Goal: Task Accomplishment & Management: Manage account settings

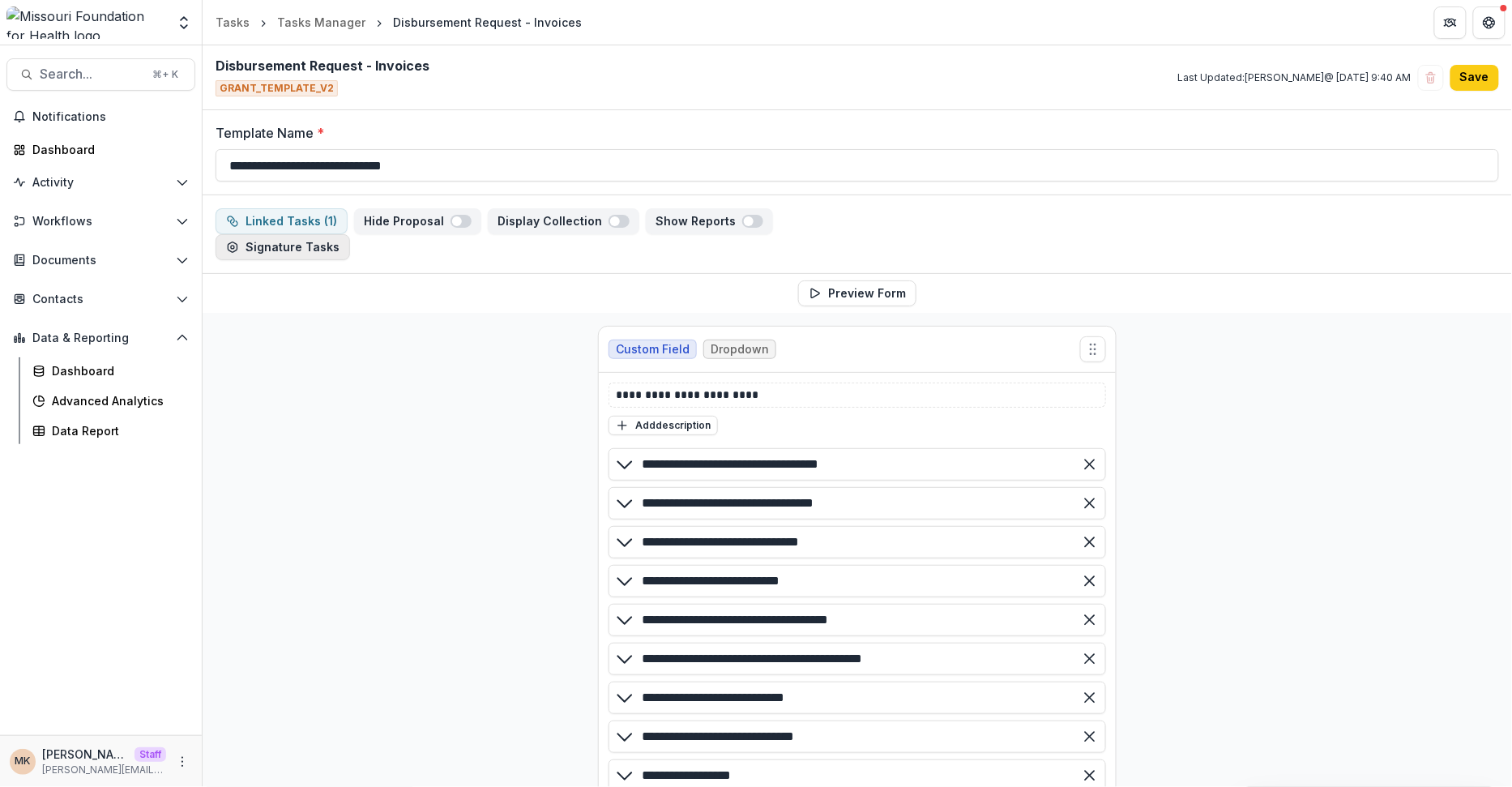
click at [315, 244] on button "Signature Tasks" at bounding box center [282, 246] width 134 height 26
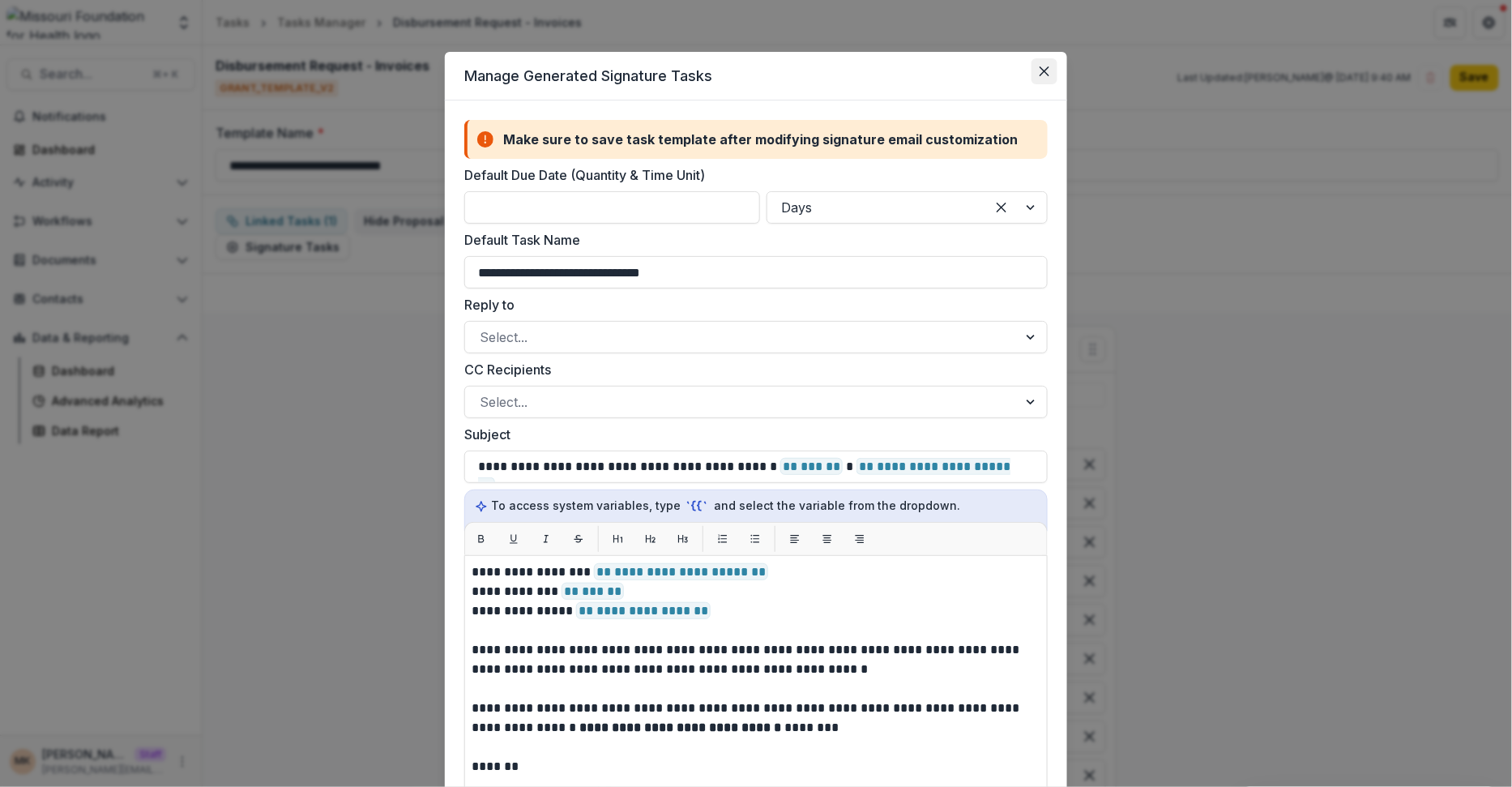
click at [1046, 69] on icon "Close" at bounding box center [1044, 71] width 10 height 10
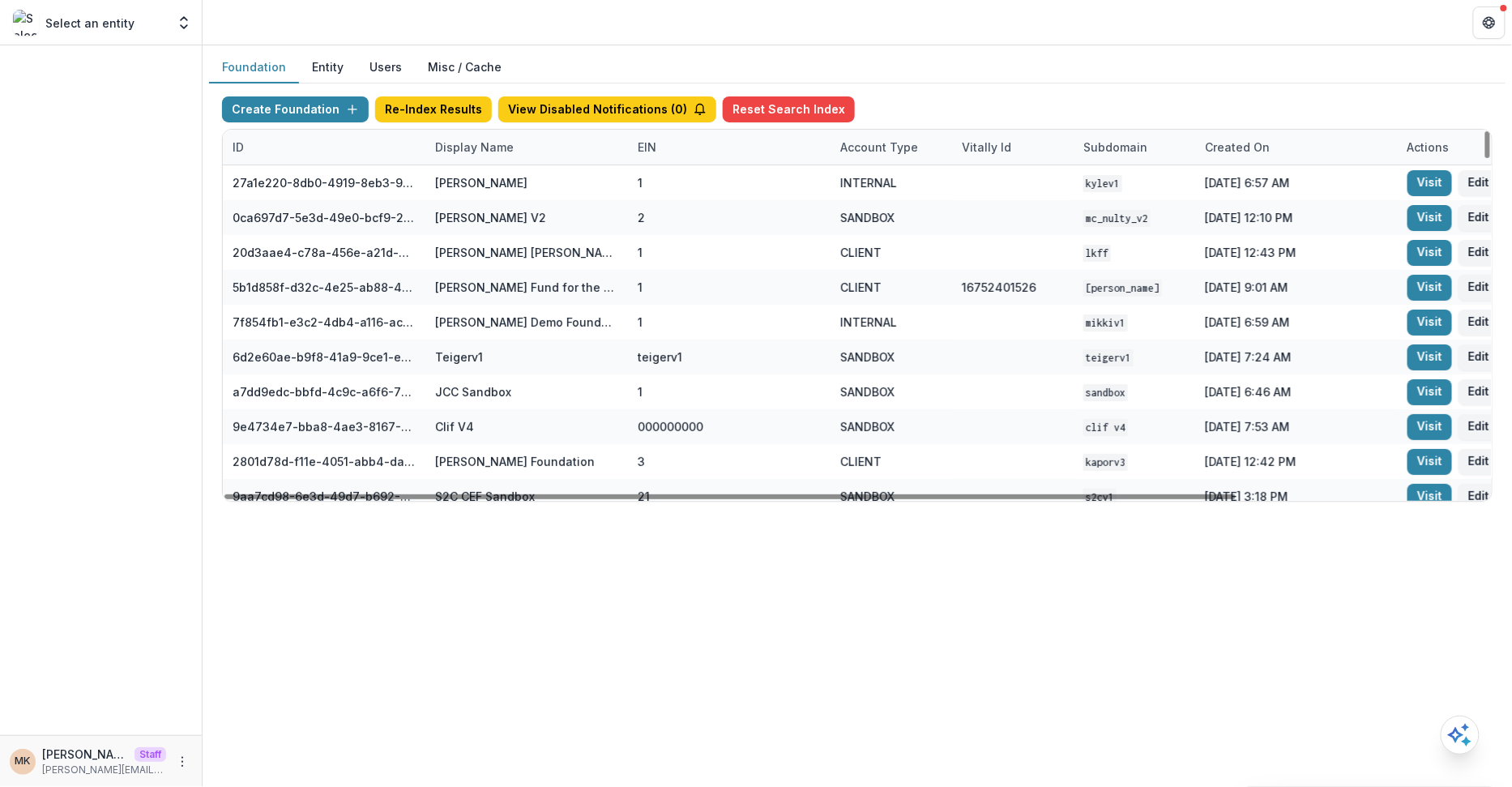
click at [486, 151] on div "Display Name" at bounding box center [474, 147] width 98 height 17
click at [486, 175] on input at bounding box center [524, 182] width 194 height 26
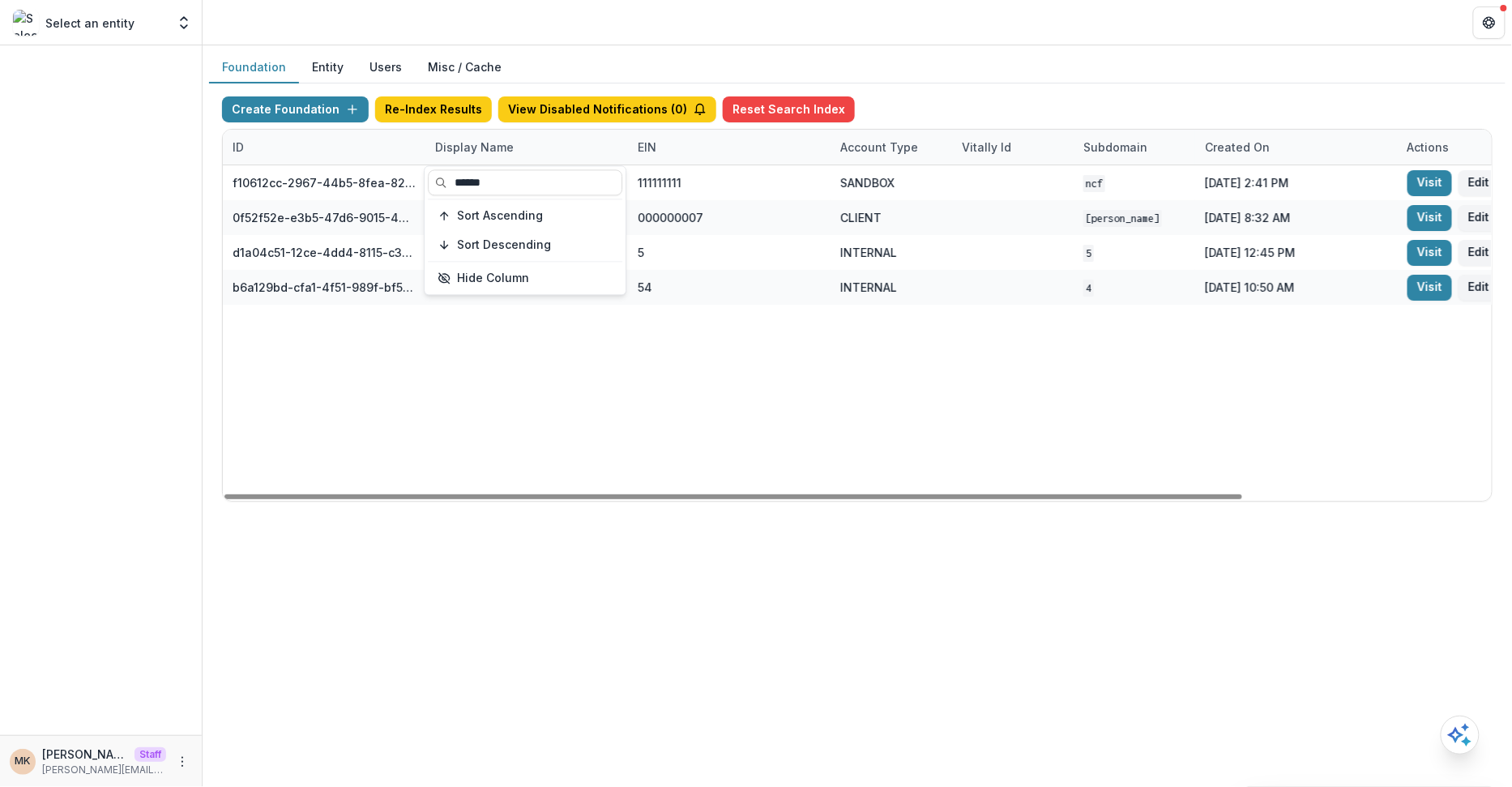
type input "******"
click at [907, 102] on div "Create Foundation Re-Index Results View Disabled Notifications ( 0 ) Reset Sear…" at bounding box center [857, 113] width 1271 height 33
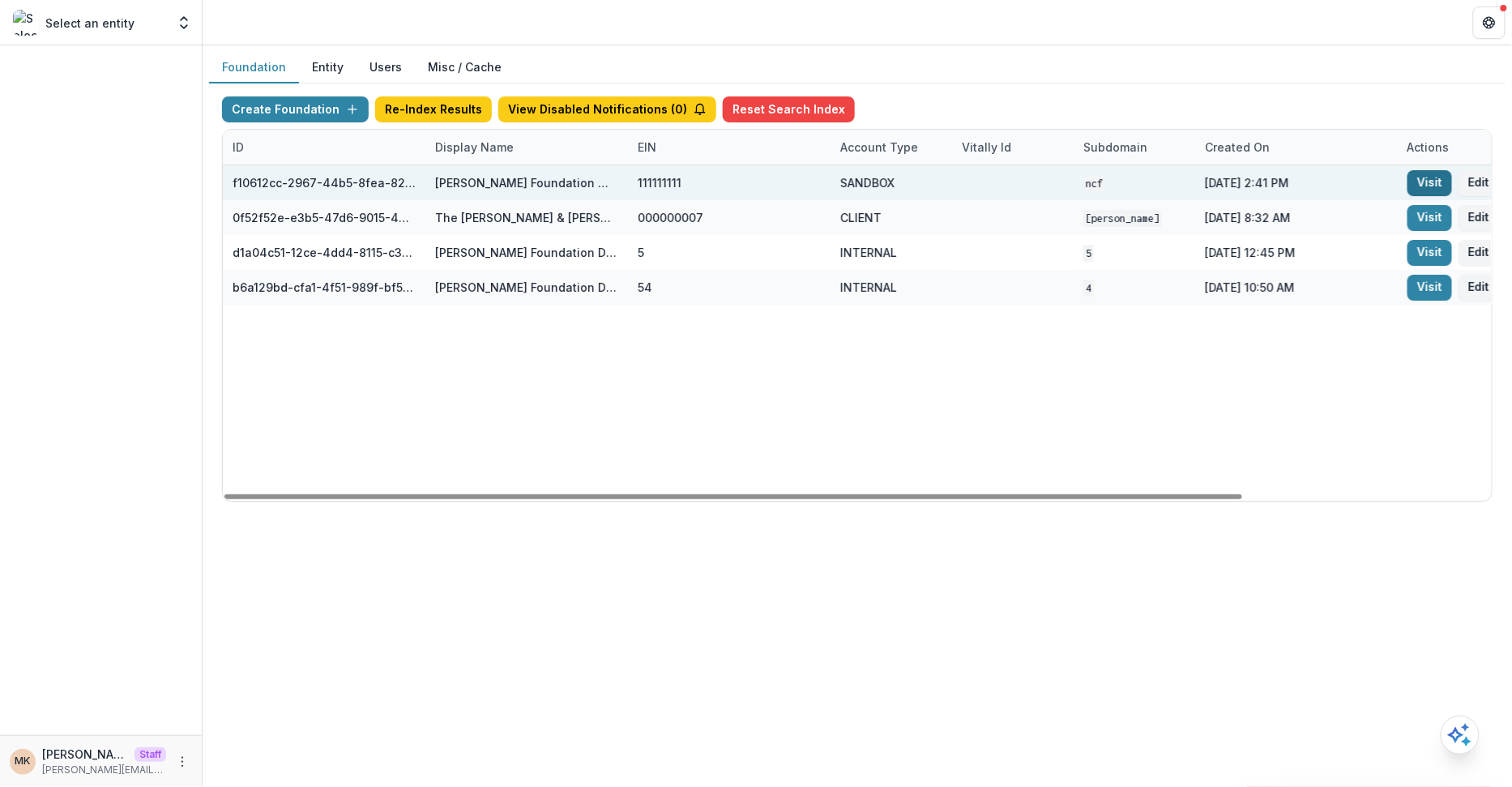
click at [1443, 179] on link "Visit" at bounding box center [1429, 183] width 44 height 26
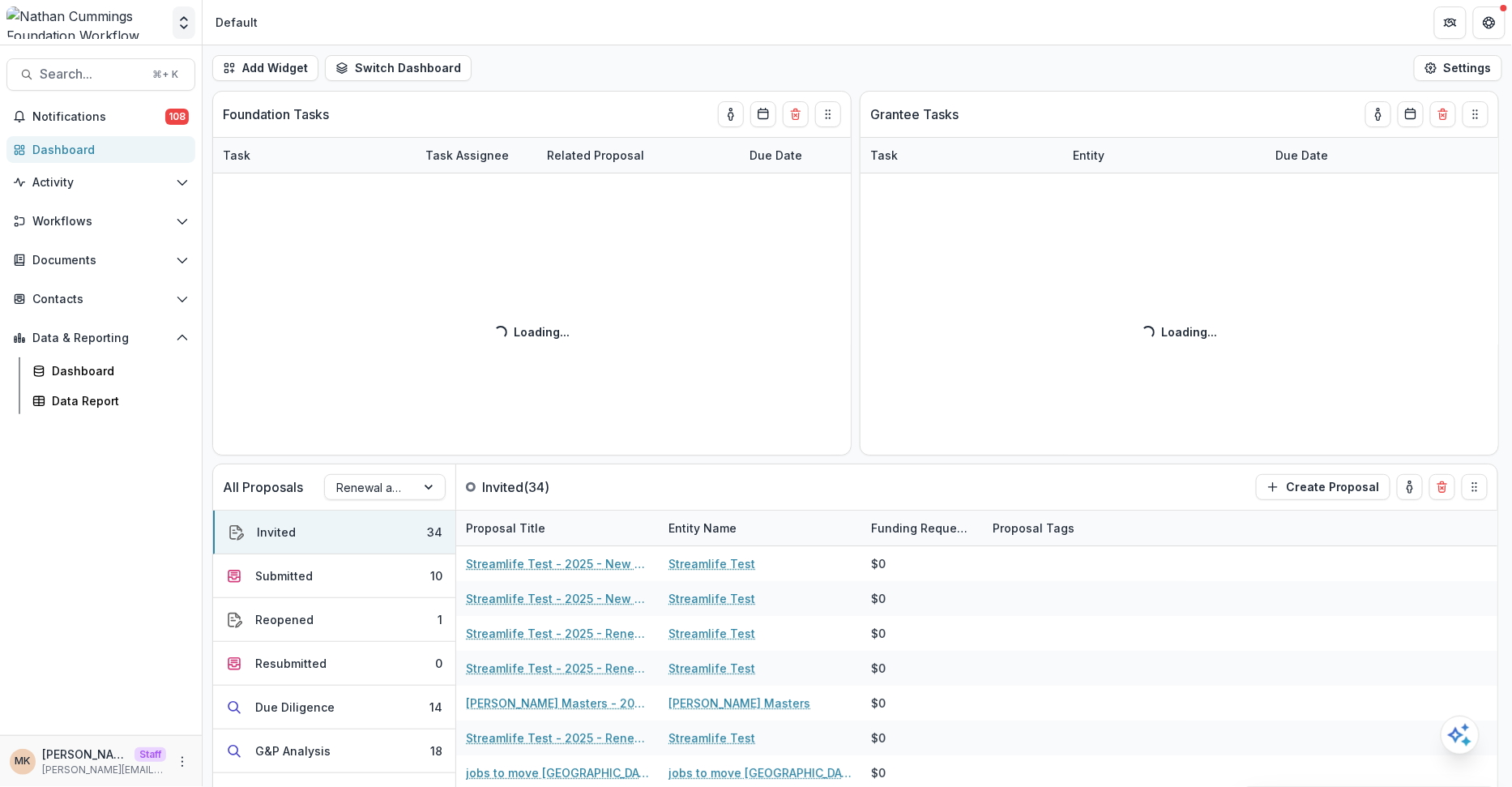
click at [183, 29] on icon "Open entity switcher" at bounding box center [183, 22] width 16 height 16
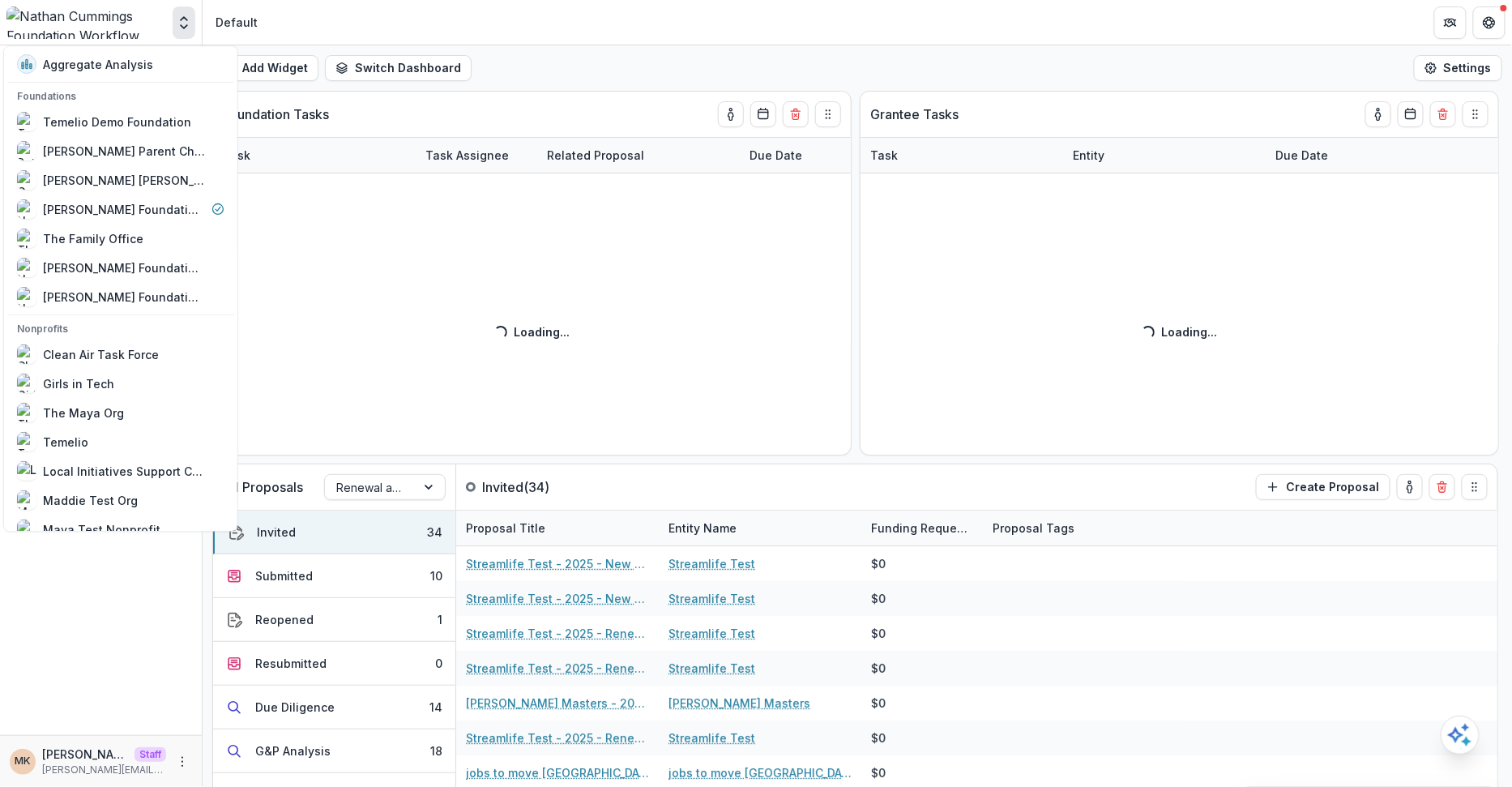
scroll to position [893, 0]
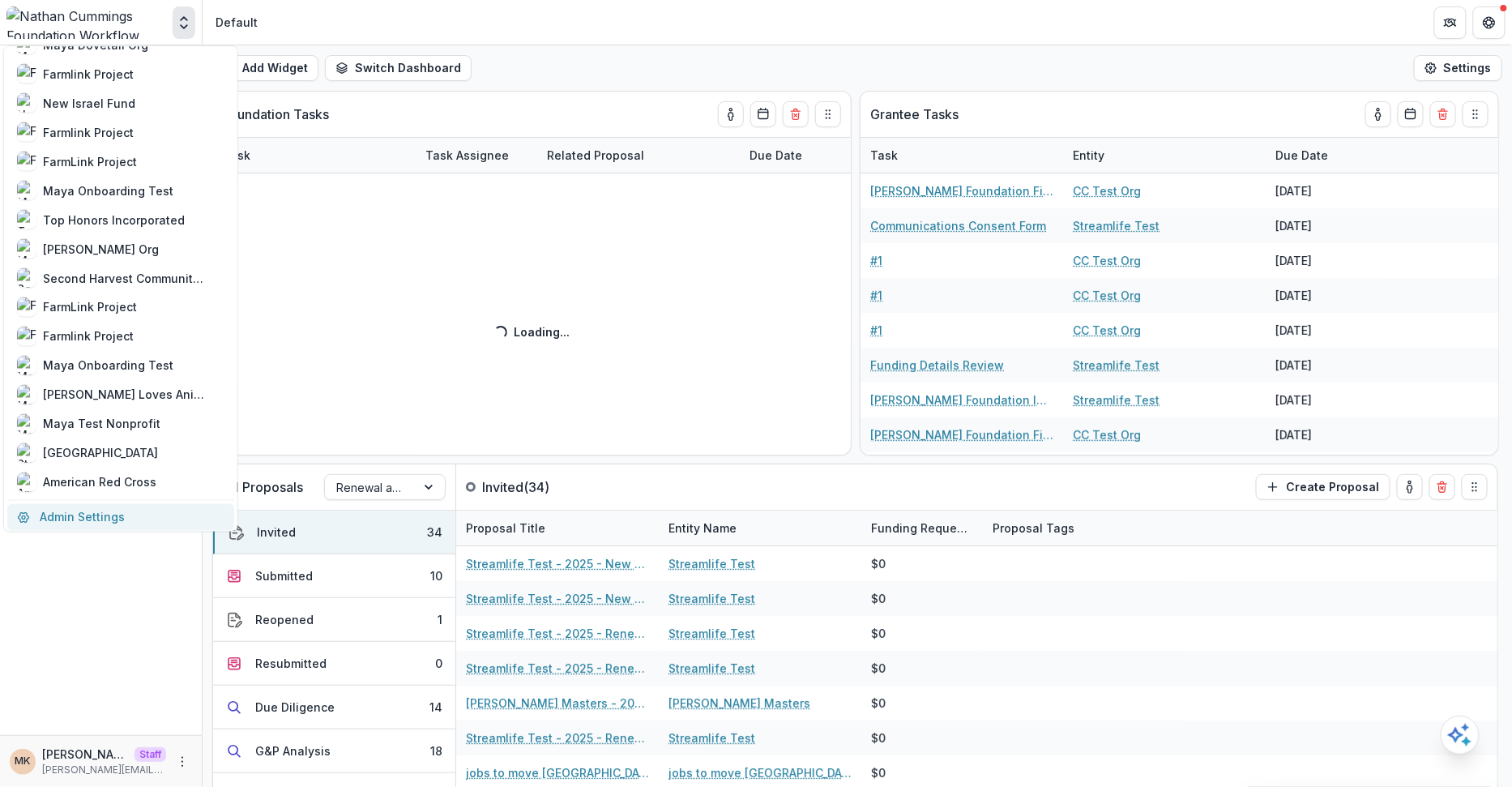
click at [80, 511] on link "Admin Settings" at bounding box center [121, 517] width 227 height 27
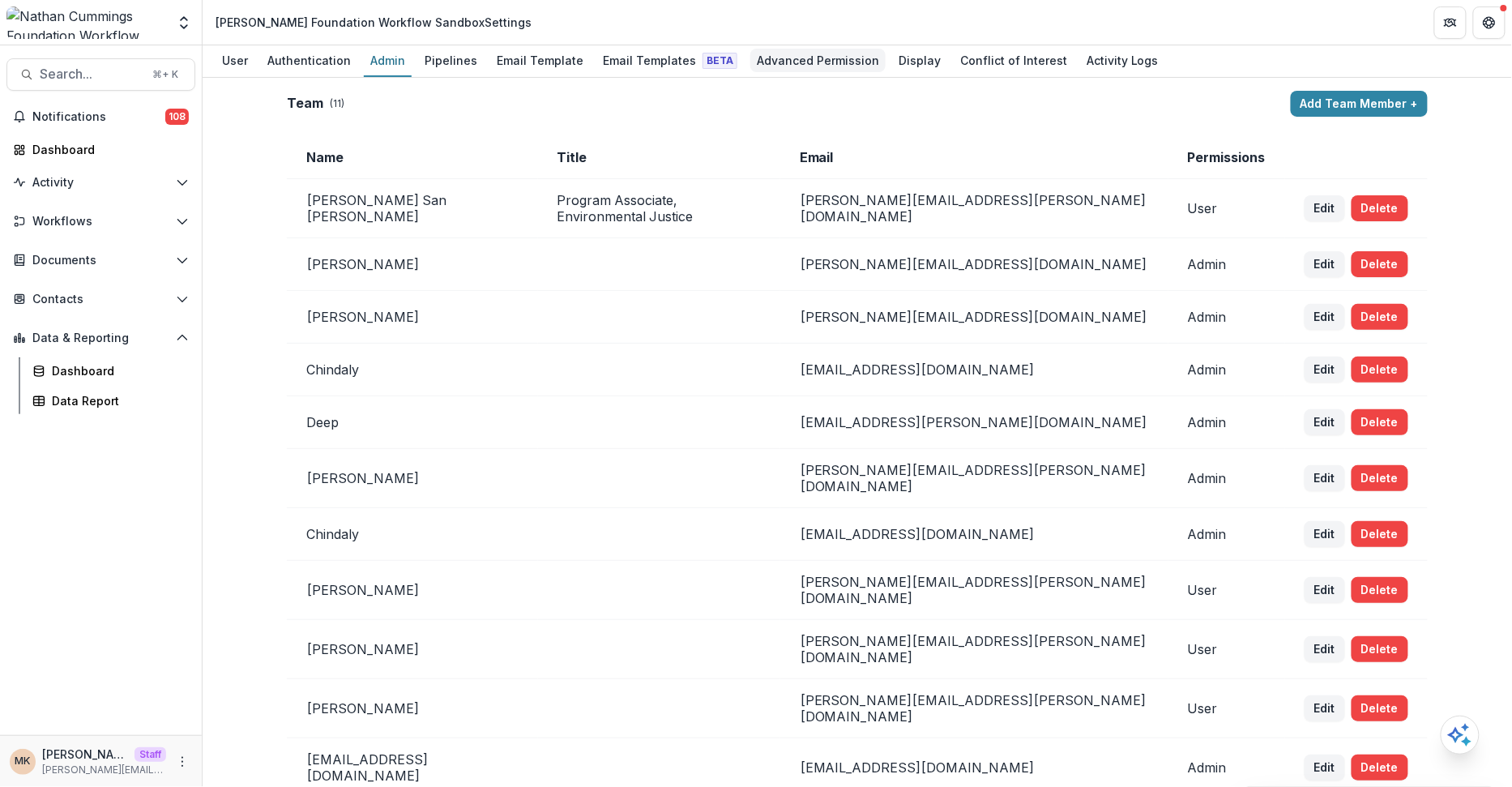
click at [813, 58] on div "Advanced Permission" at bounding box center [818, 60] width 135 height 23
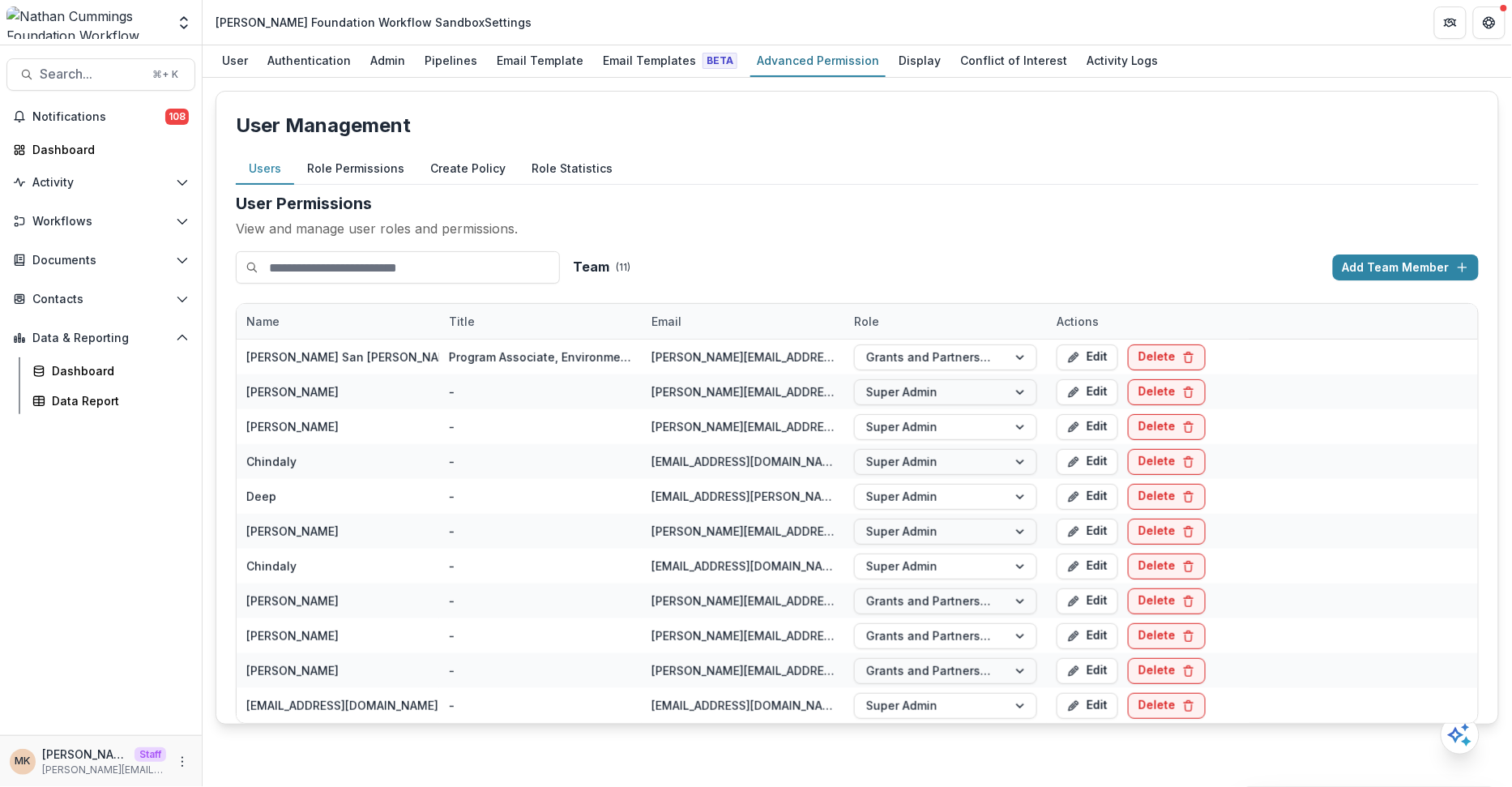
click at [339, 168] on button "Role Permissions" at bounding box center [356, 169] width 124 height 32
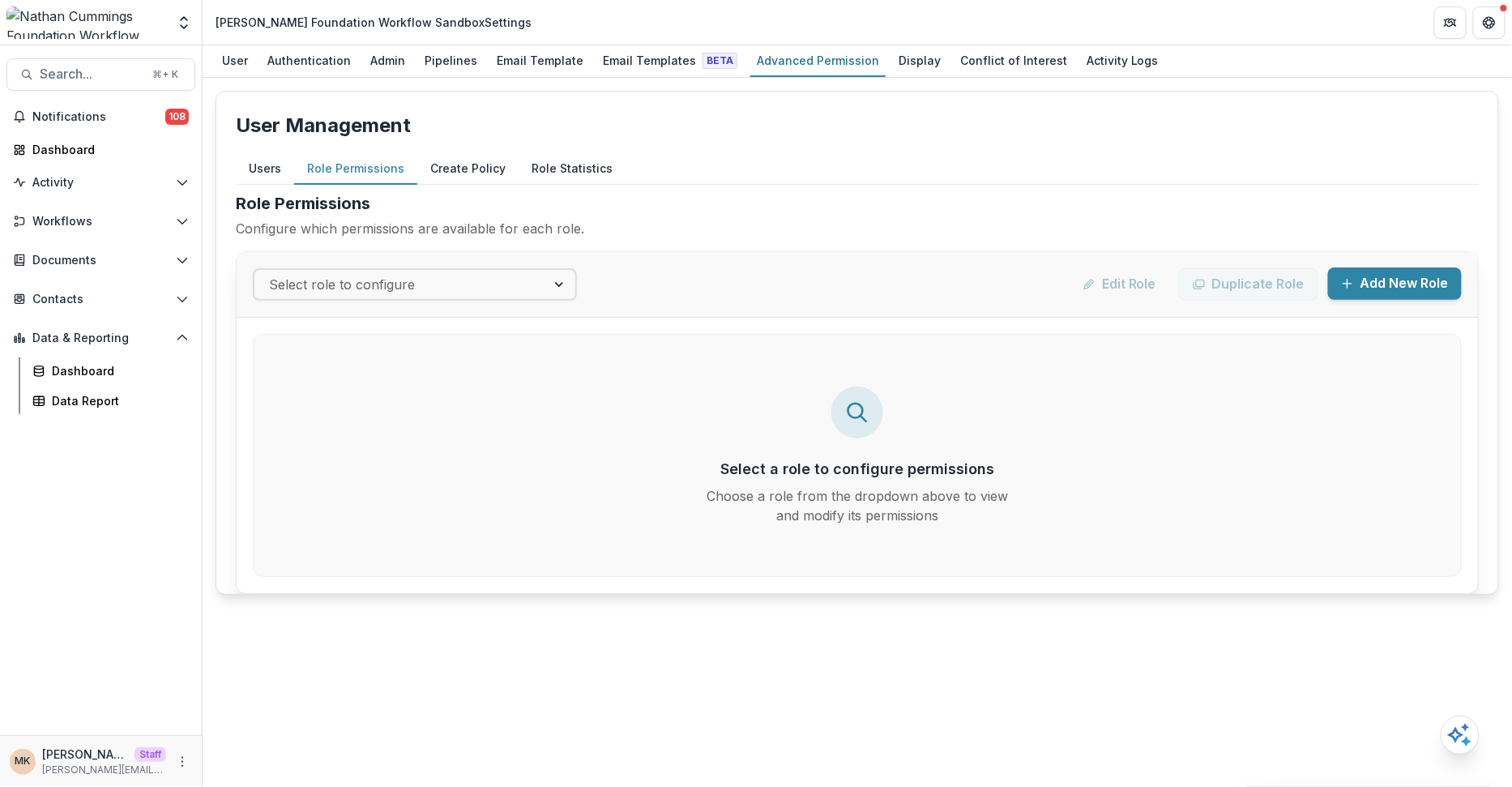
click at [1418, 267] on button "Add New Role" at bounding box center [1394, 284] width 133 height 33
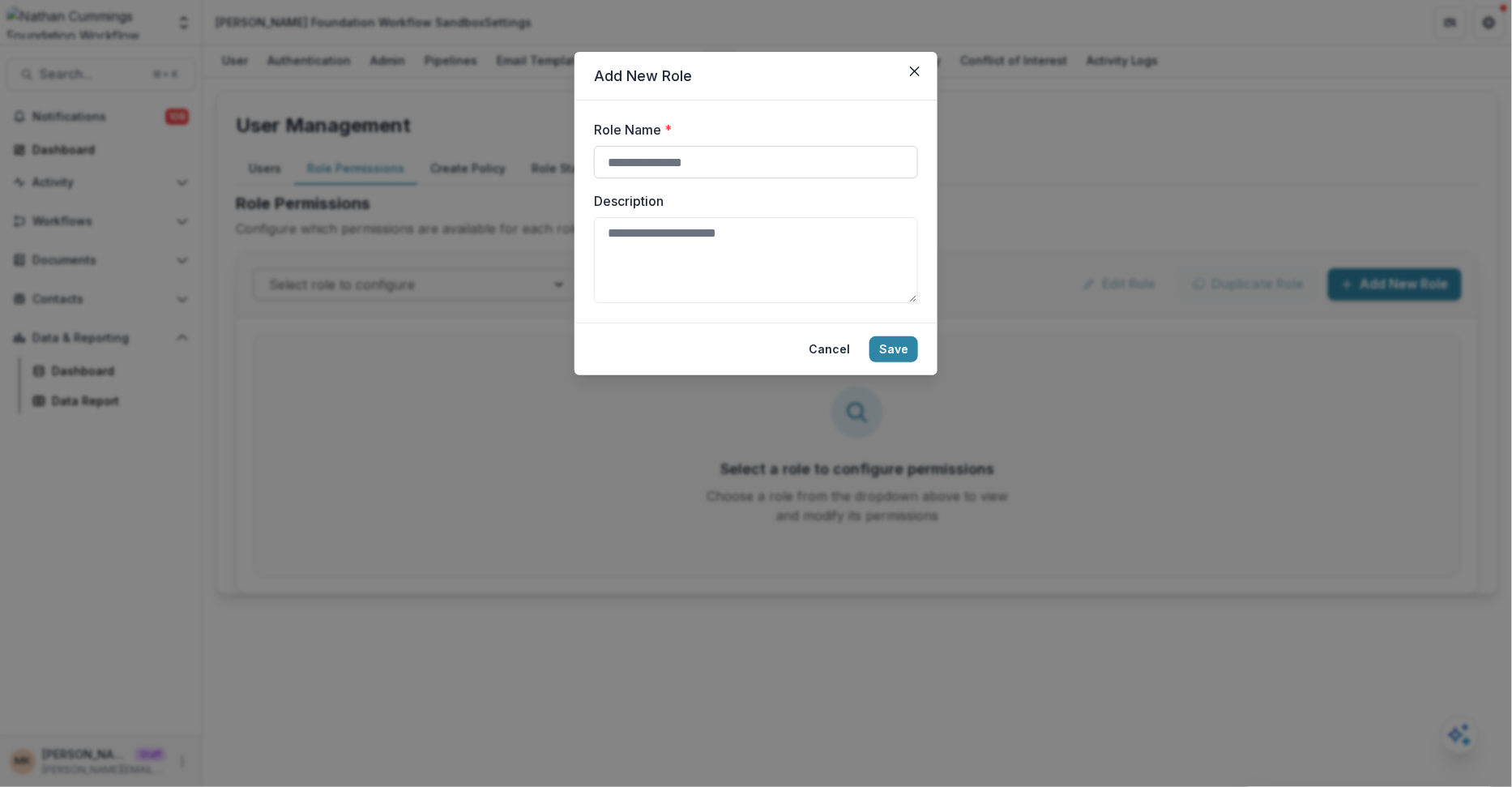
click at [744, 166] on input "Role Name *" at bounding box center [756, 162] width 324 height 33
type input "**********"
click at [782, 202] on label "Description" at bounding box center [751, 201] width 315 height 19
click at [782, 217] on textarea "Description" at bounding box center [756, 260] width 324 height 86
click at [901, 342] on button "Save" at bounding box center [893, 349] width 48 height 26
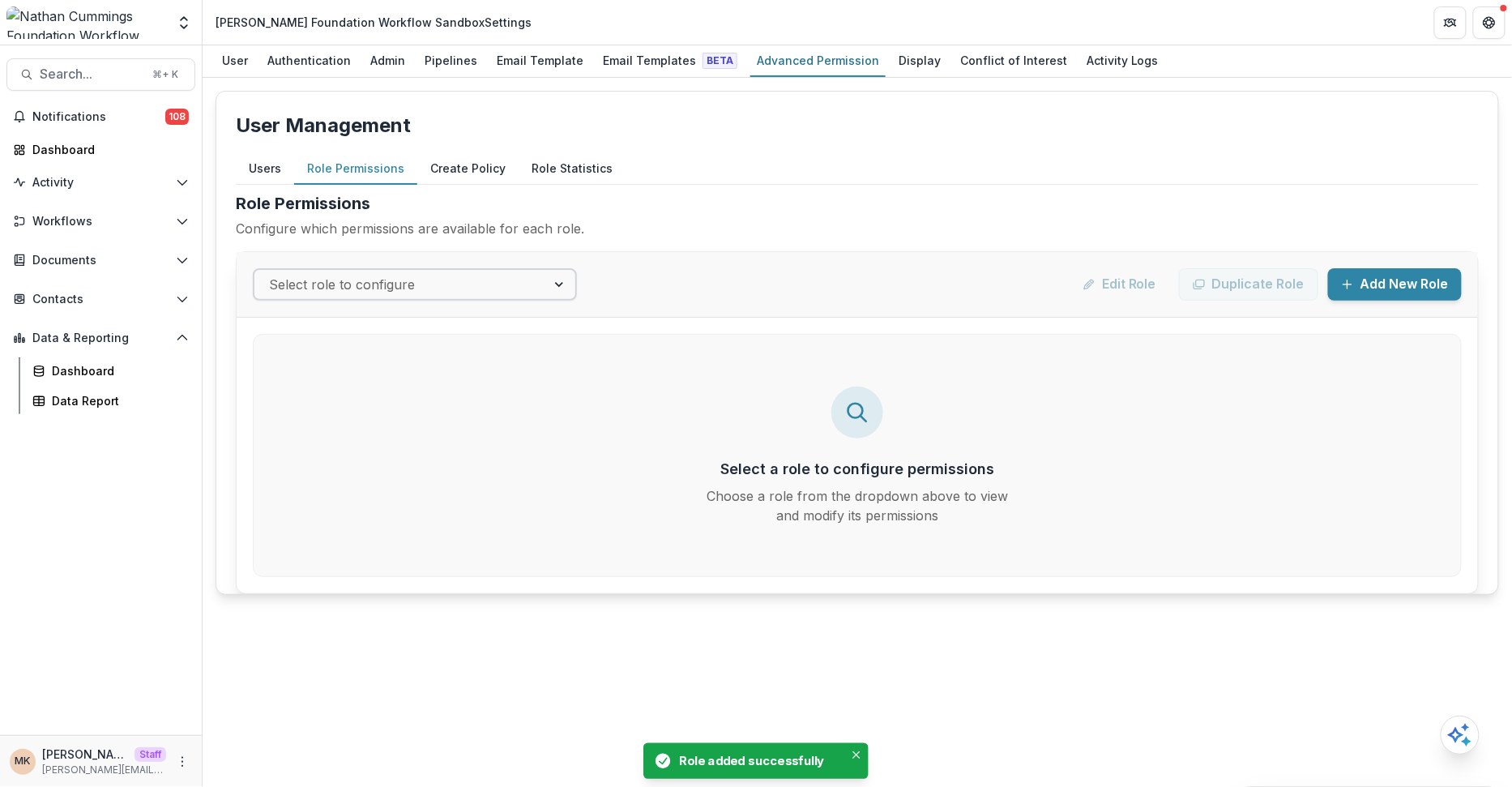
click at [402, 285] on div at bounding box center [401, 284] width 263 height 22
click at [1370, 286] on button "Add New Role" at bounding box center [1394, 284] width 133 height 33
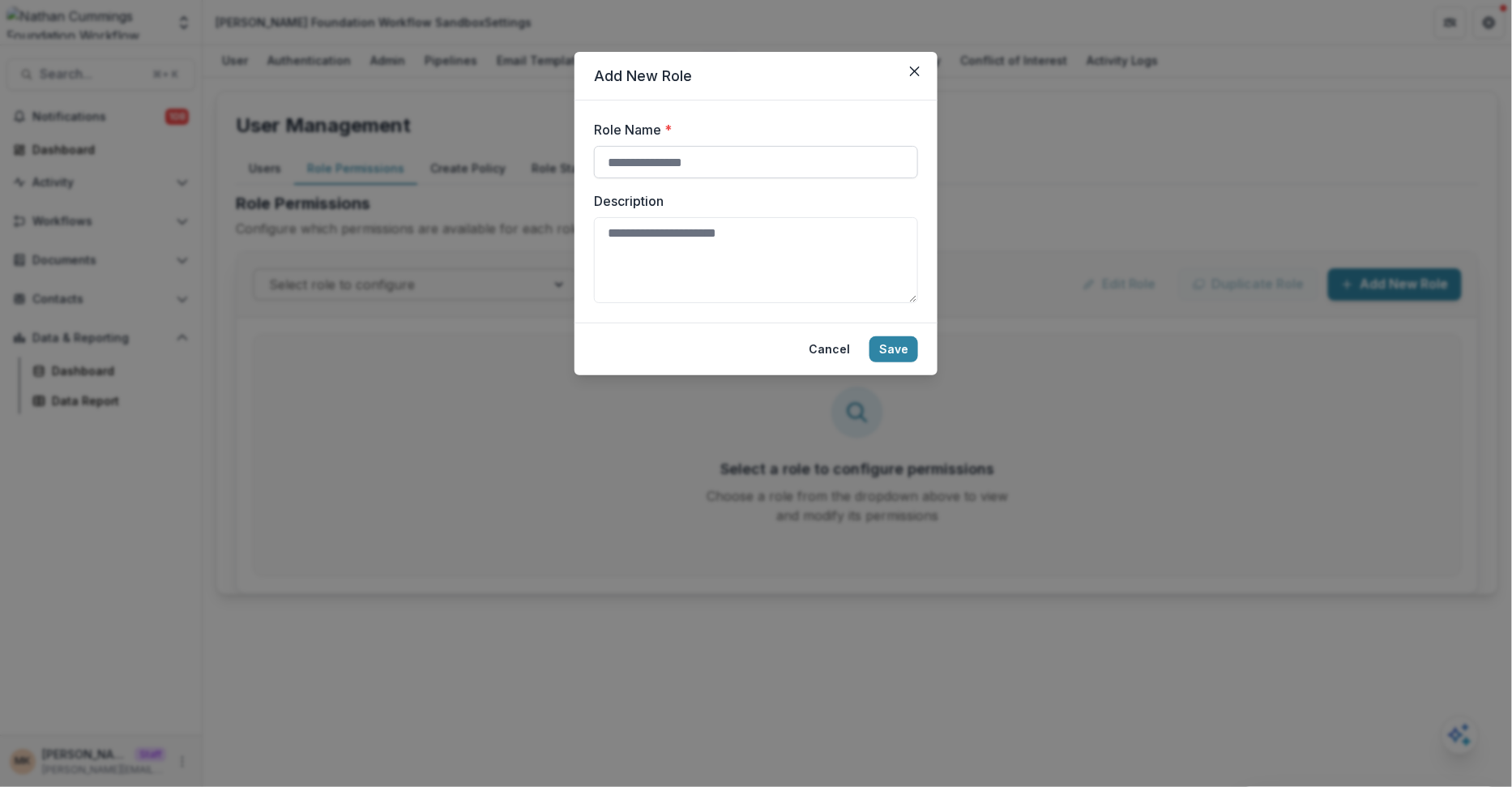
click at [818, 163] on input "Role Name *" at bounding box center [756, 162] width 324 height 33
type input "**********"
click at [807, 208] on label "Description" at bounding box center [751, 201] width 315 height 19
click at [807, 217] on textarea "Description" at bounding box center [756, 260] width 324 height 86
click at [890, 345] on button "Save" at bounding box center [893, 349] width 48 height 26
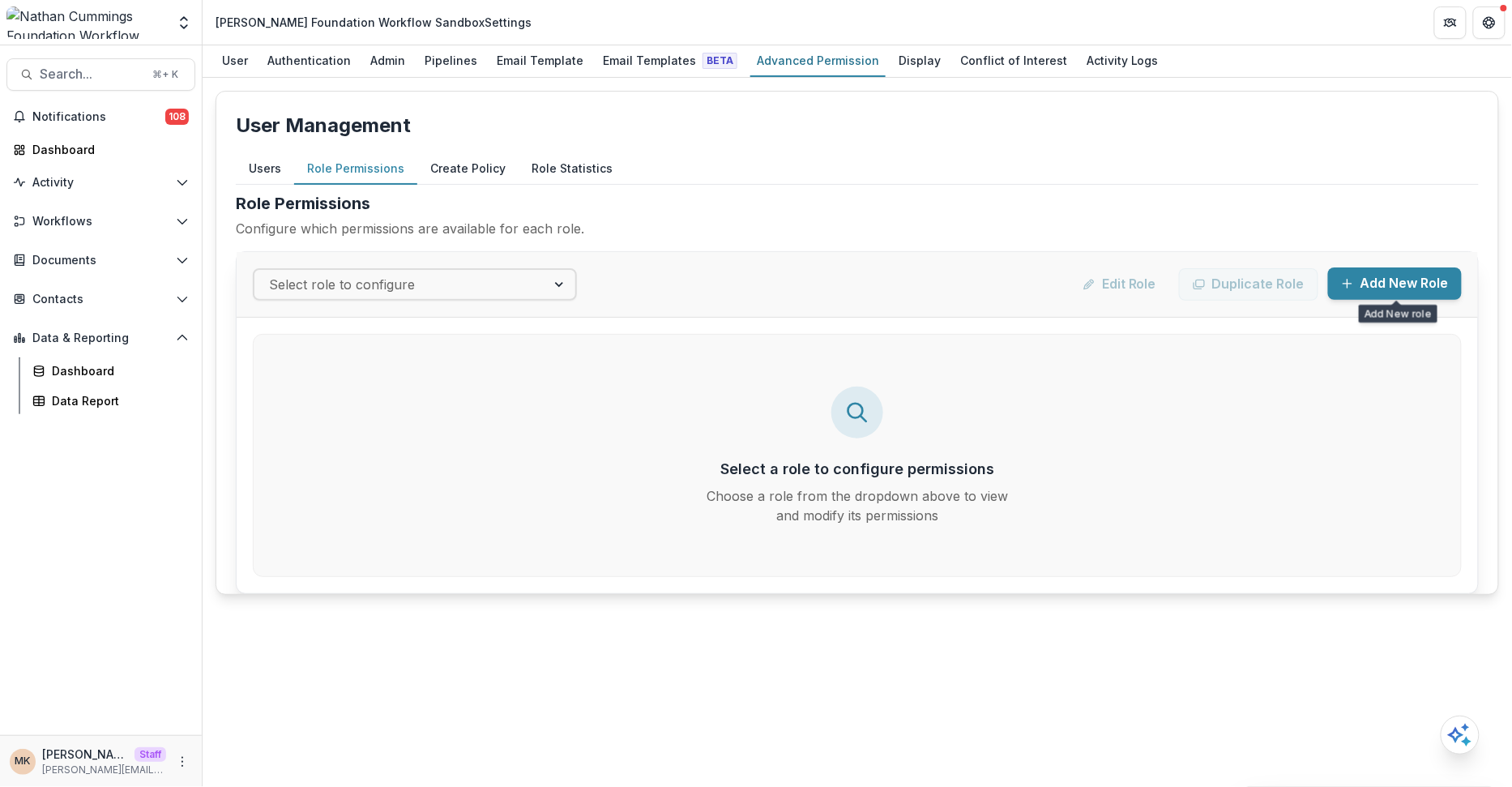
click at [1380, 284] on button "Add New Role" at bounding box center [1394, 284] width 133 height 33
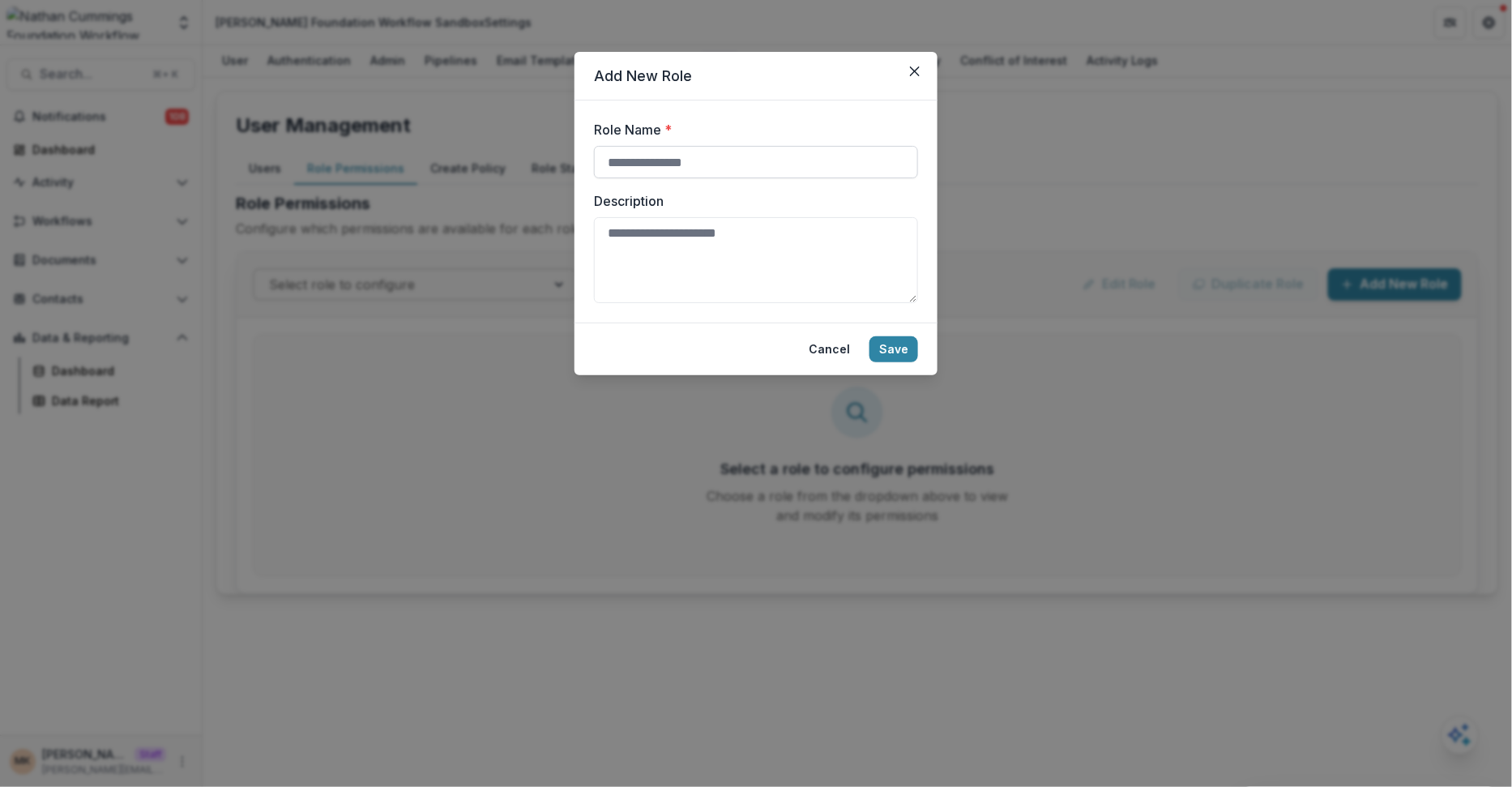
click at [873, 154] on input "Role Name *" at bounding box center [756, 162] width 324 height 33
type input "****"
click at [906, 350] on button "Save" at bounding box center [893, 349] width 48 height 26
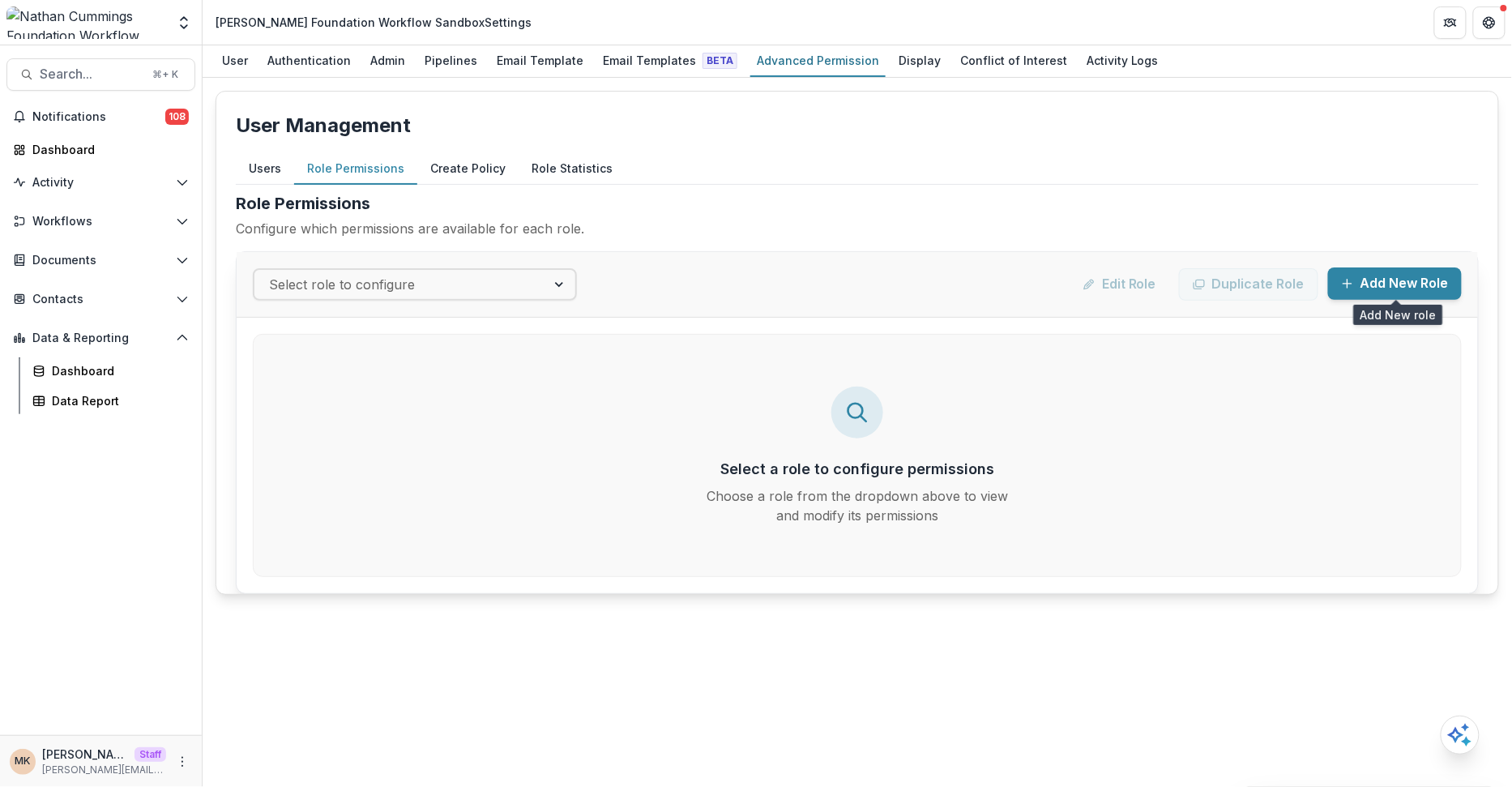
click at [1354, 279] on icon "button" at bounding box center [1347, 283] width 13 height 13
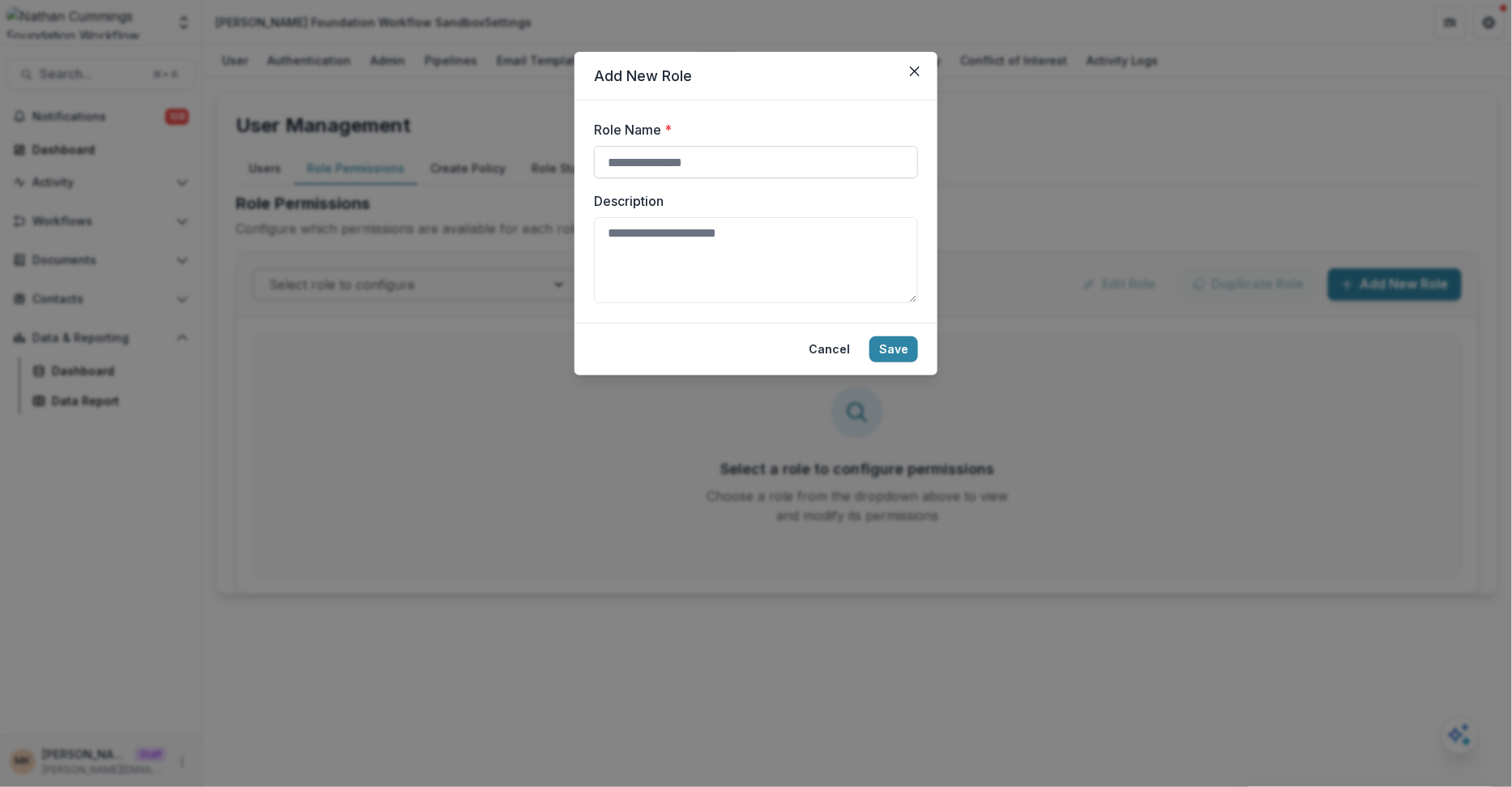
click at [825, 169] on input "Role Name *" at bounding box center [756, 162] width 324 height 33
type input "***"
click at [901, 347] on button "Save" at bounding box center [893, 349] width 48 height 26
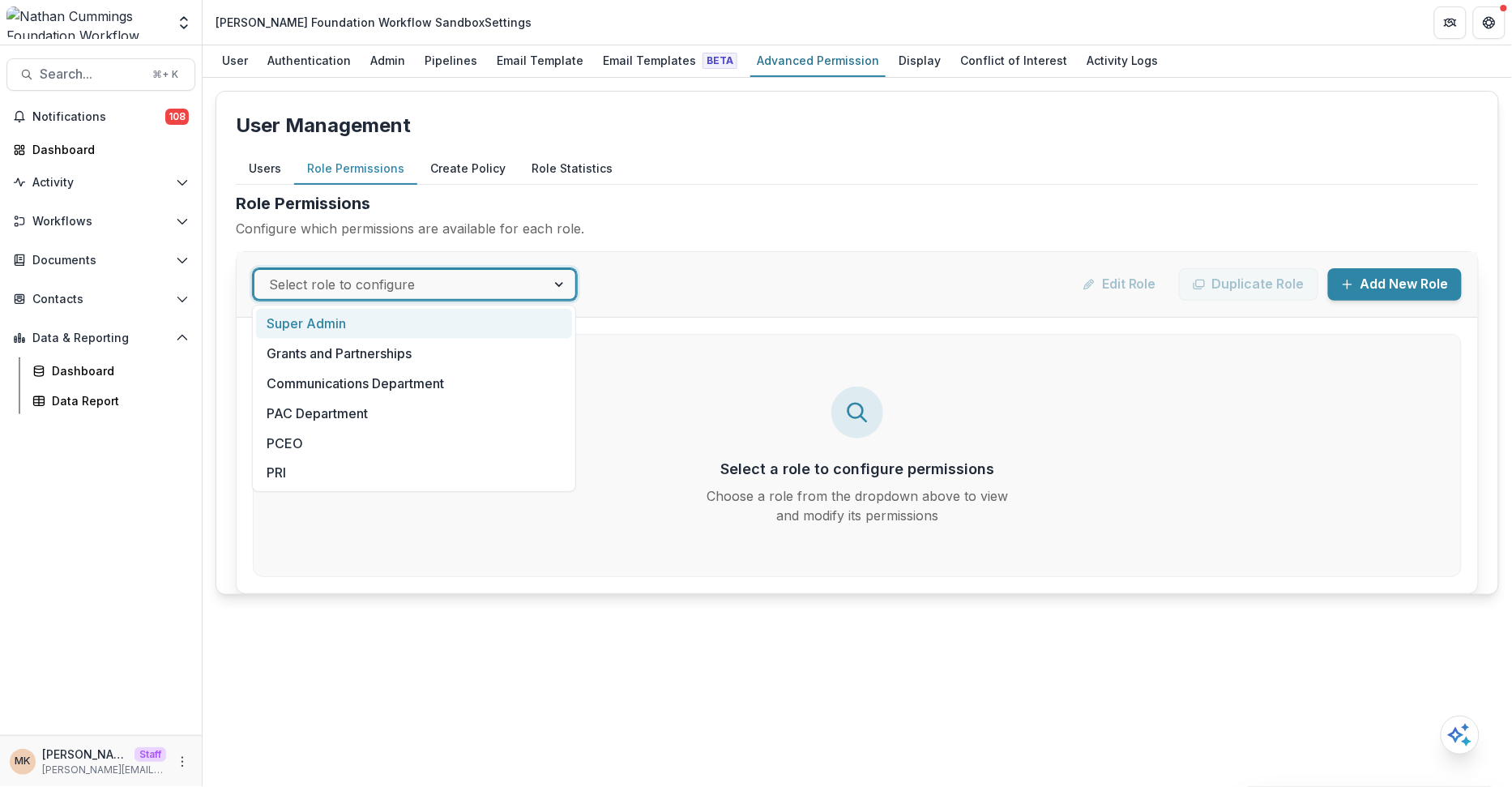
click at [349, 284] on div at bounding box center [401, 284] width 263 height 22
click at [373, 385] on div "Communications Department" at bounding box center [413, 383] width 316 height 30
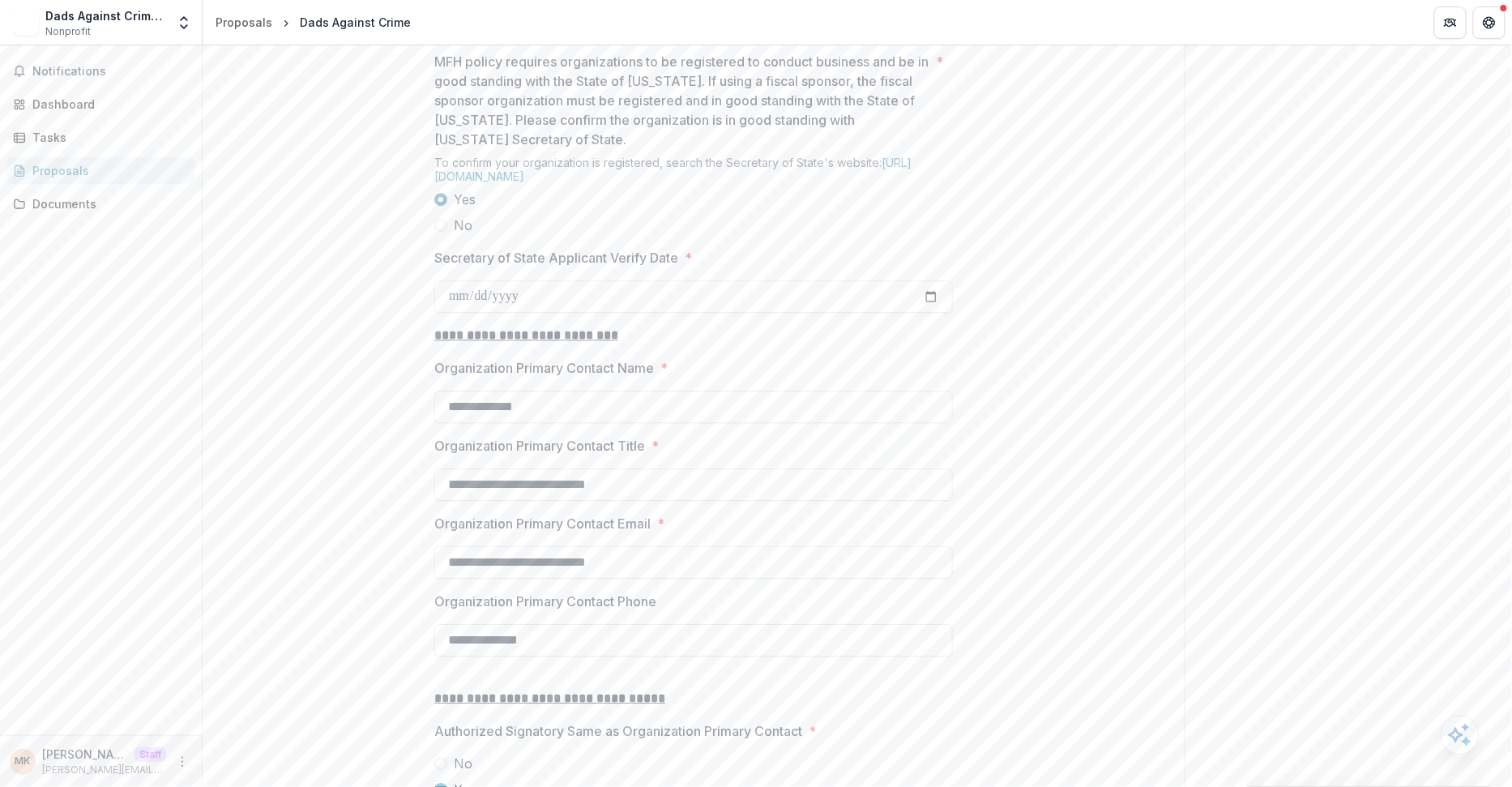
scroll to position [2600, 0]
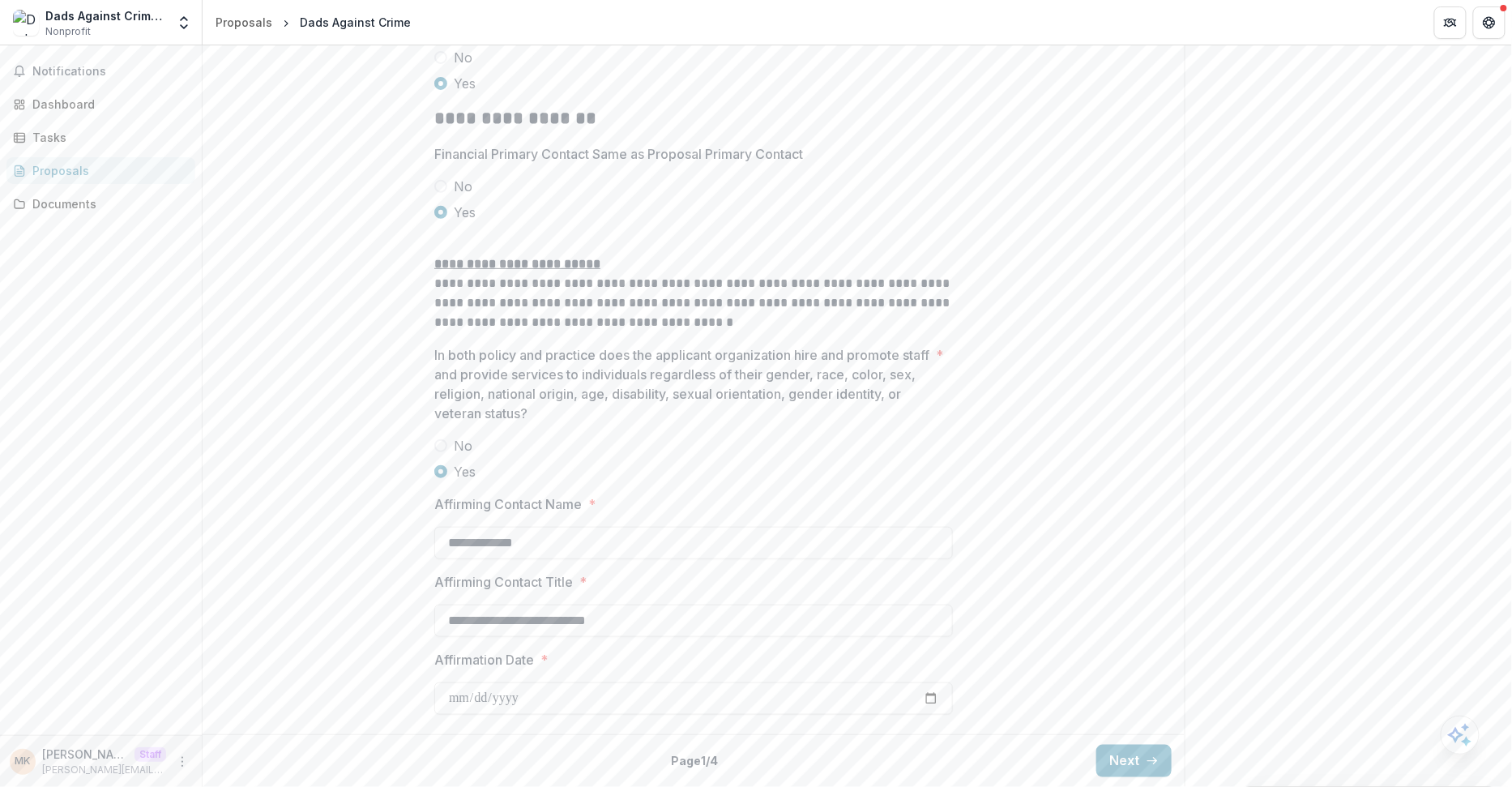
click at [1119, 761] on button "Next" at bounding box center [1134, 761] width 75 height 33
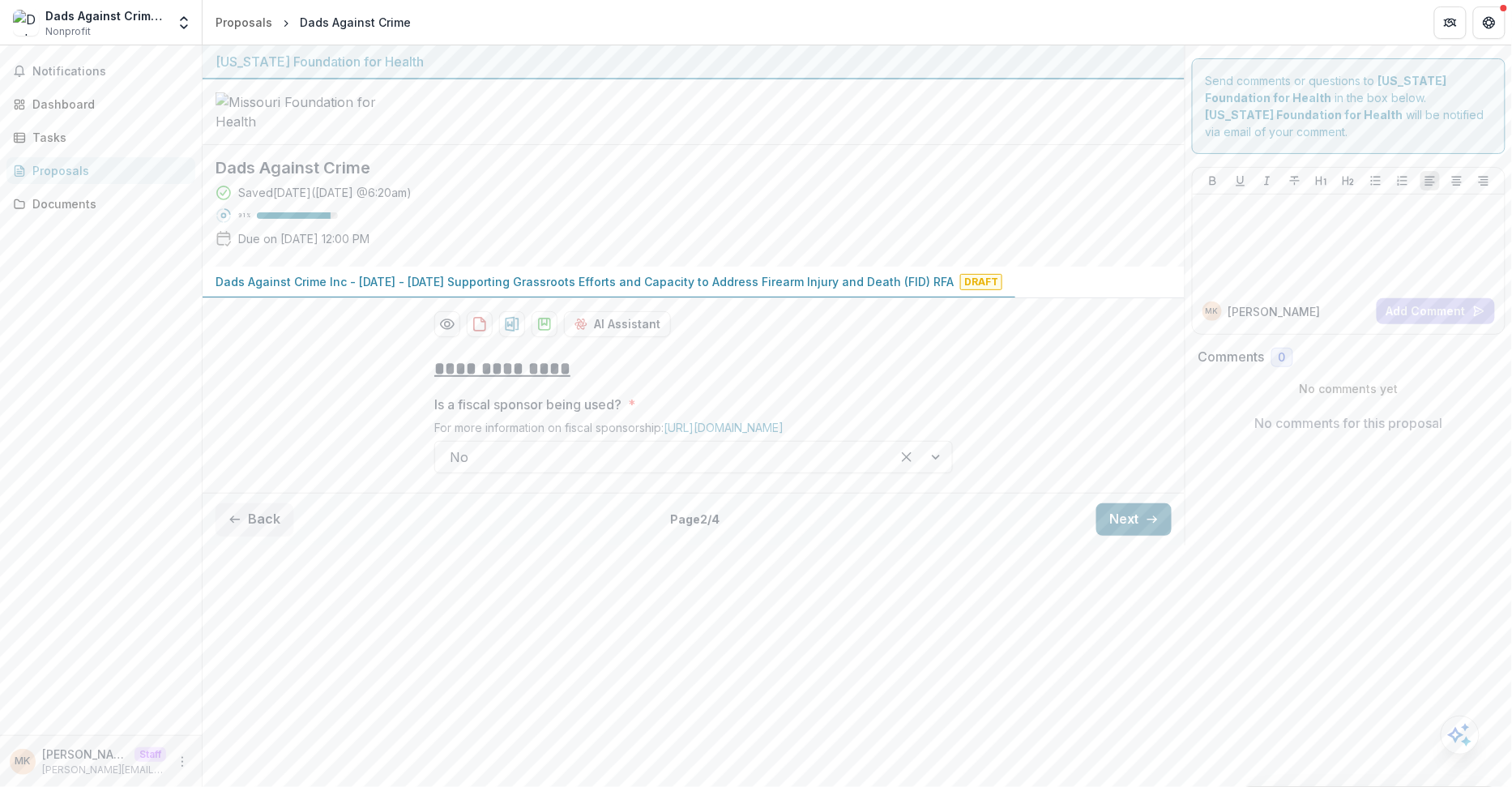
scroll to position [0, 0]
click at [1119, 536] on button "Next" at bounding box center [1134, 520] width 75 height 33
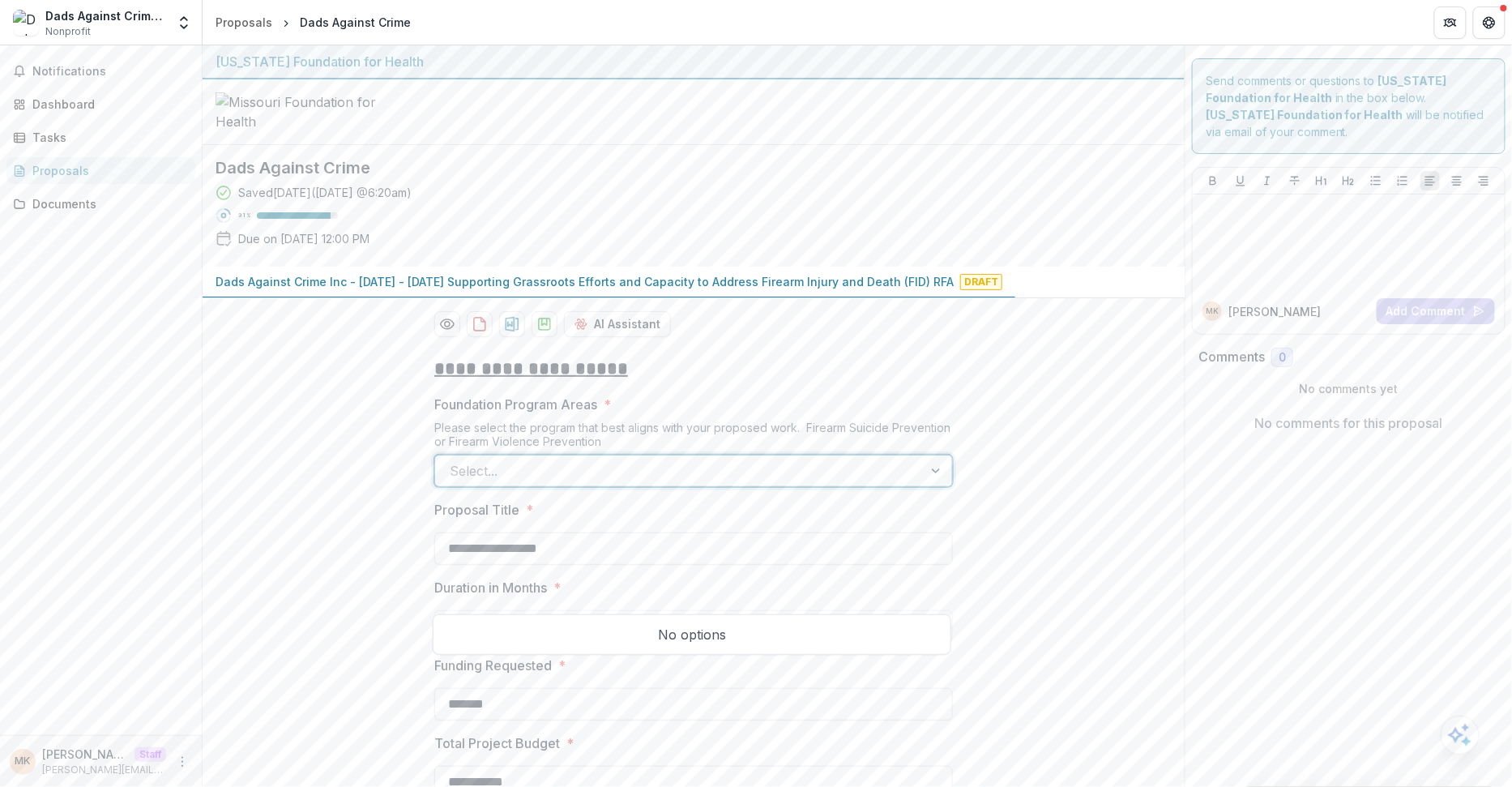
click at [890, 482] on div at bounding box center [679, 470] width 459 height 22
type input "*"
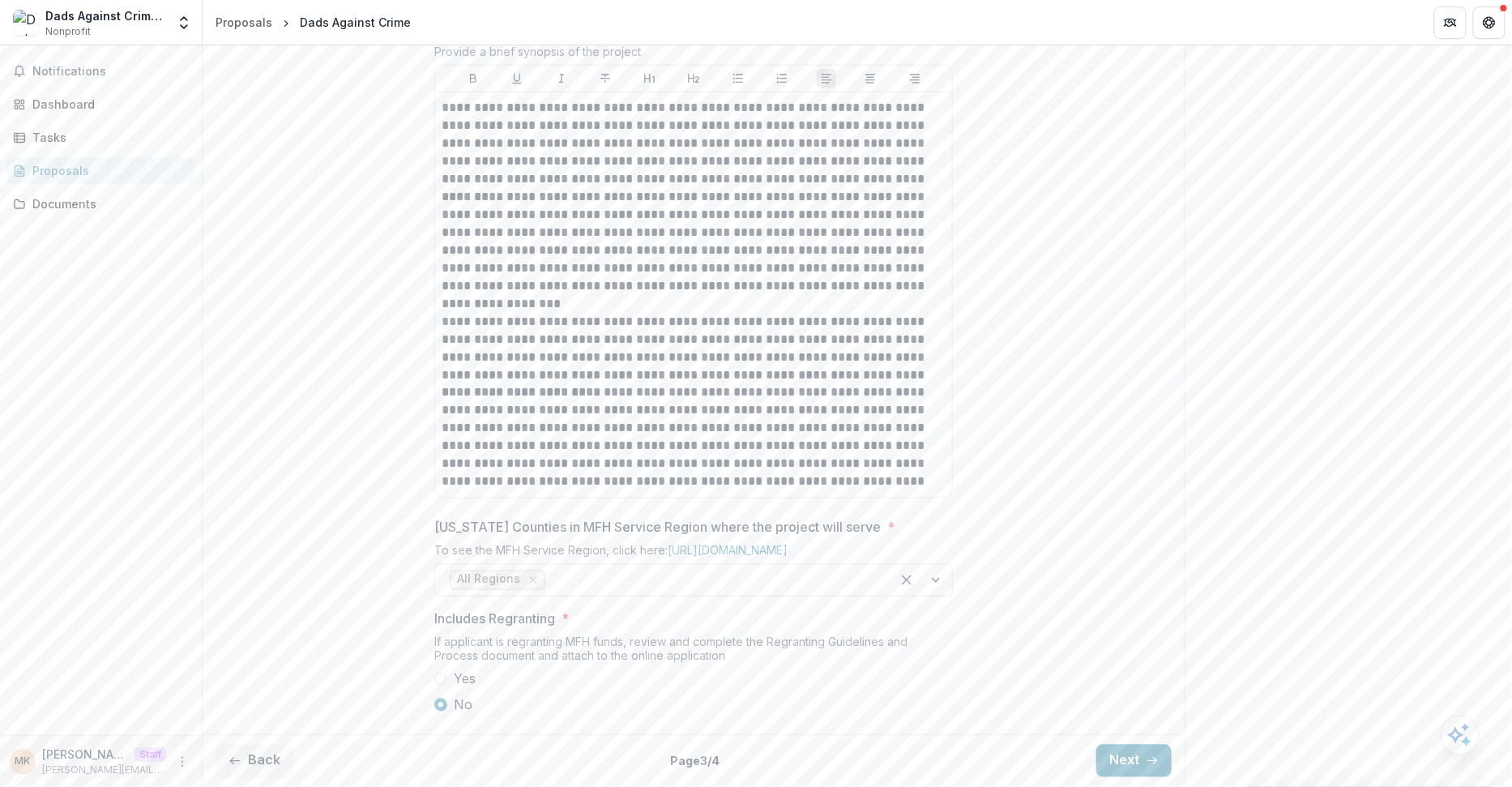
scroll to position [910, 0]
click at [1126, 757] on button "Next" at bounding box center [1134, 761] width 75 height 33
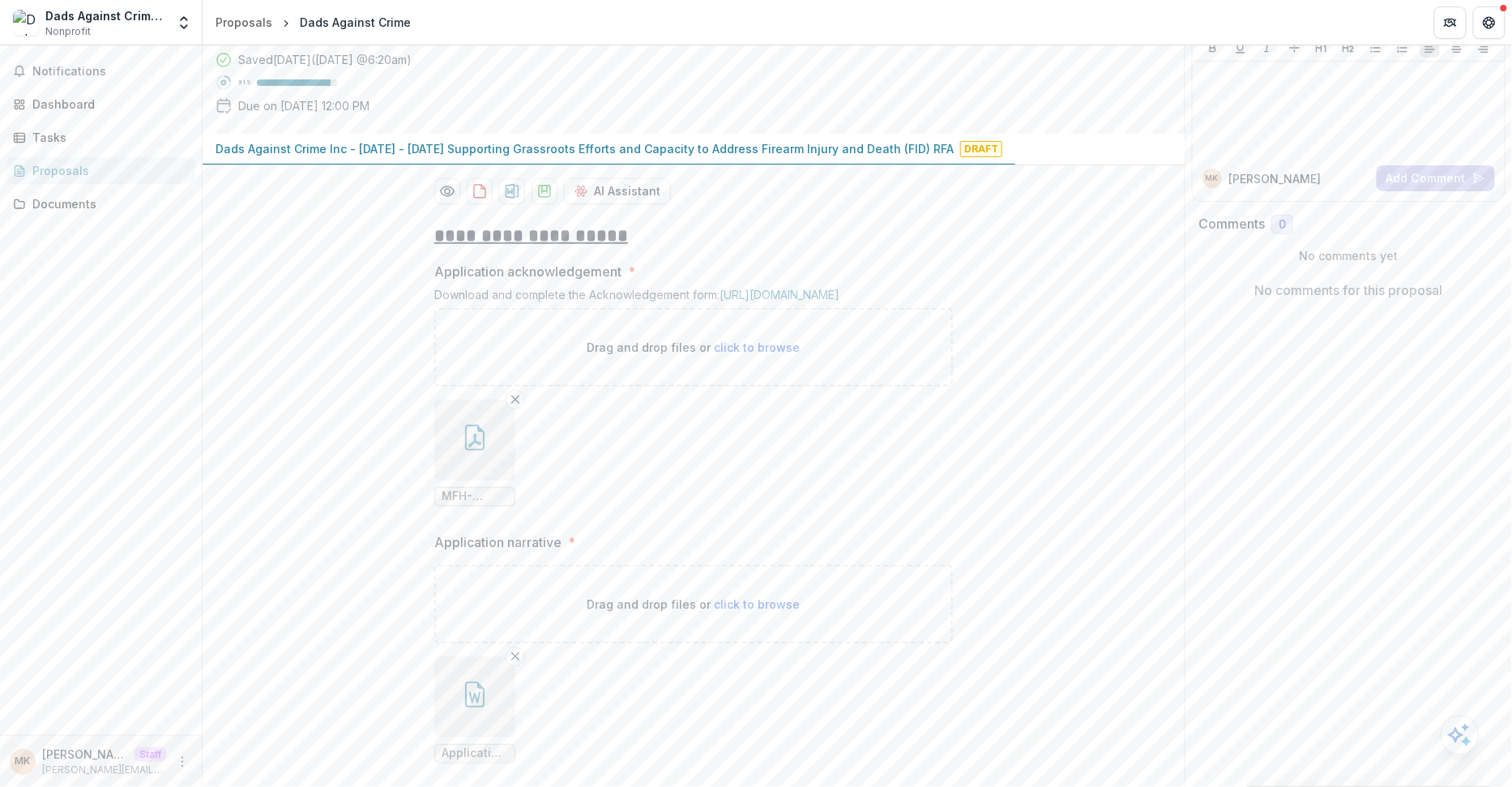
scroll to position [1436, 0]
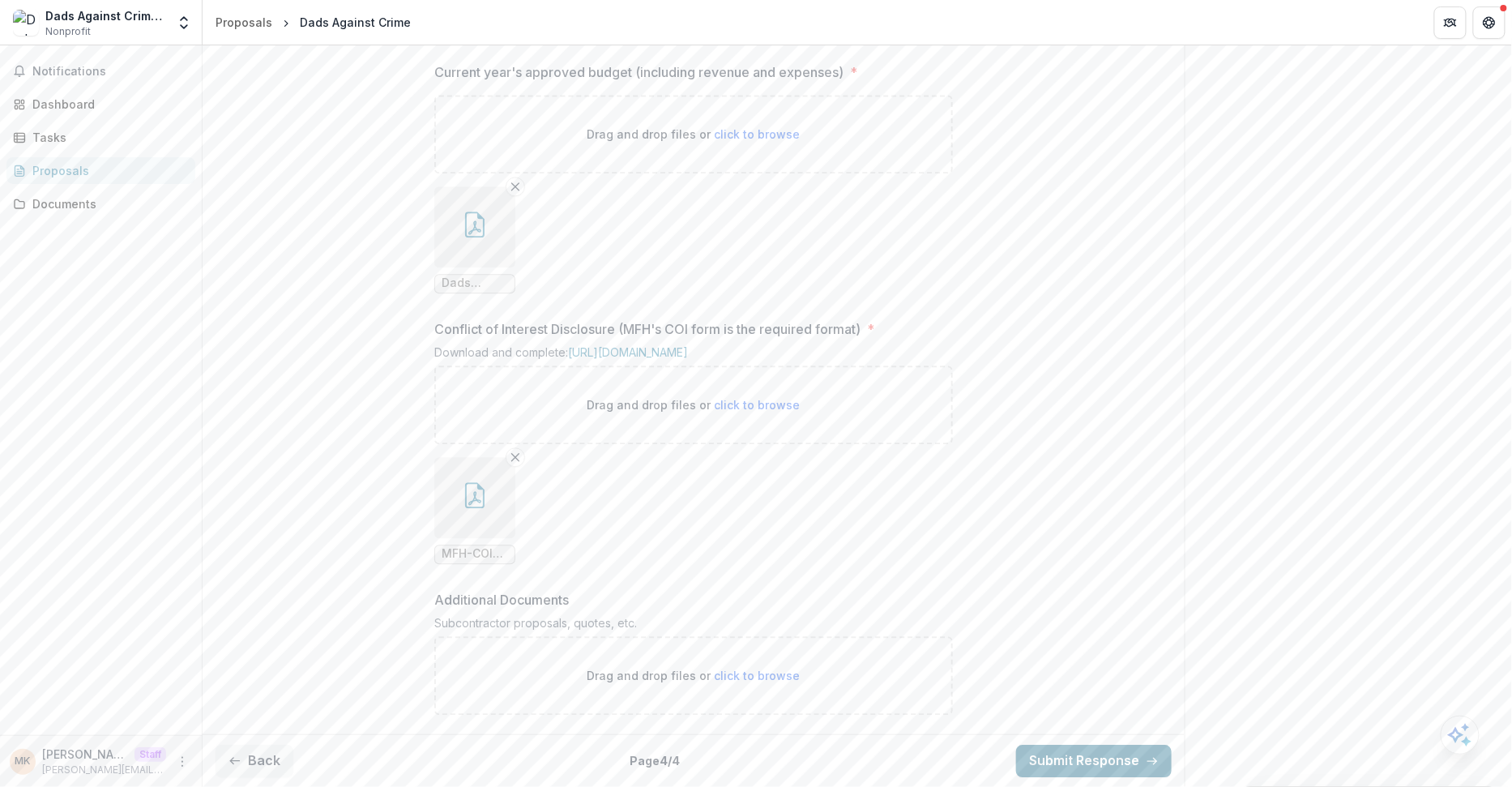
click at [1054, 760] on button "Submit Response" at bounding box center [1093, 761] width 155 height 33
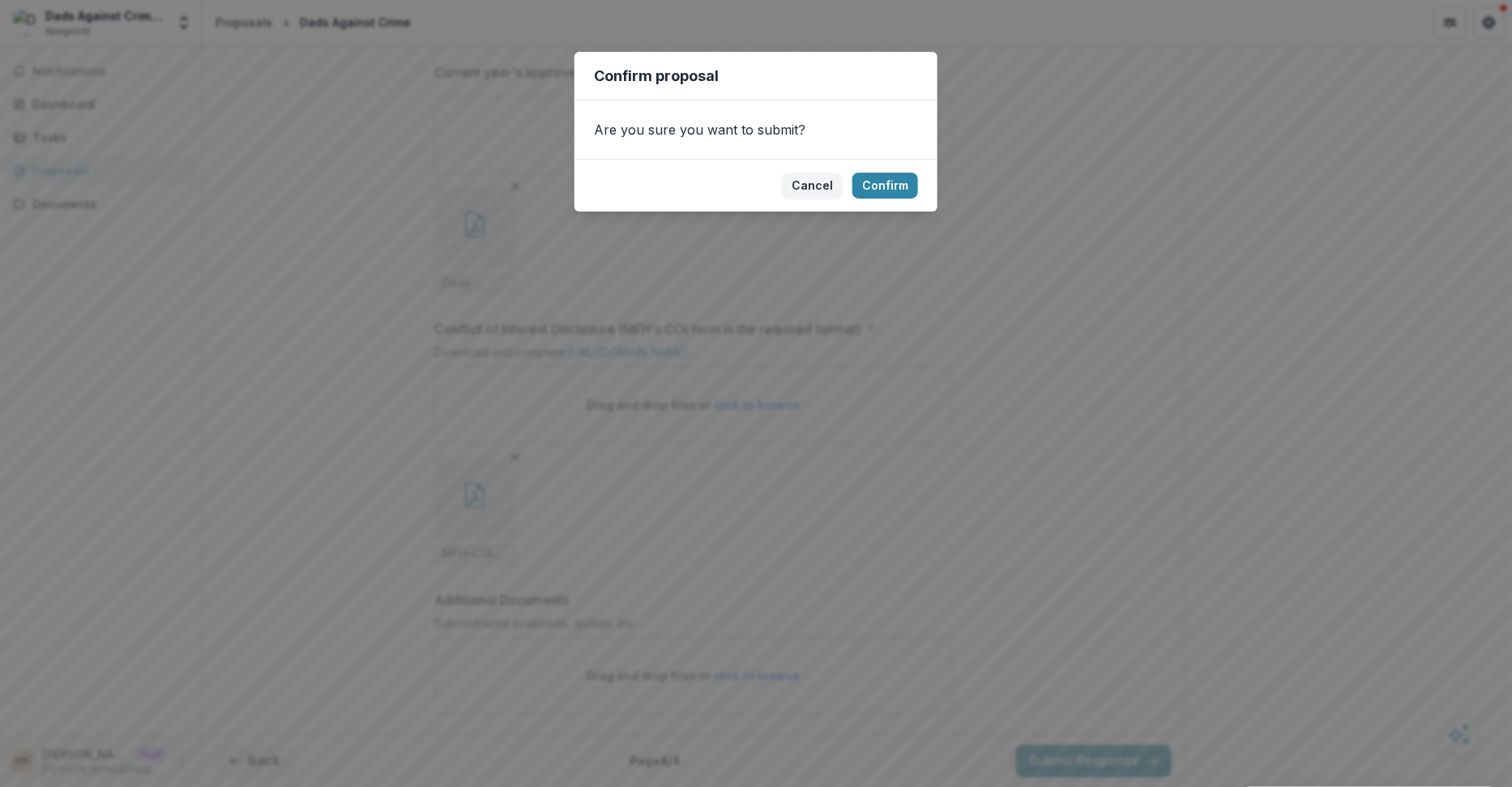
click at [899, 171] on footer "Cancel Confirm" at bounding box center [756, 184] width 363 height 53
click at [899, 181] on button "Confirm" at bounding box center [885, 185] width 66 height 26
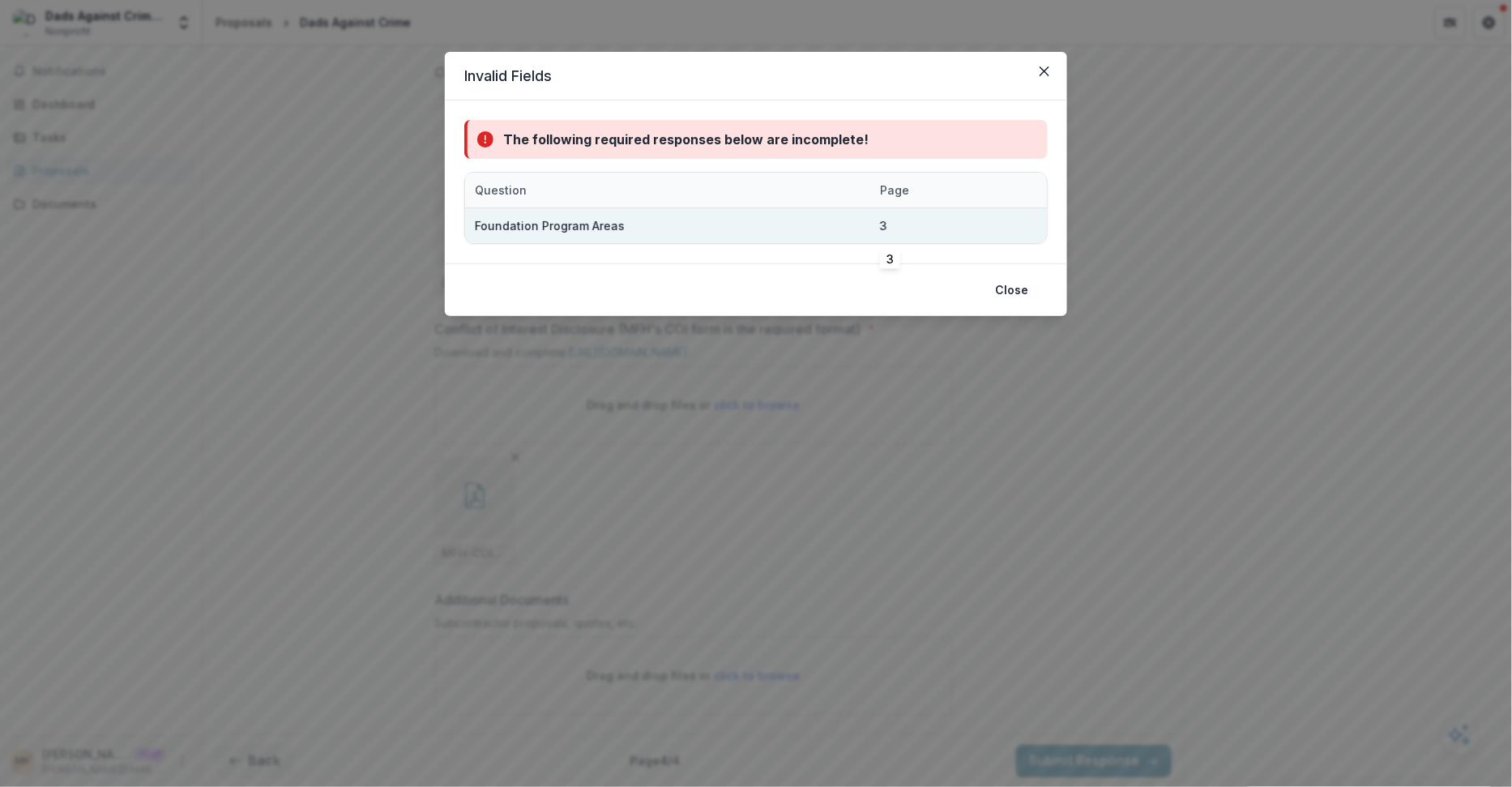
click at [880, 222] on div "3" at bounding box center [883, 226] width 8 height 17
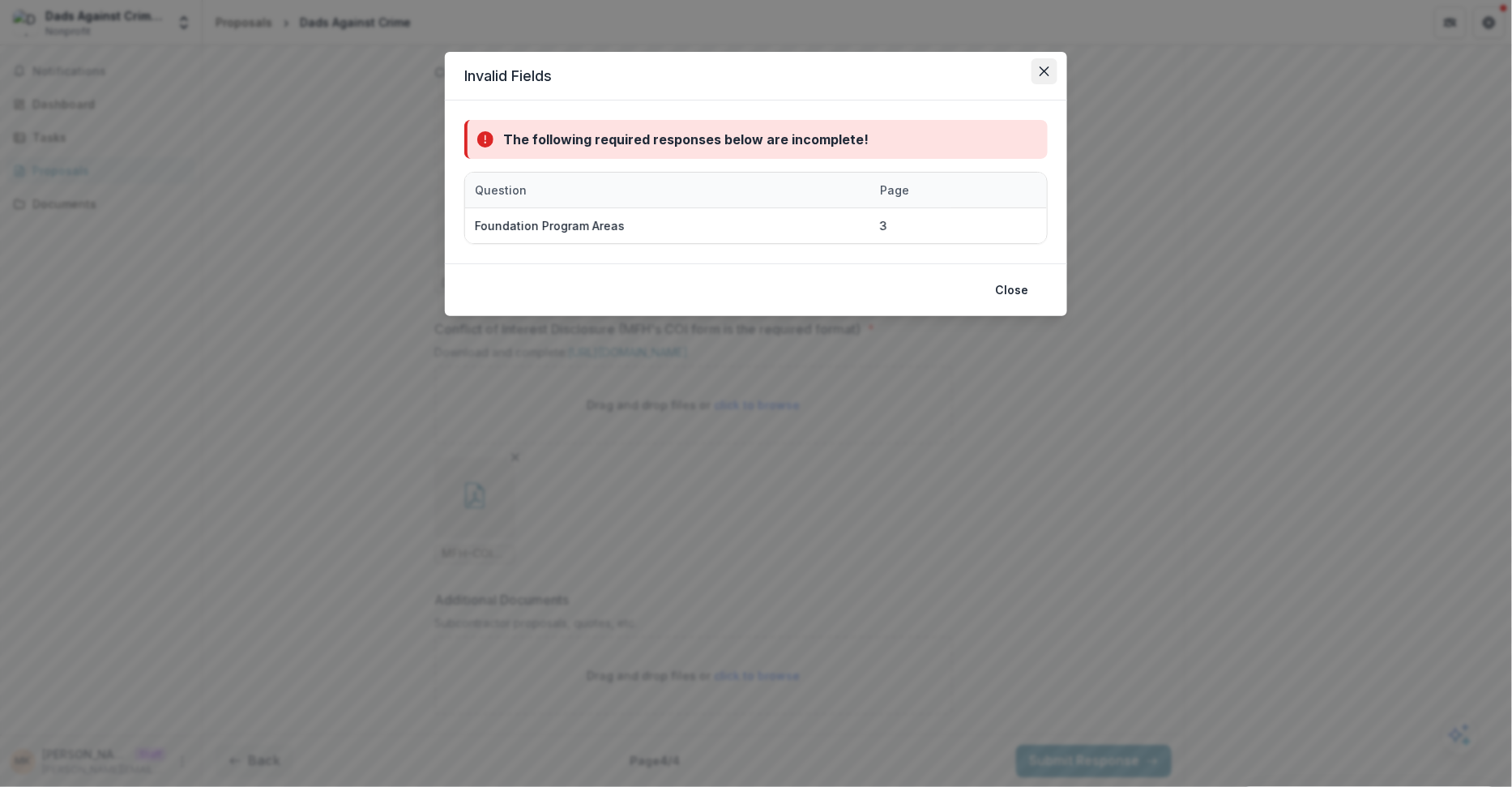
click at [1037, 70] on button "Close" at bounding box center [1044, 70] width 26 height 26
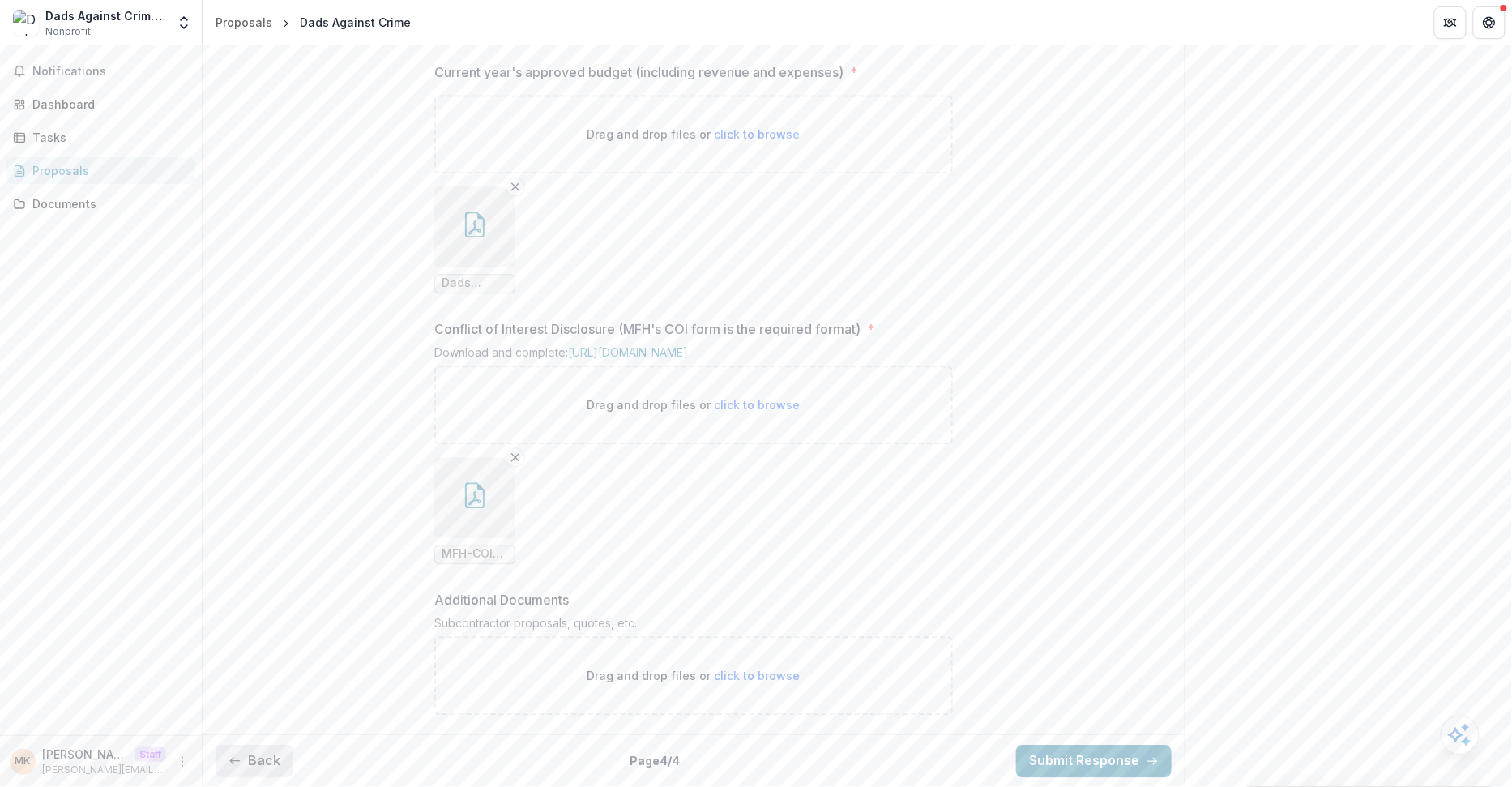
click at [244, 770] on button "Back" at bounding box center [254, 761] width 78 height 33
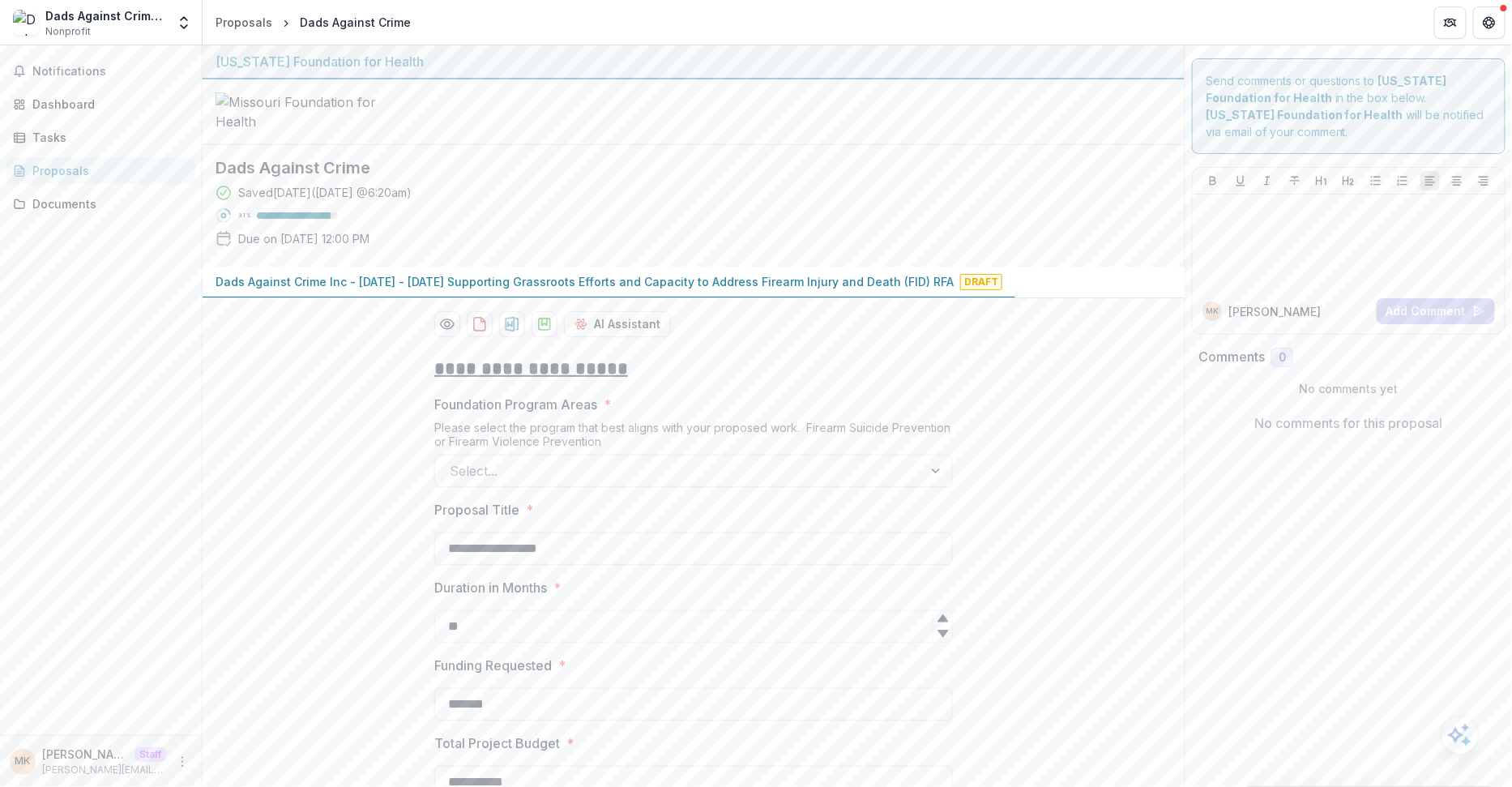
scroll to position [910, 0]
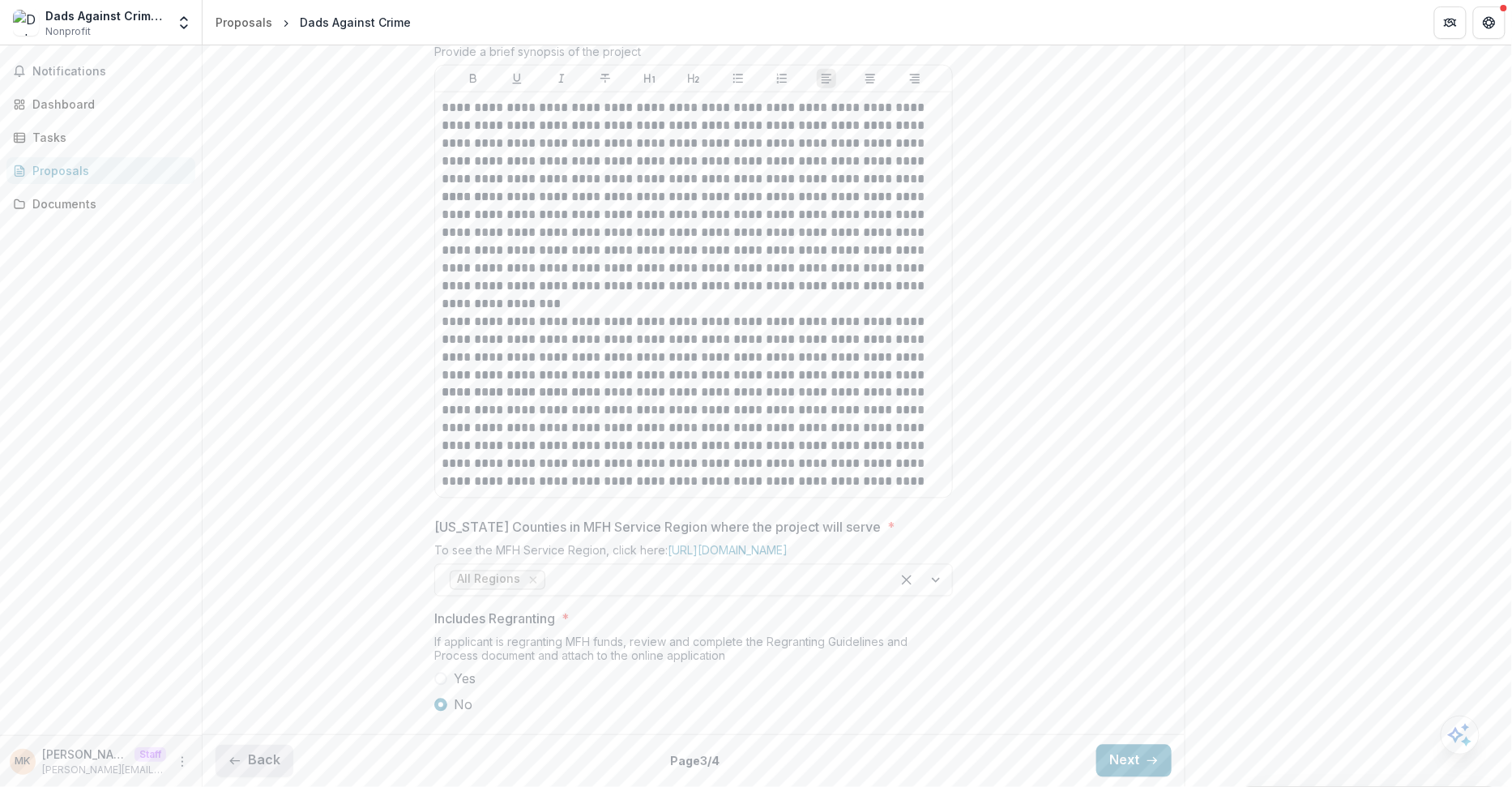
click at [235, 759] on icon "button" at bounding box center [235, 760] width 13 height 13
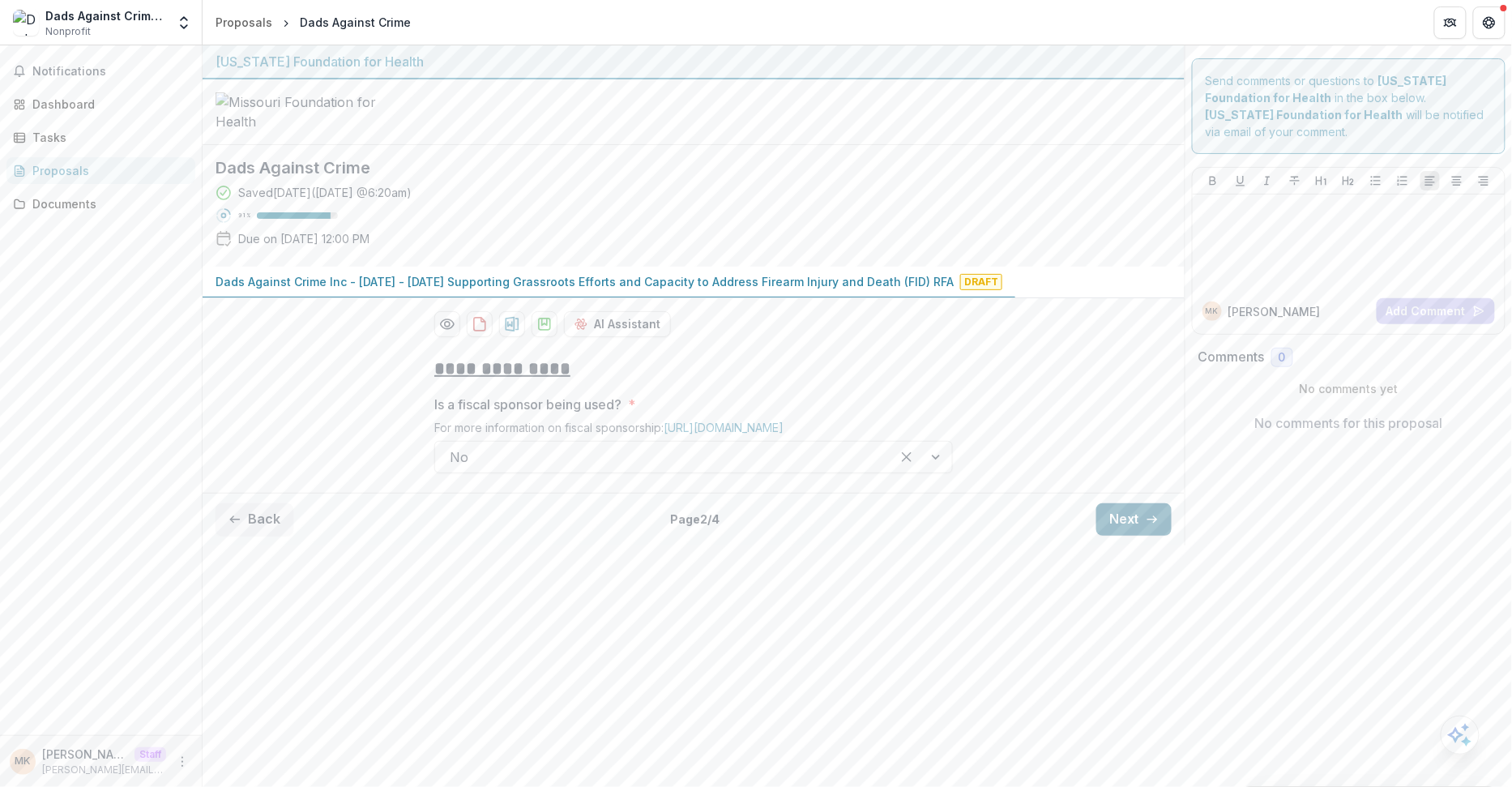
click at [1119, 536] on button "Next" at bounding box center [1134, 520] width 75 height 33
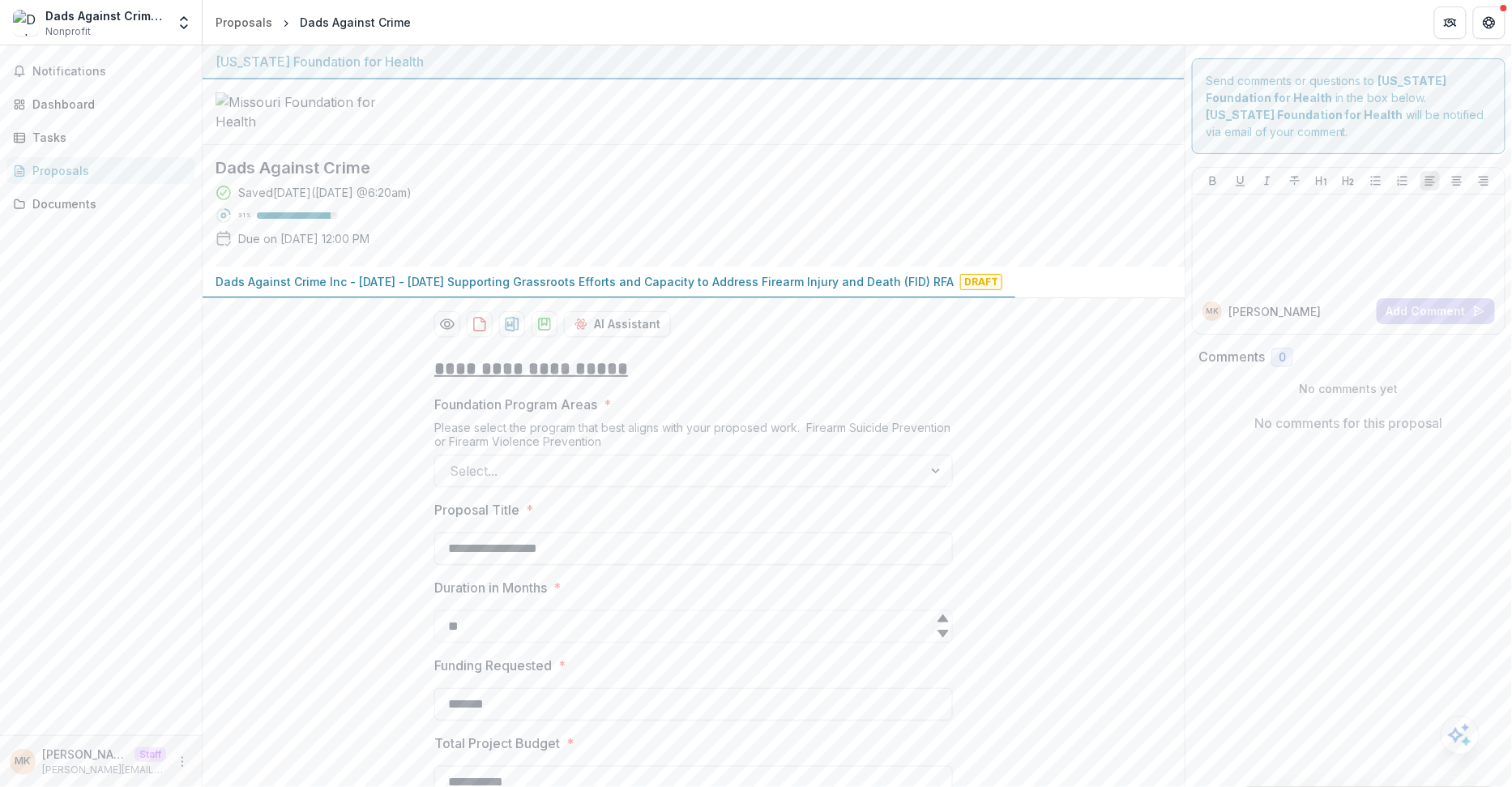
scroll to position [8, 0]
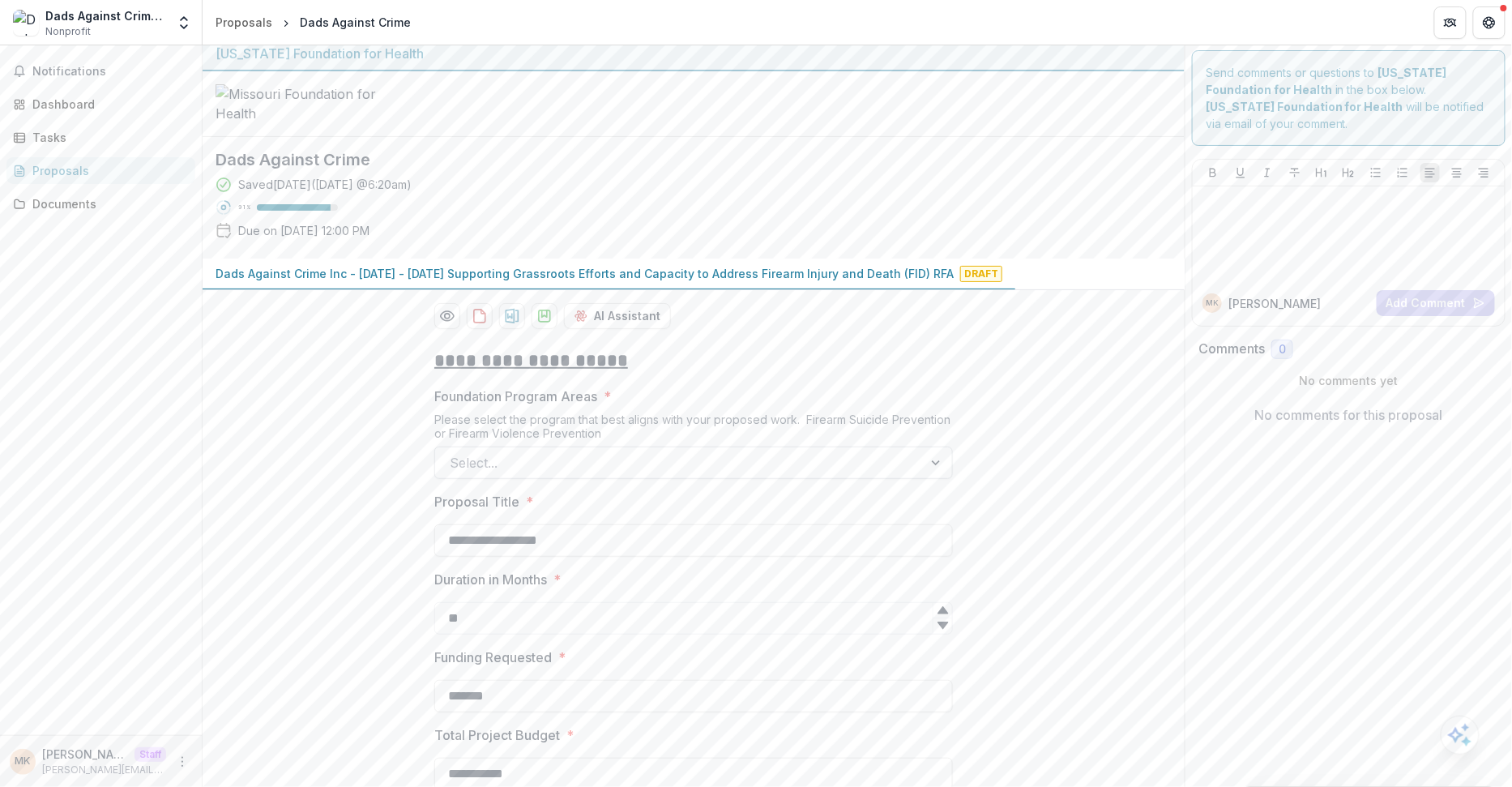
click at [761, 474] on div at bounding box center [679, 462] width 459 height 22
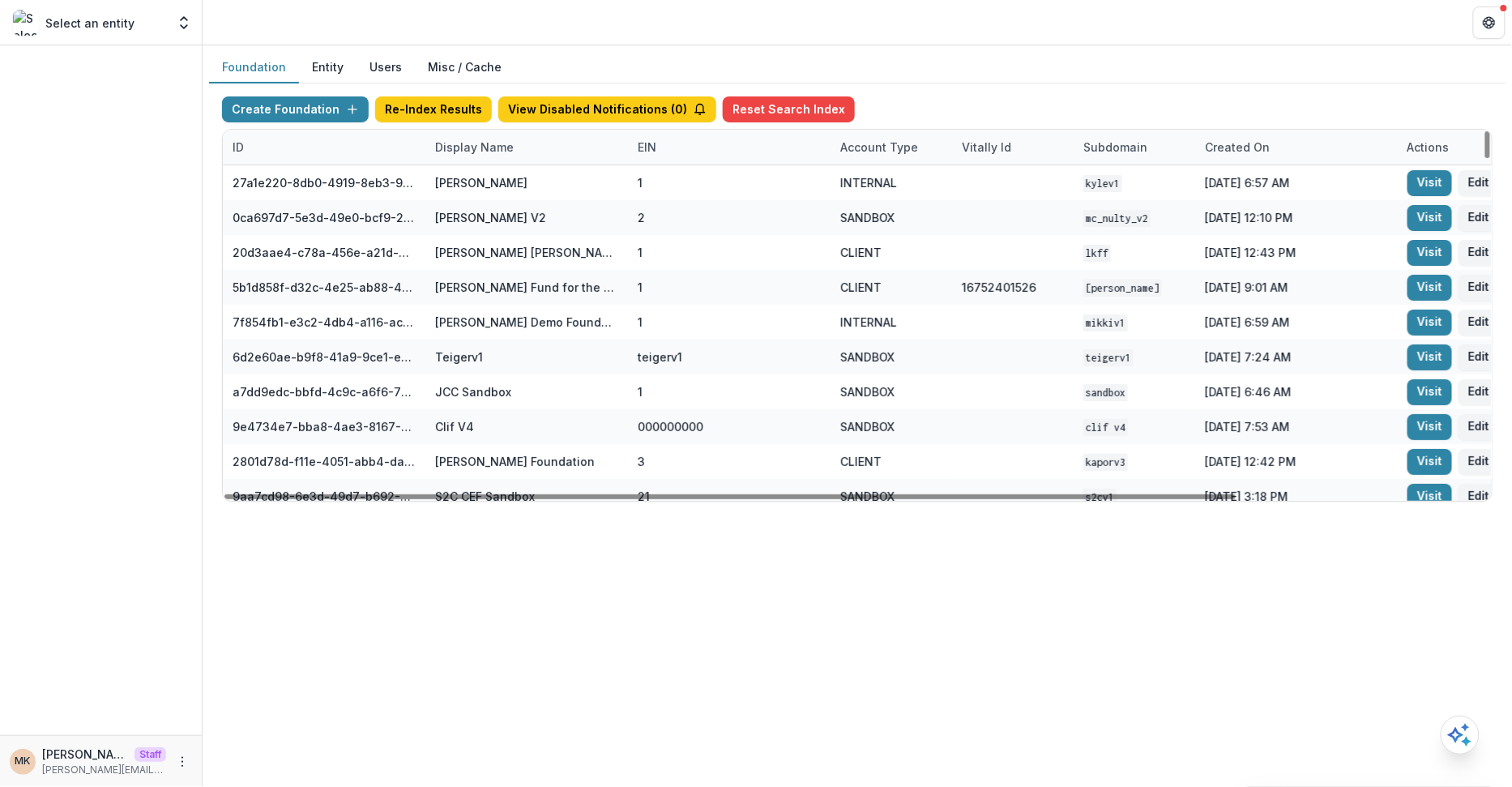
click at [485, 144] on div "Display Name" at bounding box center [474, 147] width 98 height 17
click at [486, 179] on input at bounding box center [524, 182] width 194 height 26
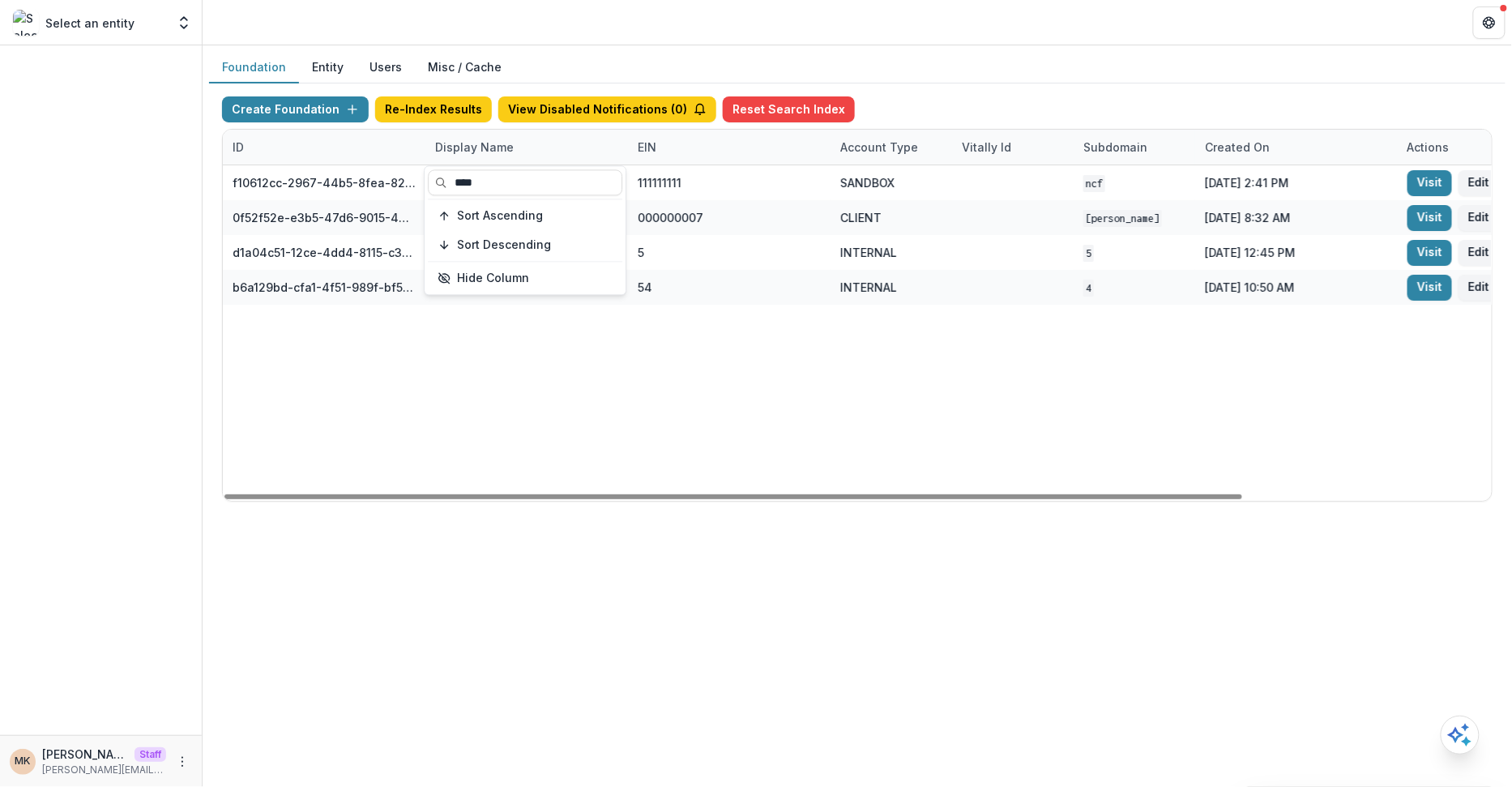
type input "****"
click at [873, 375] on div "f10612cc-2967-44b5-8fea-824c4e1f13c5 Nathan Cummings Foundation Workflow Sandbo…" at bounding box center [1013, 332] width 1580 height 335
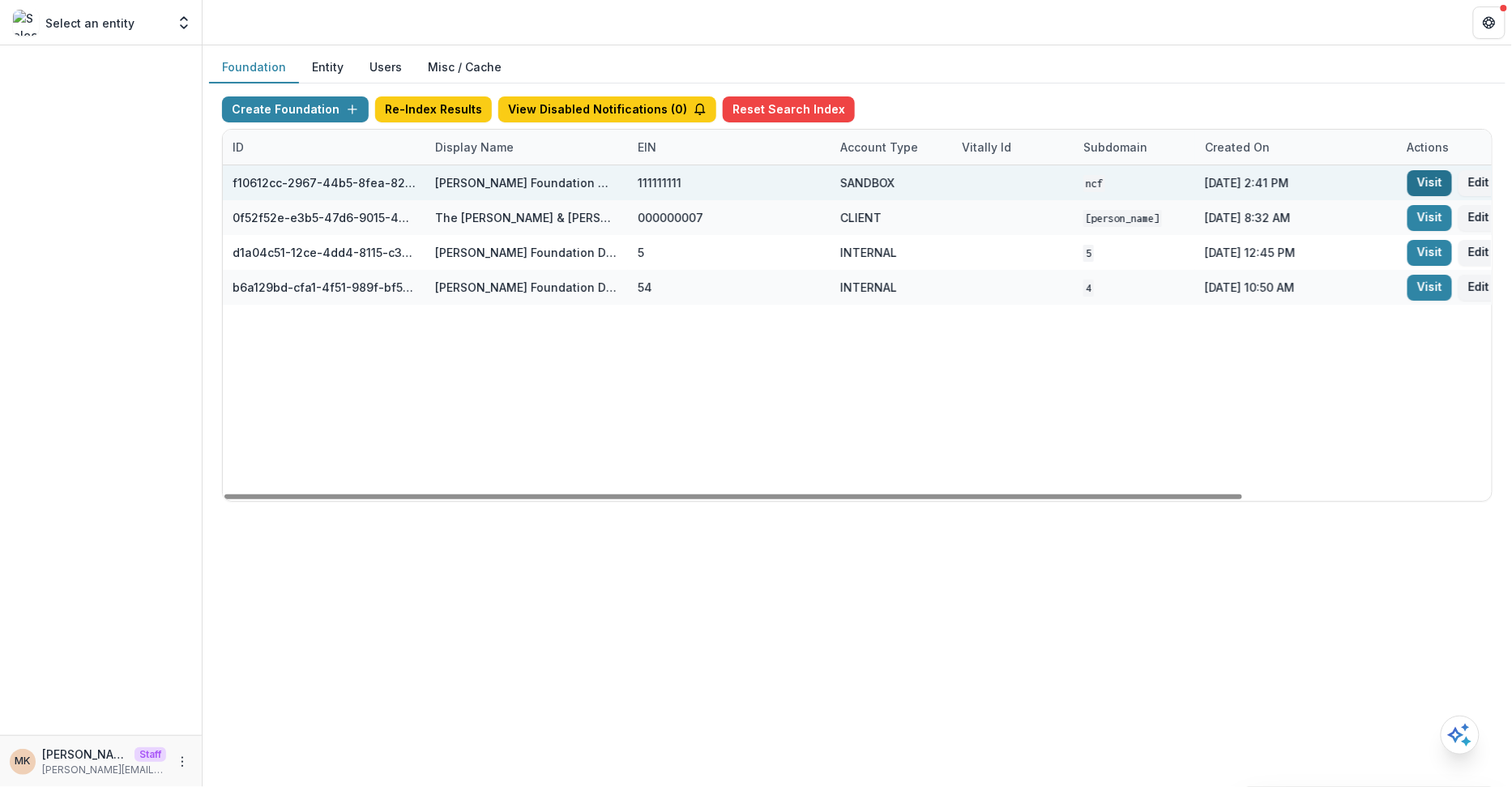
click at [1431, 171] on link "Visit" at bounding box center [1429, 183] width 44 height 26
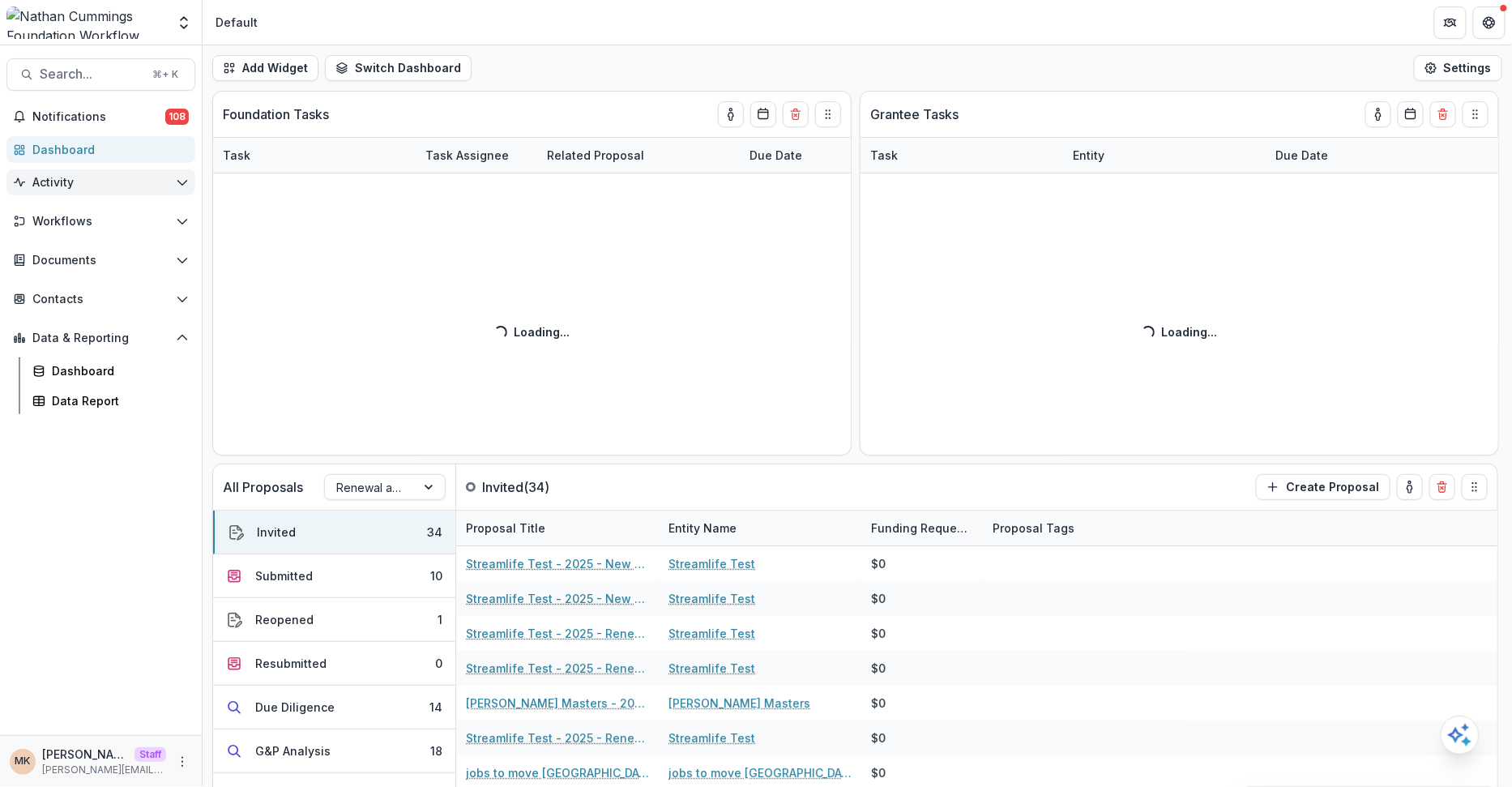
click at [118, 189] on button "Activity" at bounding box center [100, 182] width 188 height 26
click at [83, 230] on div "Notifications 108 Dashboard Activity Tasks Workflows Proposals Form Builder Pay…" at bounding box center [100, 419] width 202 height 632
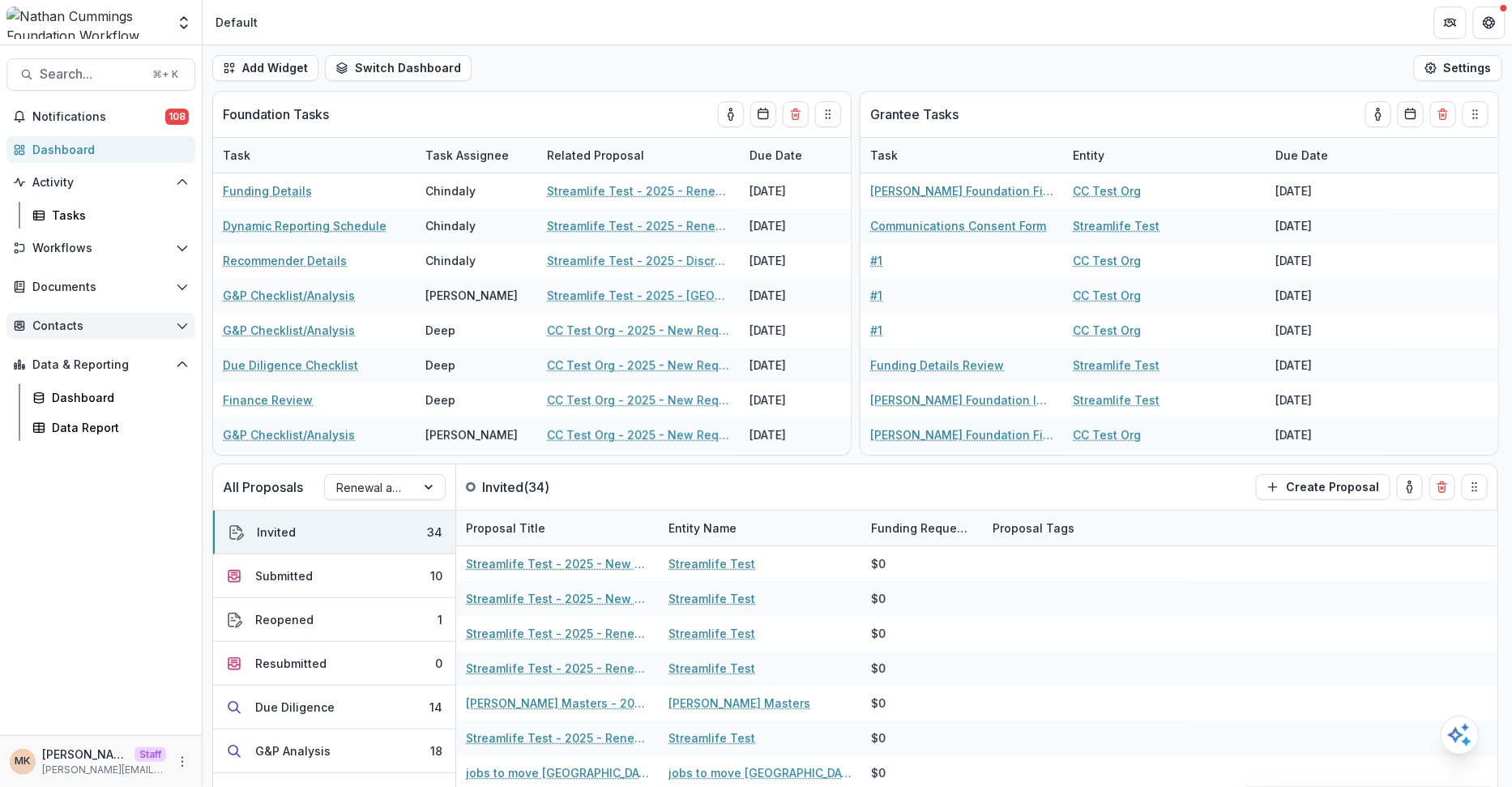
click at [75, 322] on span "Contacts" at bounding box center [101, 326] width 137 height 14
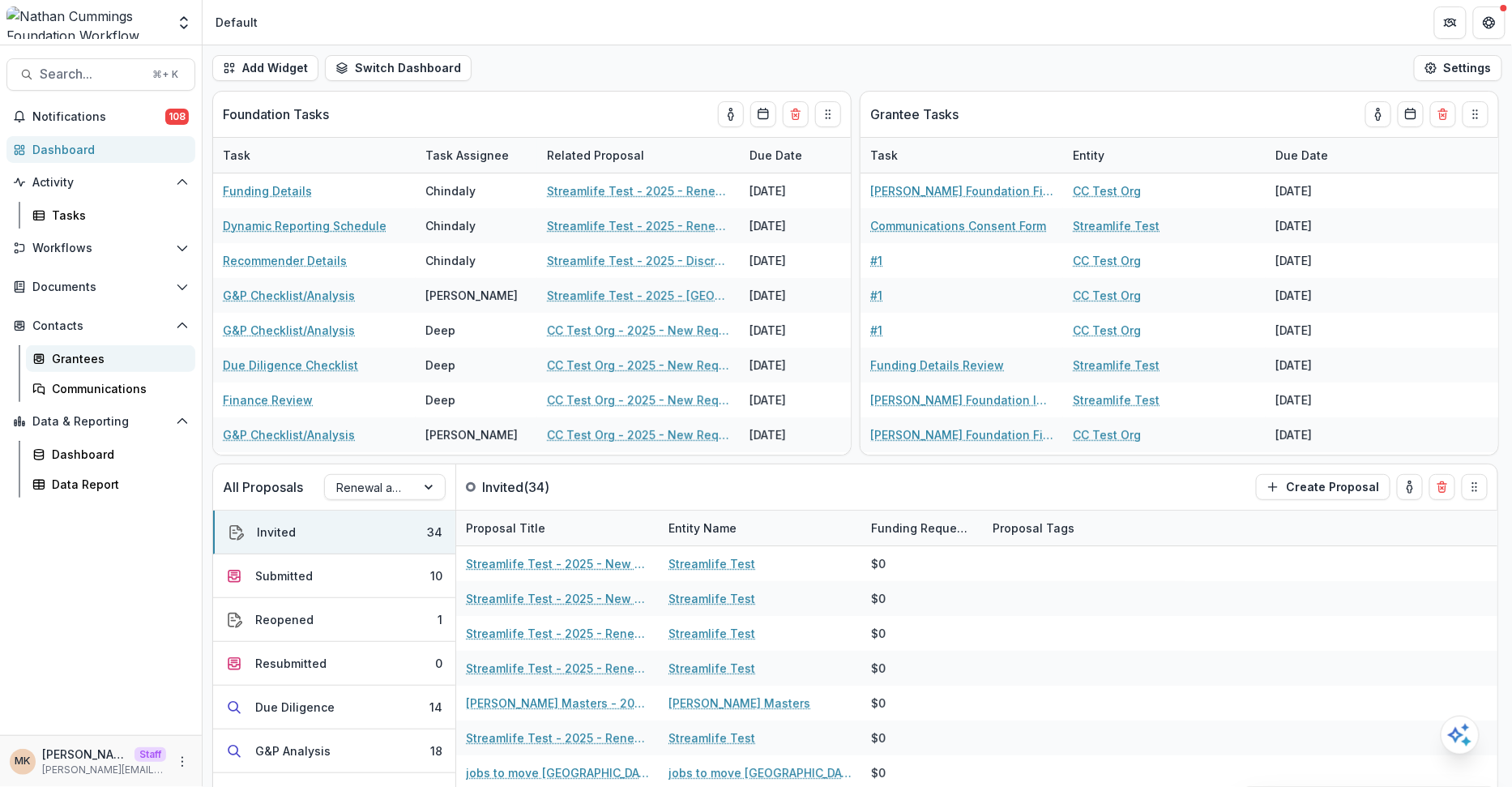
click at [76, 360] on div "Grantees" at bounding box center [117, 358] width 130 height 17
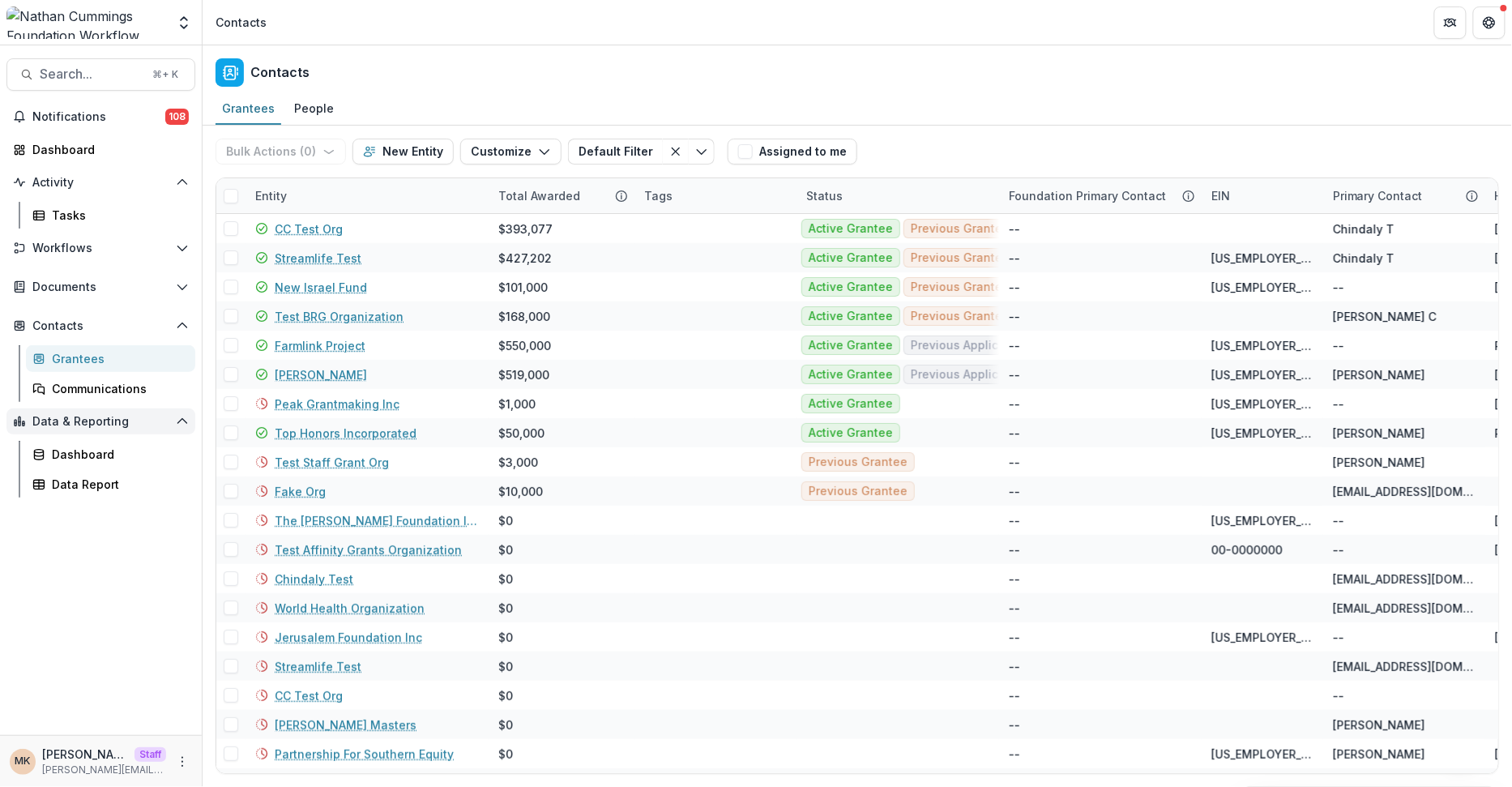
click at [58, 415] on span "Data & Reporting" at bounding box center [101, 422] width 137 height 14
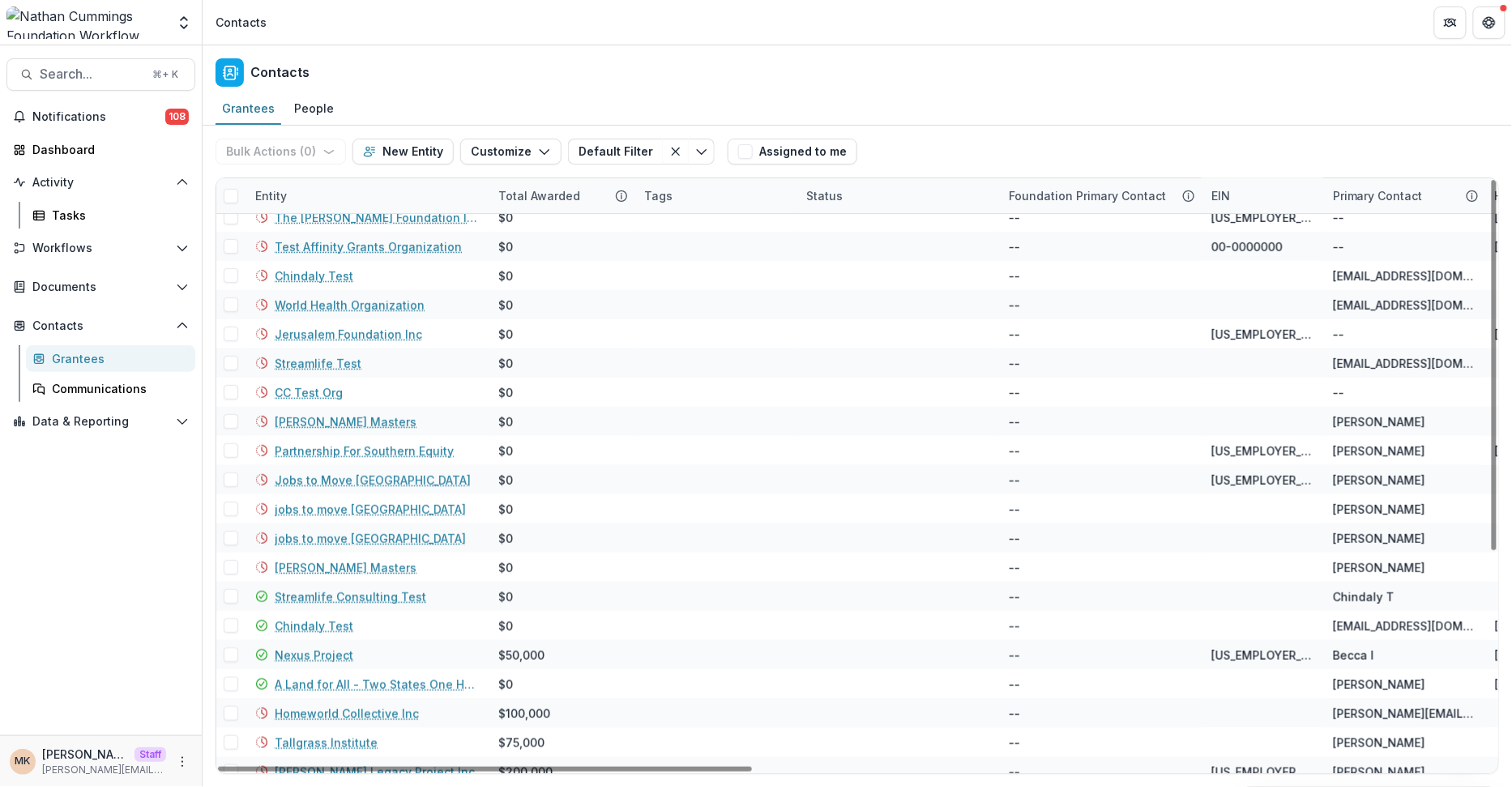
scroll to position [343, 0]
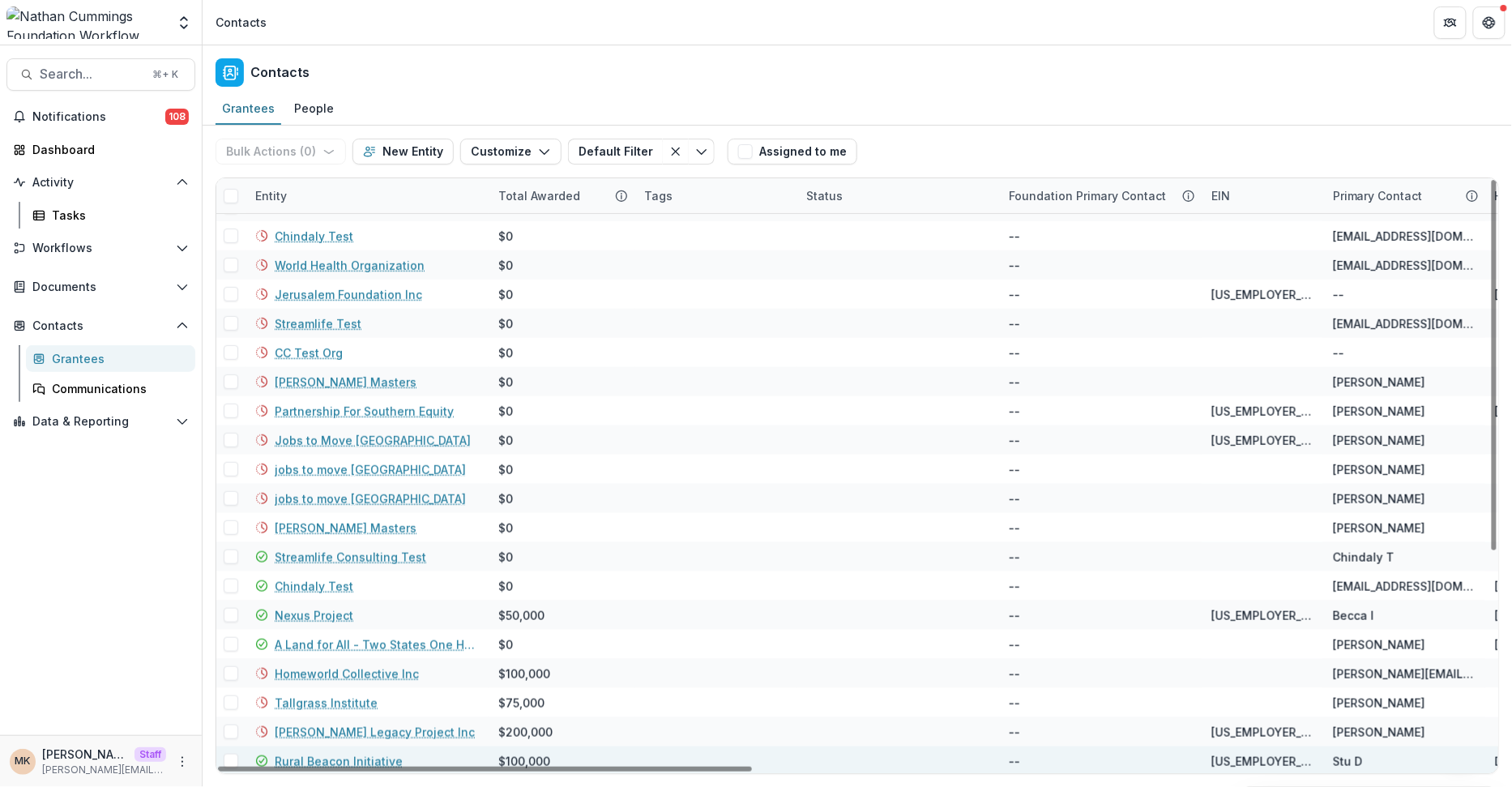
click at [334, 757] on link "Rural Beacon Initiative" at bounding box center [338, 761] width 128 height 17
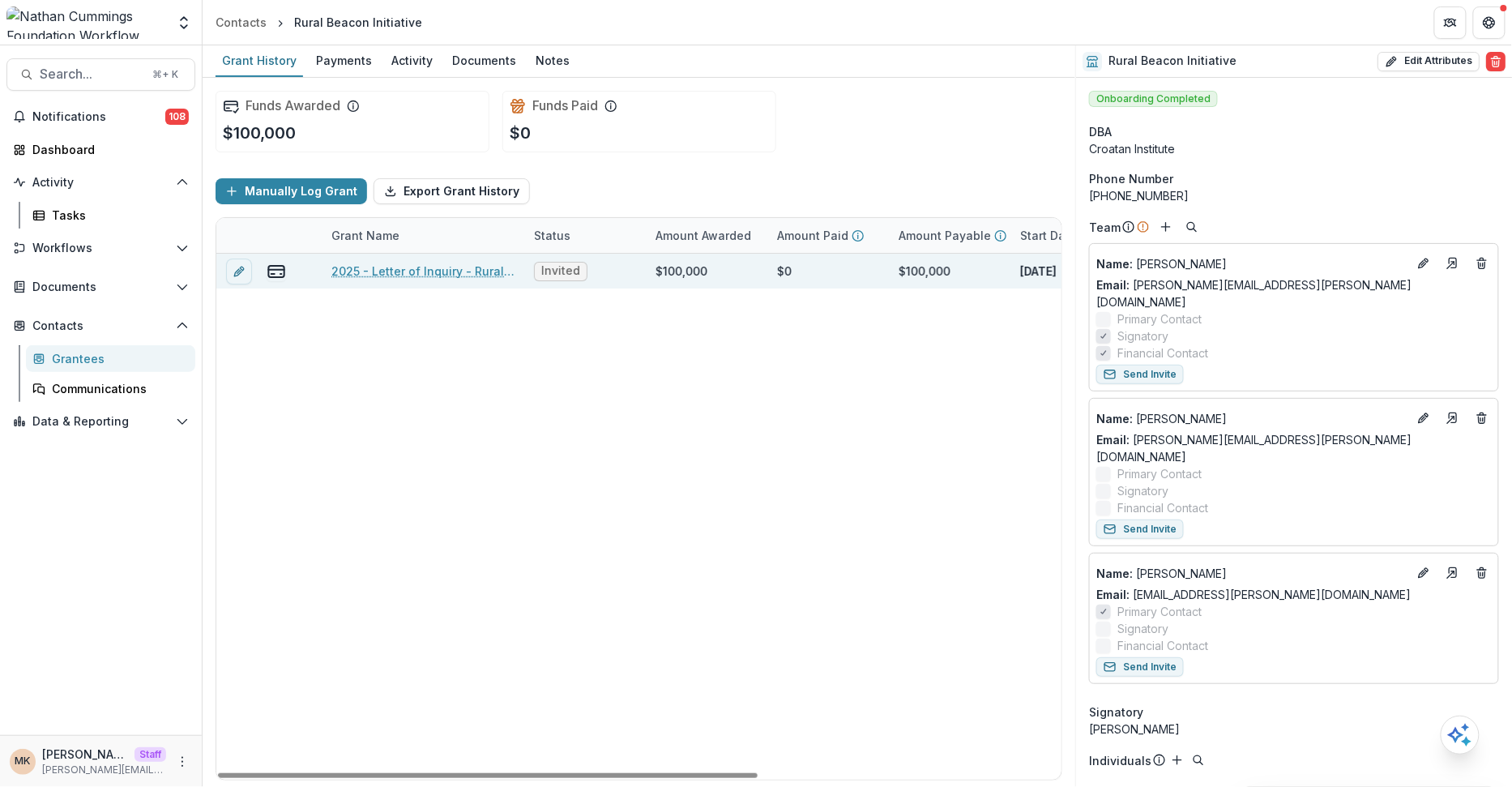
click at [427, 267] on link "2025 - Letter of Inquiry - Rural Beacon" at bounding box center [423, 271] width 183 height 17
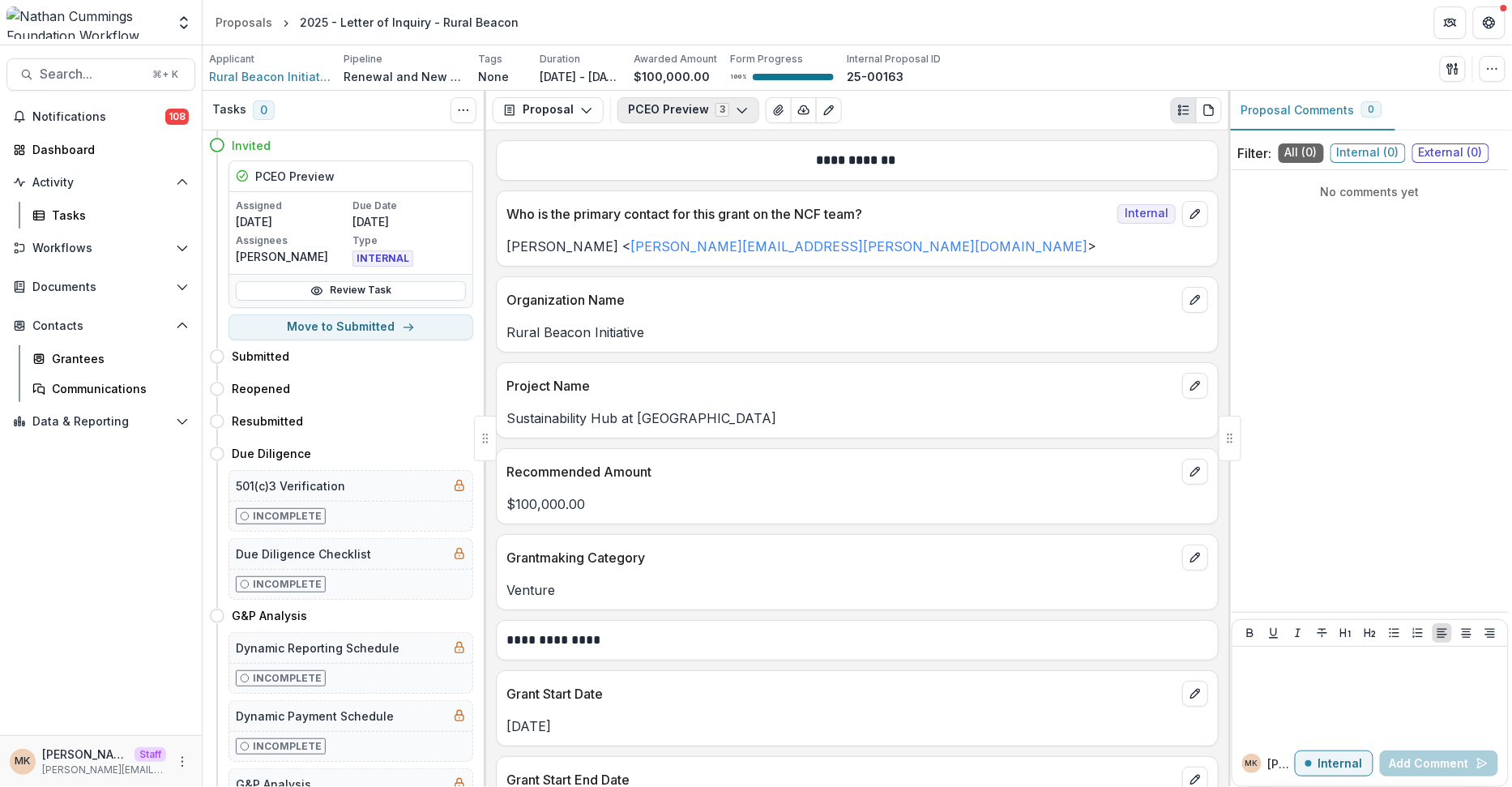
click at [682, 110] on button "PCEO Preview 3" at bounding box center [687, 110] width 142 height 26
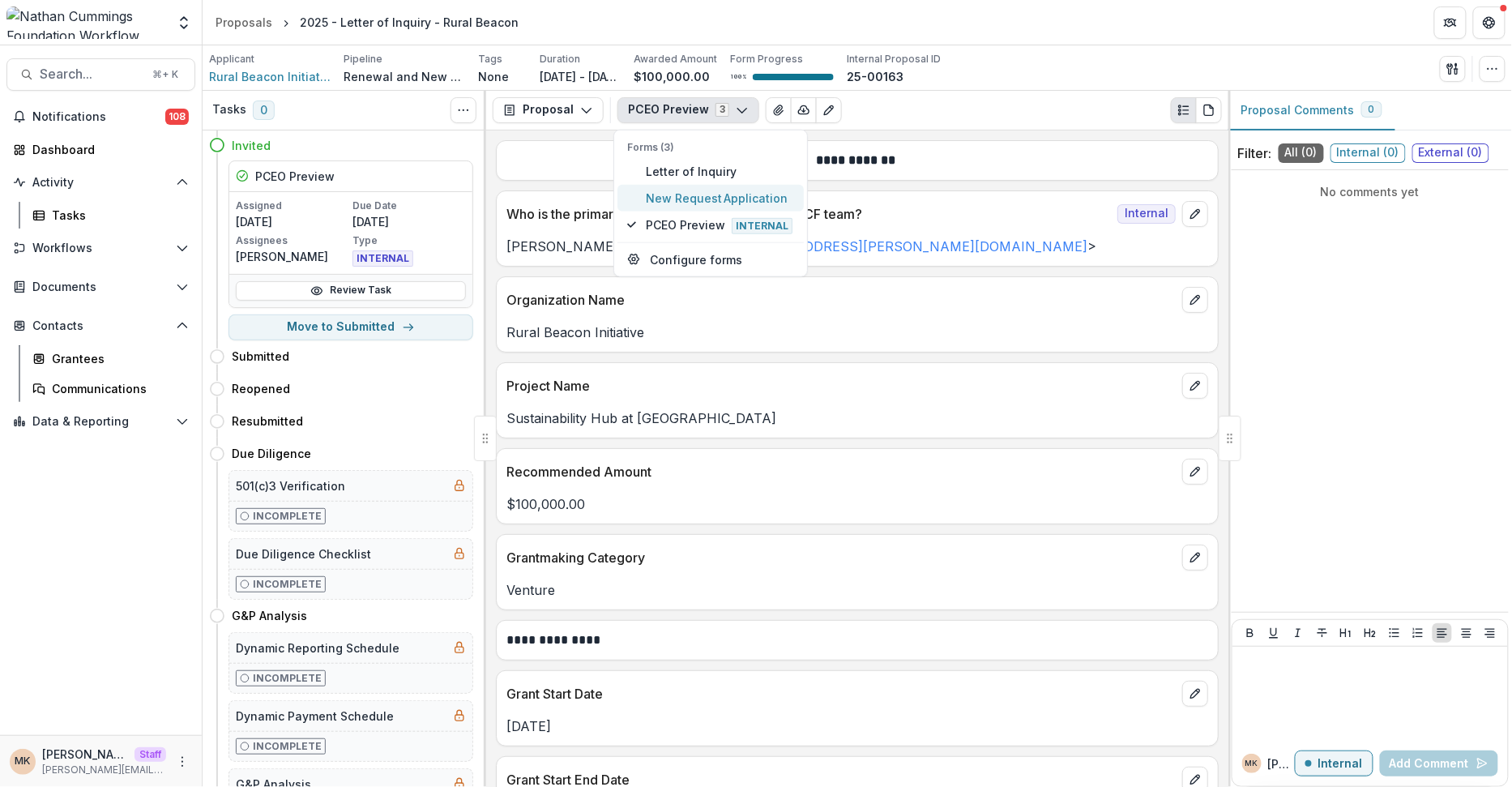
click at [672, 183] on button "New Request Application" at bounding box center [710, 197] width 186 height 27
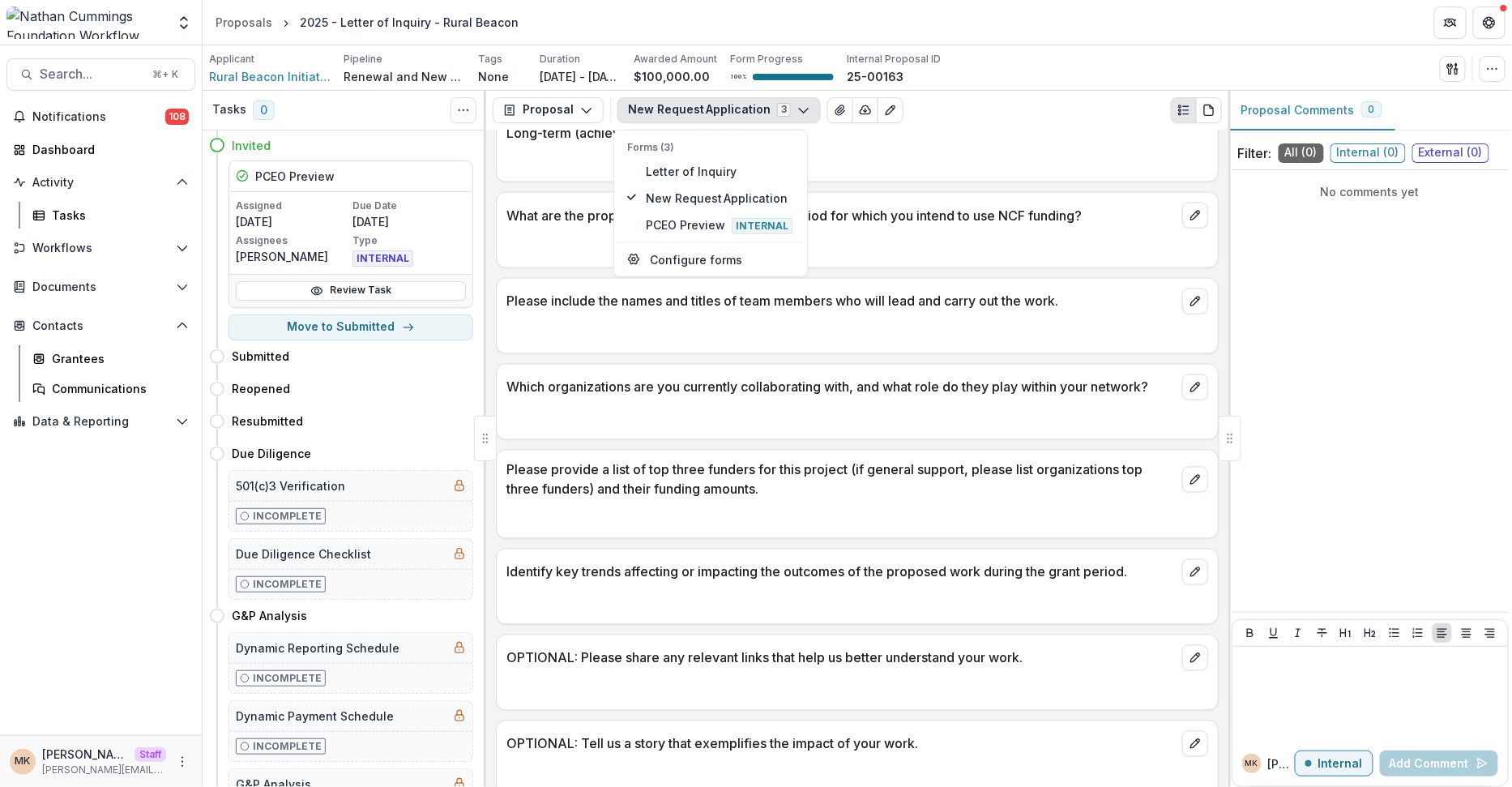
scroll to position [3804, 0]
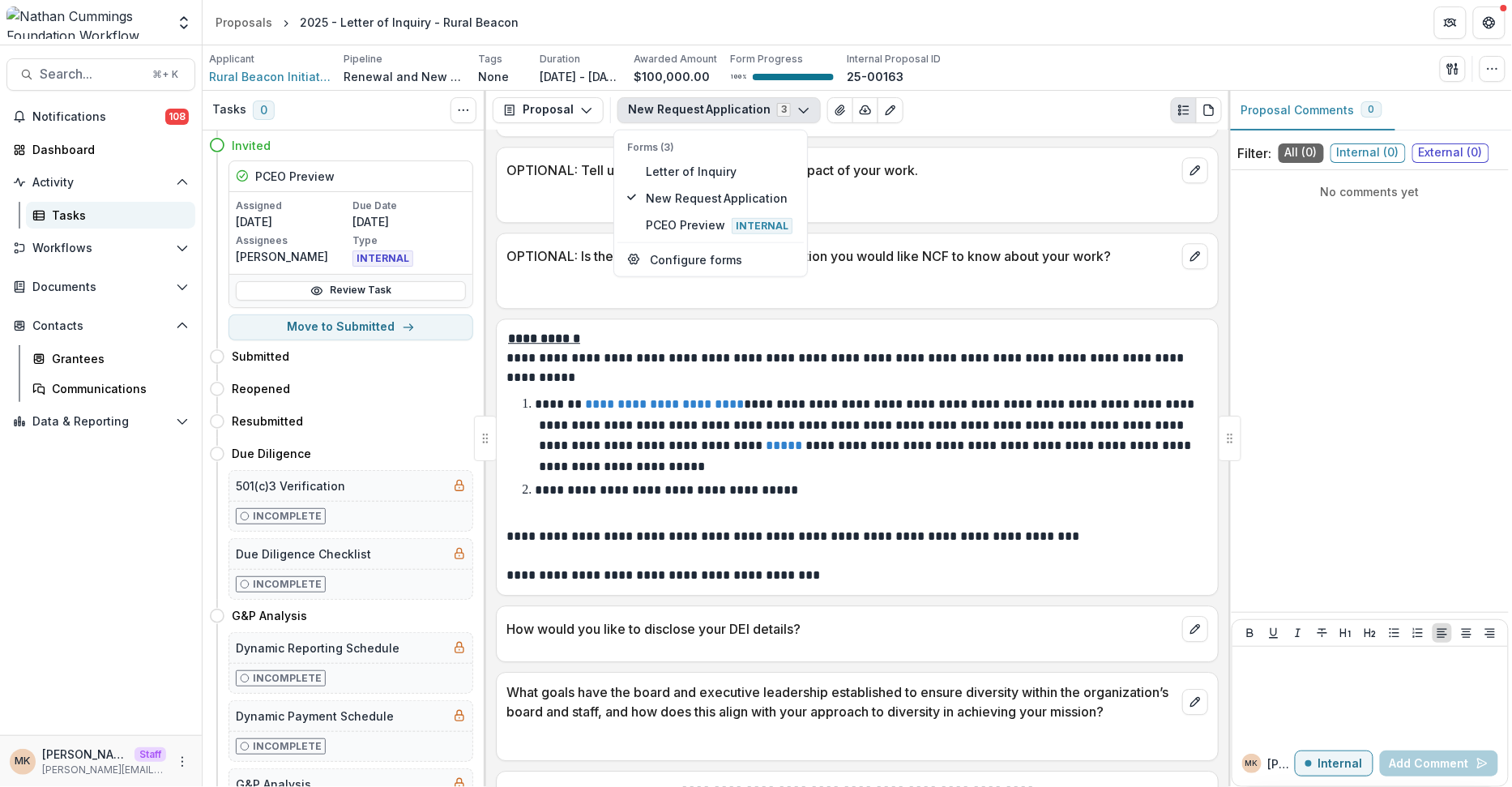
click at [130, 211] on div "Tasks" at bounding box center [117, 215] width 130 height 17
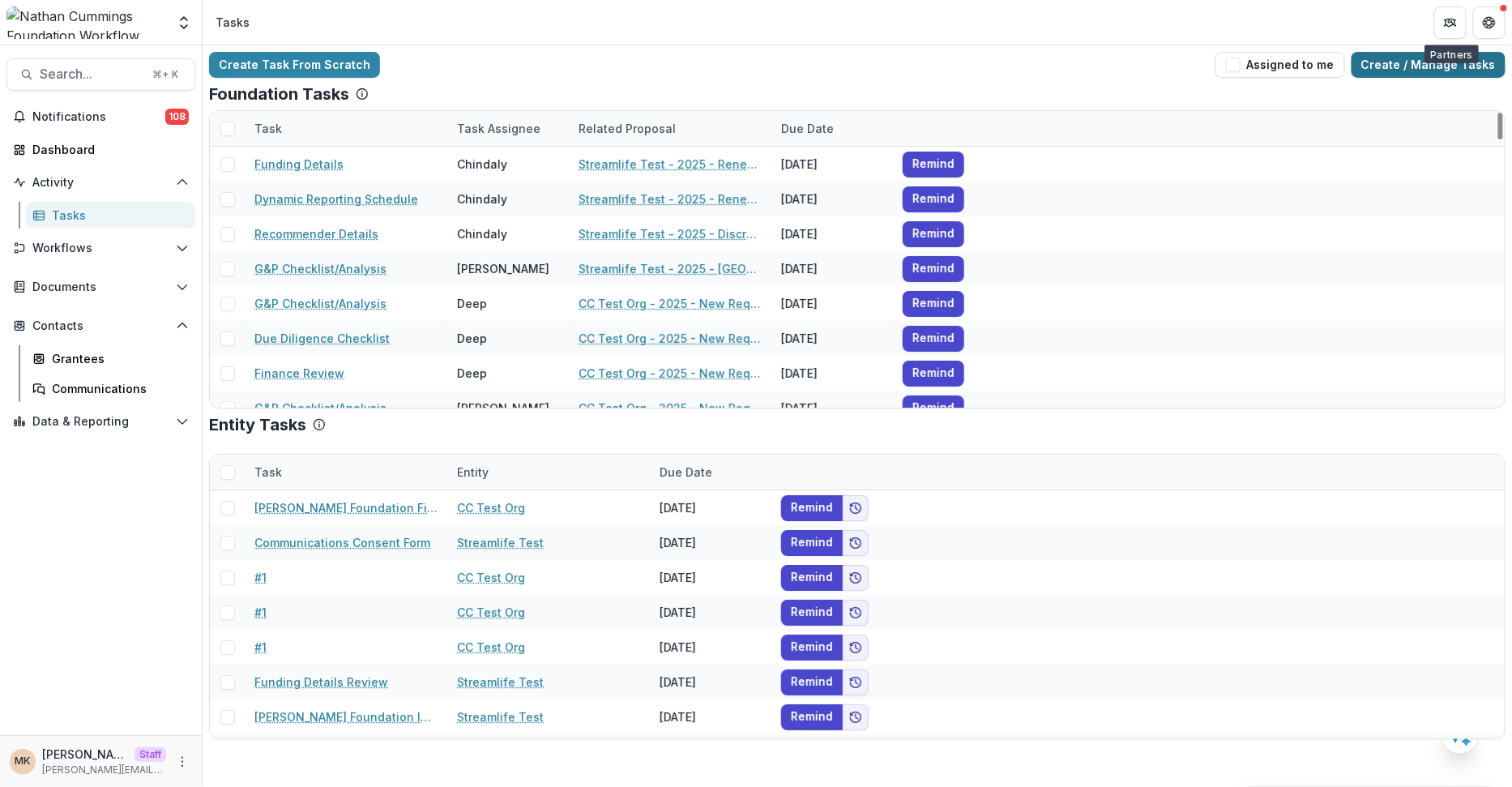
click at [1417, 62] on link "Create / Manage Tasks" at bounding box center [1427, 65] width 154 height 26
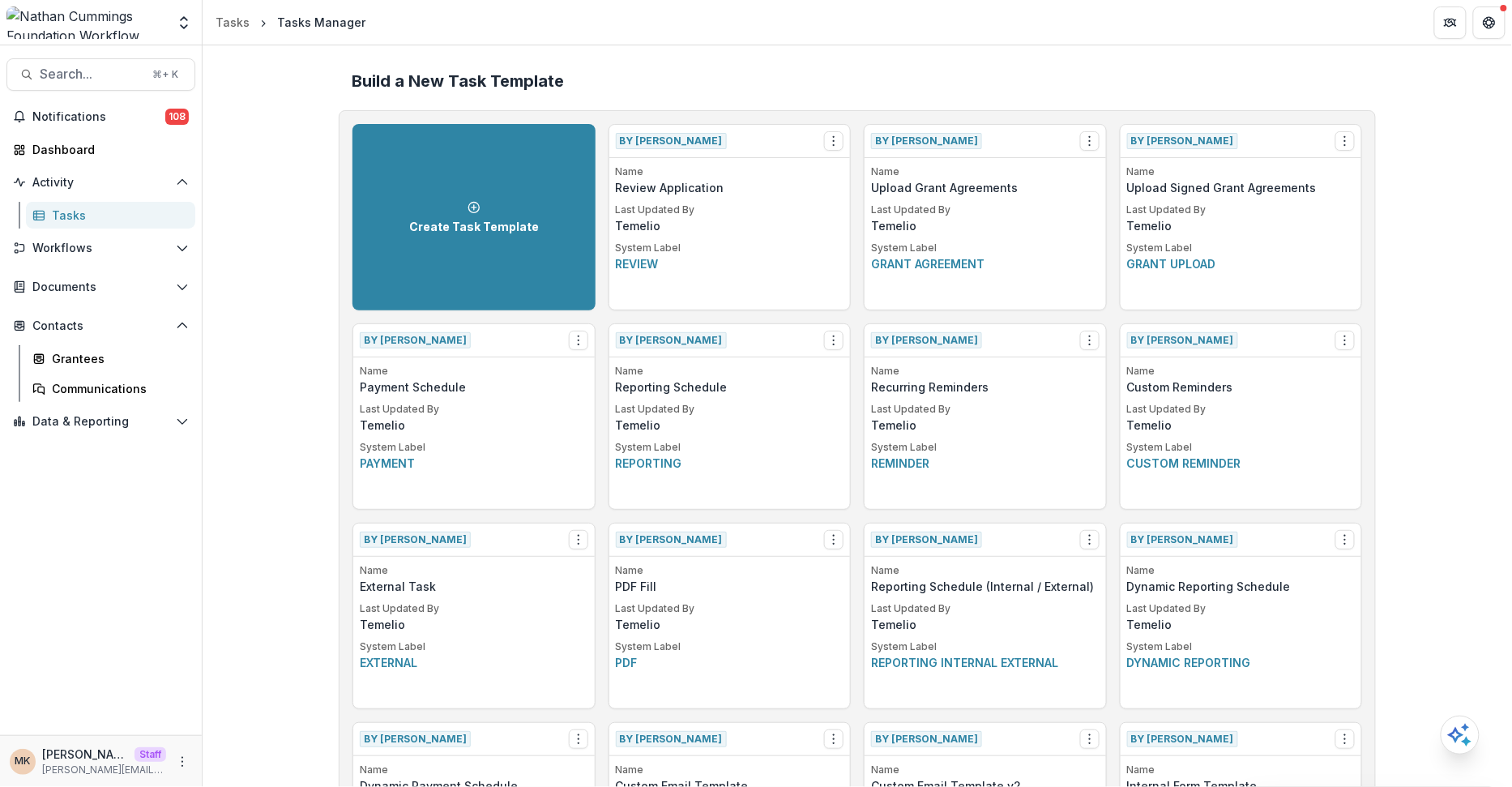
scroll to position [767, 0]
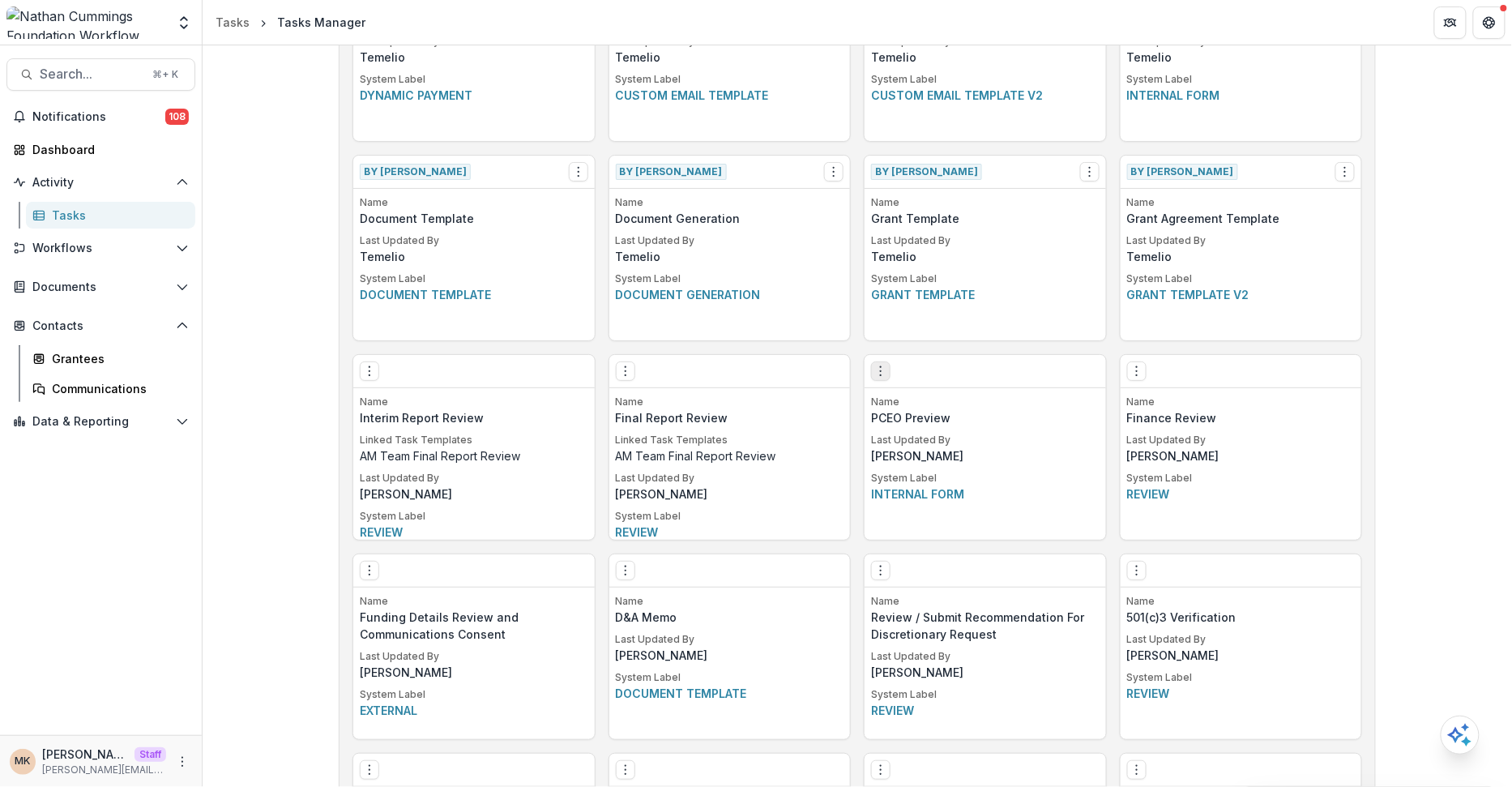
click at [880, 365] on icon "Options" at bounding box center [880, 371] width 13 height 13
click at [886, 400] on icon at bounding box center [888, 403] width 13 height 13
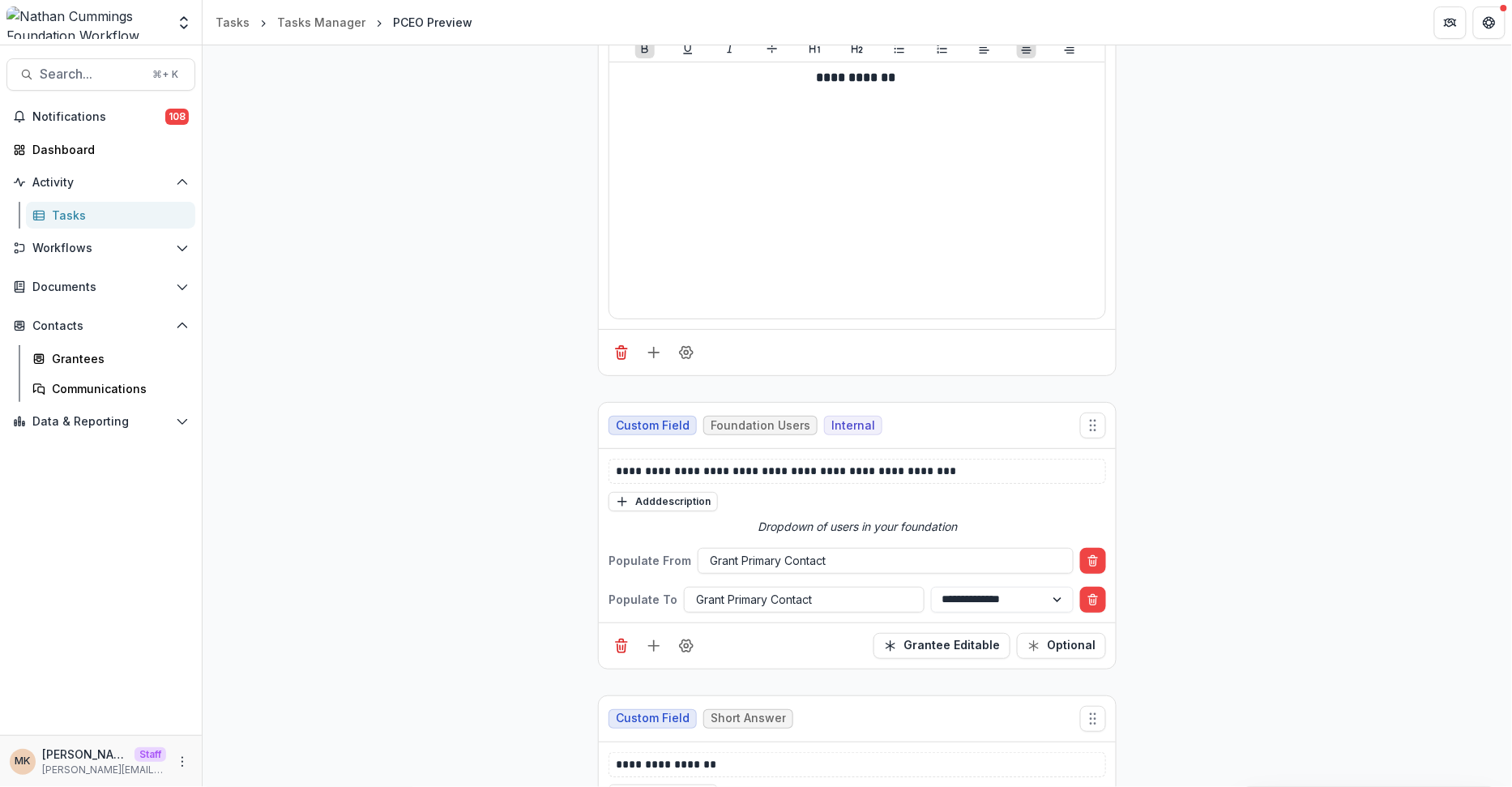
scroll to position [324, 0]
click at [181, 30] on icon "Open entity switcher" at bounding box center [183, 22] width 16 height 16
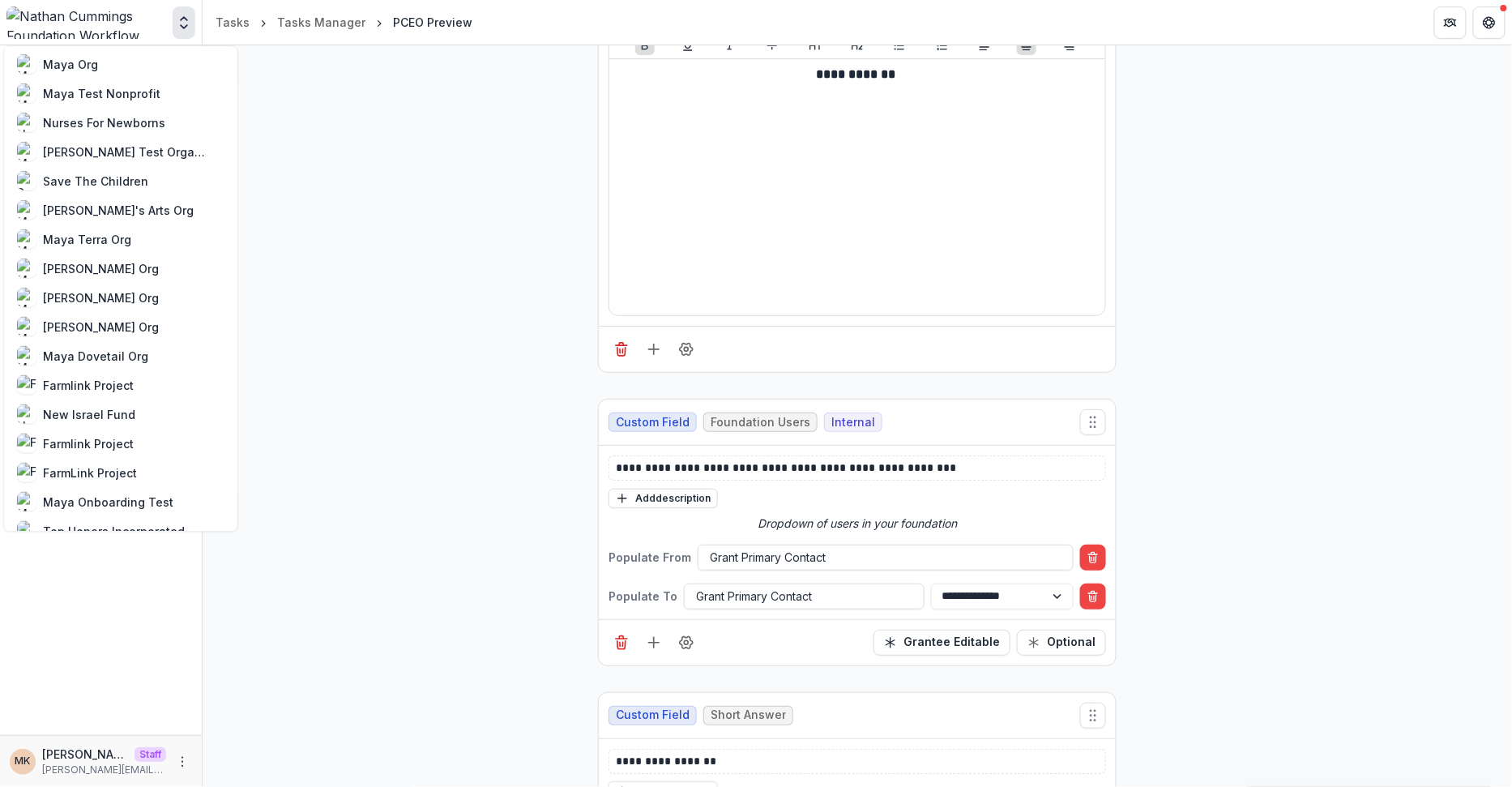
scroll to position [893, 0]
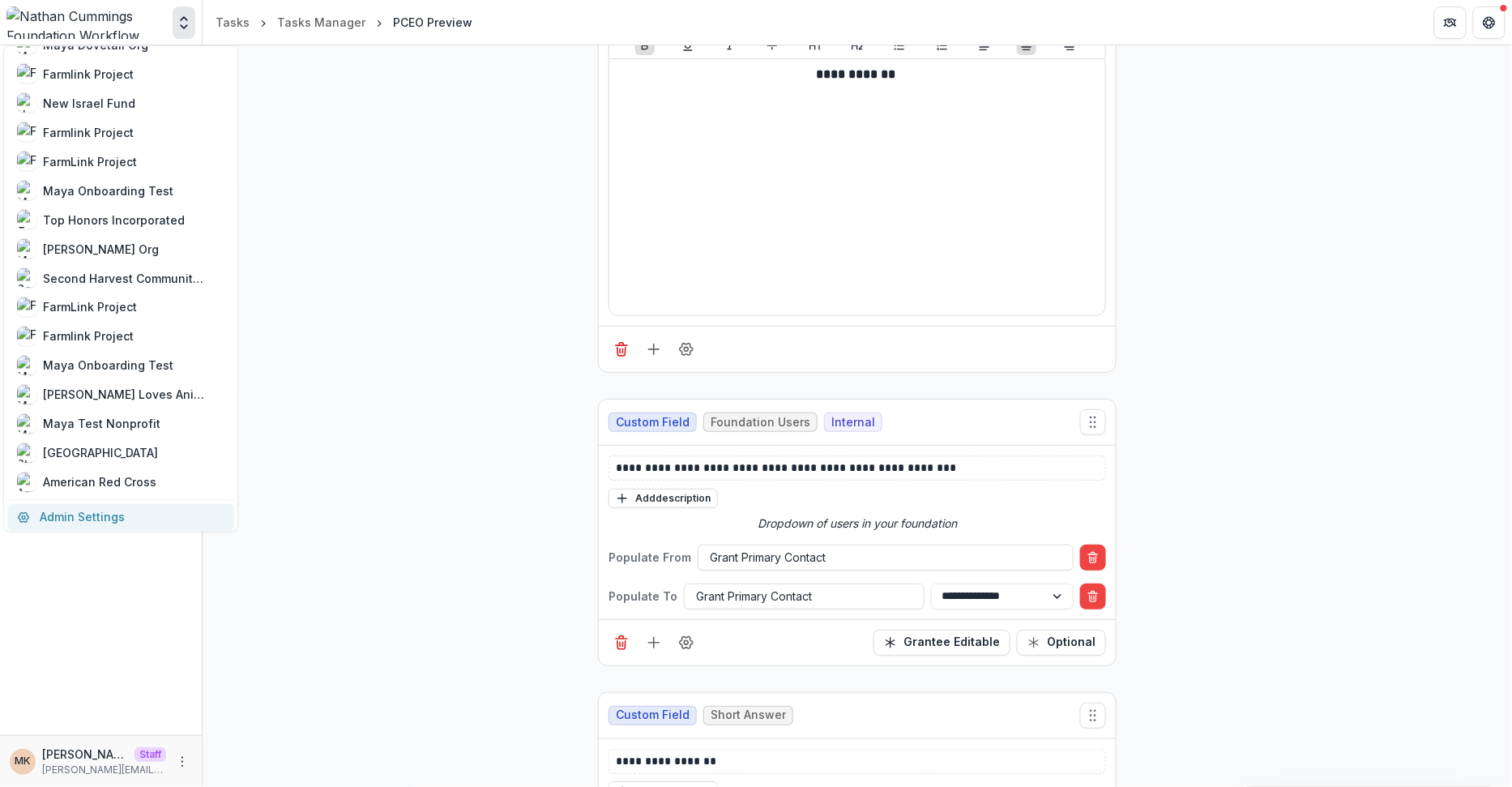
click at [89, 509] on link "Admin Settings" at bounding box center [121, 517] width 227 height 27
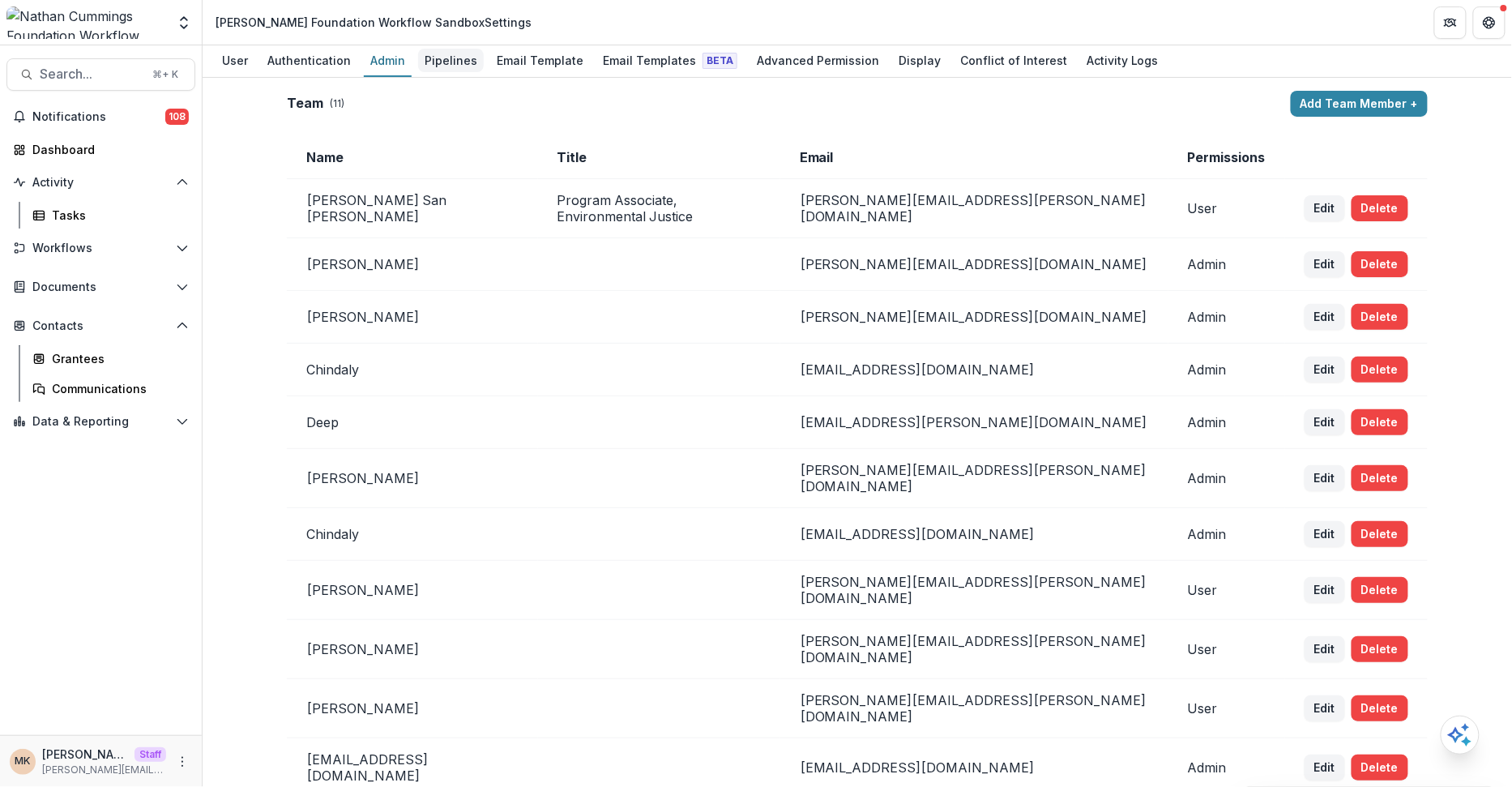
click at [452, 58] on div "Pipelines" at bounding box center [451, 60] width 66 height 23
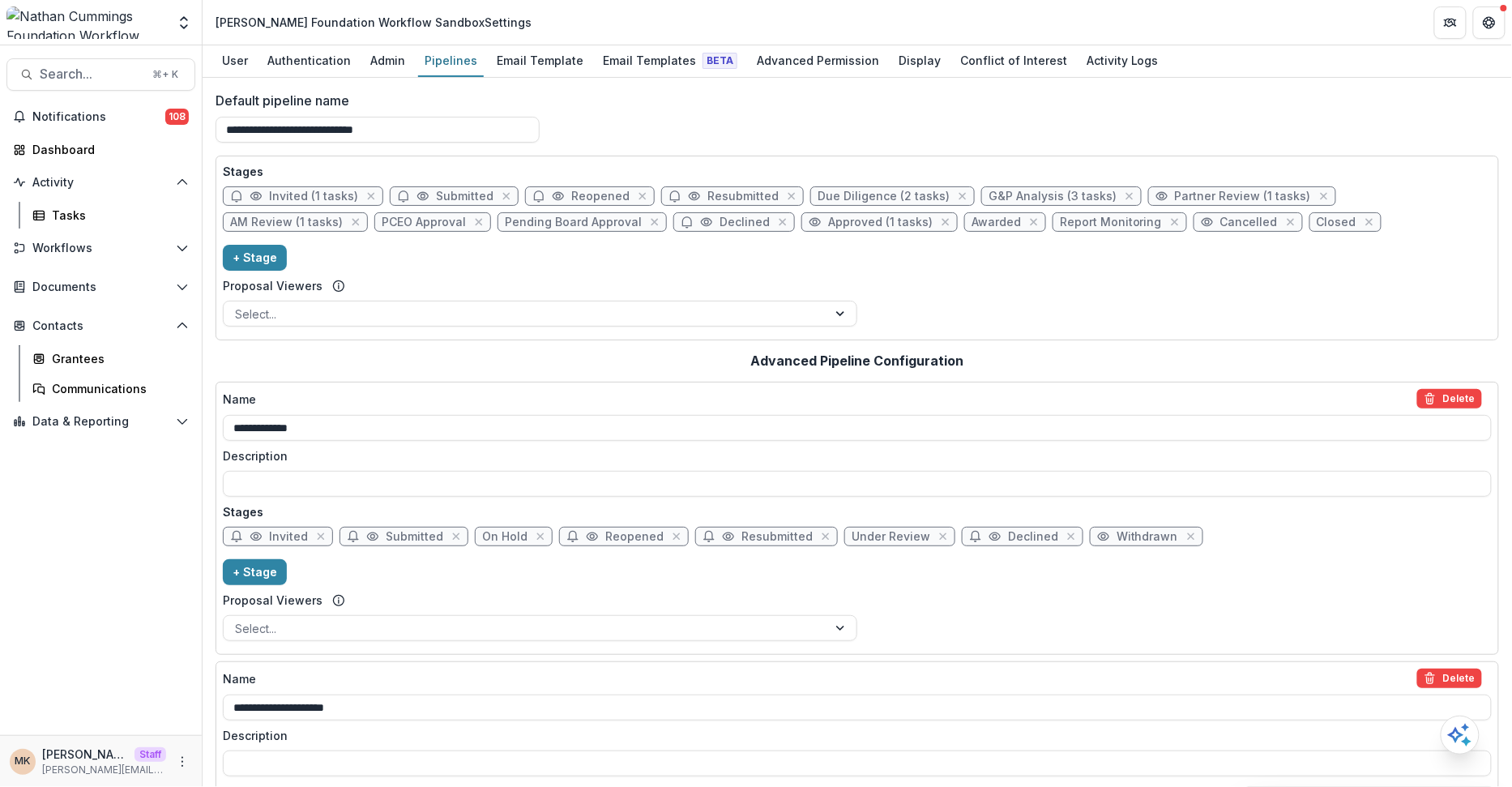
click at [1059, 220] on span "Report Monitoring" at bounding box center [1110, 222] width 102 height 14
select select "*********"
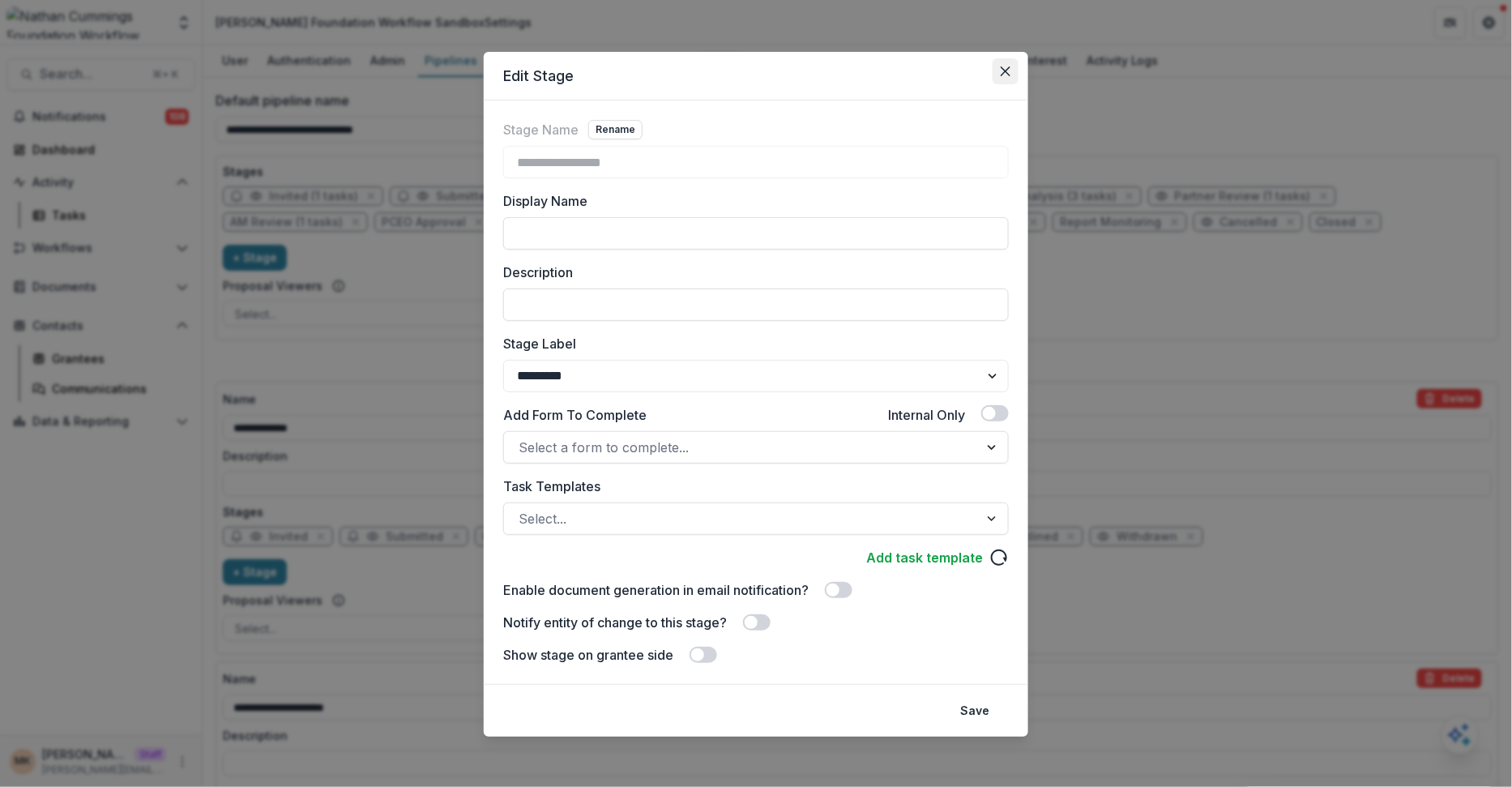
click at [1000, 79] on button "Close" at bounding box center [1005, 70] width 26 height 26
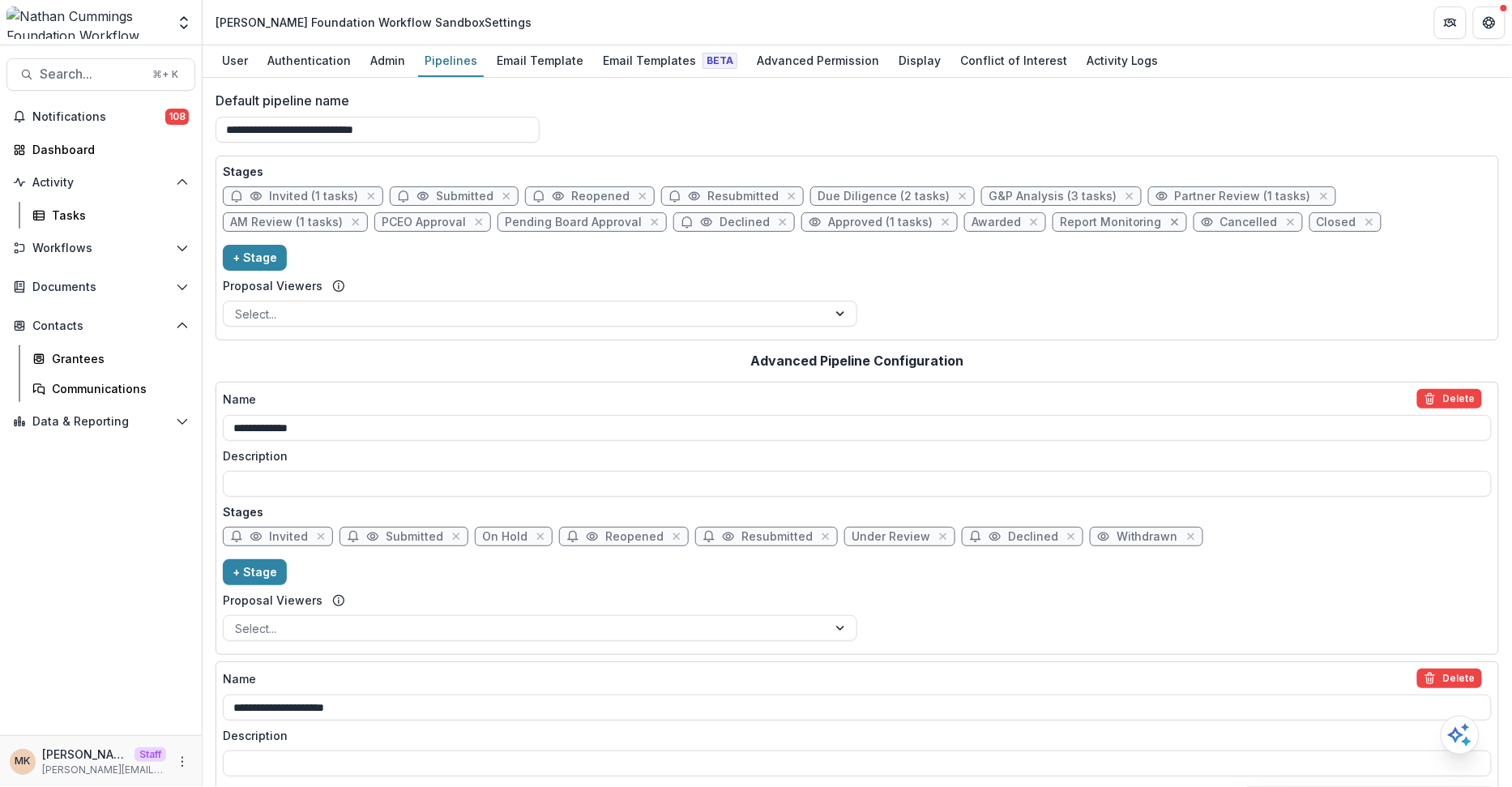
click at [1168, 223] on icon "close" at bounding box center [1174, 221] width 13 height 13
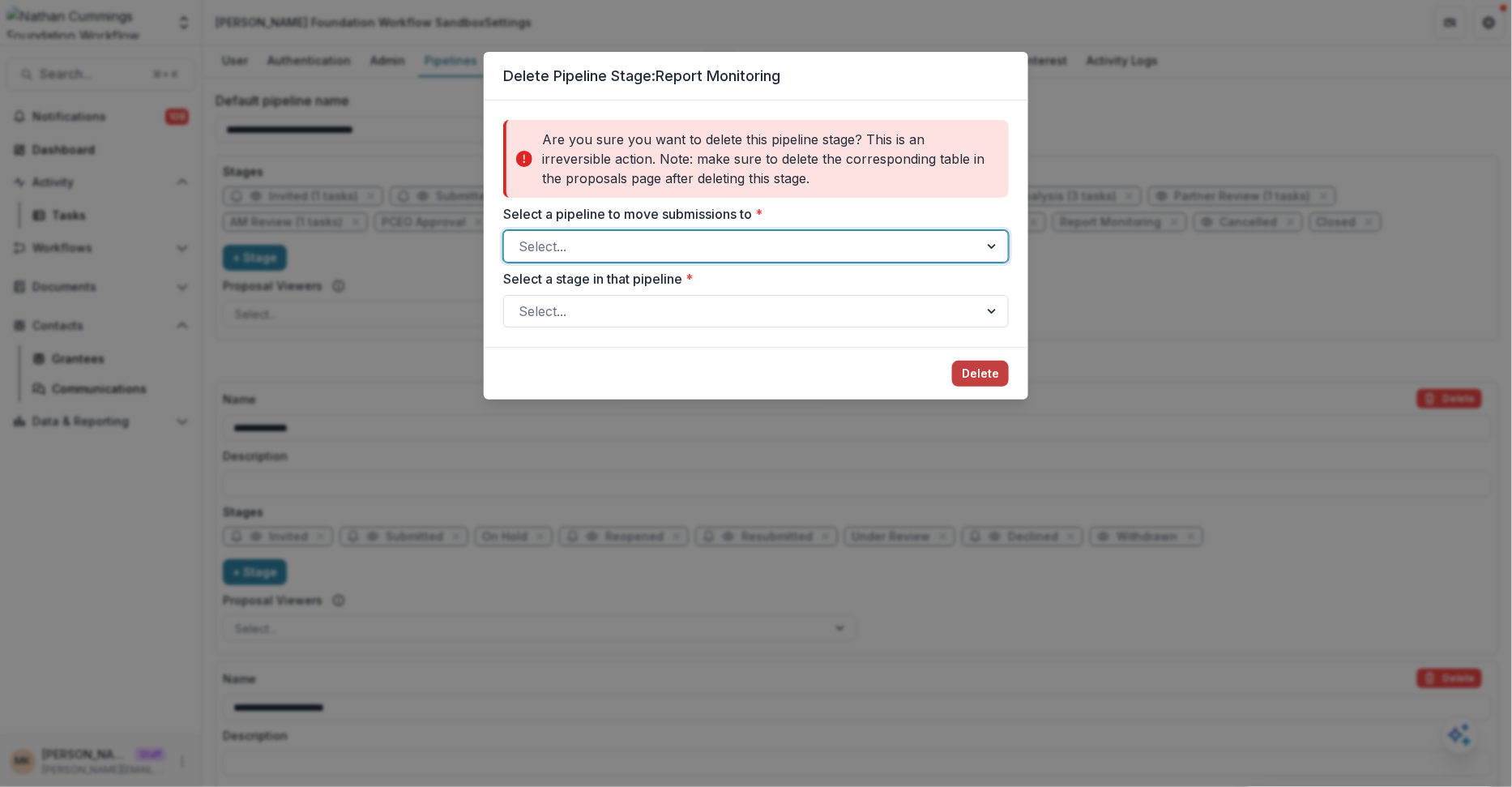
click at [916, 254] on div at bounding box center [741, 245] width 445 height 22
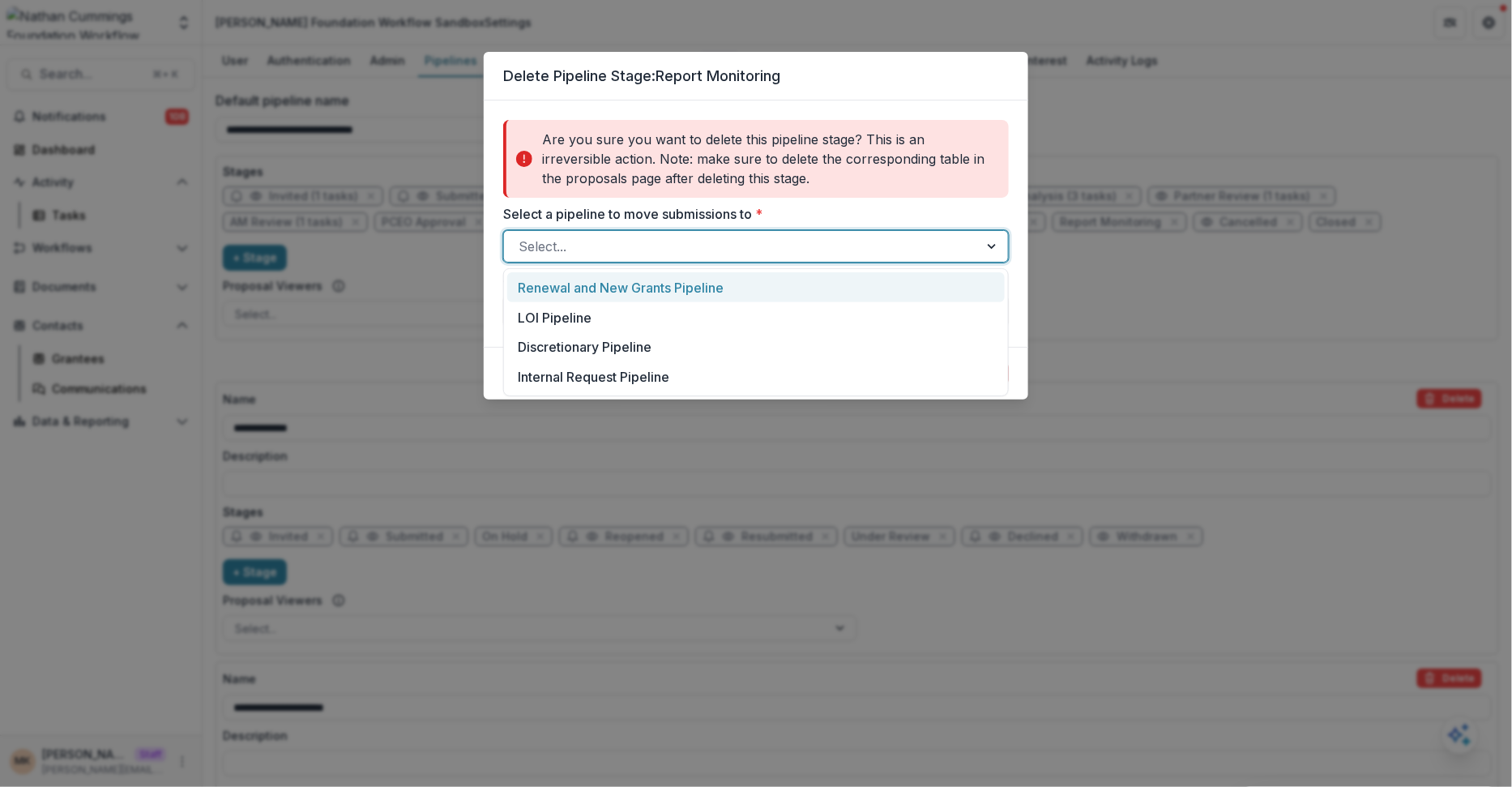
click at [846, 285] on div "Renewal and New Grants Pipeline" at bounding box center [755, 287] width 497 height 30
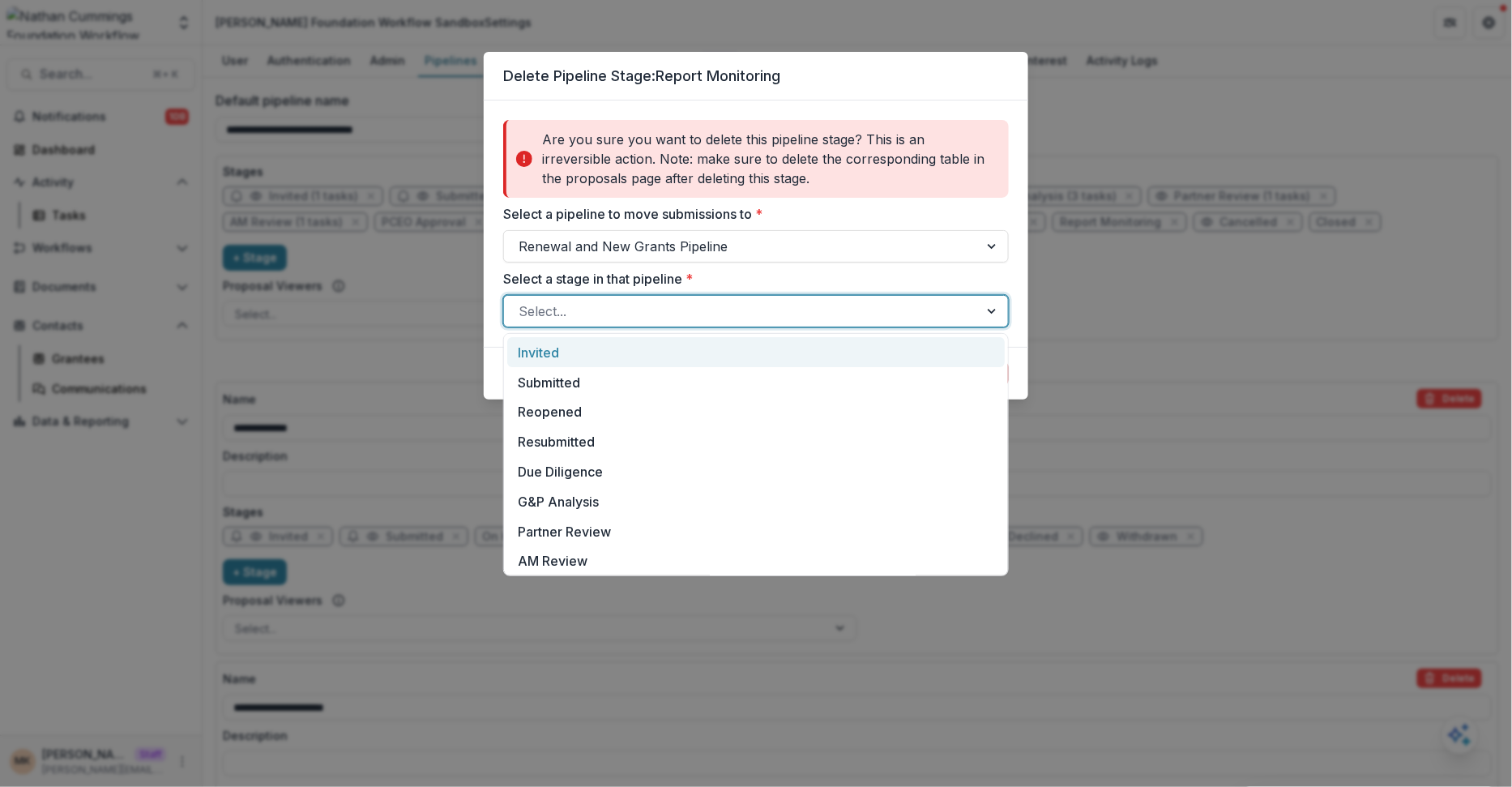
click at [816, 307] on div at bounding box center [741, 310] width 445 height 22
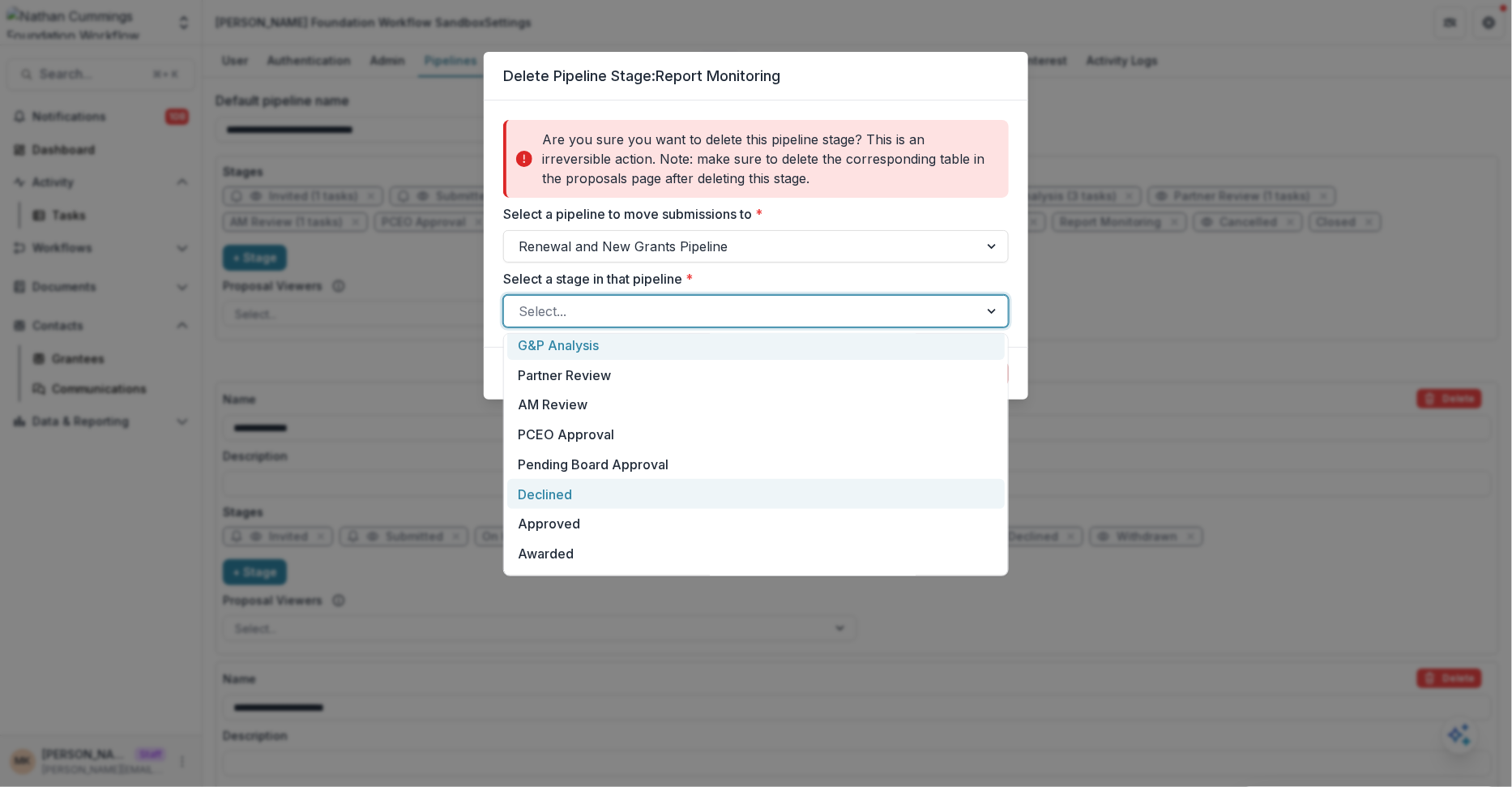
scroll to position [240, 0]
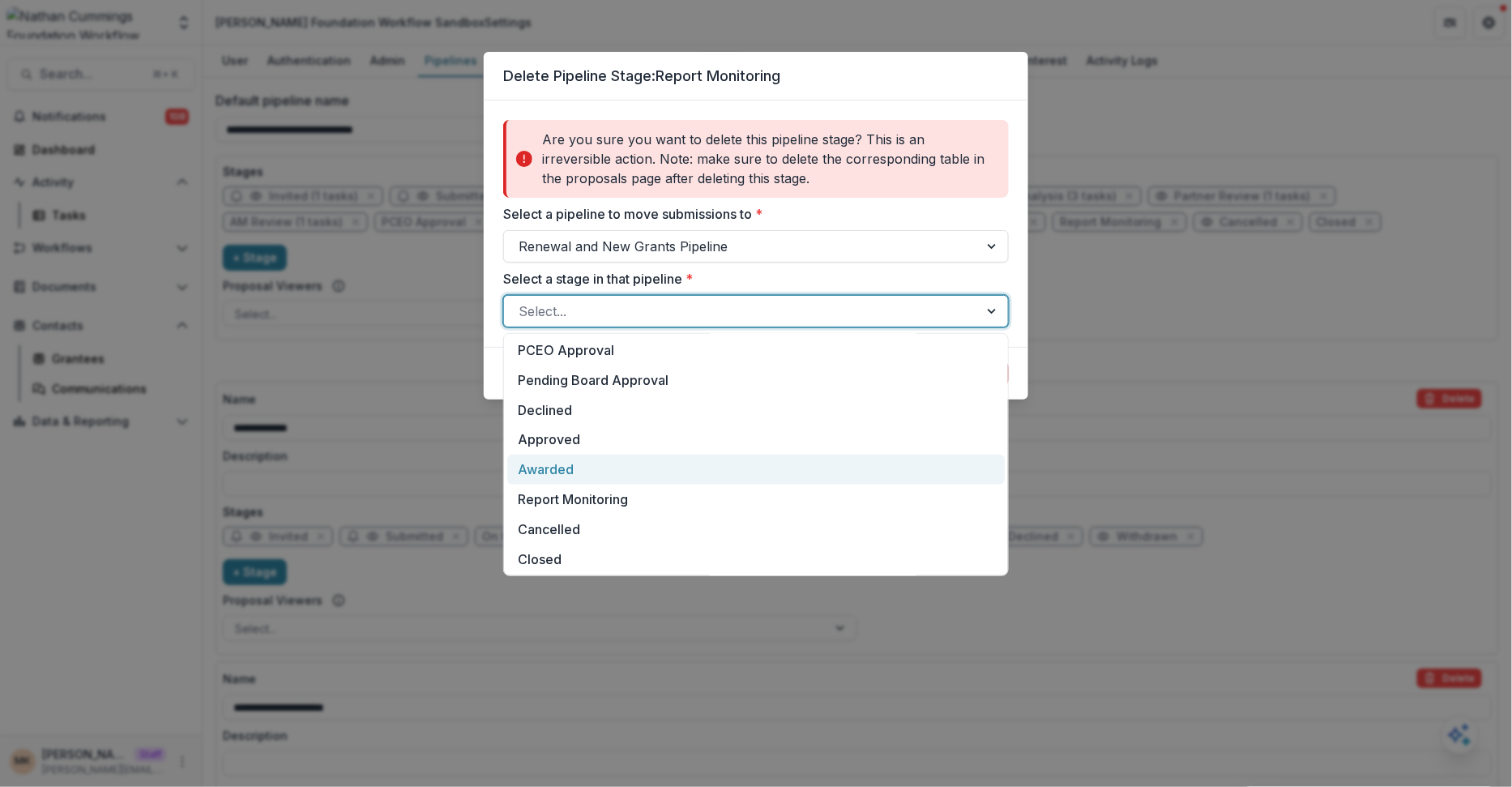
click at [692, 474] on div "Awarded" at bounding box center [755, 469] width 497 height 30
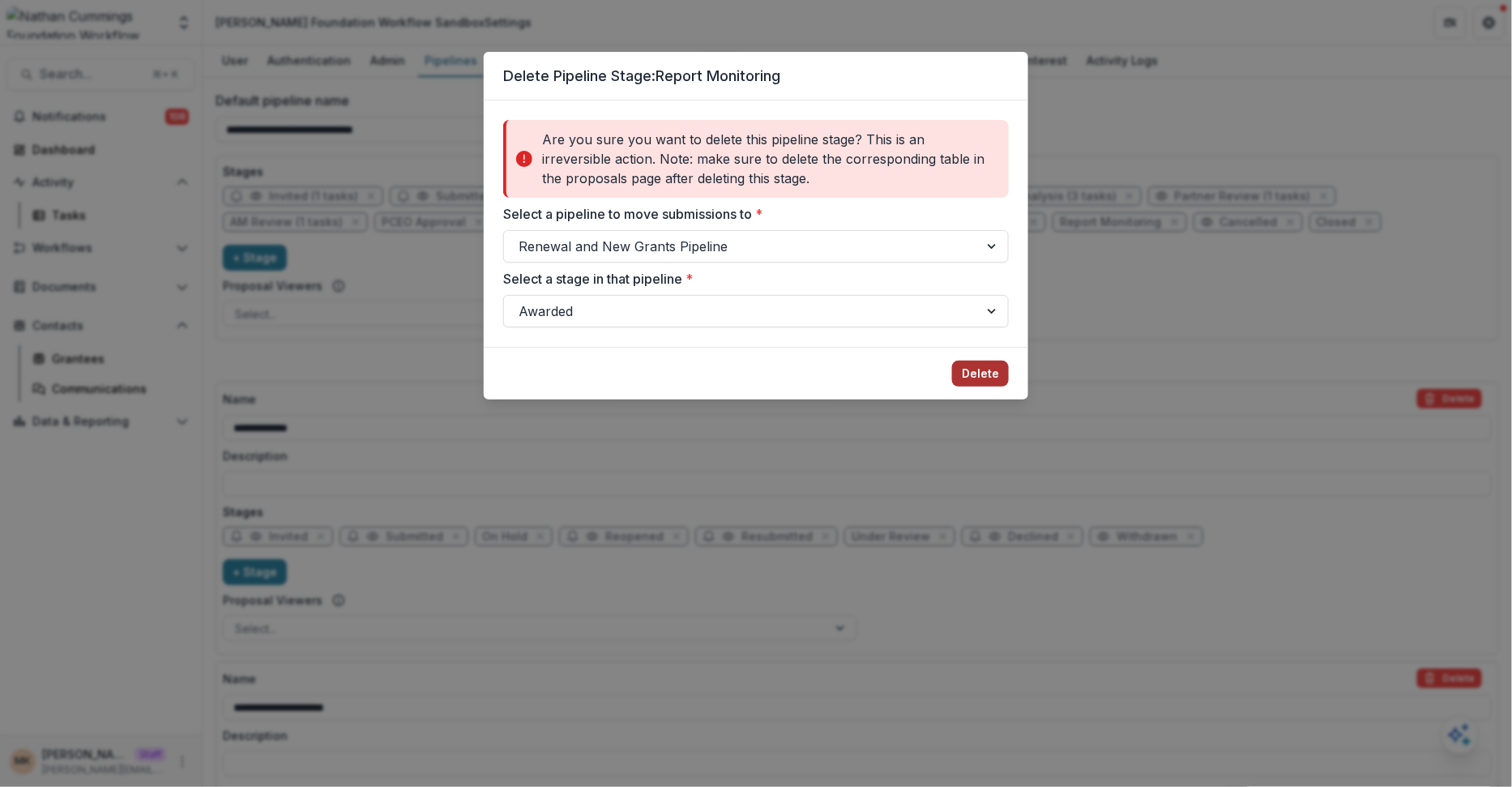
click at [975, 371] on button "Delete" at bounding box center [980, 373] width 57 height 26
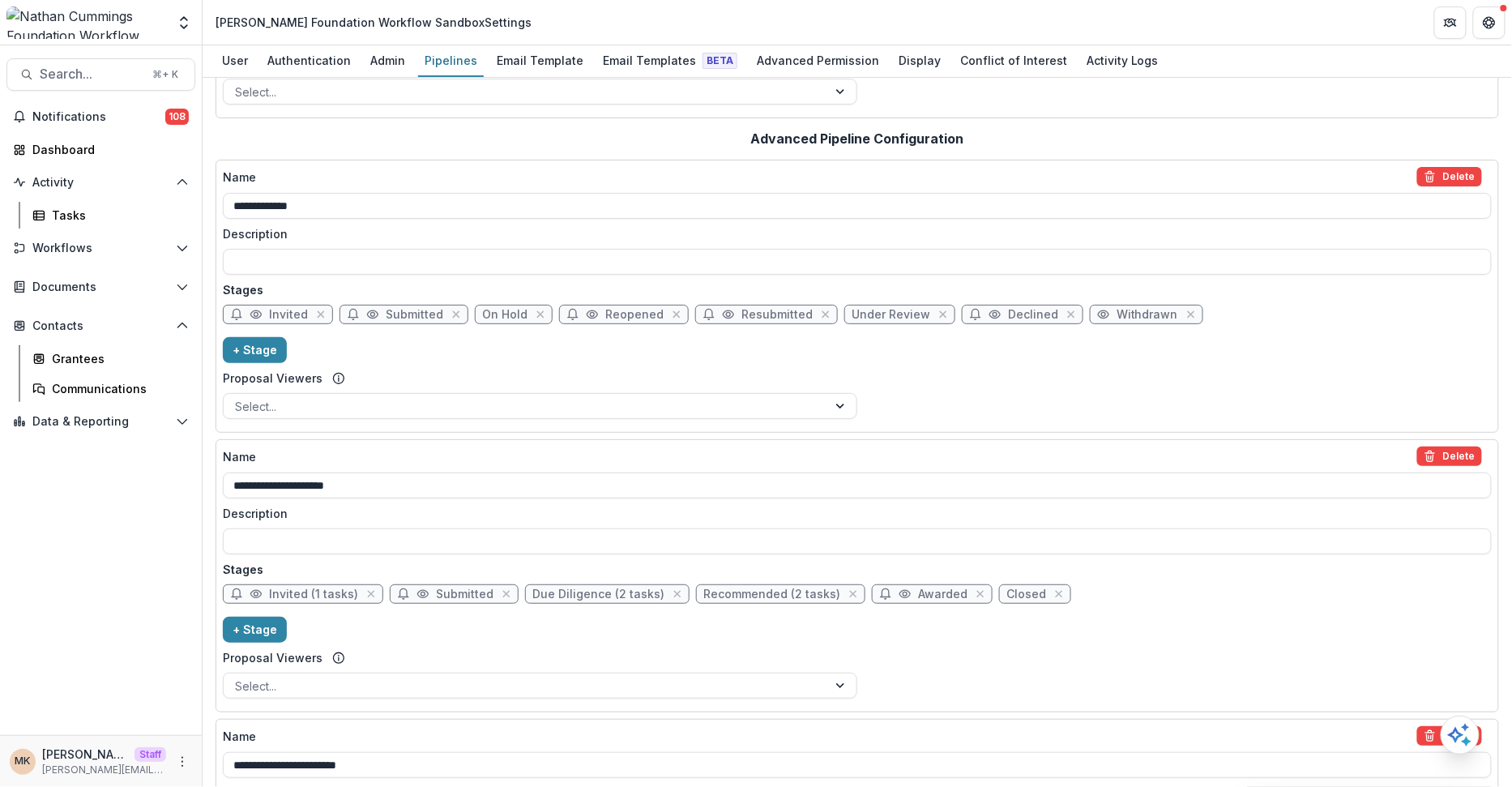
scroll to position [0, 0]
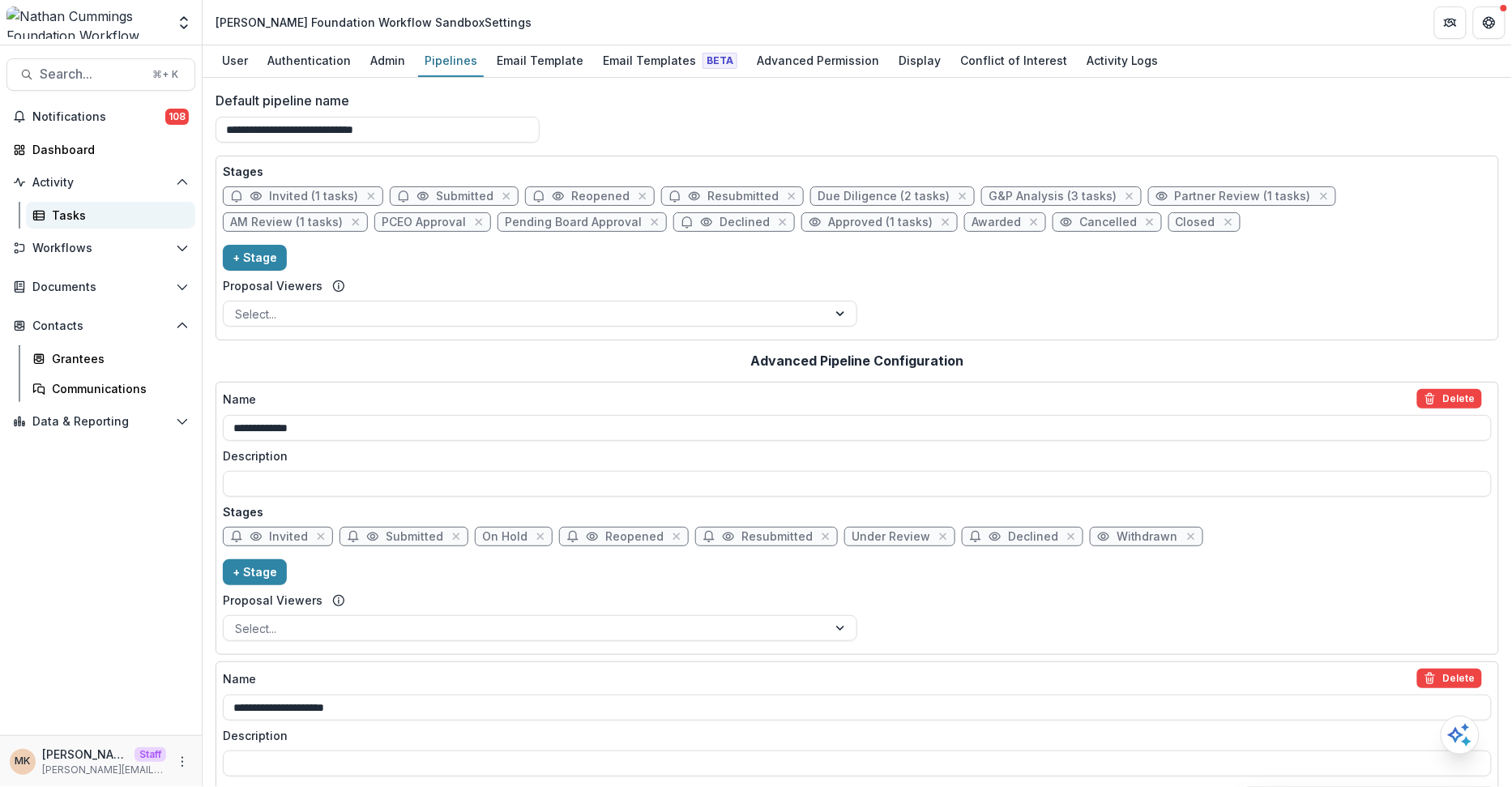
click at [110, 212] on div "Tasks" at bounding box center [117, 215] width 130 height 17
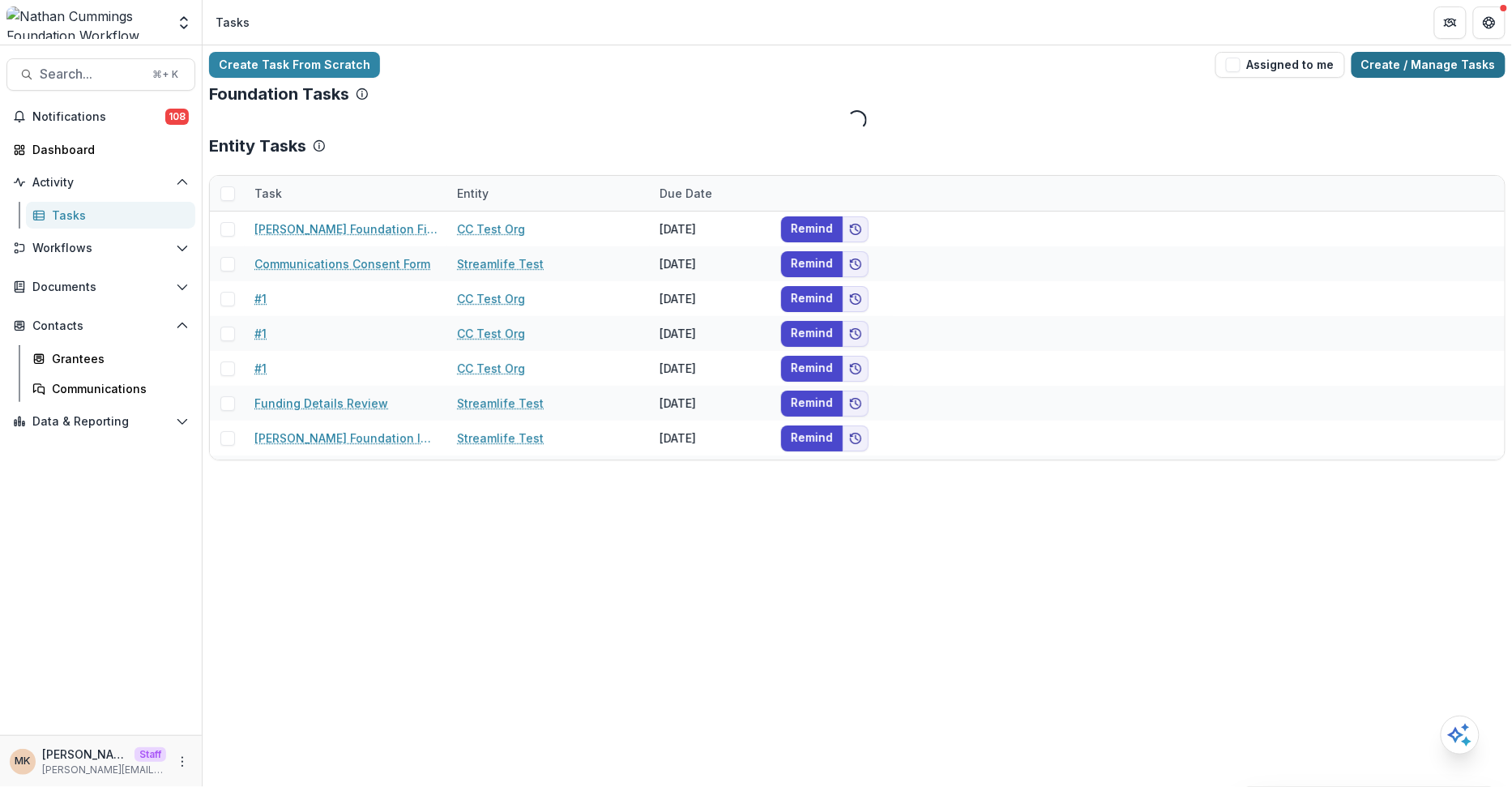
click at [1461, 70] on link "Create / Manage Tasks" at bounding box center [1427, 65] width 154 height 26
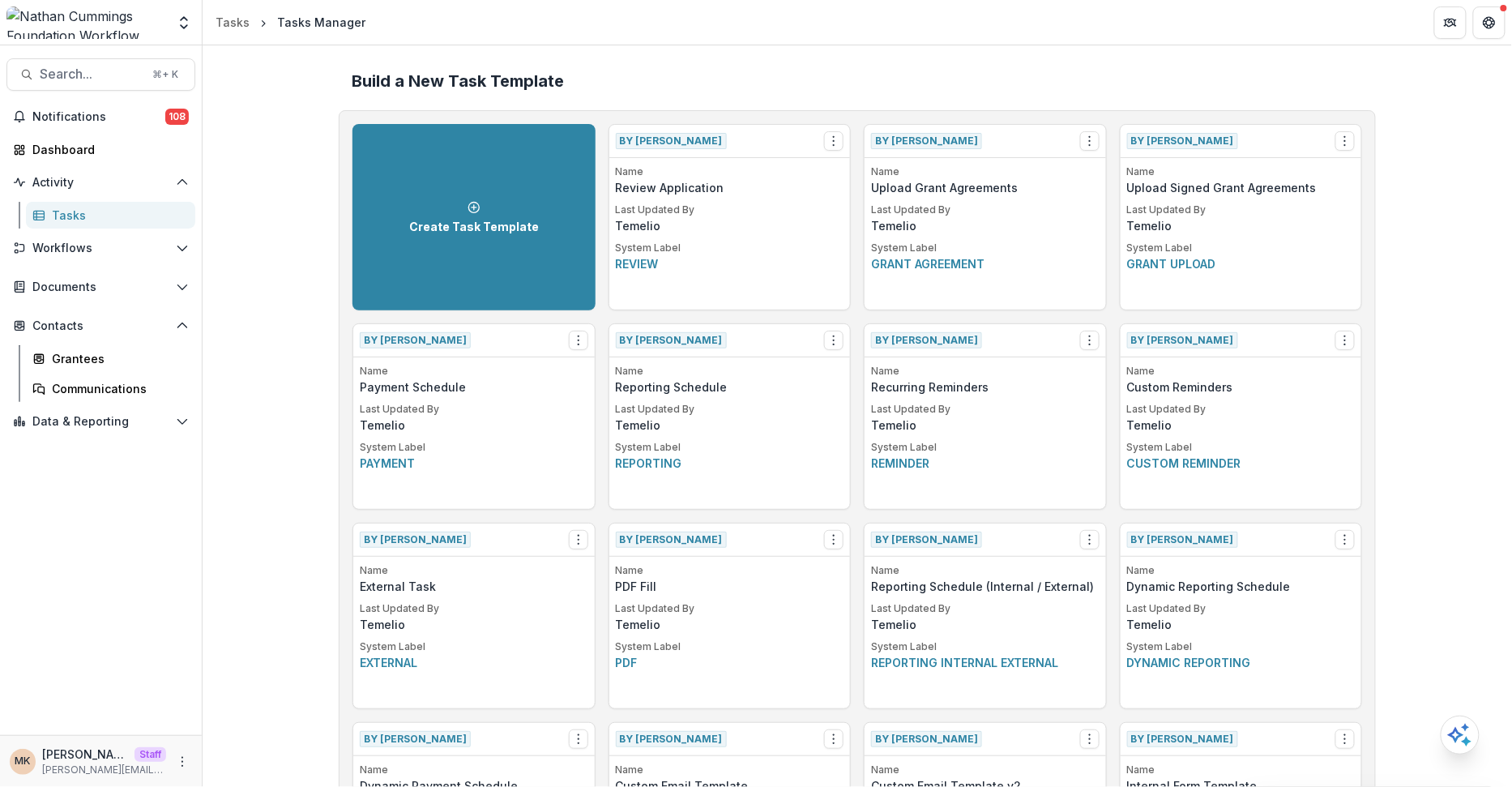
scroll to position [1363, 0]
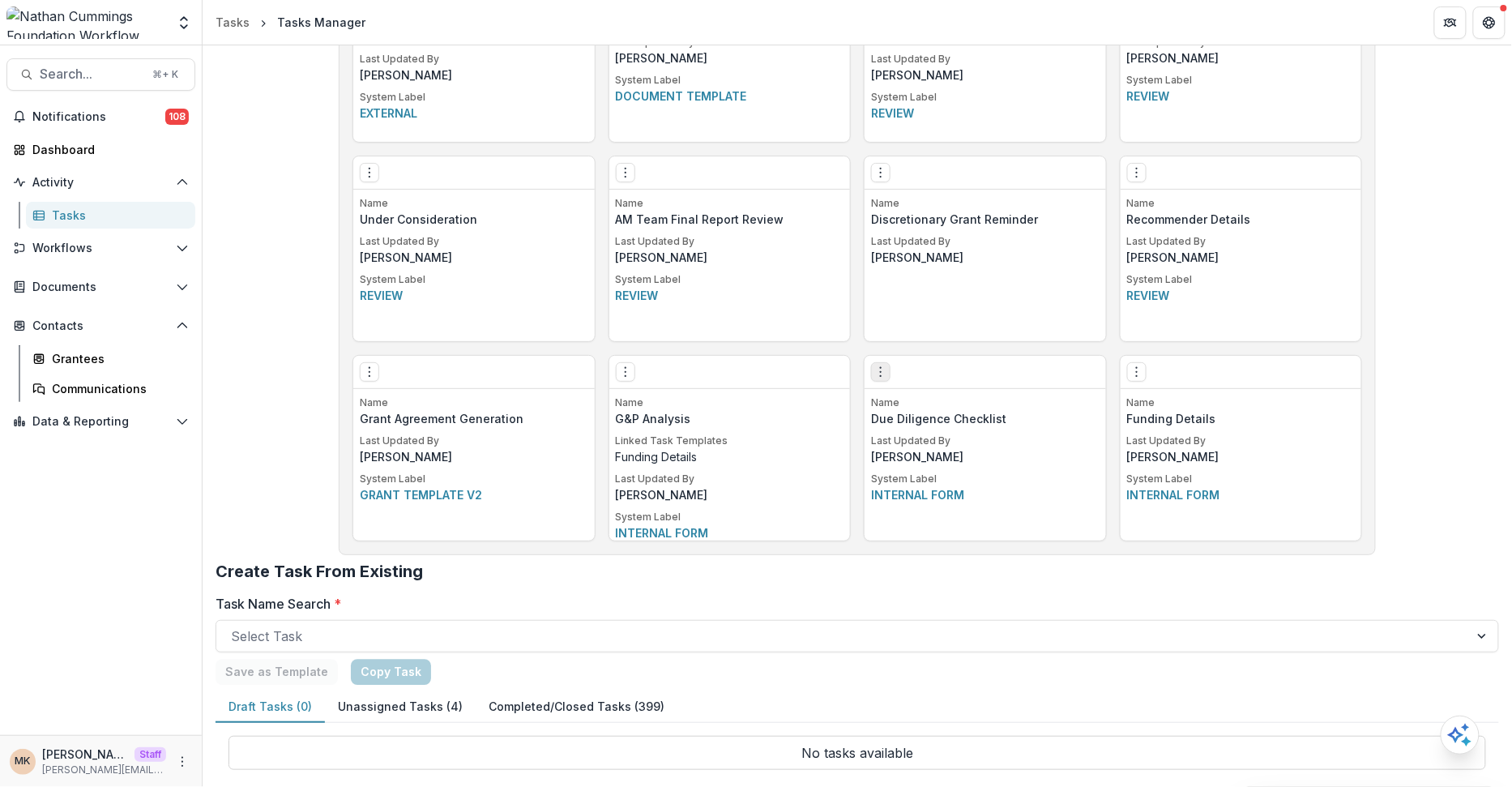
click at [875, 372] on icon "Options" at bounding box center [880, 371] width 13 height 13
click at [886, 395] on link "Edit" at bounding box center [972, 404] width 199 height 27
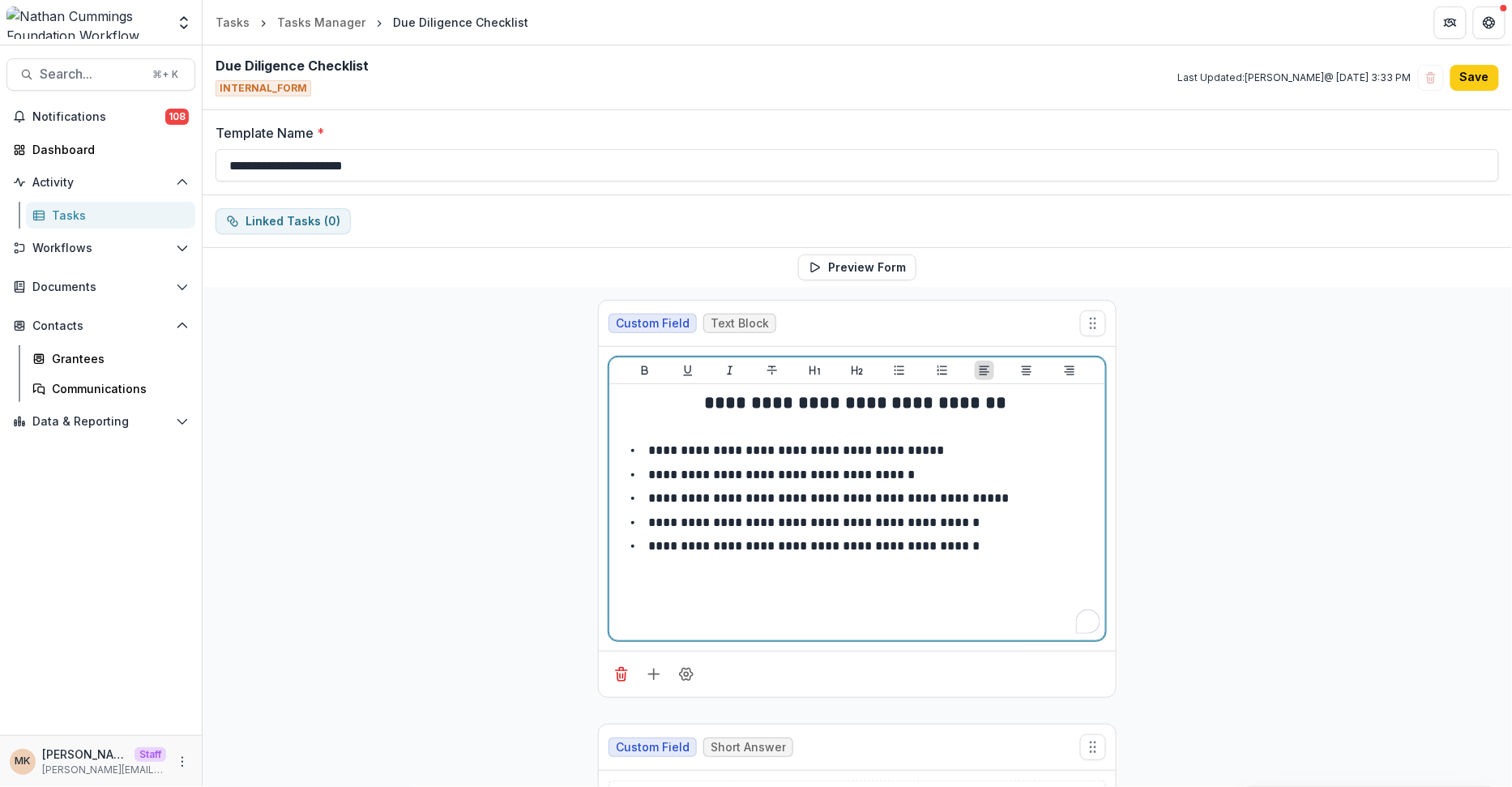
drag, startPoint x: 869, startPoint y: 533, endPoint x: 653, endPoint y: 461, distance: 227.7
click at [653, 461] on ul "**********" at bounding box center [867, 498] width 463 height 117
click at [648, 449] on p "**********" at bounding box center [796, 450] width 295 height 13
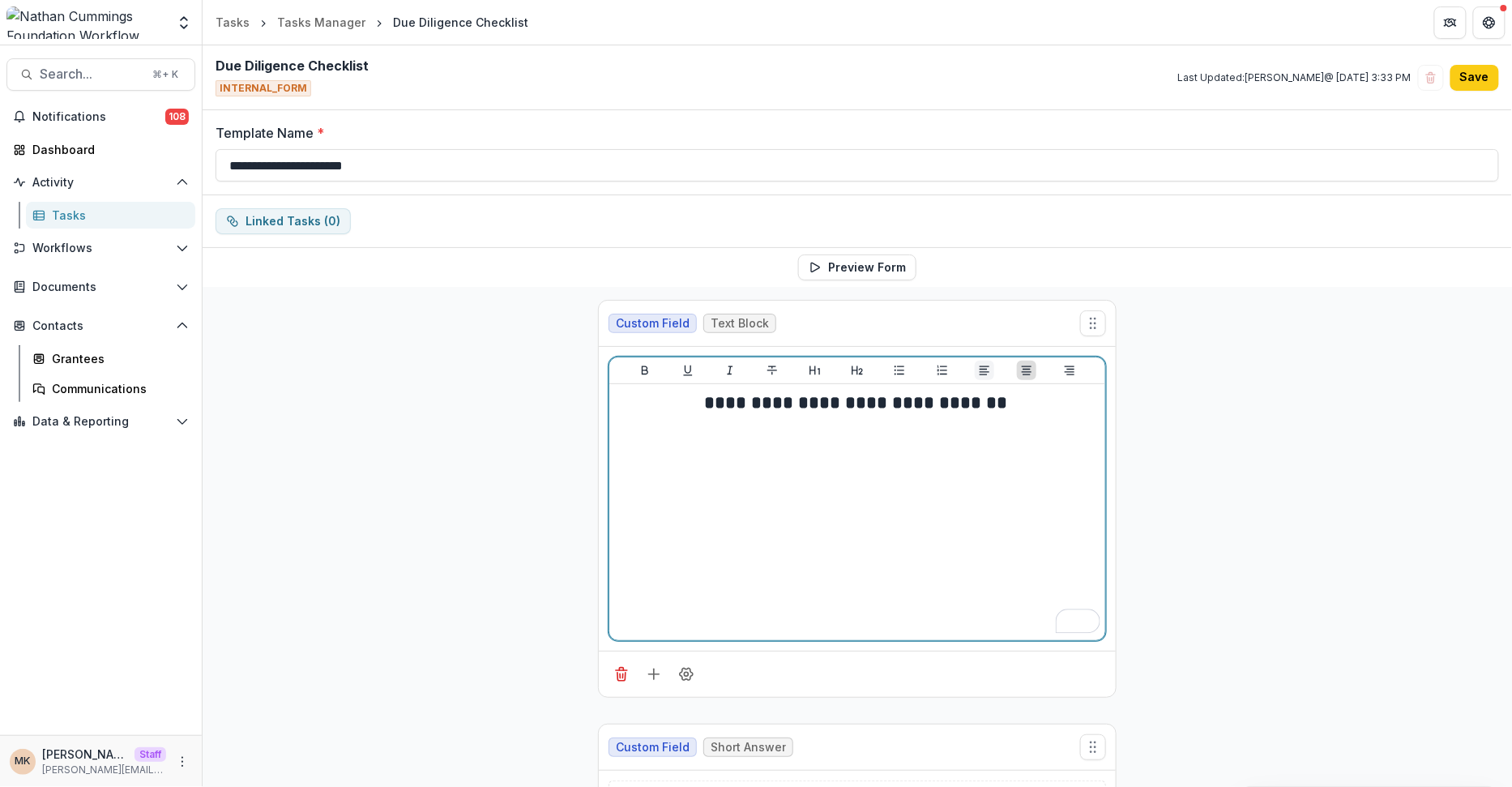
click at [978, 369] on icon "Align Left" at bounding box center [984, 370] width 13 height 13
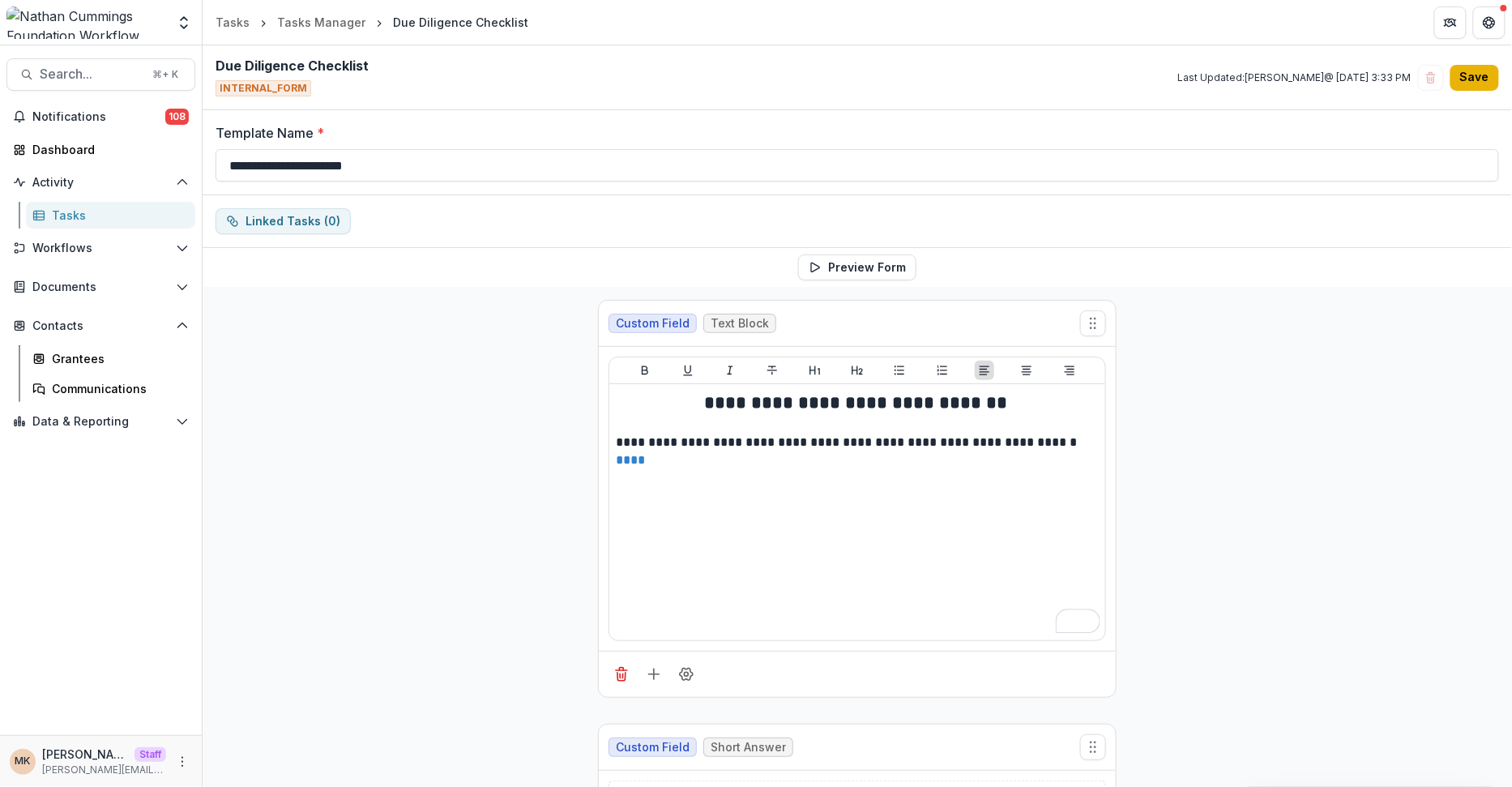
click at [1467, 78] on button "Save" at bounding box center [1474, 77] width 48 height 26
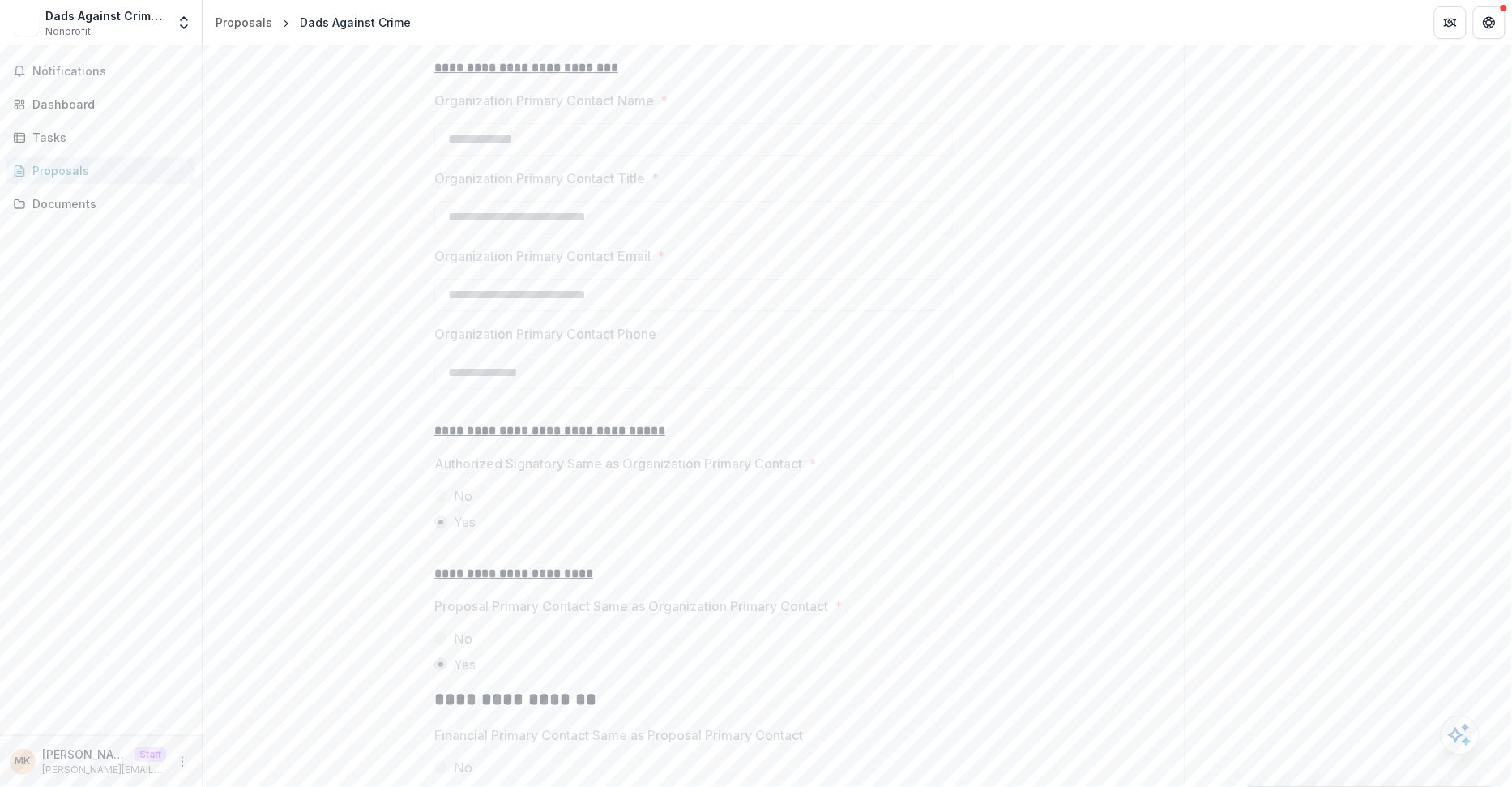
scroll to position [2652, 0]
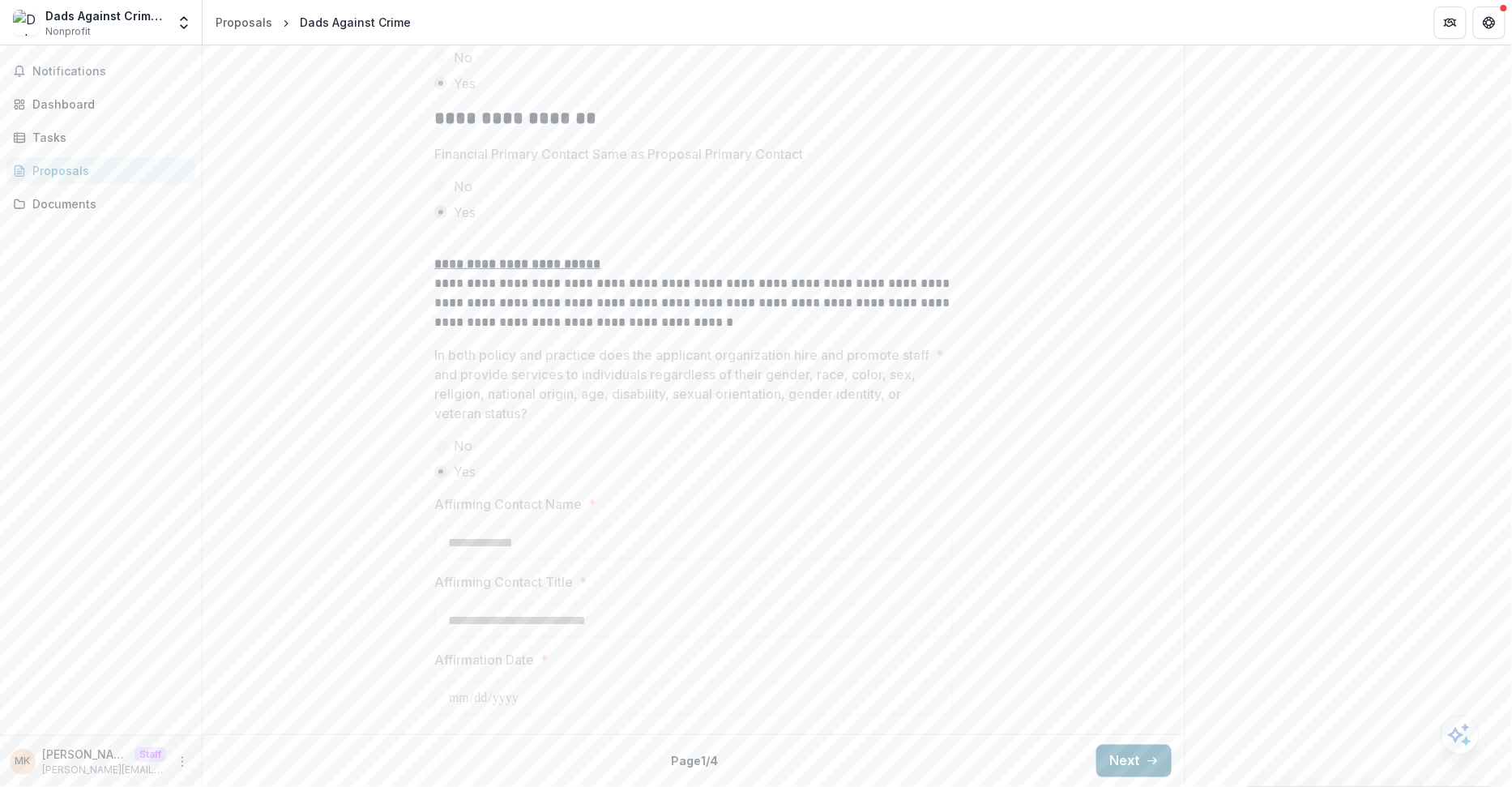
click at [1122, 755] on button "Next" at bounding box center [1134, 761] width 75 height 33
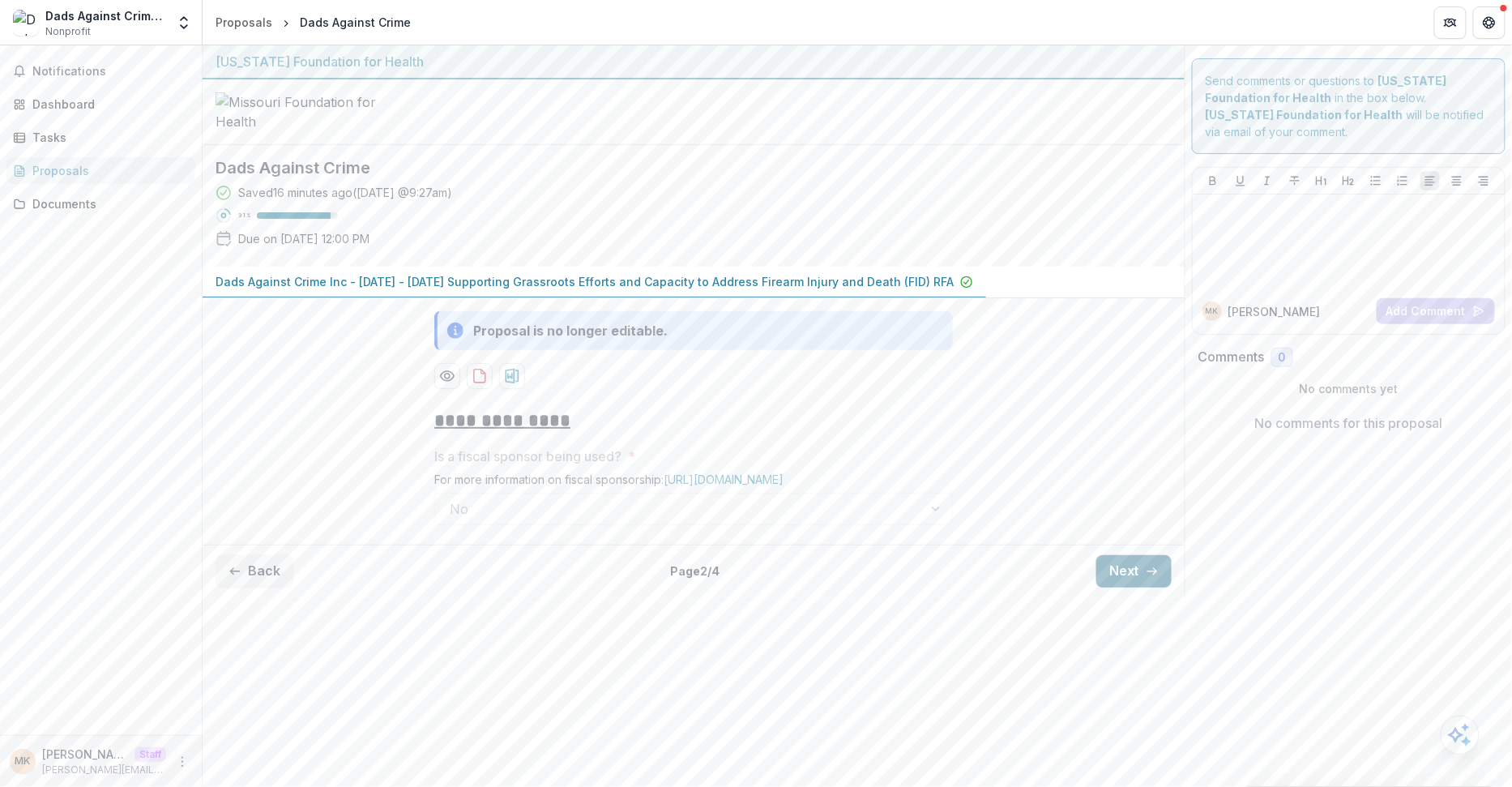
scroll to position [0, 0]
click at [1120, 587] on button "Next" at bounding box center [1134, 572] width 75 height 33
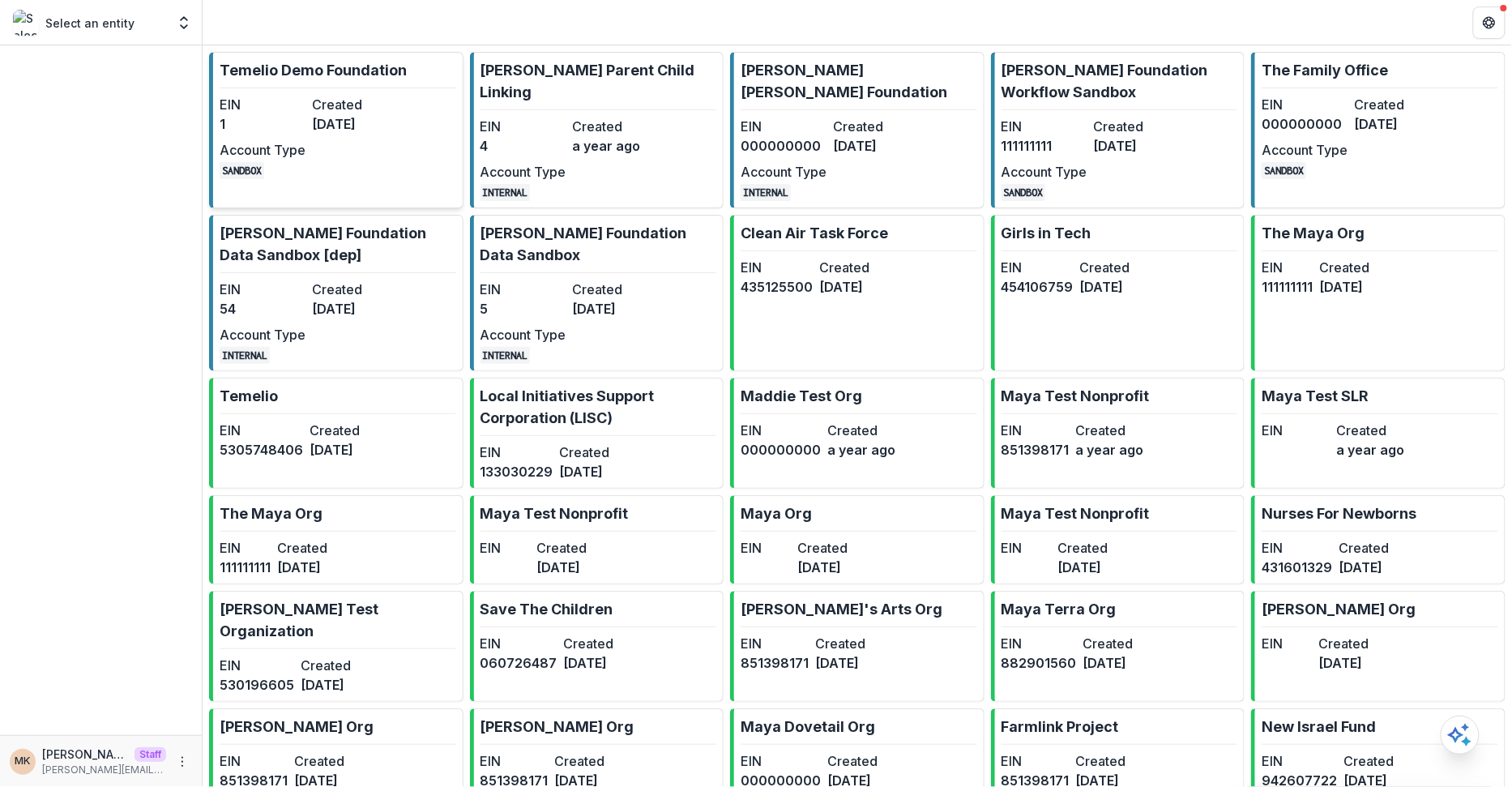
click at [347, 112] on dt "Created" at bounding box center [354, 104] width 86 height 19
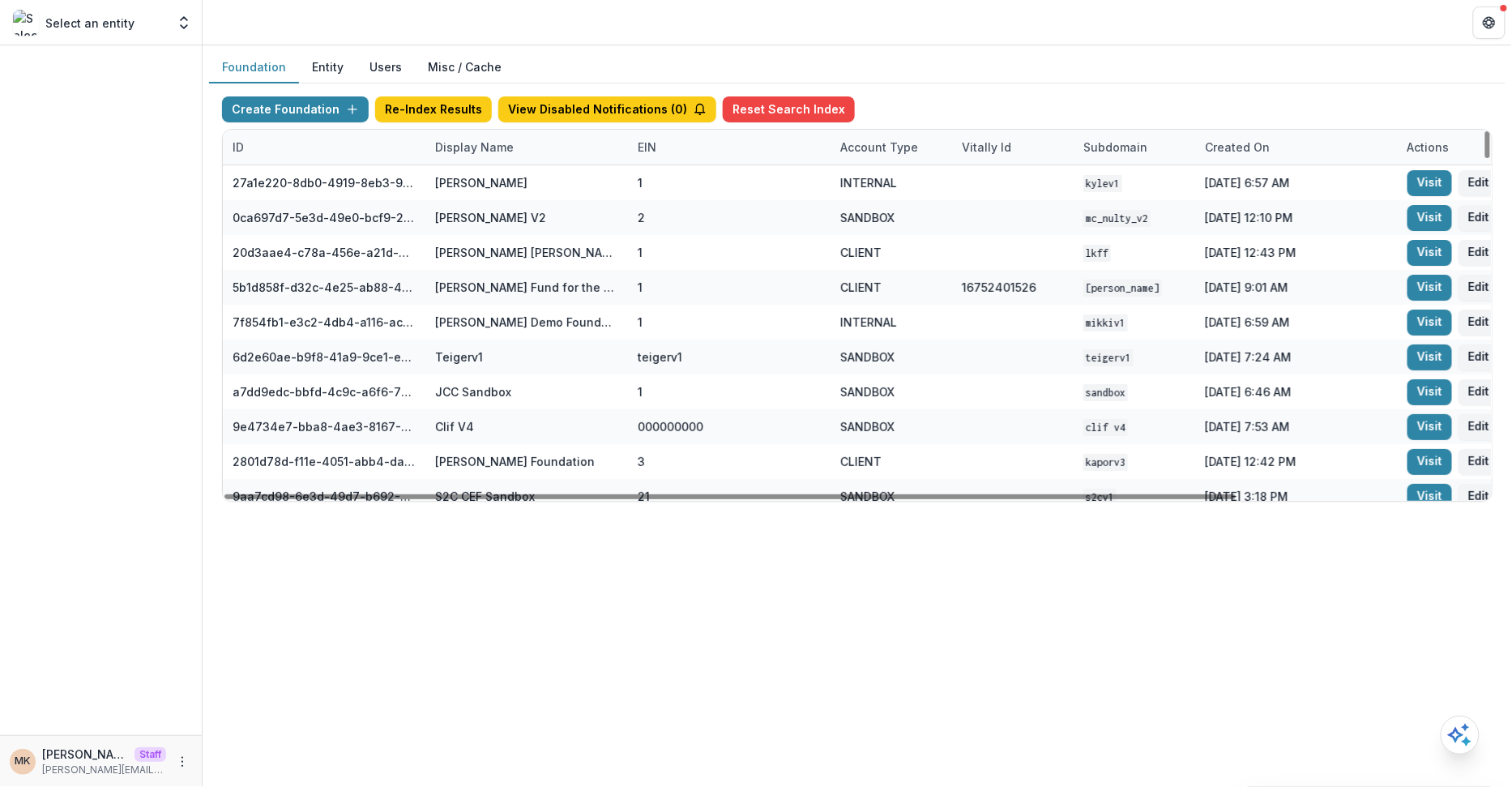
click at [489, 133] on div "Display Name" at bounding box center [526, 147] width 203 height 35
click at [481, 172] on input at bounding box center [524, 182] width 194 height 26
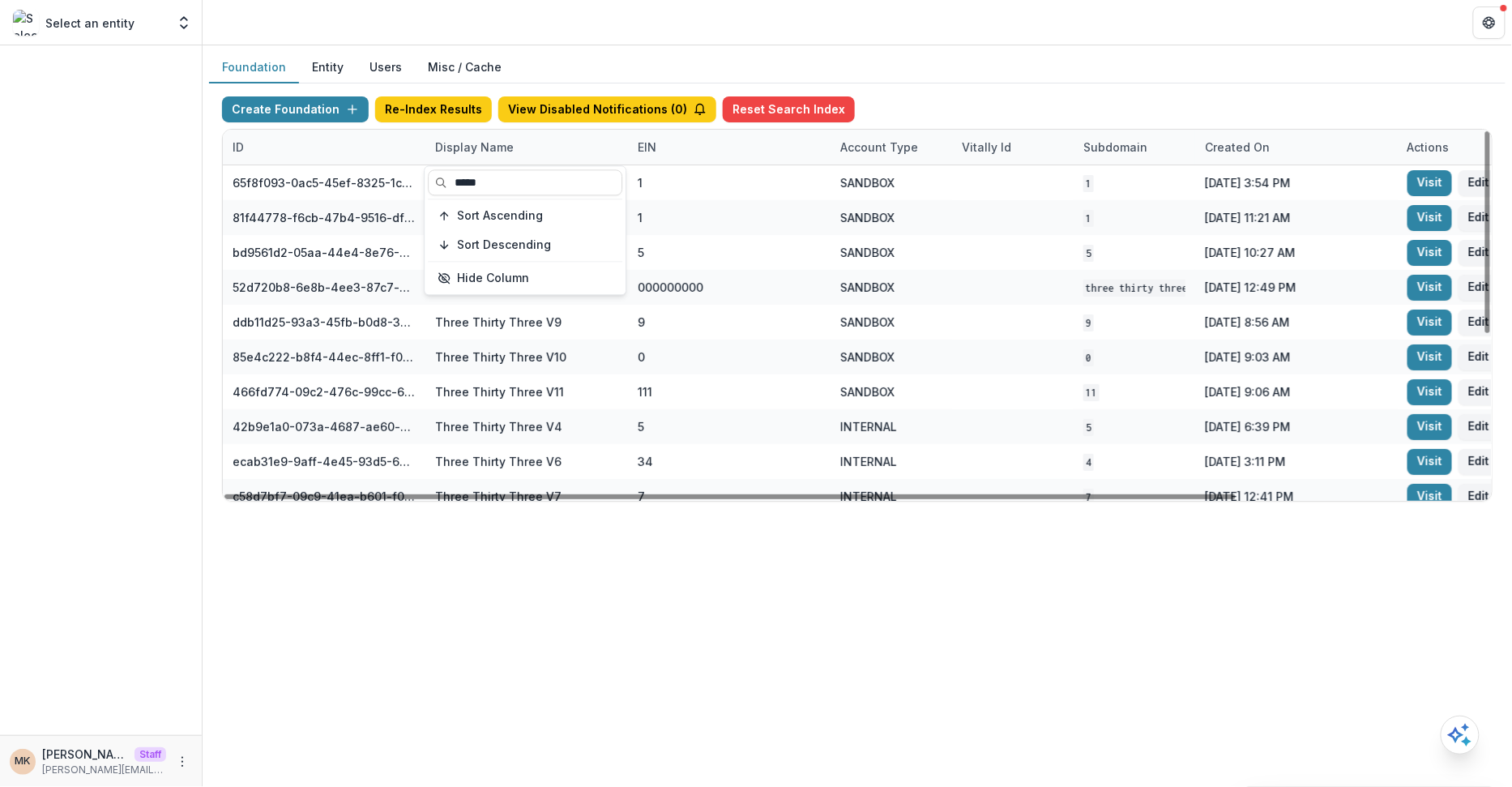
type input "*****"
click at [1041, 111] on div "Create Foundation Re-Index Results View Disabled Notifications ( 0 ) Reset Sear…" at bounding box center [857, 113] width 1271 height 33
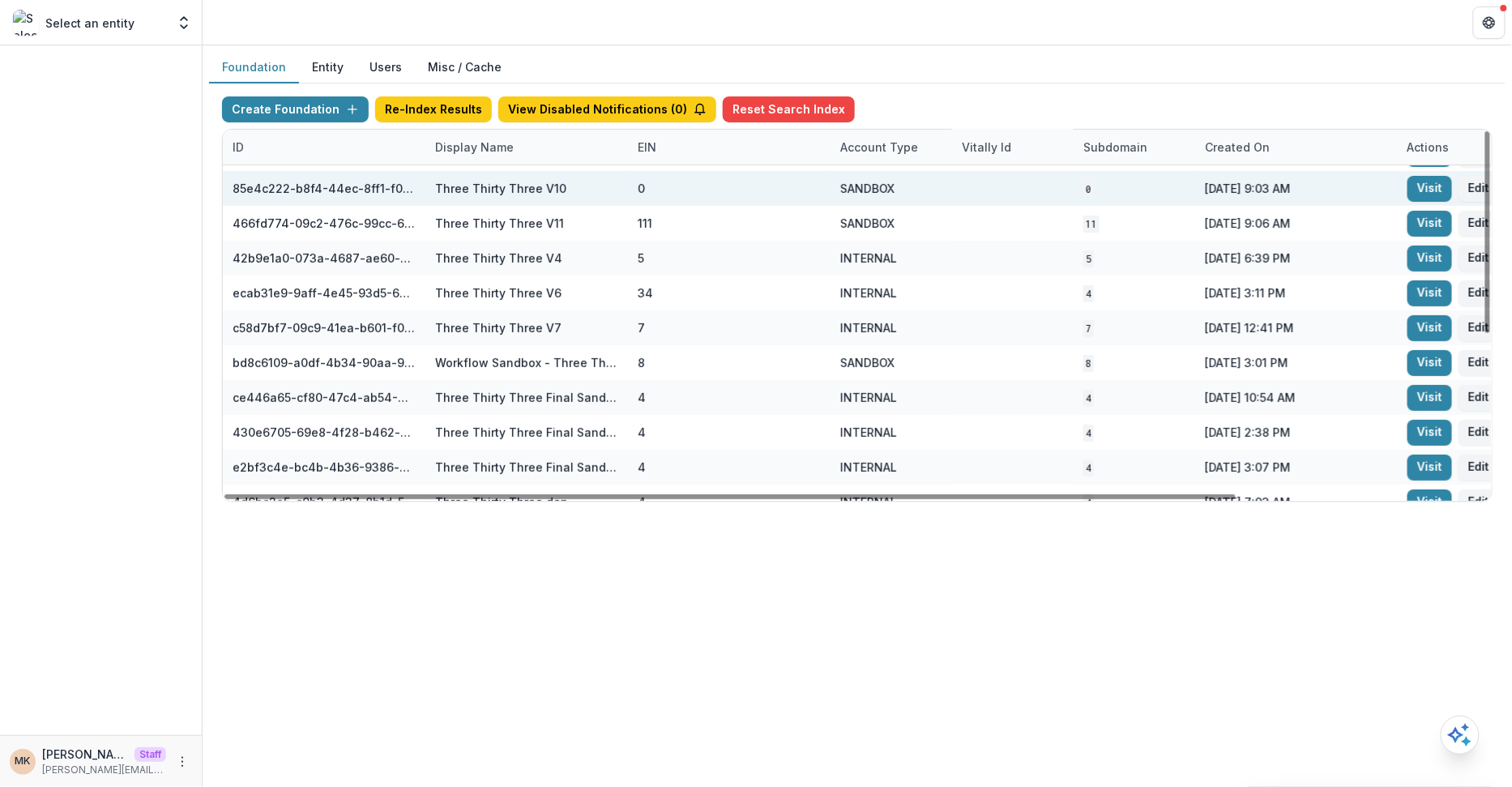
scroll to position [290, 0]
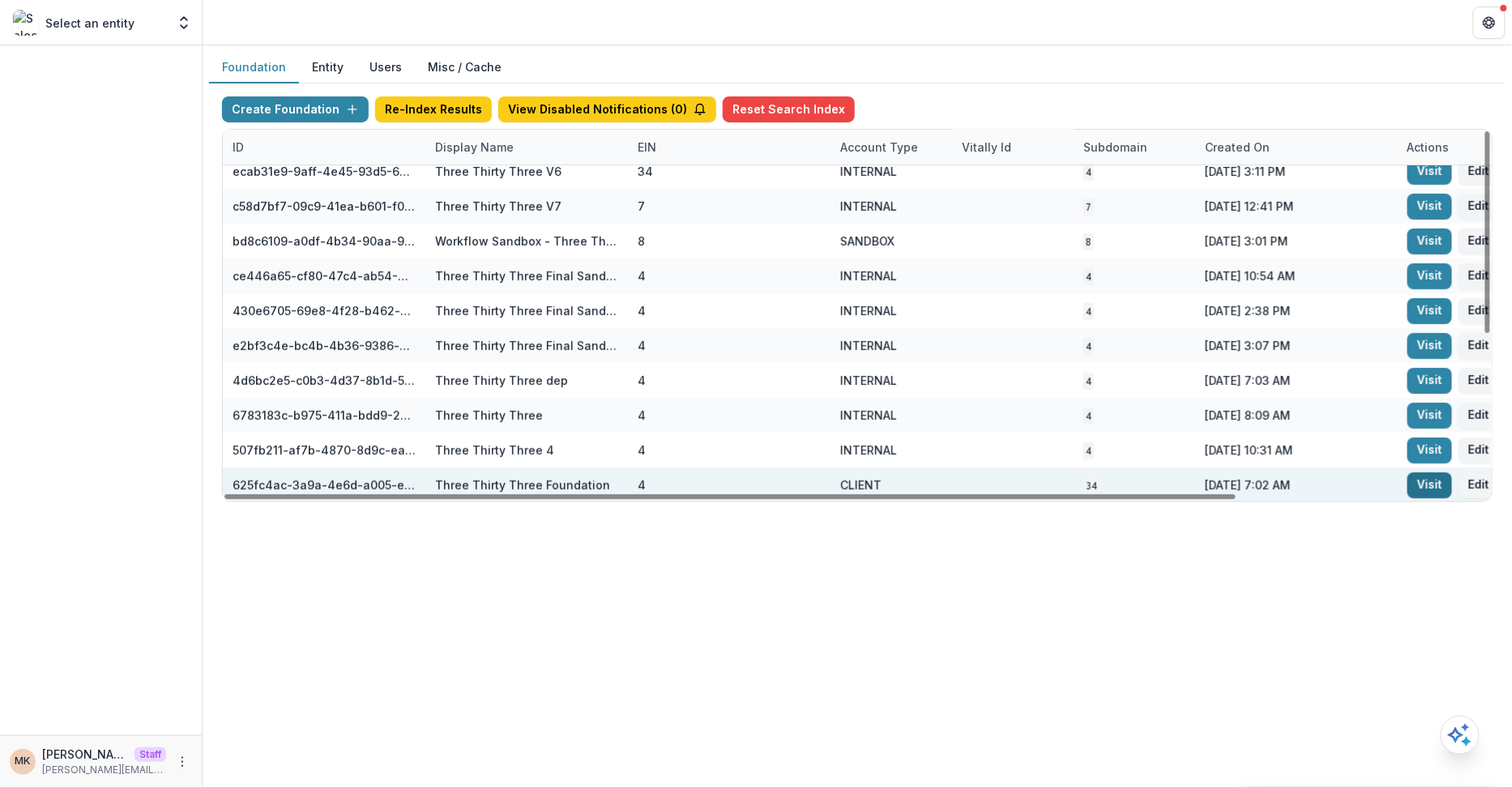
click at [1412, 485] on link "Visit" at bounding box center [1429, 485] width 44 height 26
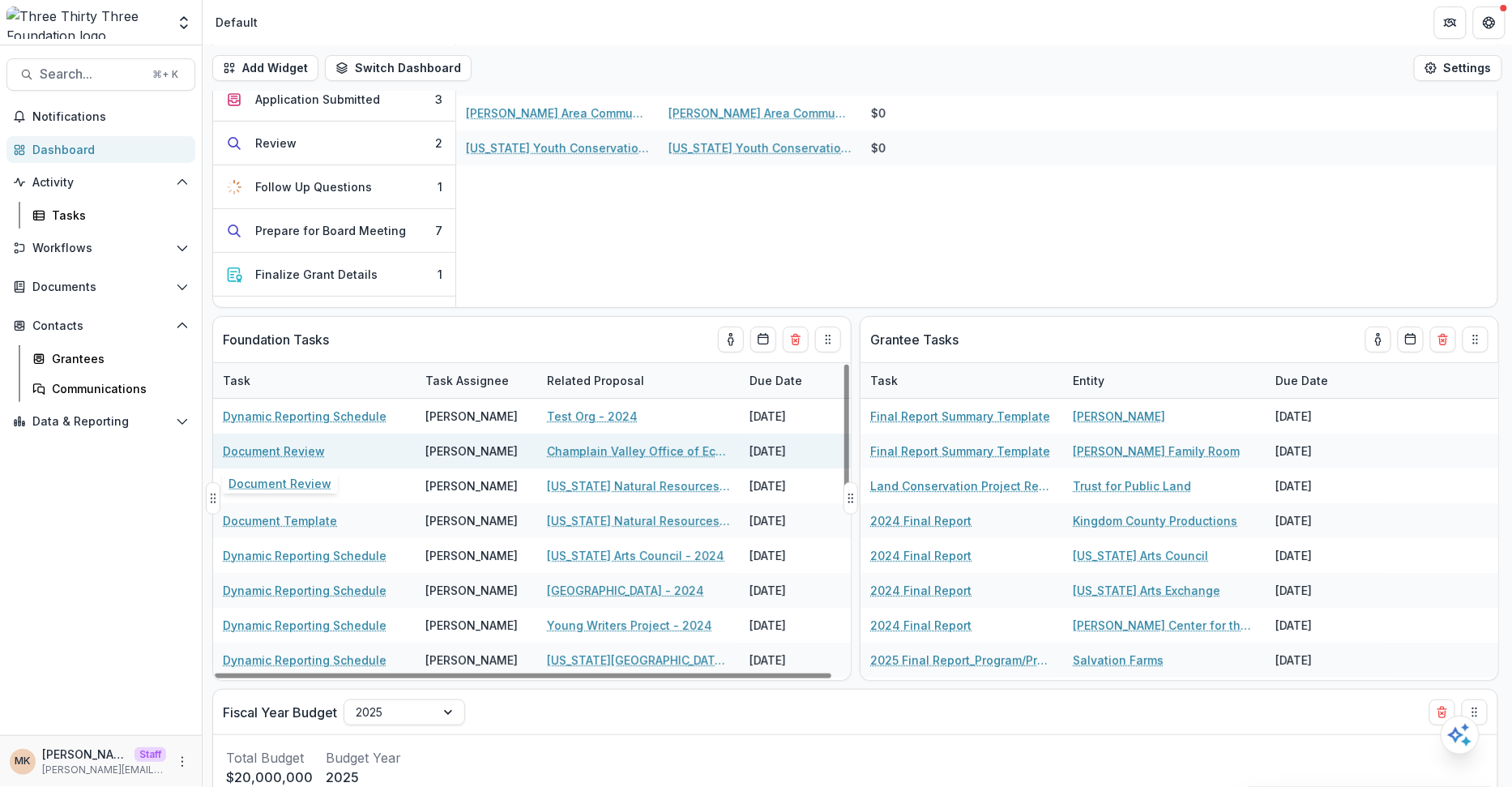
click at [299, 450] on link "Document Review" at bounding box center [274, 451] width 102 height 17
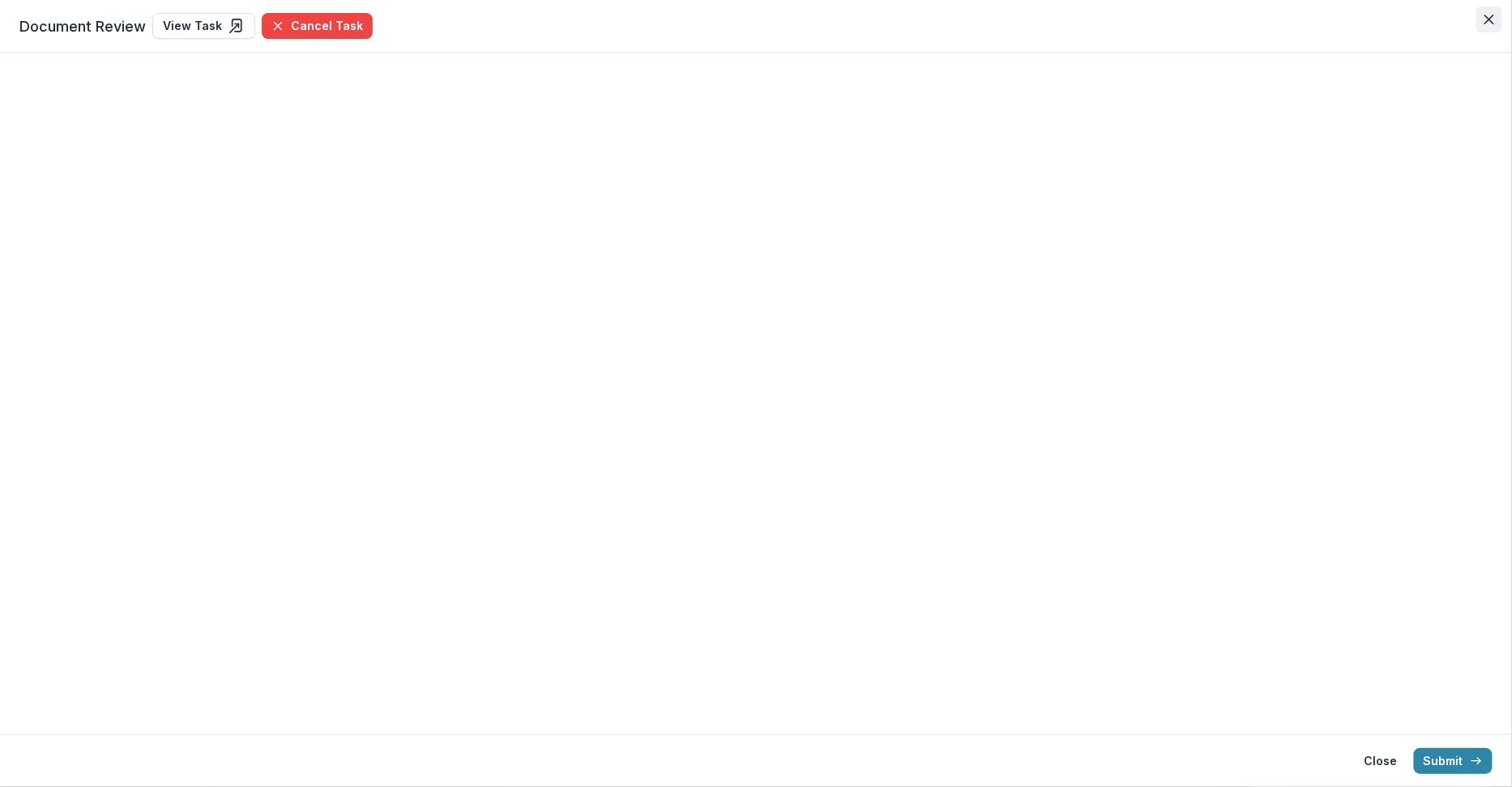
click at [1485, 20] on icon "Close" at bounding box center [1489, 19] width 10 height 10
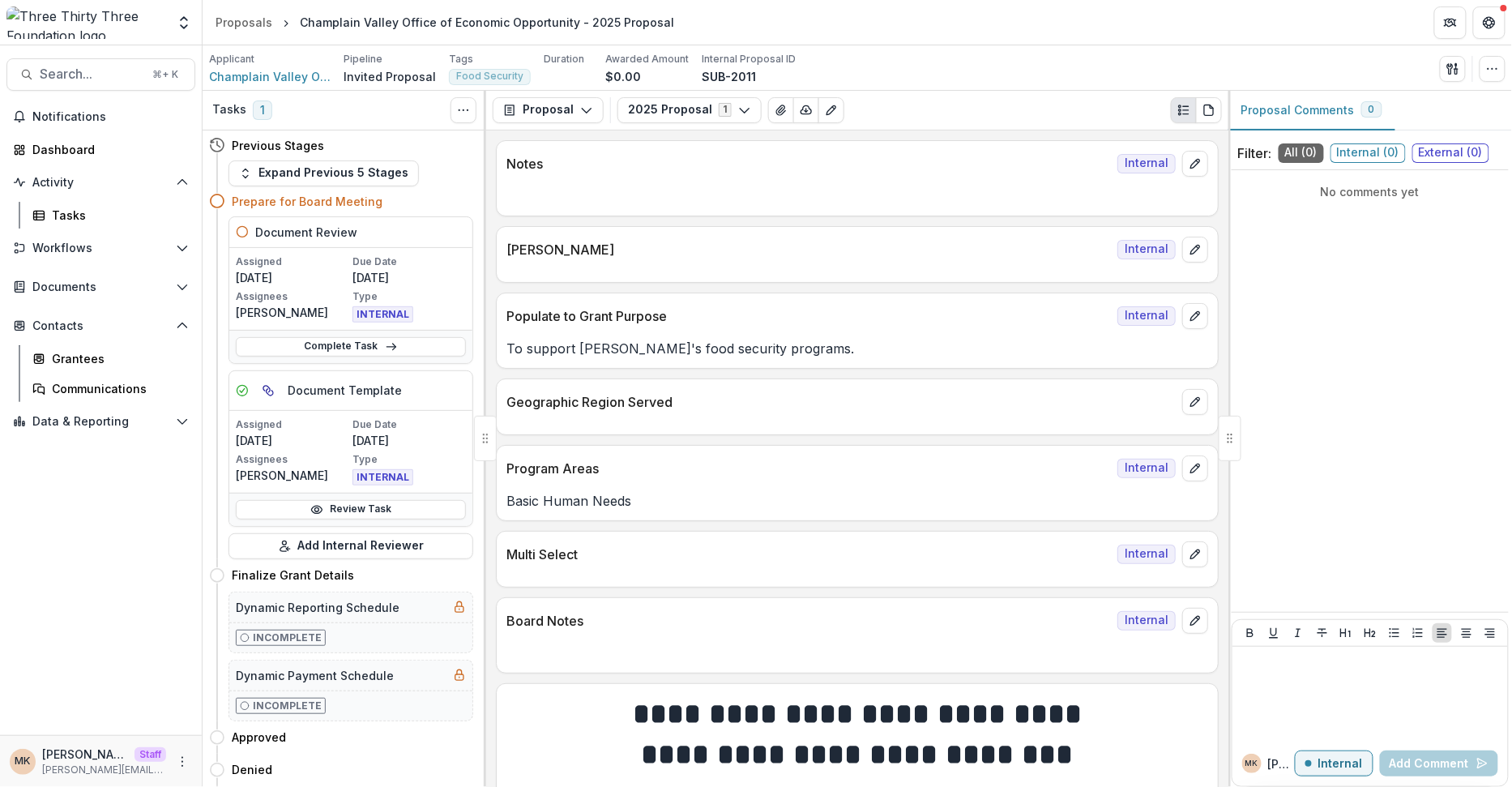
click at [70, 90] on div "Search... ⌘ + K Notifications Dashboard Activity Tasks Workflows Proposals Form…" at bounding box center [101, 416] width 203 height 742
click at [69, 71] on span "Search..." at bounding box center [91, 74] width 103 height 15
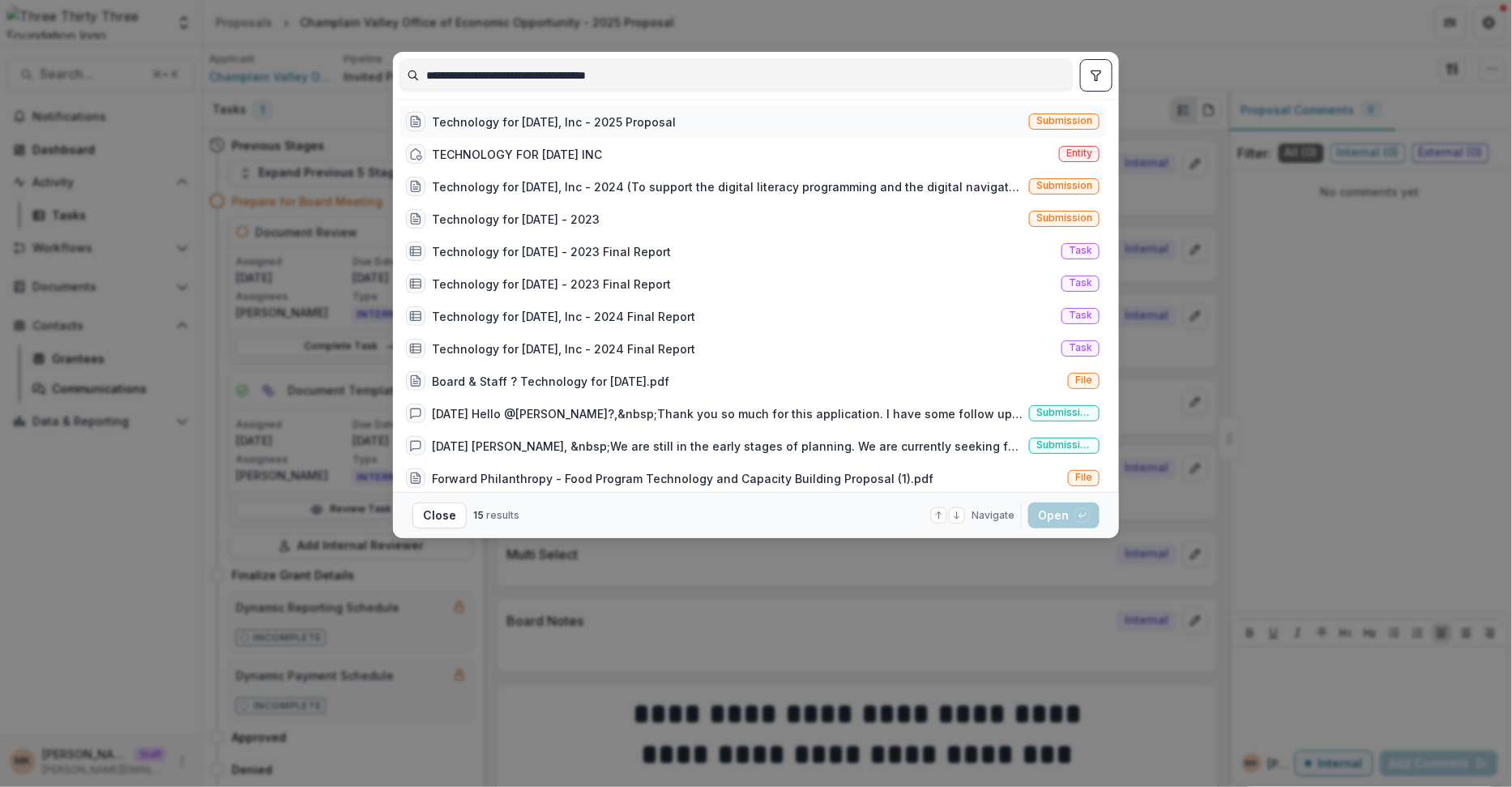
type input "**********"
click at [594, 128] on div "Technology for [DATE], Inc - 2025 Proposal" at bounding box center [553, 122] width 244 height 17
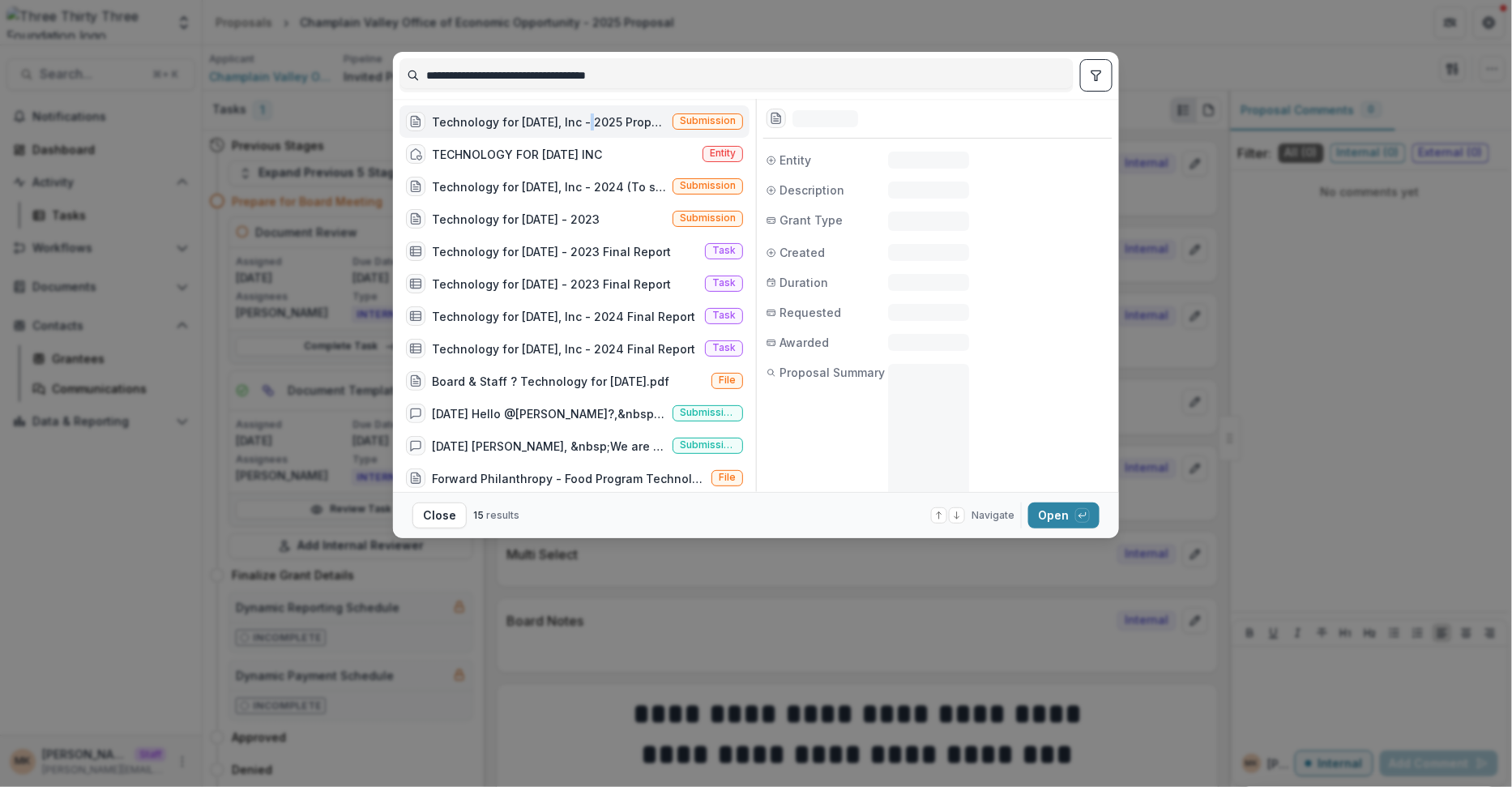
click at [594, 128] on div "Technology for Tomorrow, Inc - 2025 Proposal" at bounding box center [548, 122] width 234 height 17
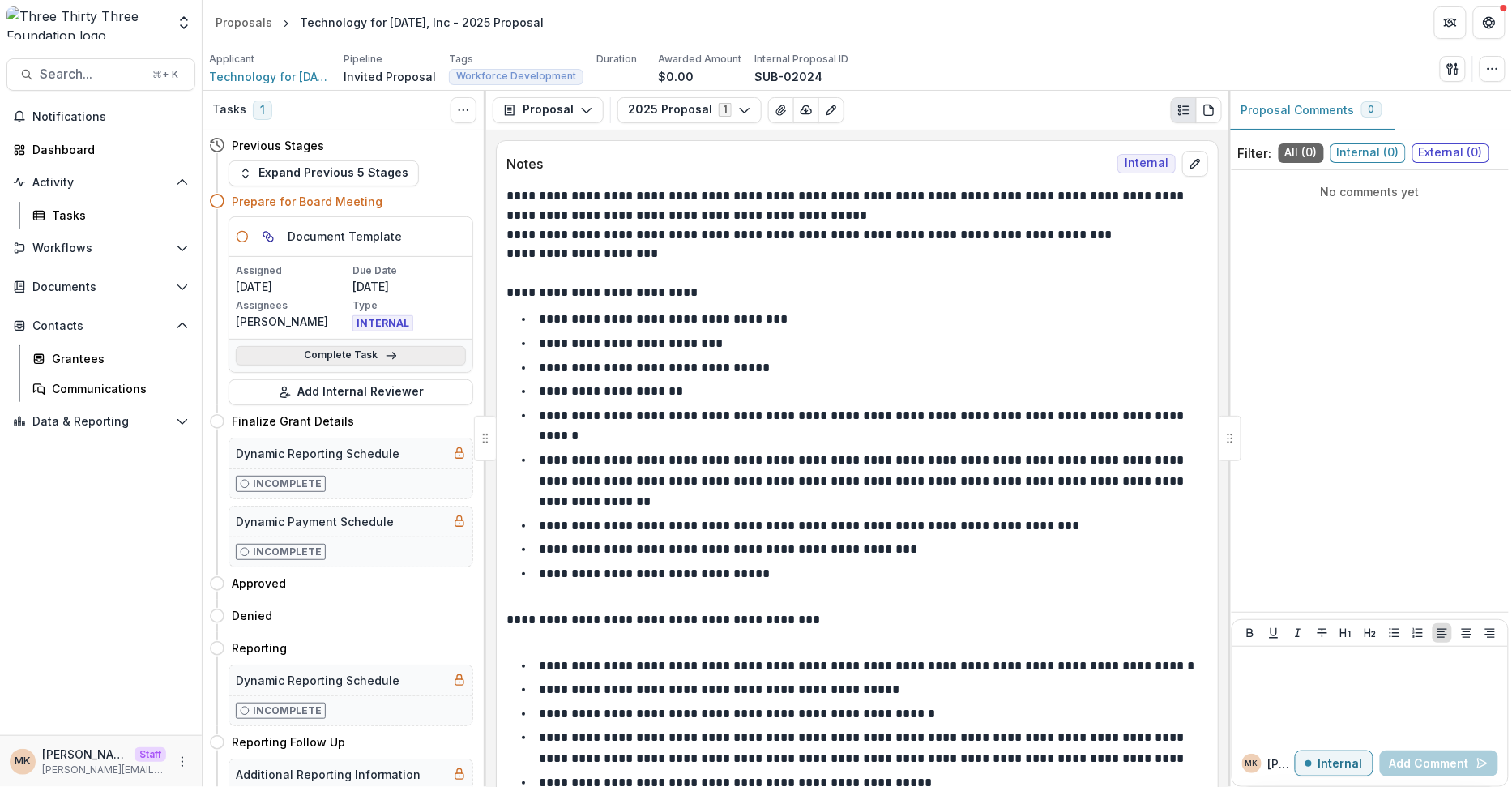
click at [354, 354] on link "Complete Task" at bounding box center [350, 355] width 230 height 19
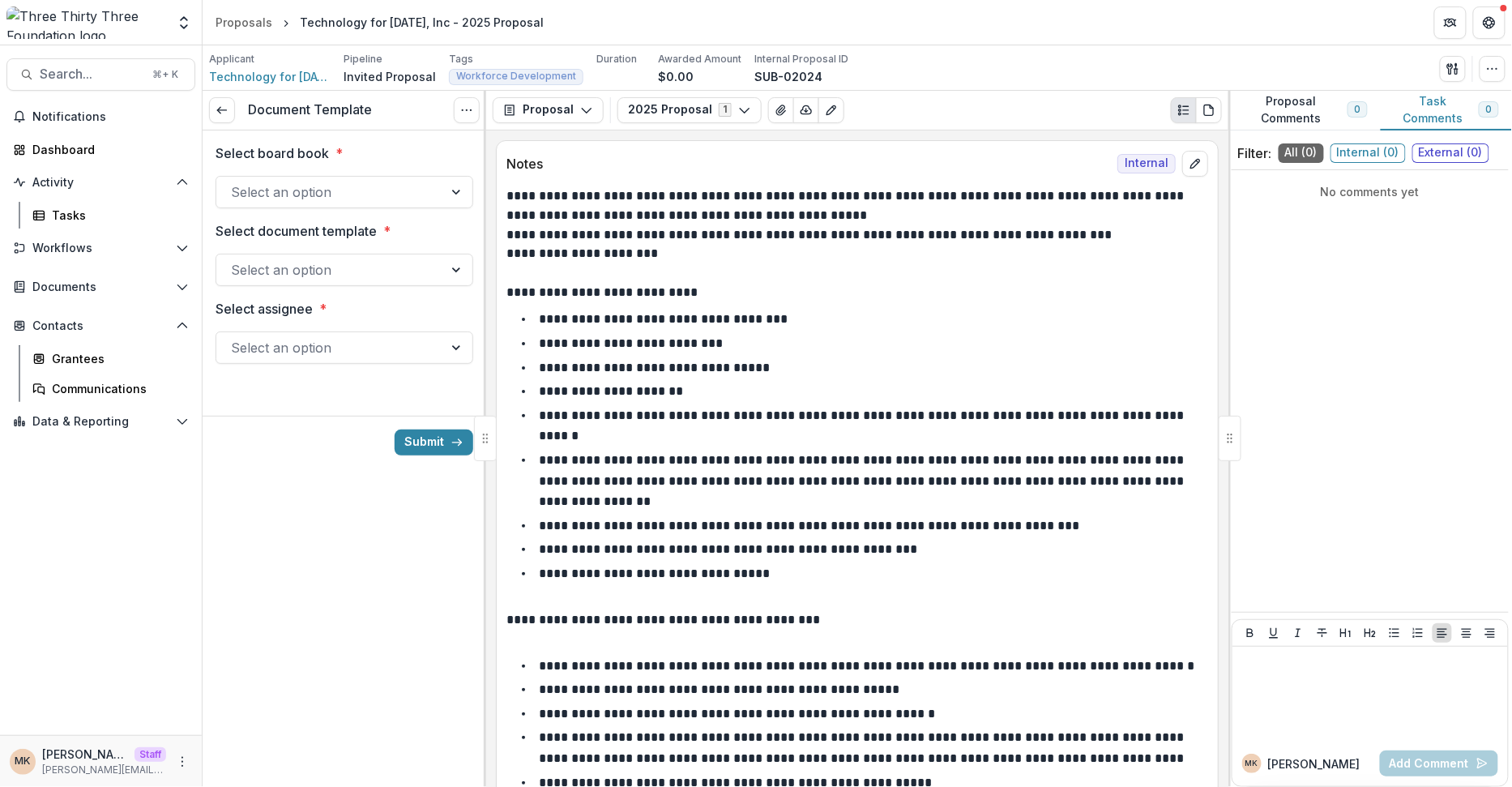
click at [371, 198] on div at bounding box center [329, 191] width 198 height 22
click at [68, 259] on button "Workflows" at bounding box center [100, 247] width 188 height 26
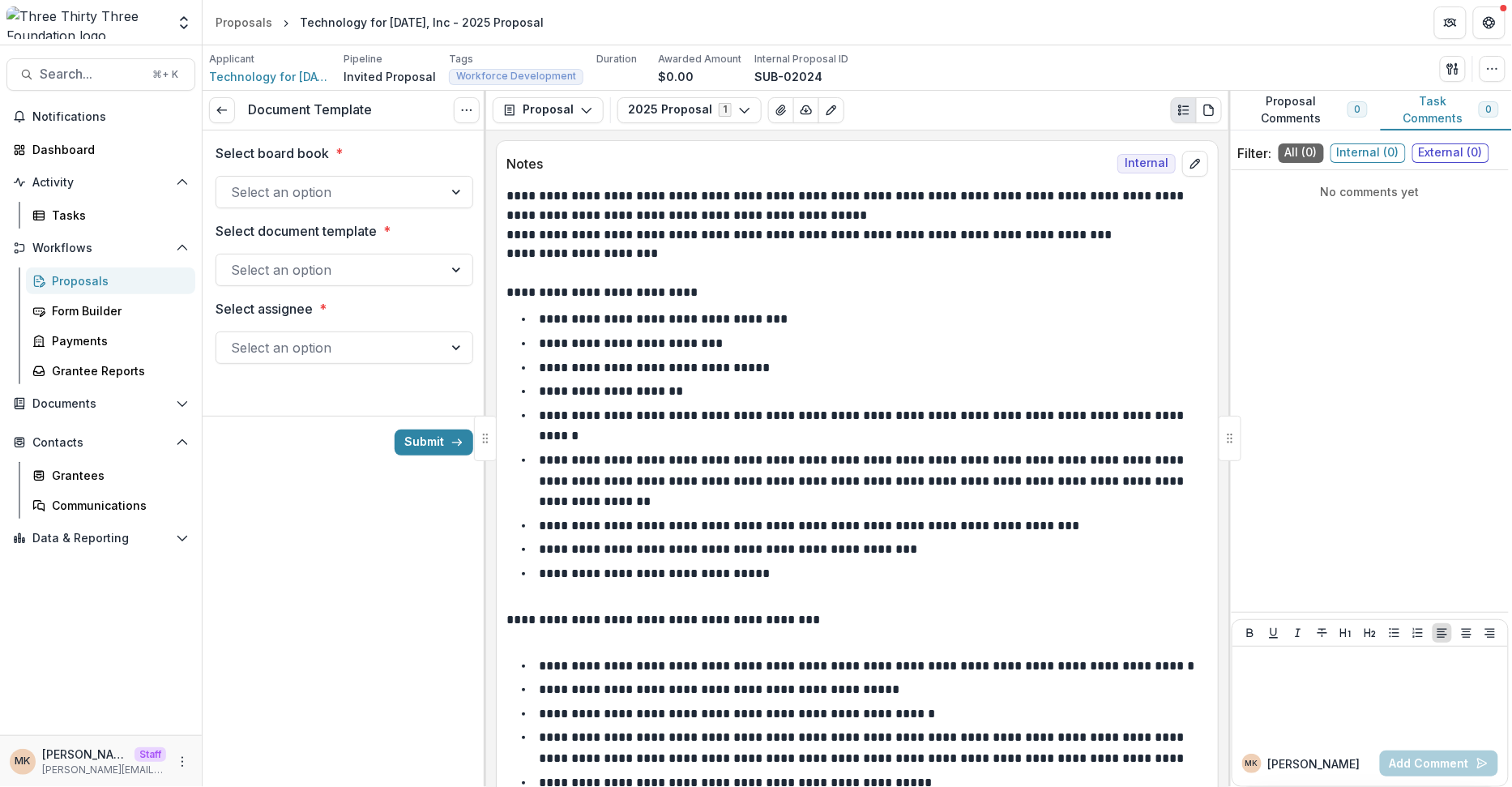
click at [58, 420] on div "Documents Document Templates" at bounding box center [100, 407] width 202 height 33
click at [57, 411] on button "Documents" at bounding box center [100, 403] width 188 height 26
click at [60, 431] on div "Document Templates" at bounding box center [117, 436] width 130 height 17
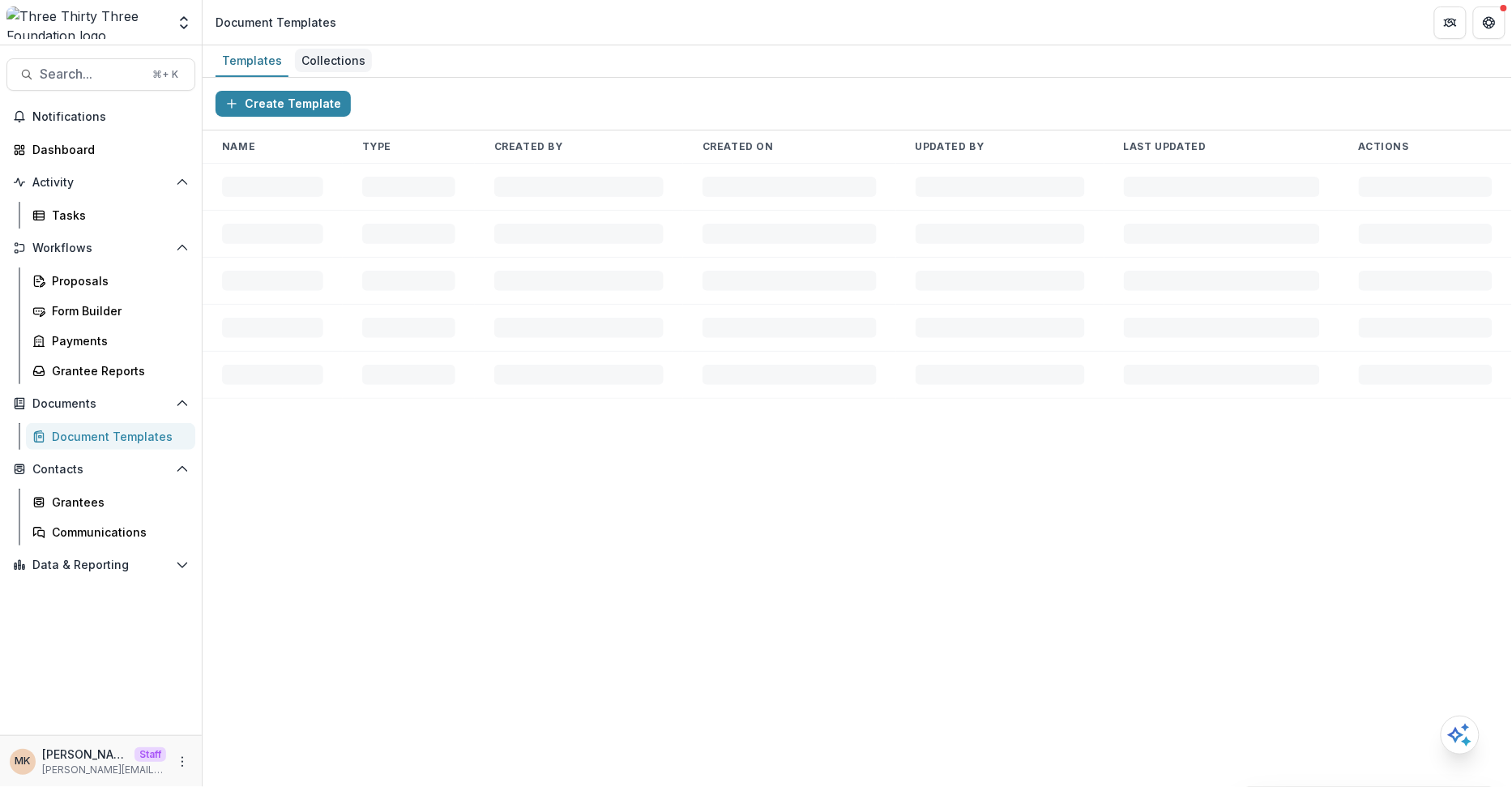
click at [325, 63] on div "Collections" at bounding box center [333, 60] width 77 height 23
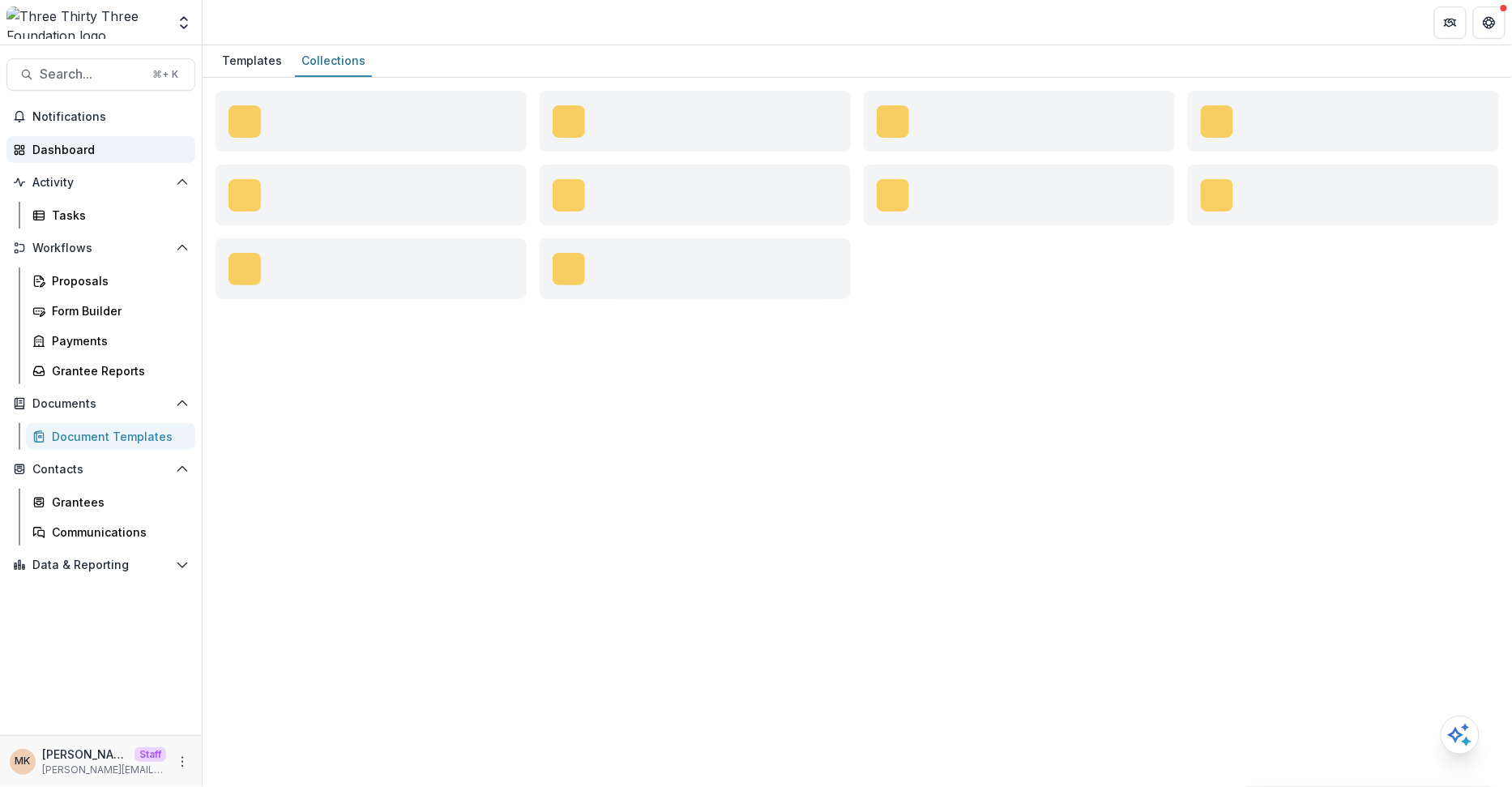
click at [118, 153] on div "Dashboard" at bounding box center [107, 150] width 150 height 17
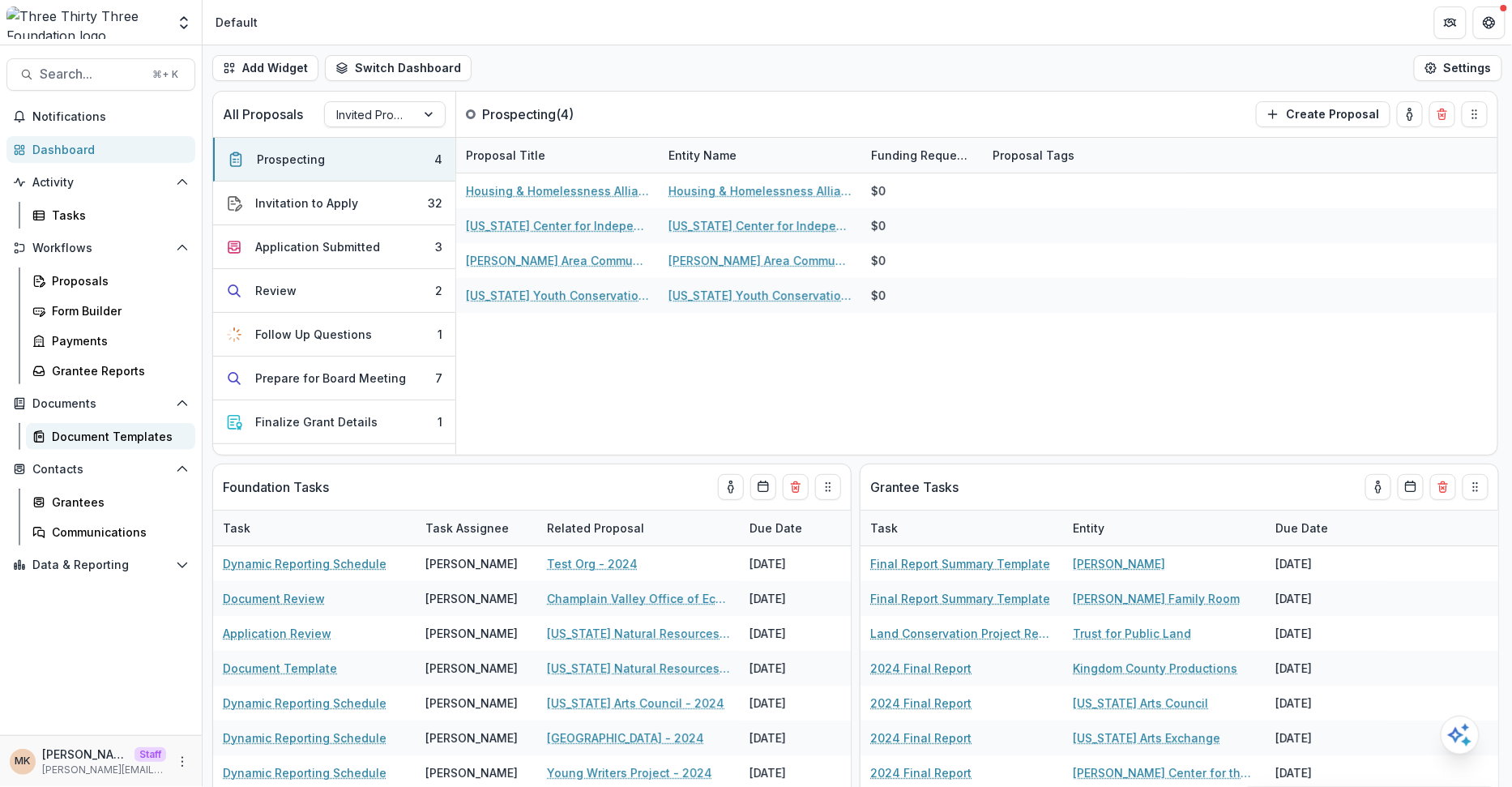
click at [77, 434] on div "Document Templates" at bounding box center [117, 436] width 130 height 17
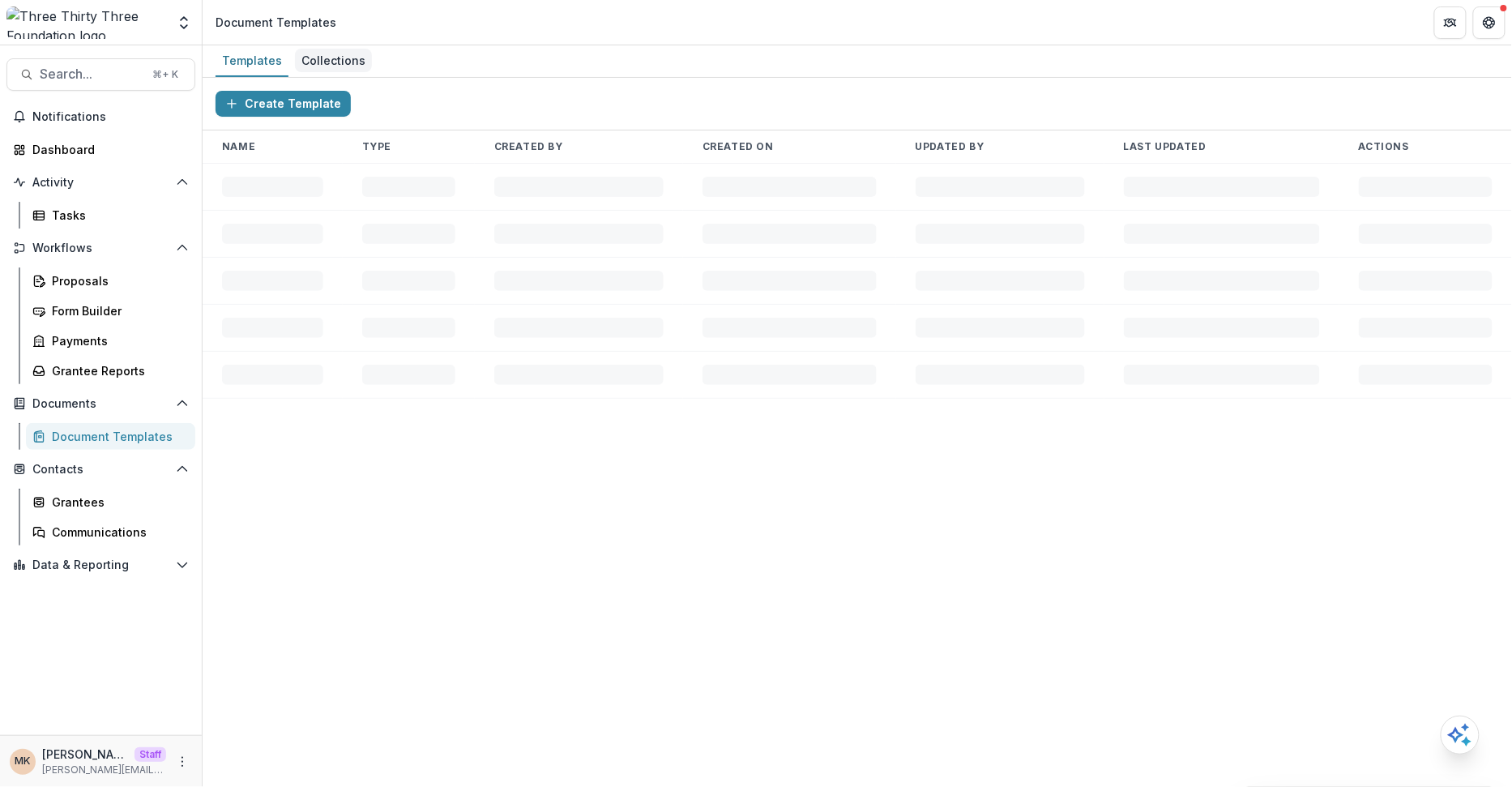
click at [325, 54] on div "Collections" at bounding box center [333, 60] width 77 height 23
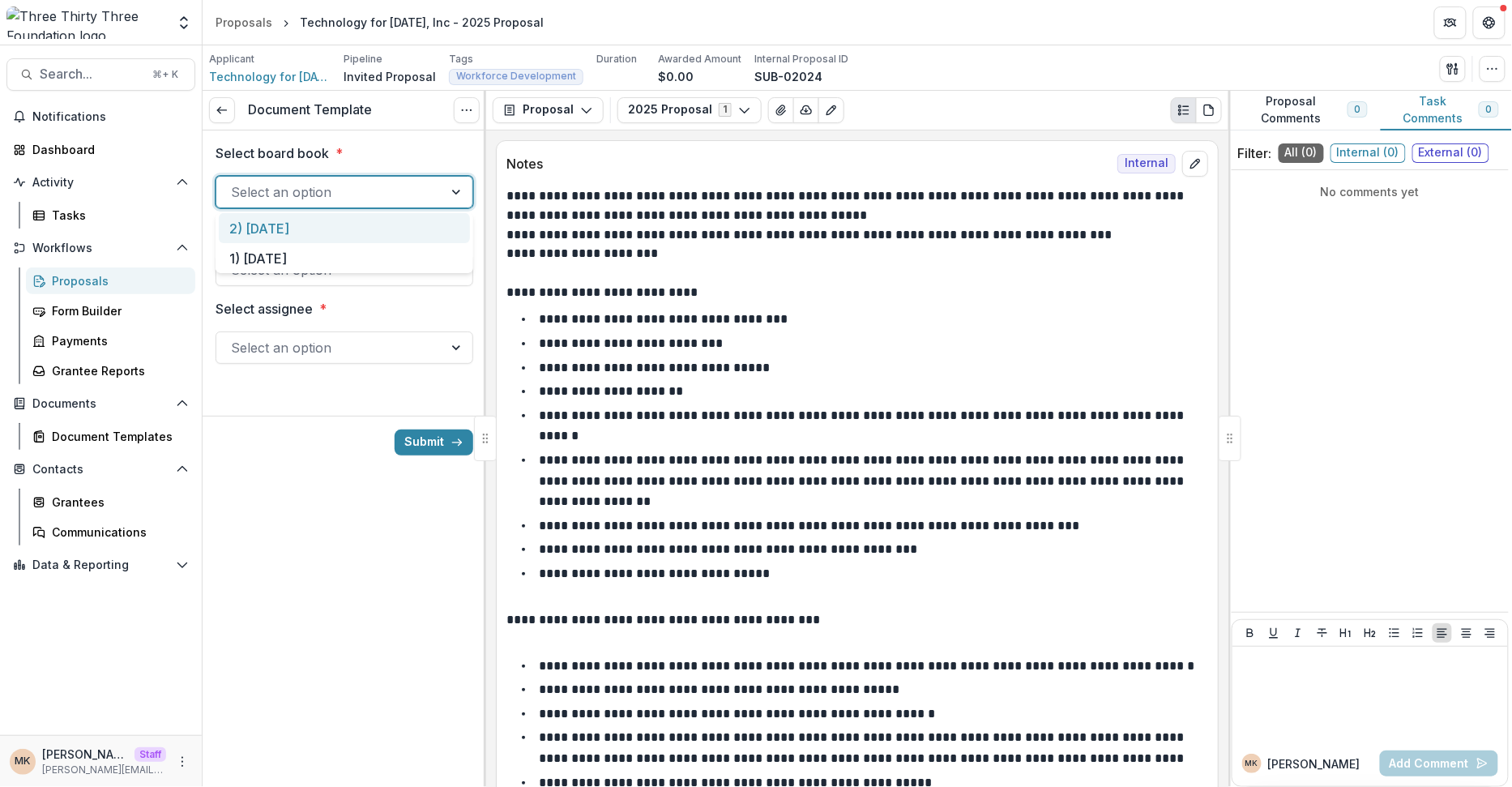
click at [274, 199] on div at bounding box center [329, 191] width 198 height 22
click at [231, 108] on link at bounding box center [221, 110] width 26 height 26
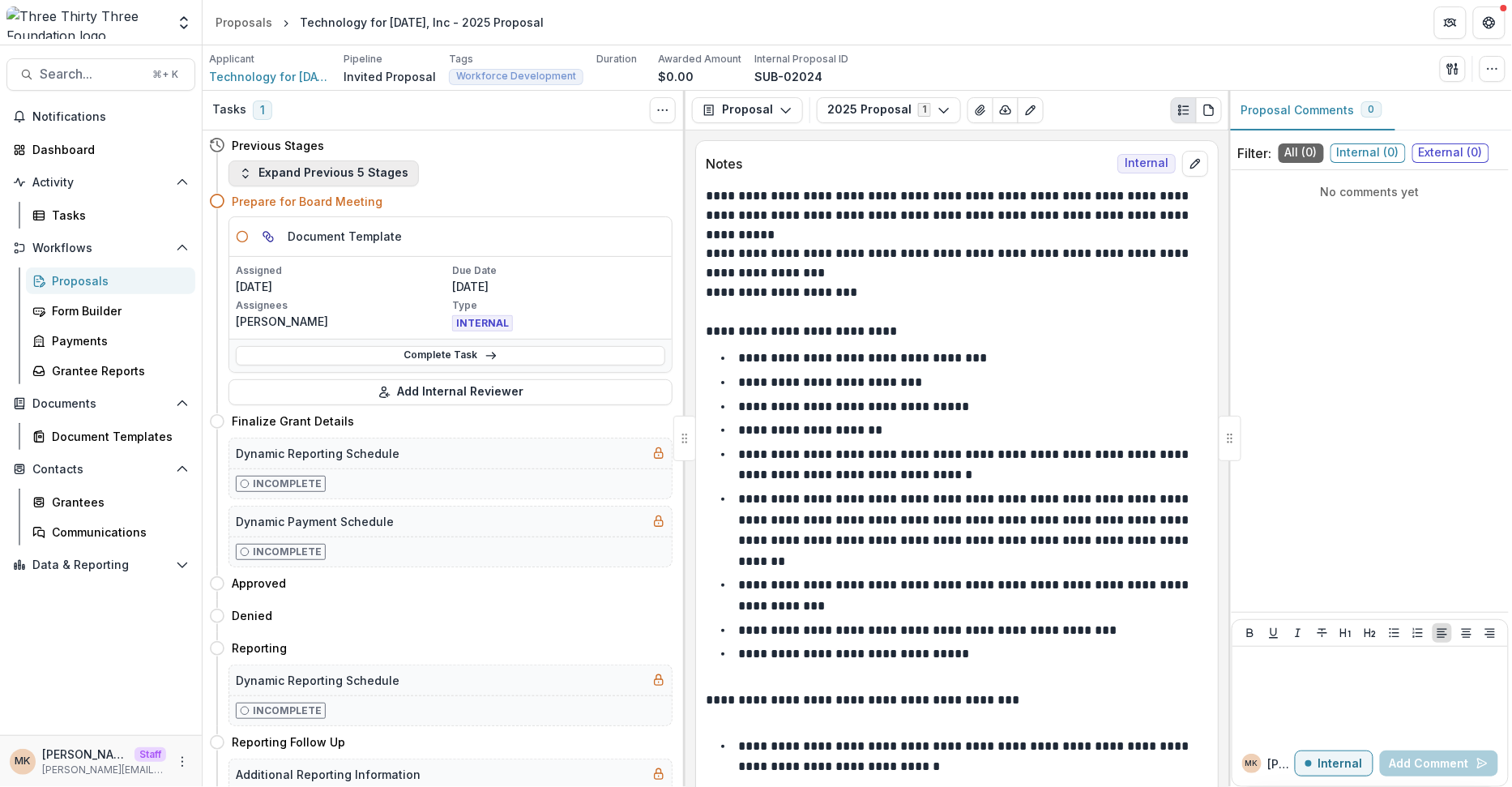
click at [396, 160] on button "Expand Previous 5 Stages" at bounding box center [323, 173] width 190 height 26
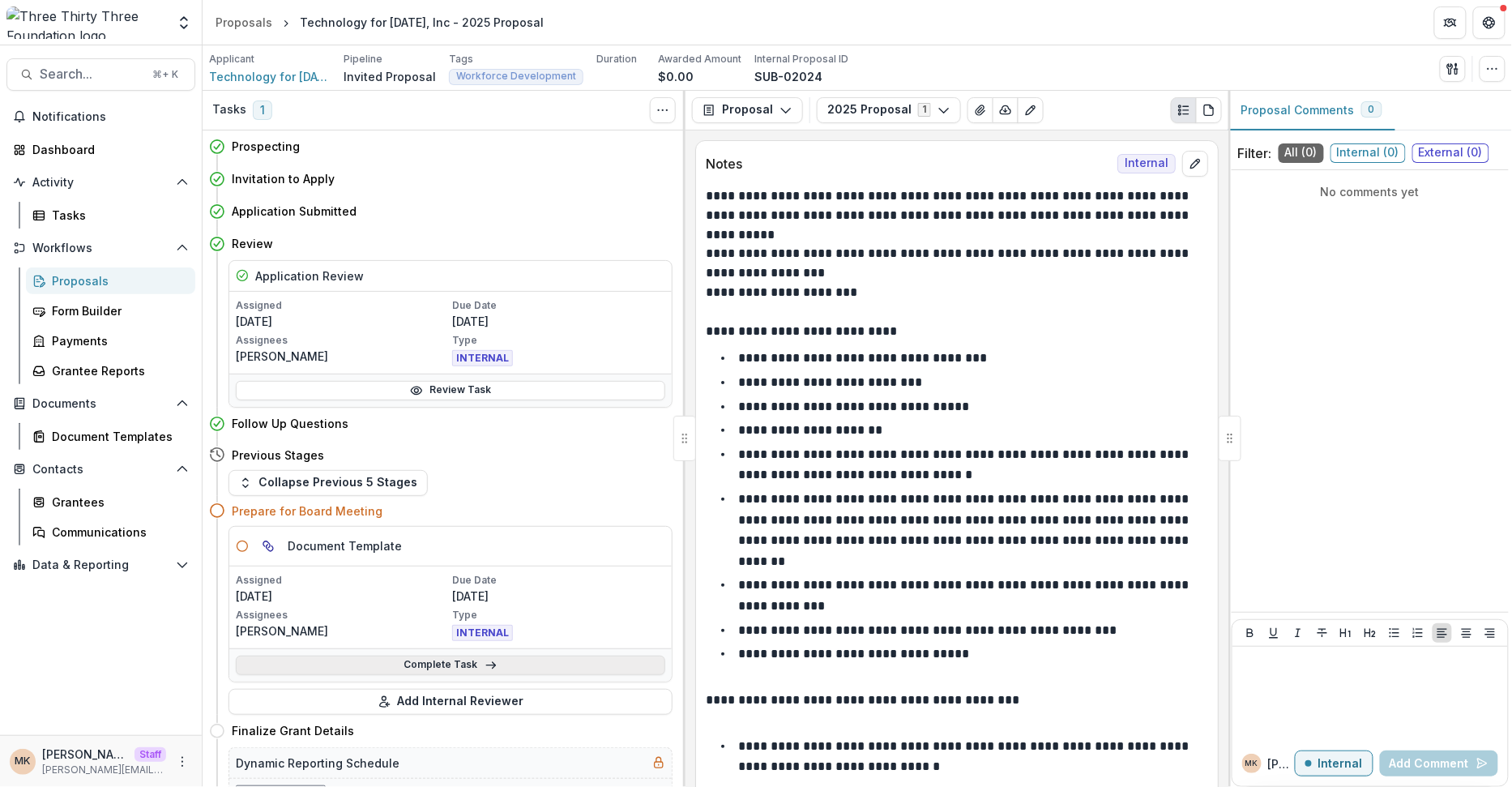
click at [410, 660] on link "Complete Task" at bounding box center [450, 665] width 430 height 19
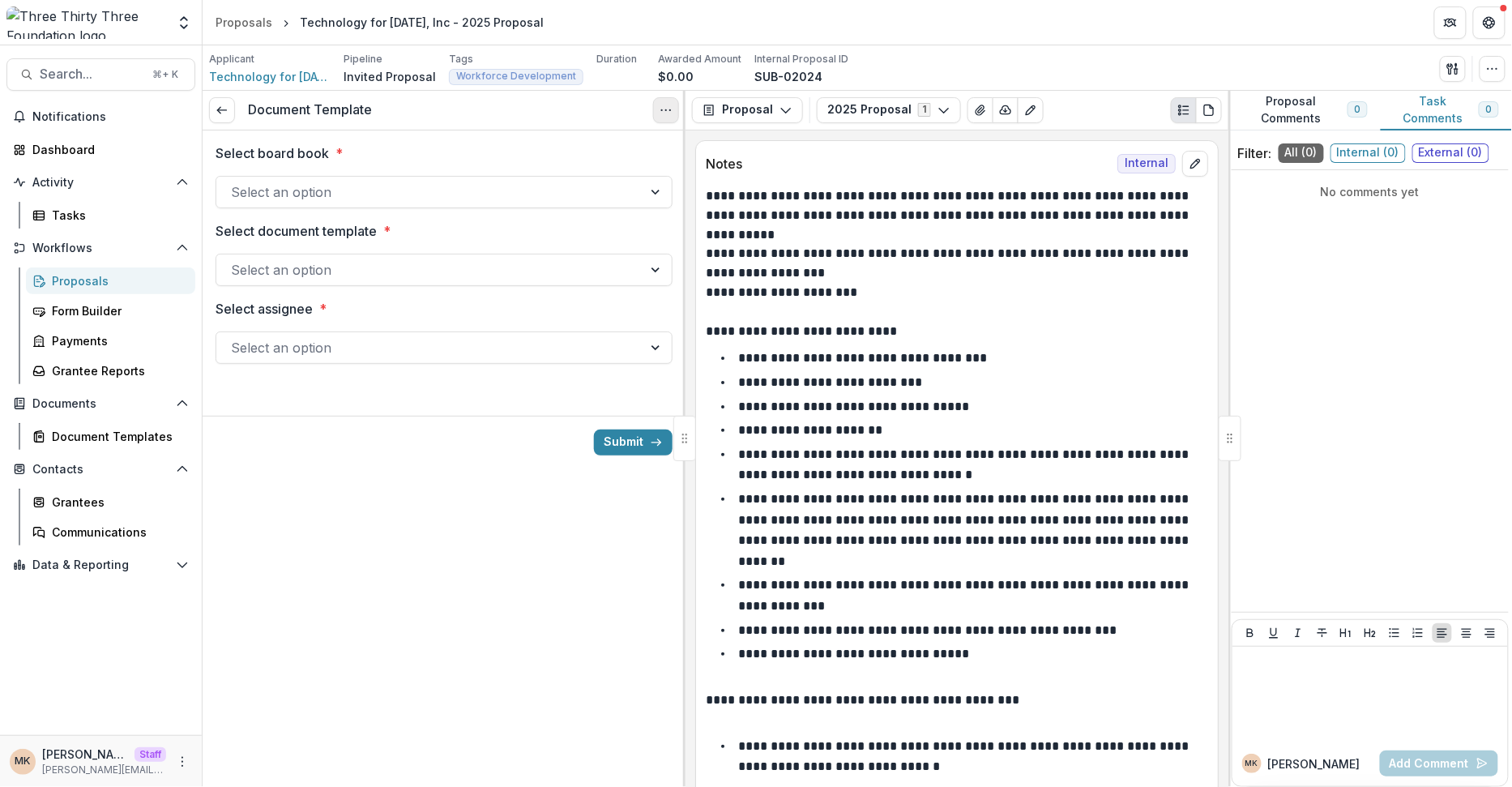
click at [660, 112] on icon "Options" at bounding box center [665, 109] width 13 height 13
click at [610, 178] on button "Cancel Task" at bounding box center [588, 181] width 174 height 27
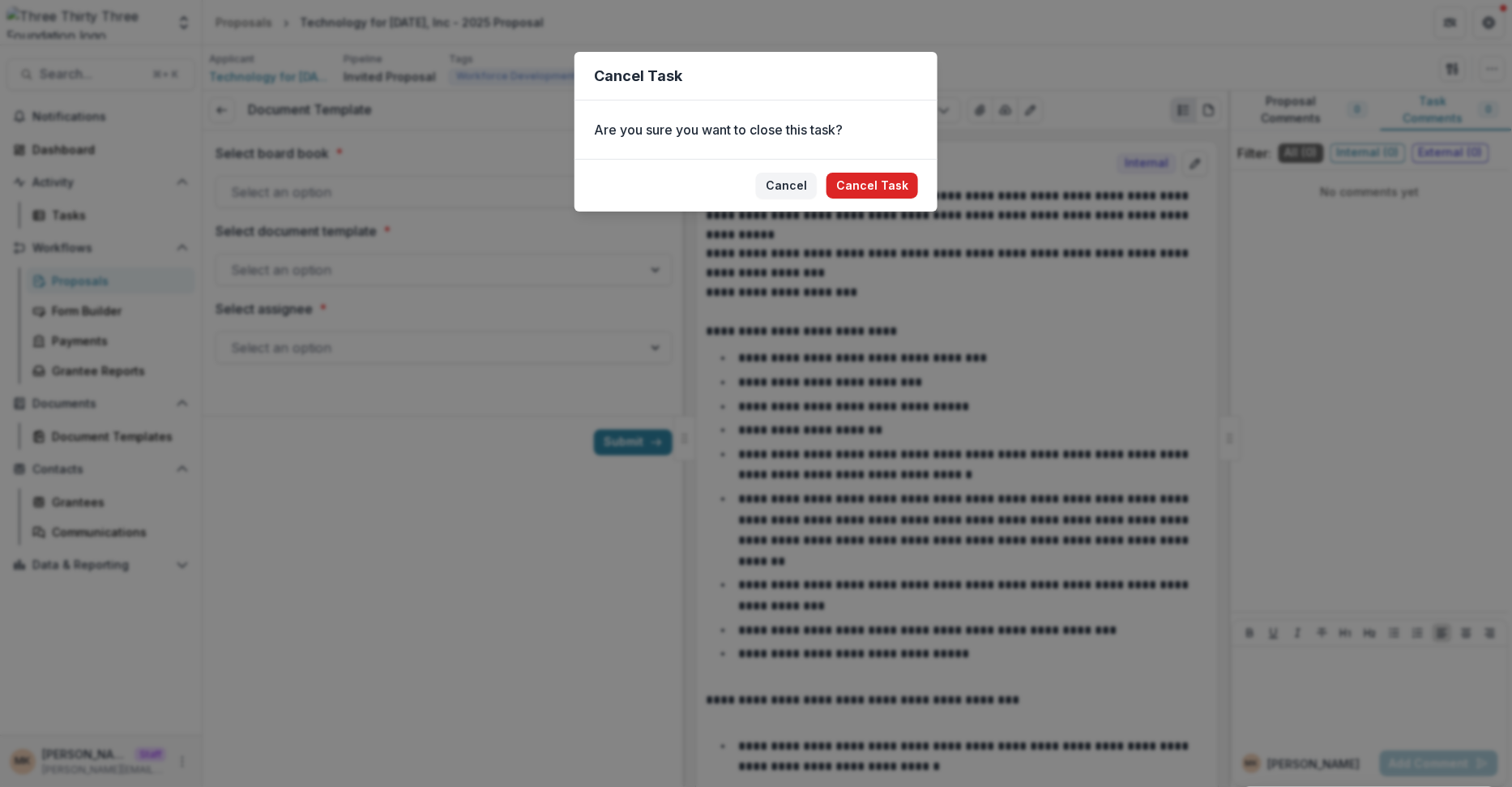
click at [849, 184] on button "Cancel Task" at bounding box center [872, 185] width 92 height 26
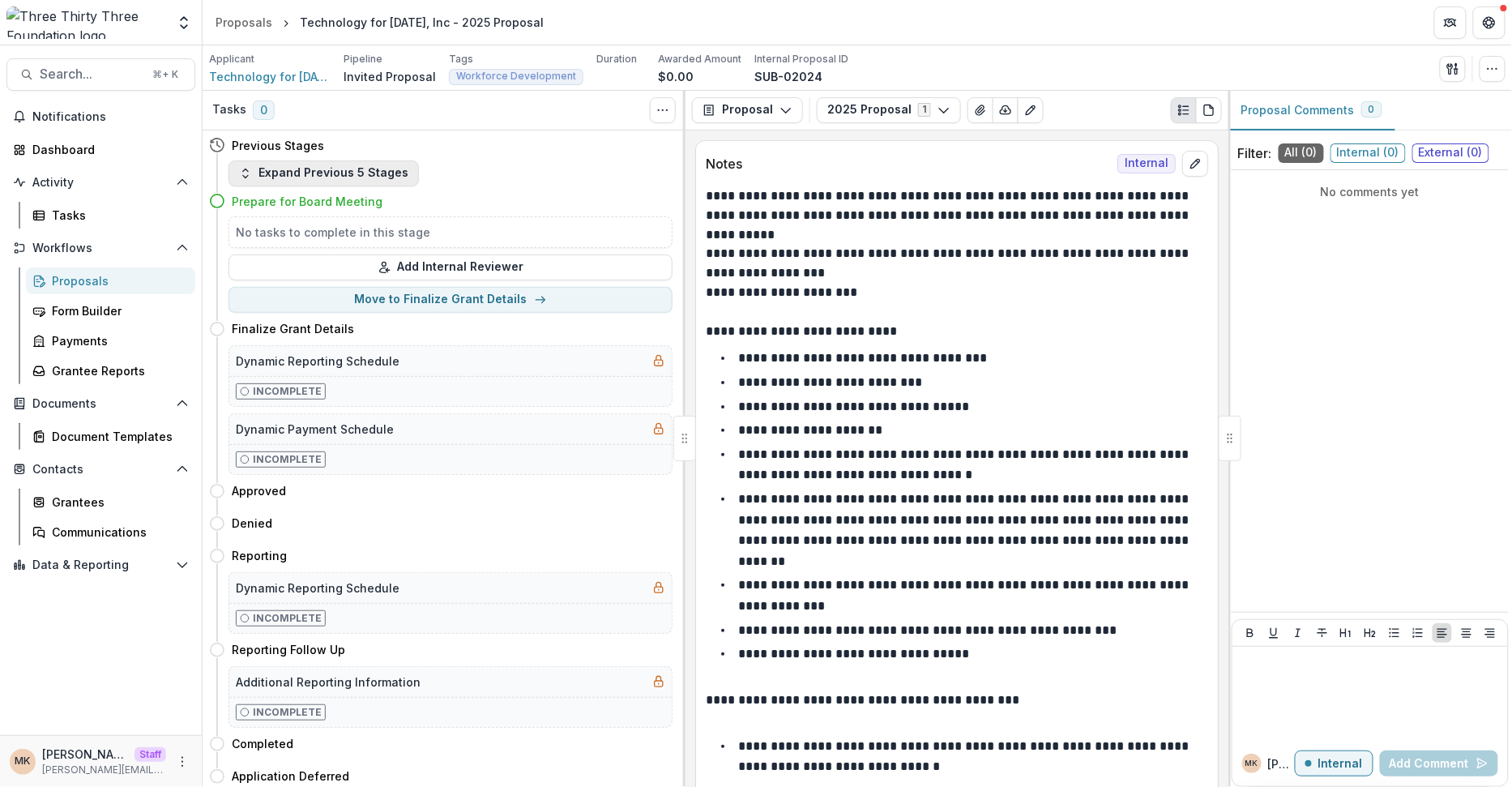
click at [324, 162] on button "Expand Previous 5 Stages" at bounding box center [323, 173] width 190 height 26
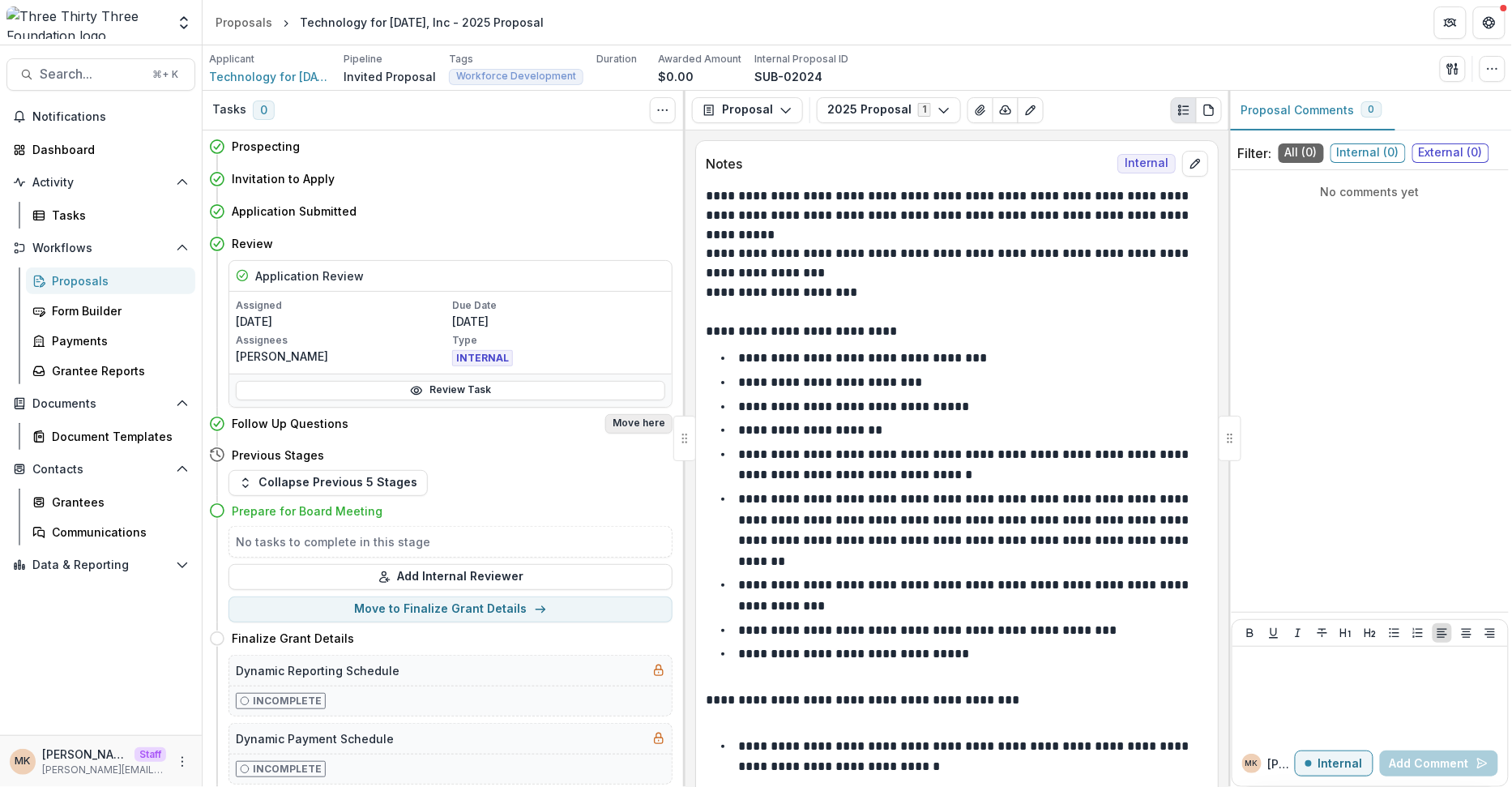
click at [646, 425] on button "Move here" at bounding box center [639, 424] width 68 height 19
select select "**********"
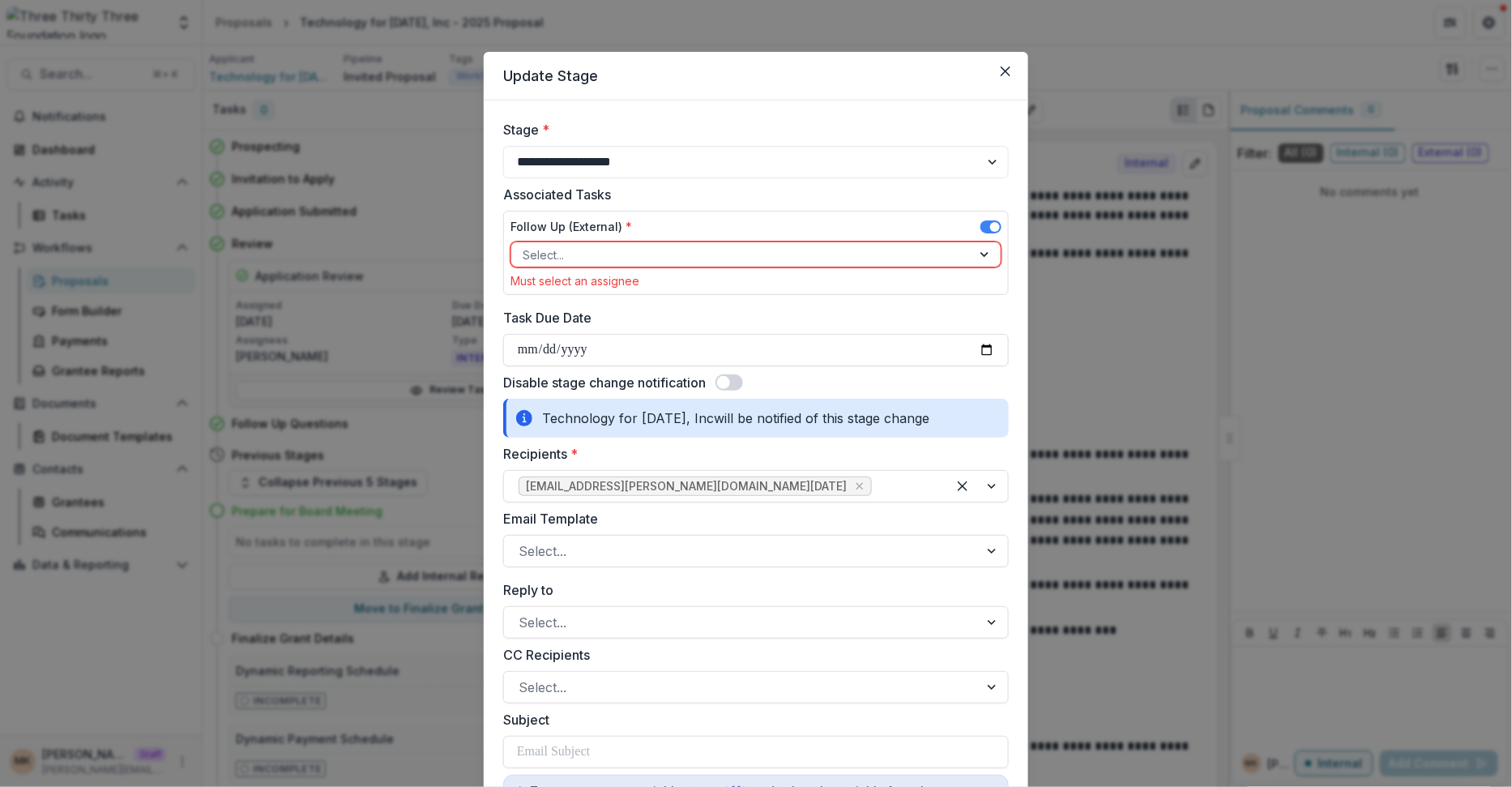
click at [734, 383] on span at bounding box center [729, 382] width 28 height 16
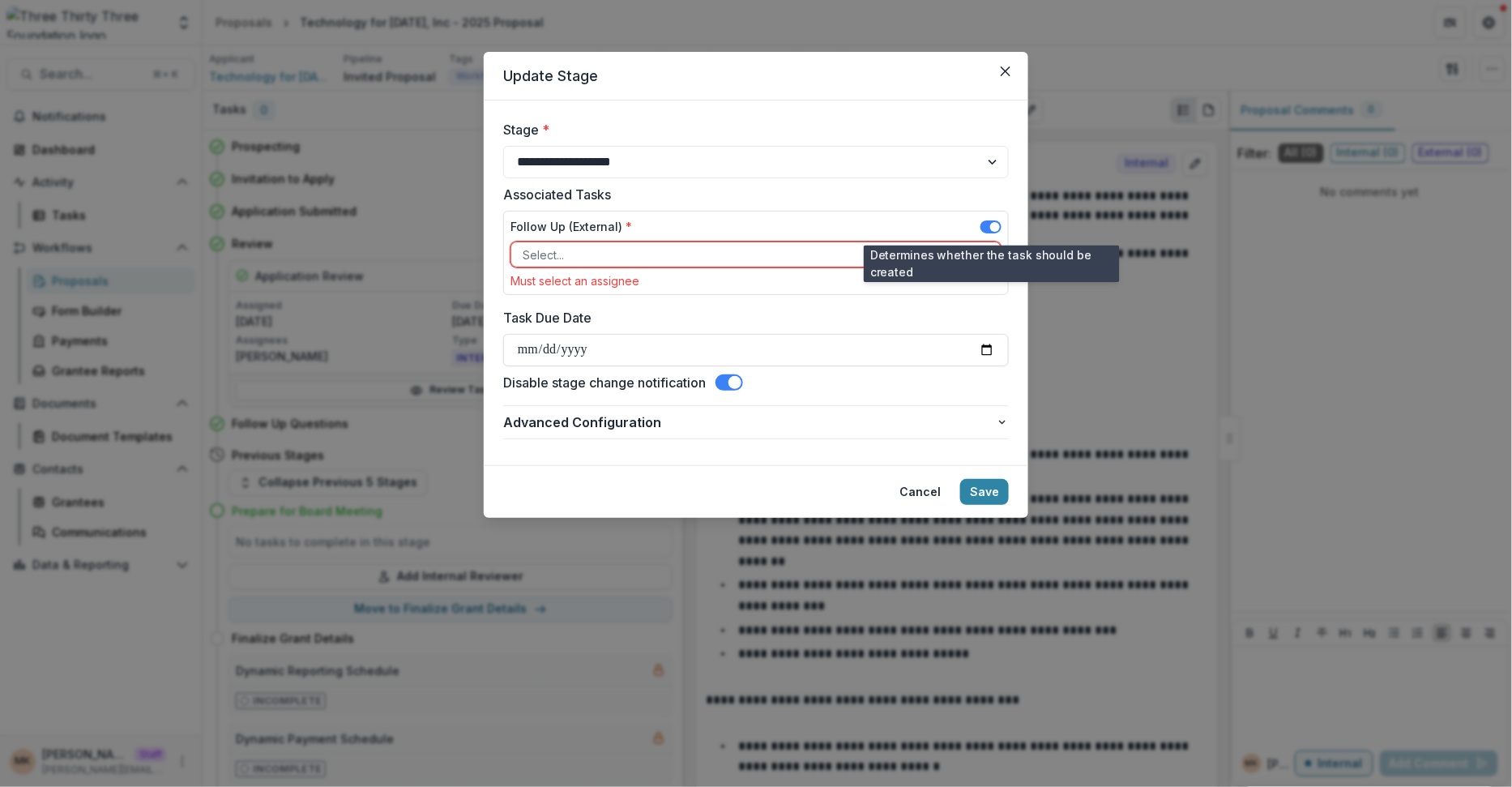
click at [989, 227] on span at bounding box center [991, 226] width 21 height 13
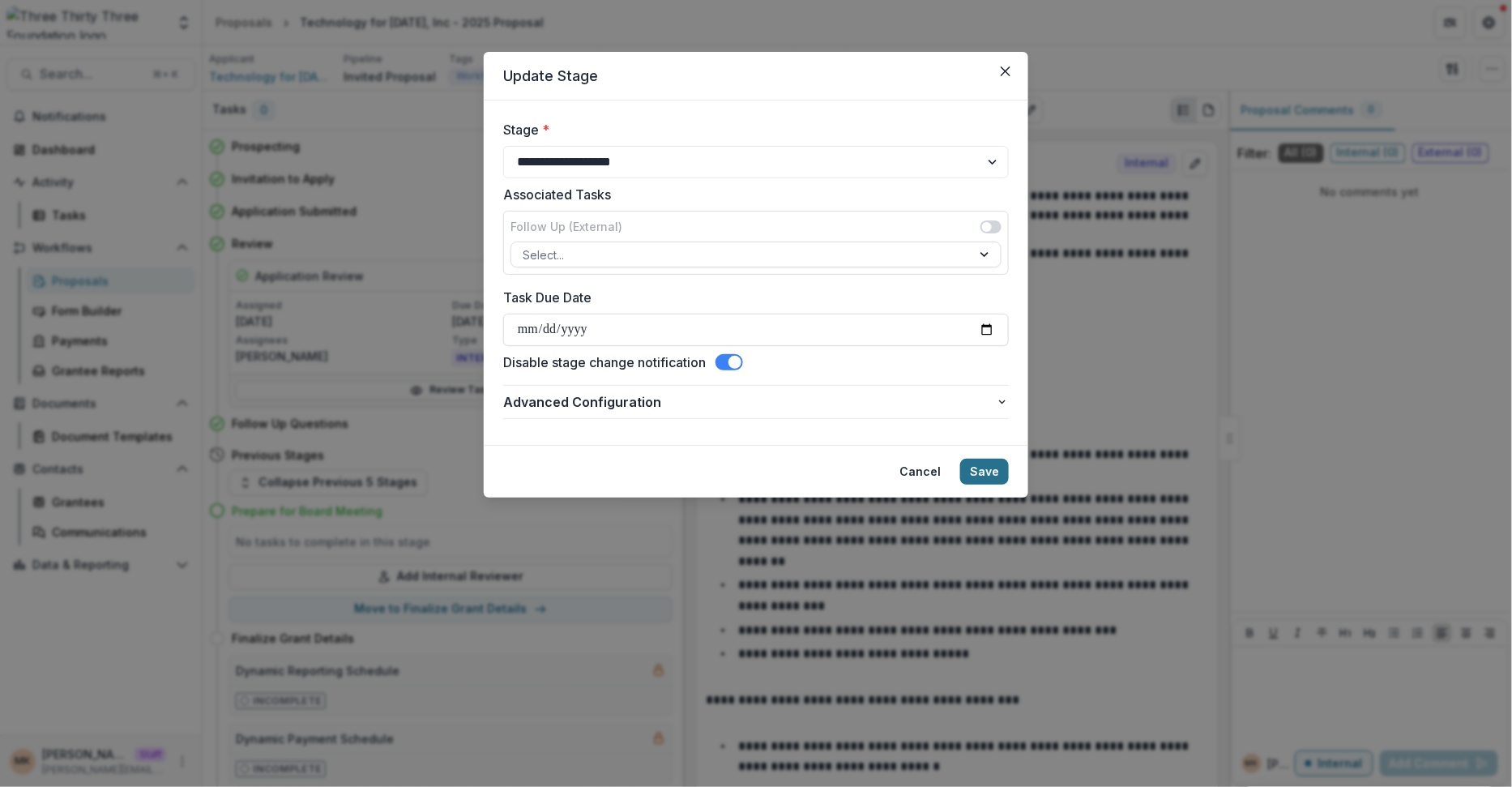
click at [997, 471] on button "Save" at bounding box center [984, 471] width 48 height 26
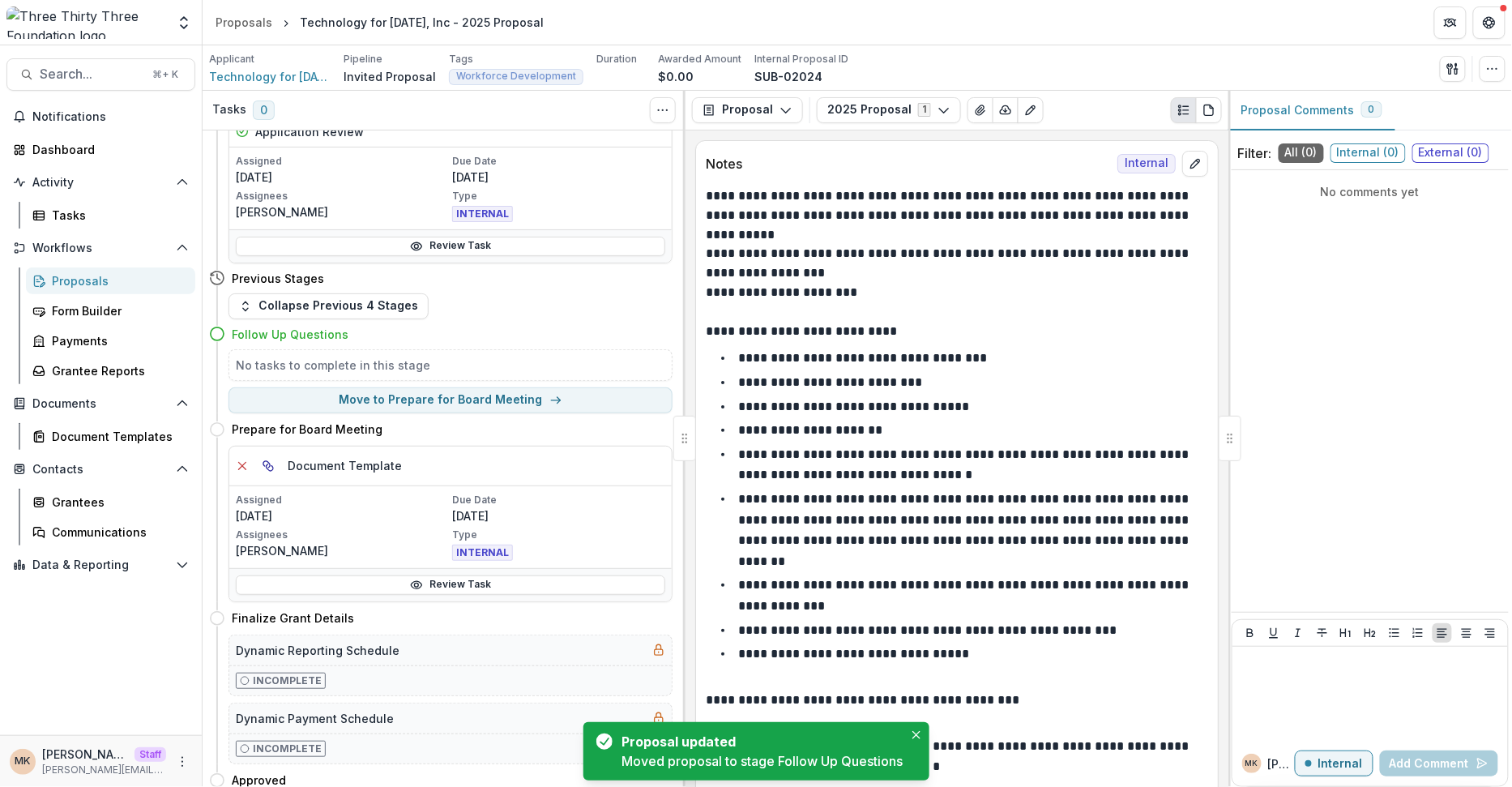
scroll to position [174, 0]
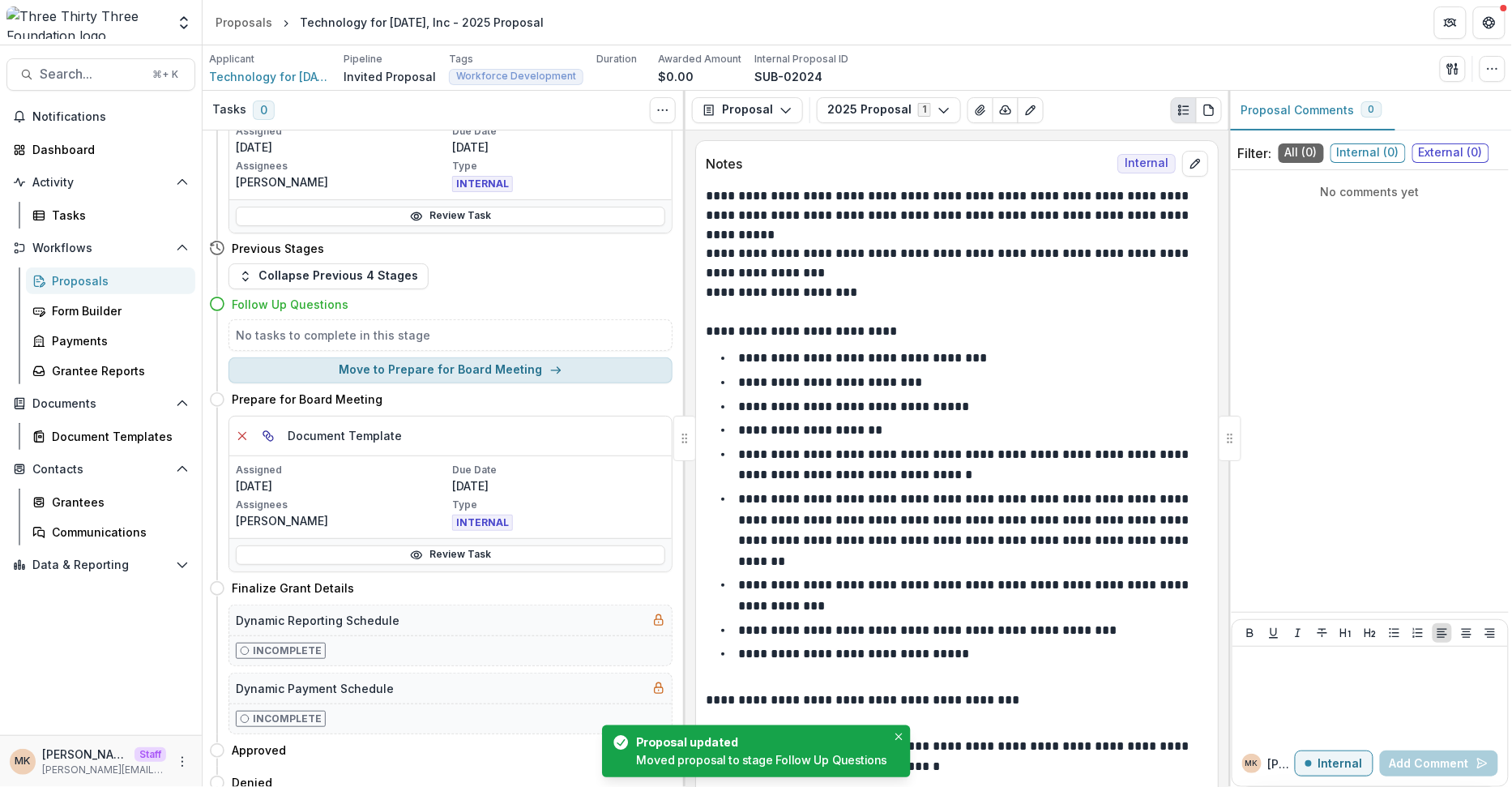
click at [494, 371] on button "Move to Prepare for Board Meeting" at bounding box center [451, 370] width 444 height 26
select select "**********"
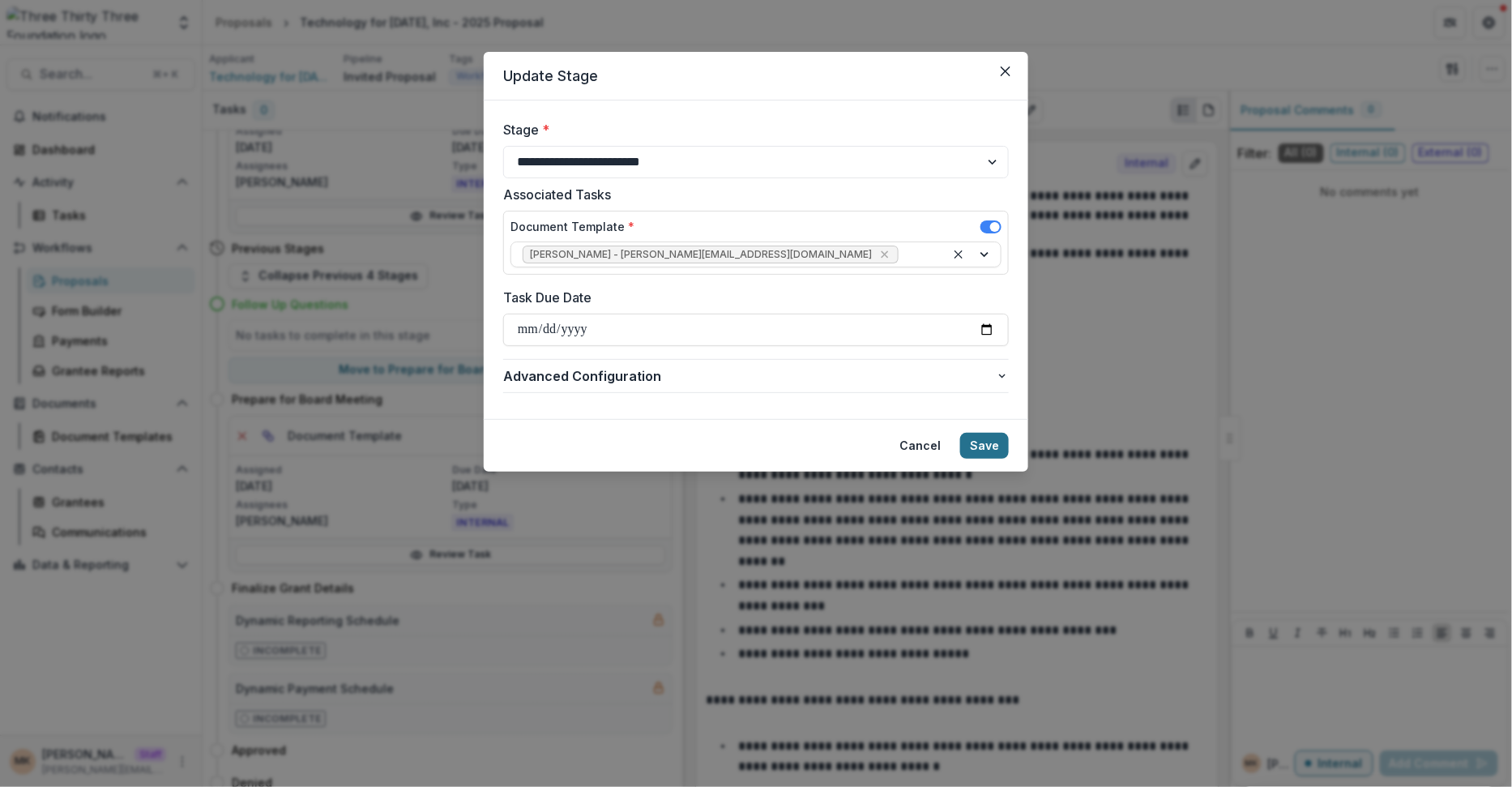
click at [992, 445] on button "Save" at bounding box center [984, 445] width 48 height 26
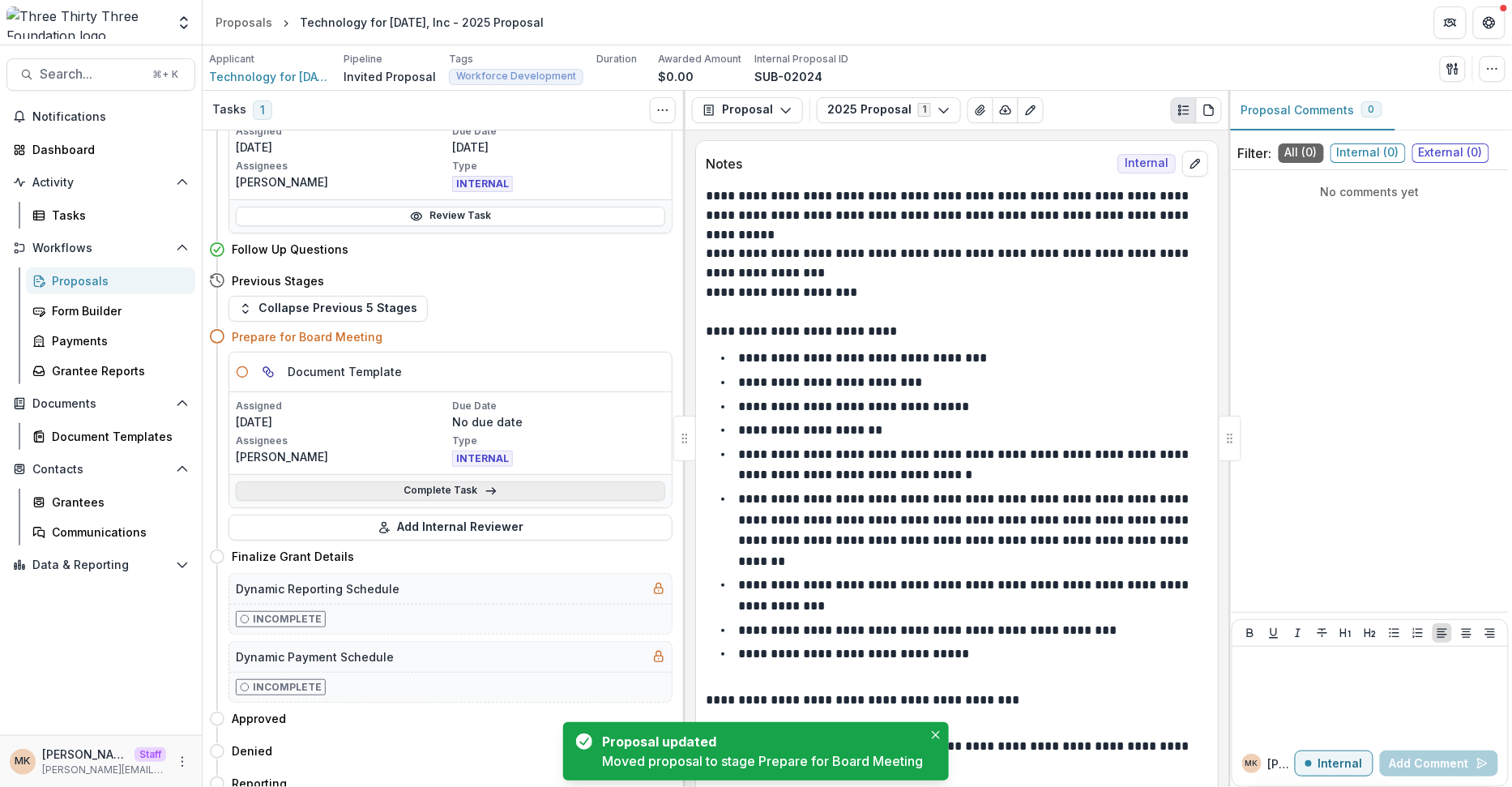
click at [492, 485] on link "Complete Task" at bounding box center [450, 491] width 430 height 19
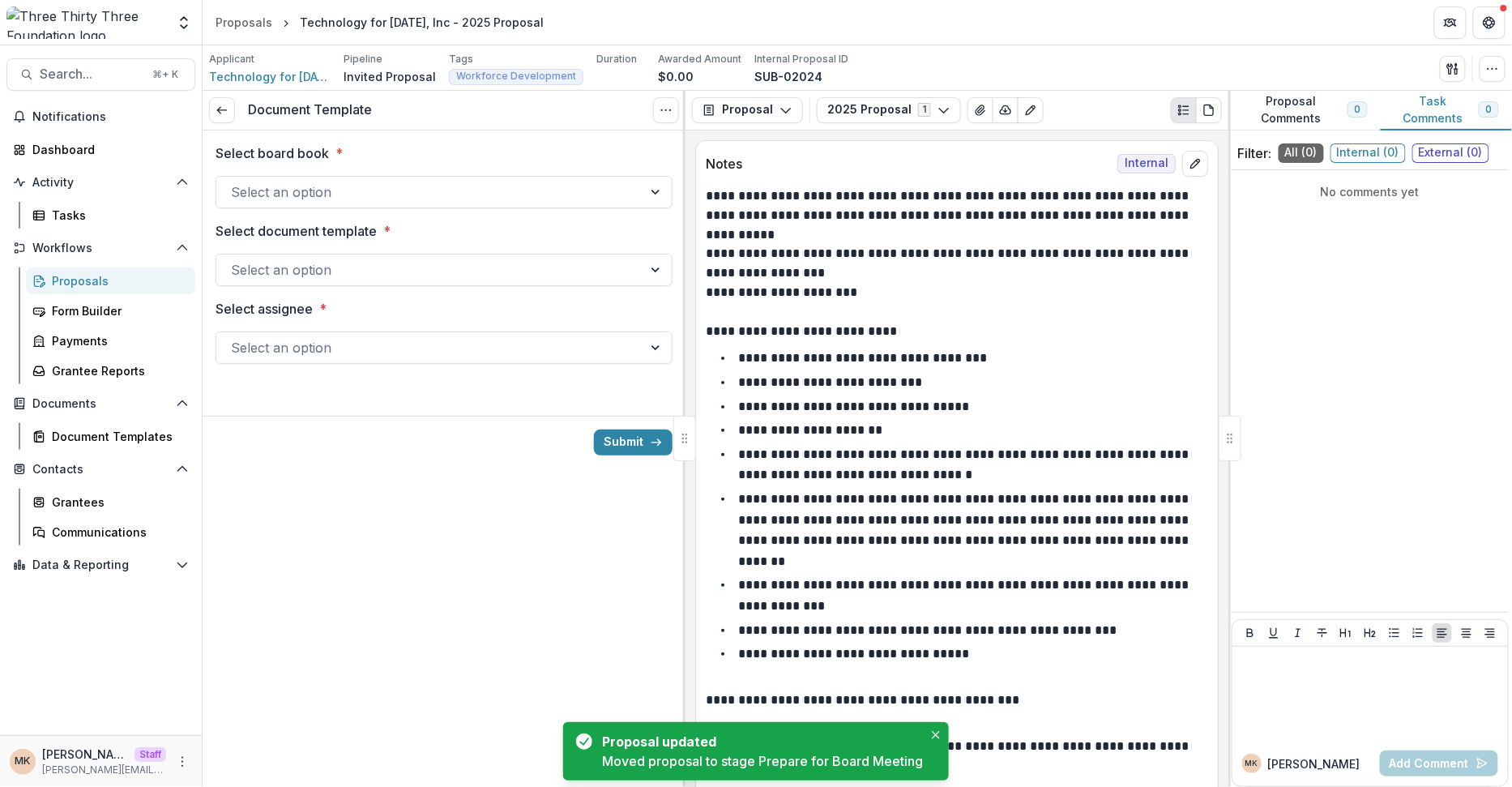
click at [399, 197] on div at bounding box center [429, 191] width 397 height 22
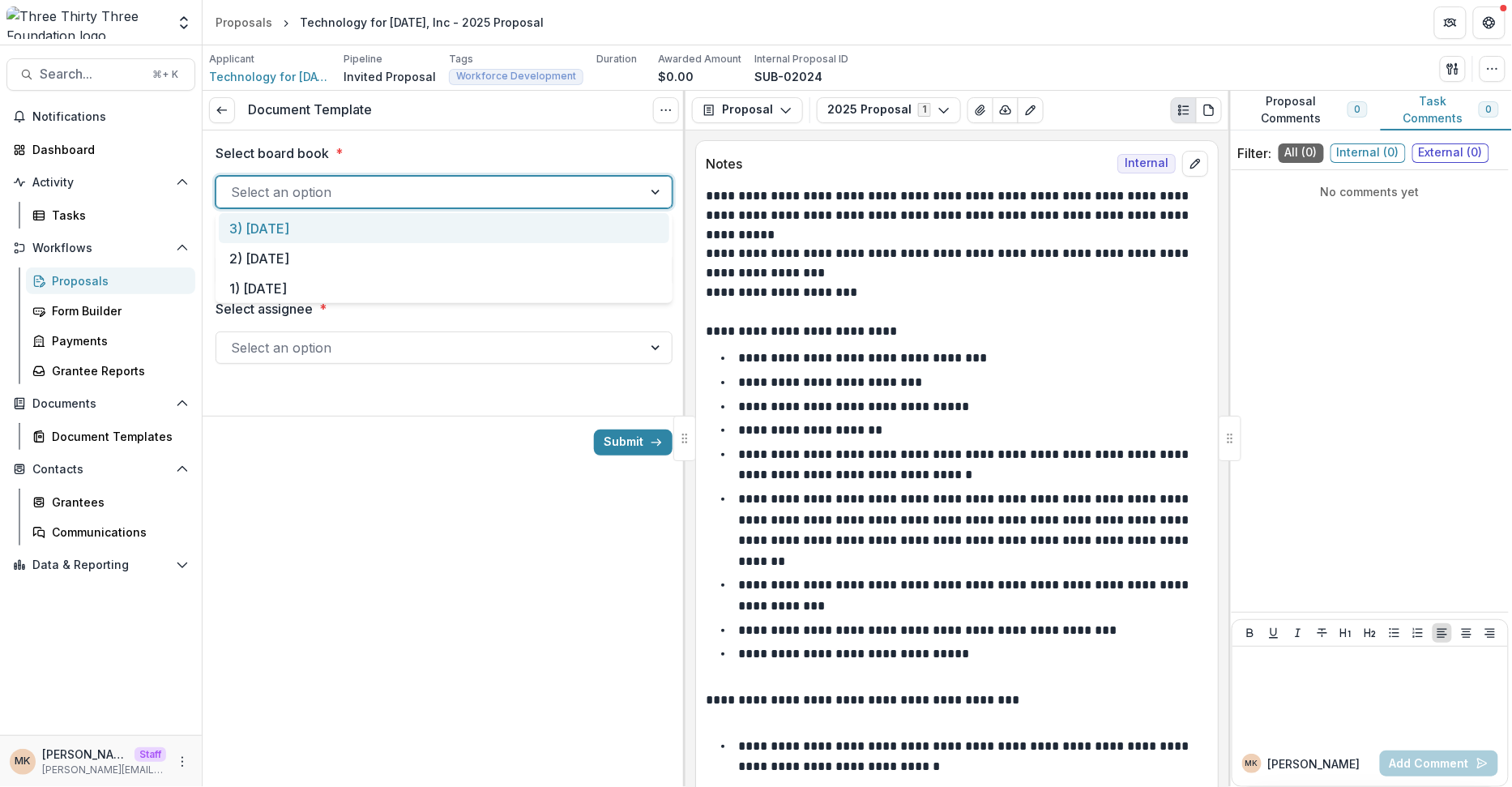
click at [406, 170] on div at bounding box center [443, 172] width 457 height 7
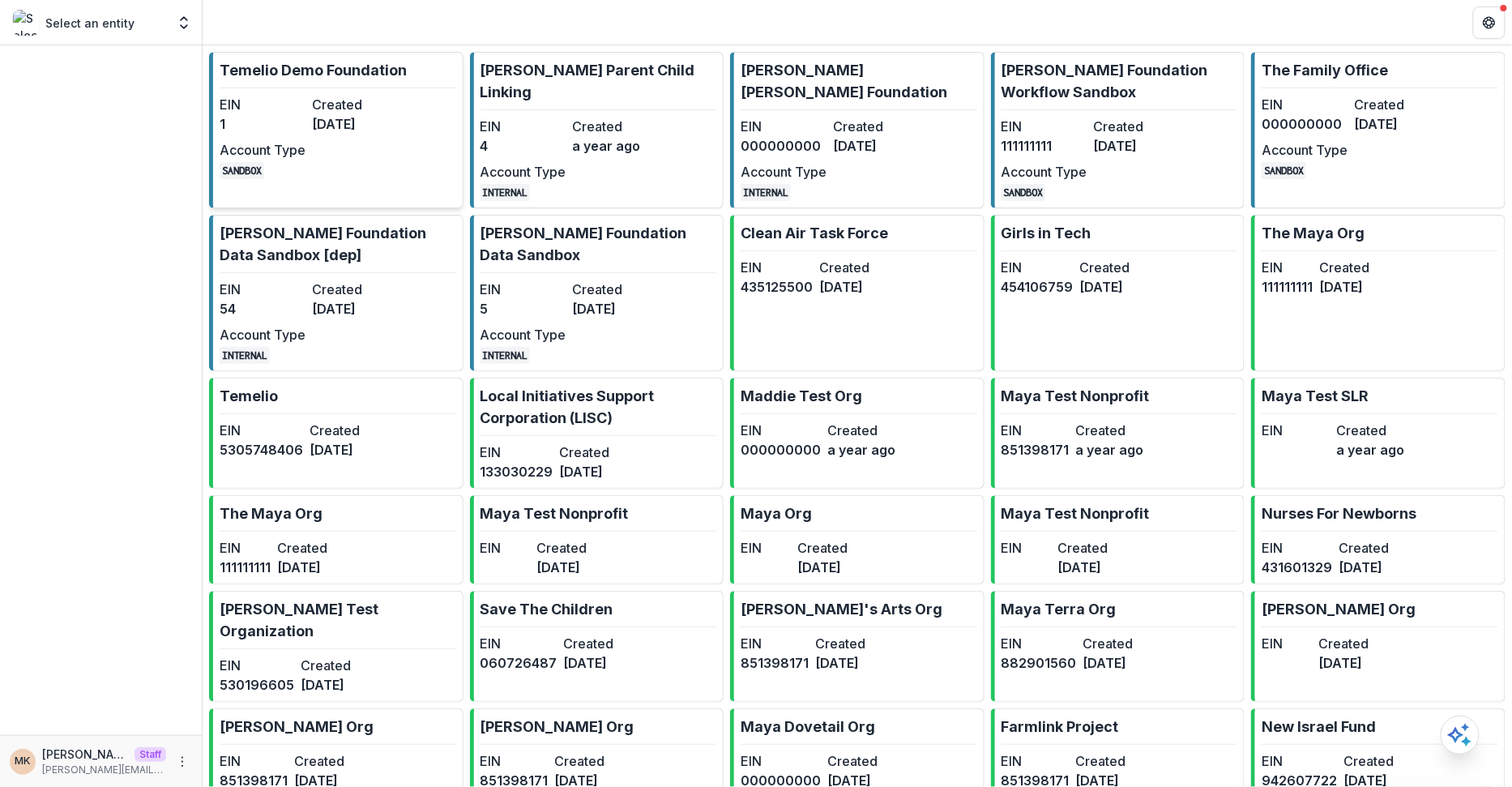
click at [319, 136] on div "EIN 1 Created [DATE] Account Type SANDBOX" at bounding box center [308, 136] width 179 height 84
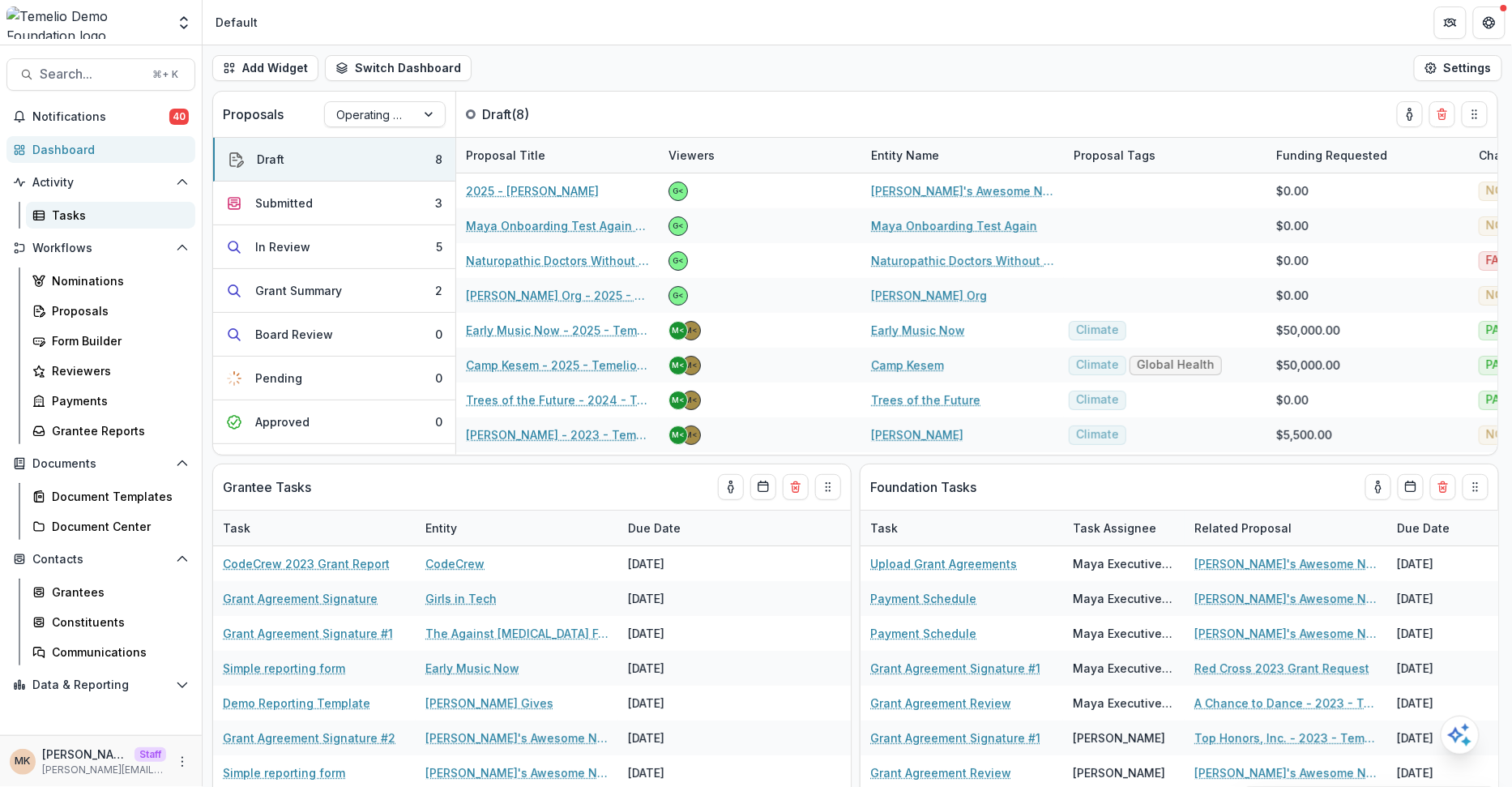
click at [63, 202] on link "Tasks" at bounding box center [110, 215] width 169 height 27
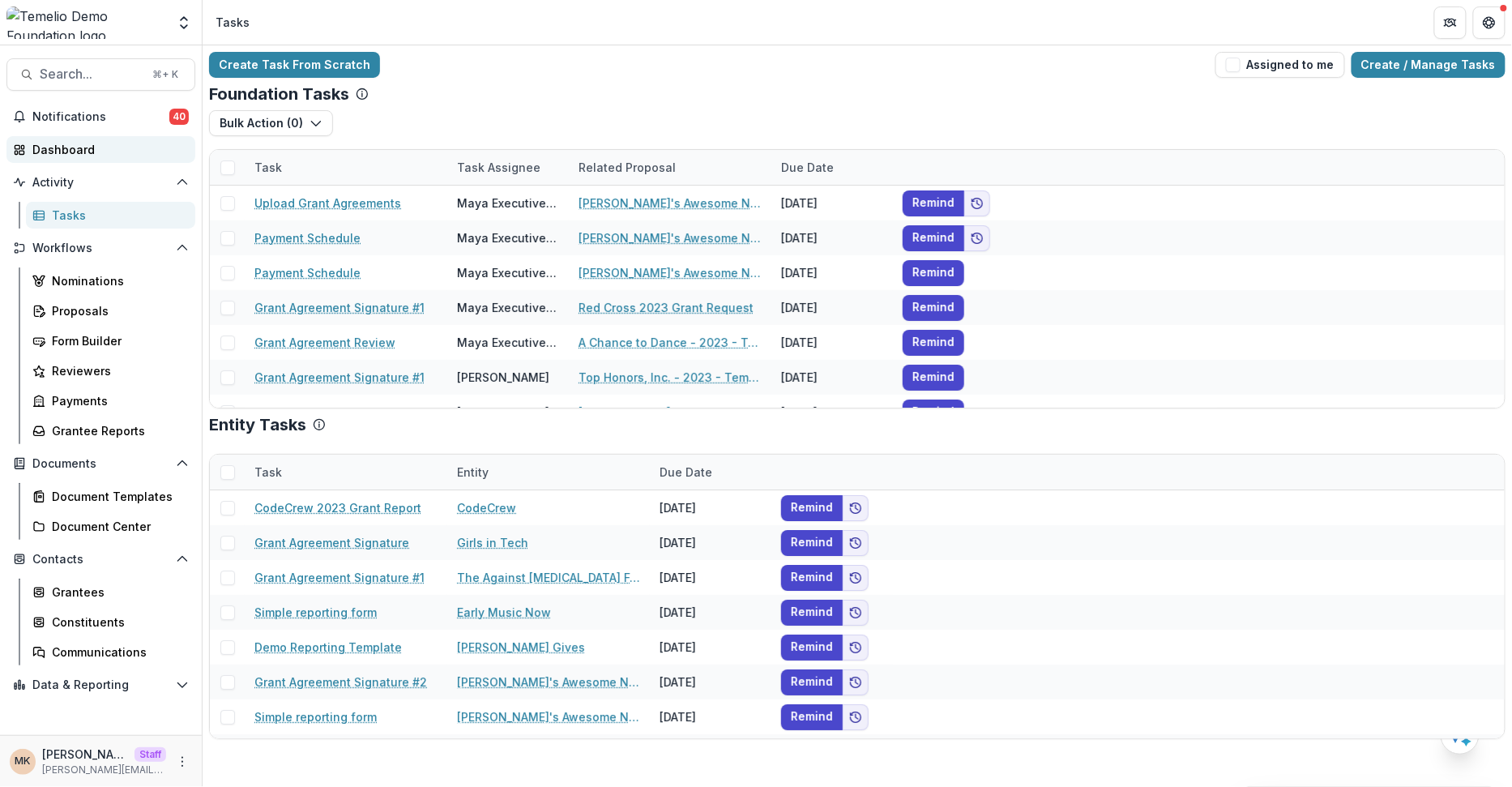
click at [79, 141] on div "Dashboard" at bounding box center [107, 150] width 150 height 17
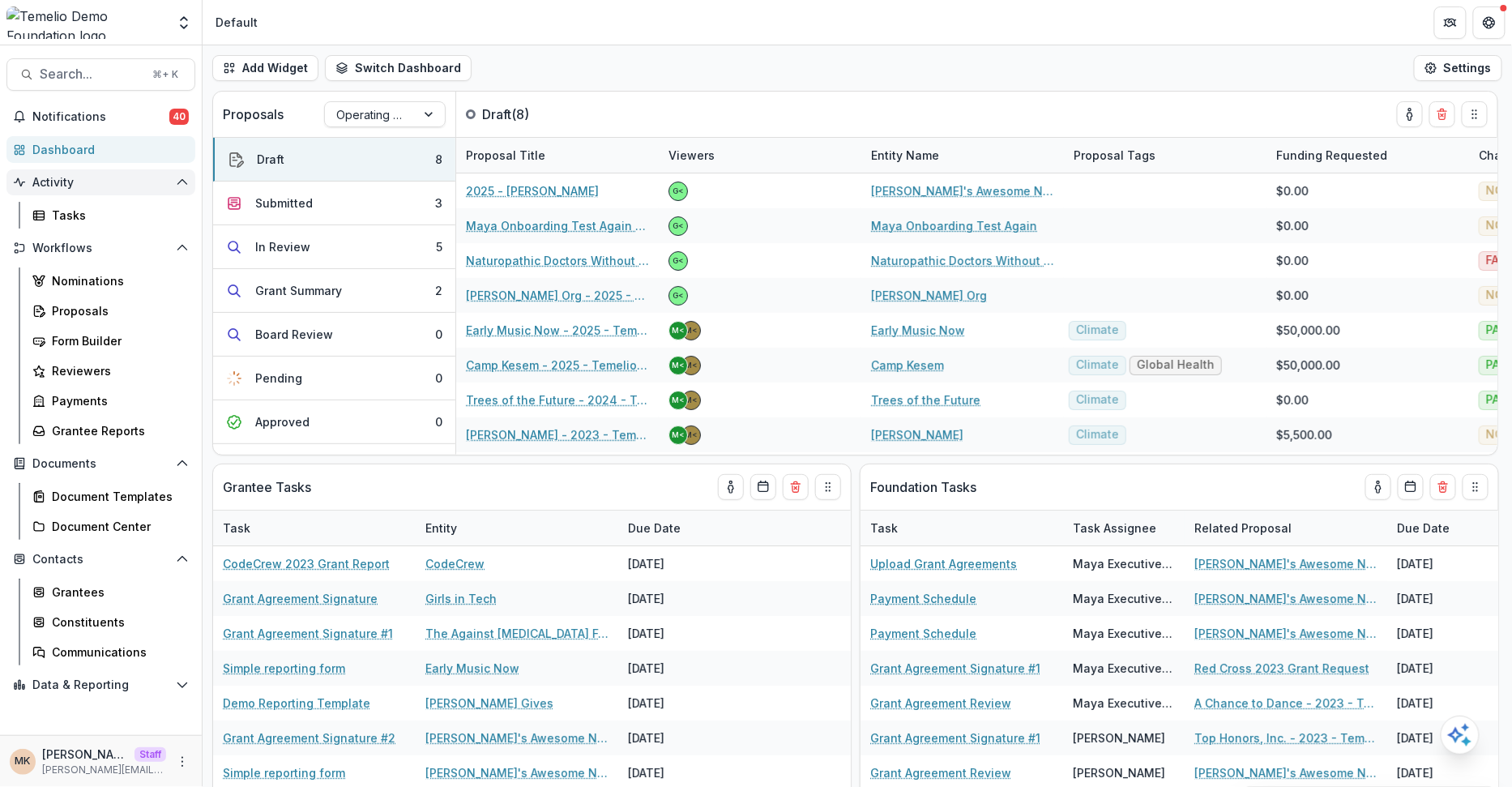
click at [60, 188] on span "Activity" at bounding box center [101, 183] width 137 height 14
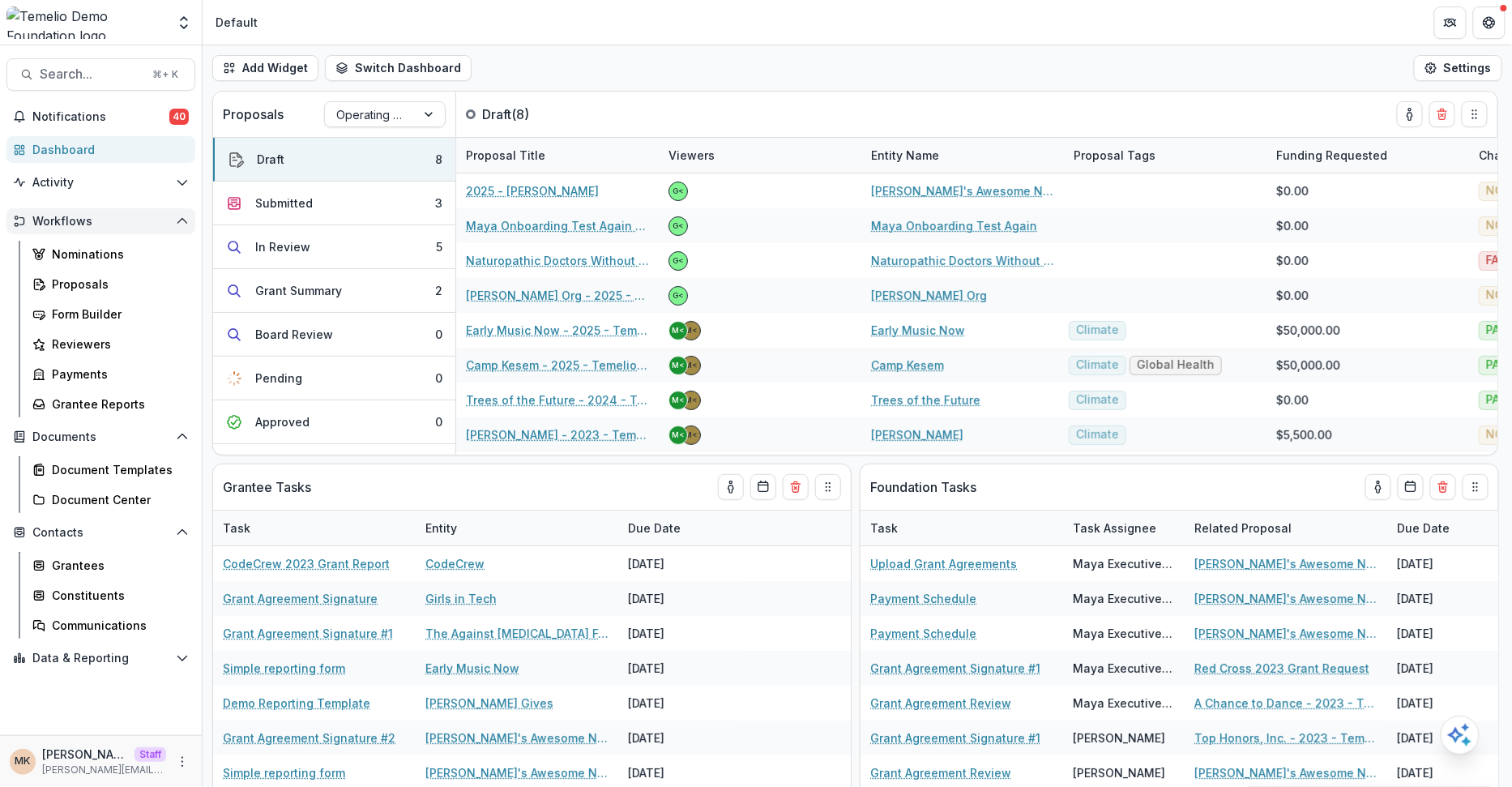
click at [60, 220] on span "Workflows" at bounding box center [101, 221] width 137 height 14
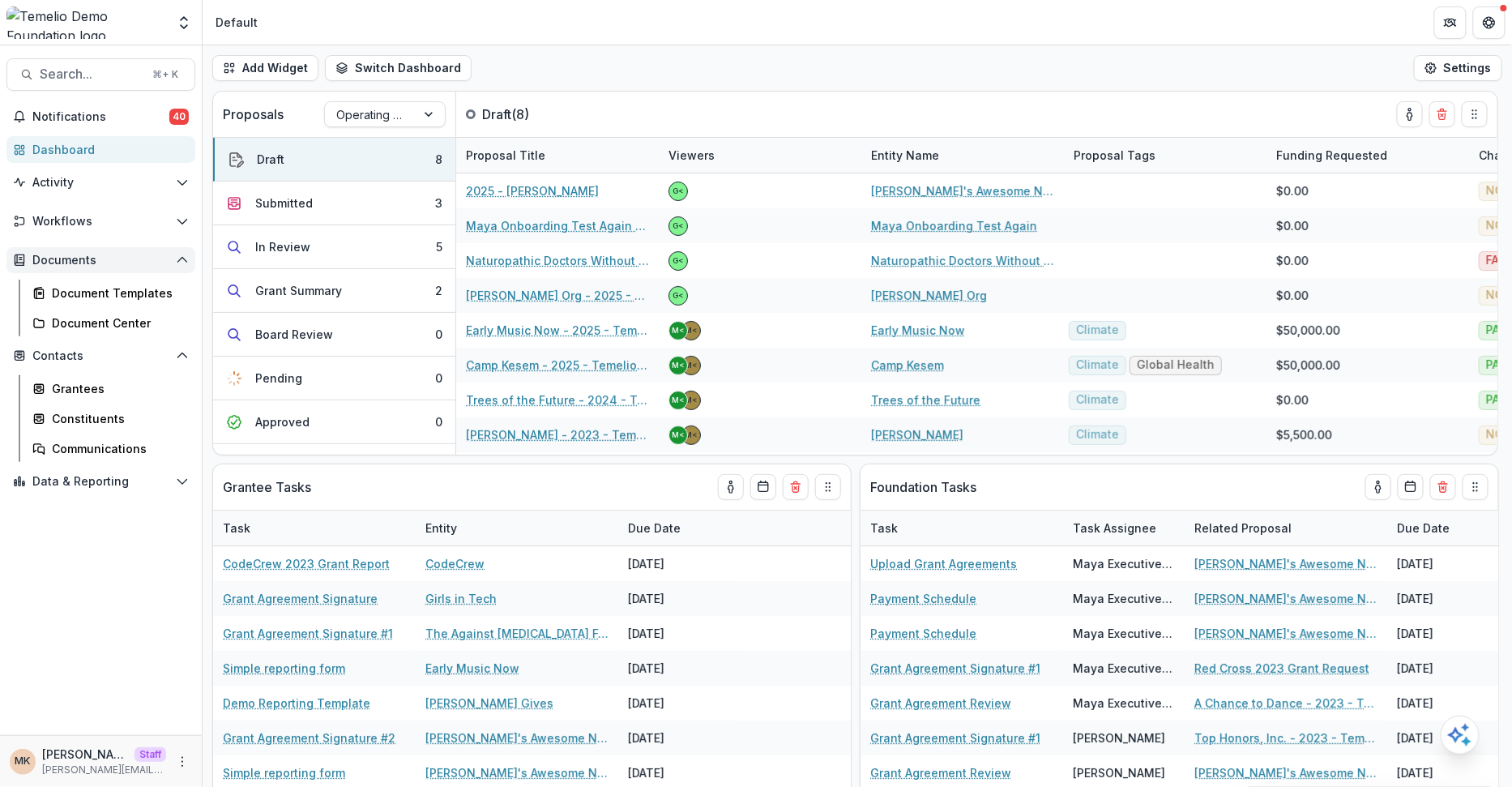
click at [56, 265] on span "Documents" at bounding box center [101, 261] width 137 height 14
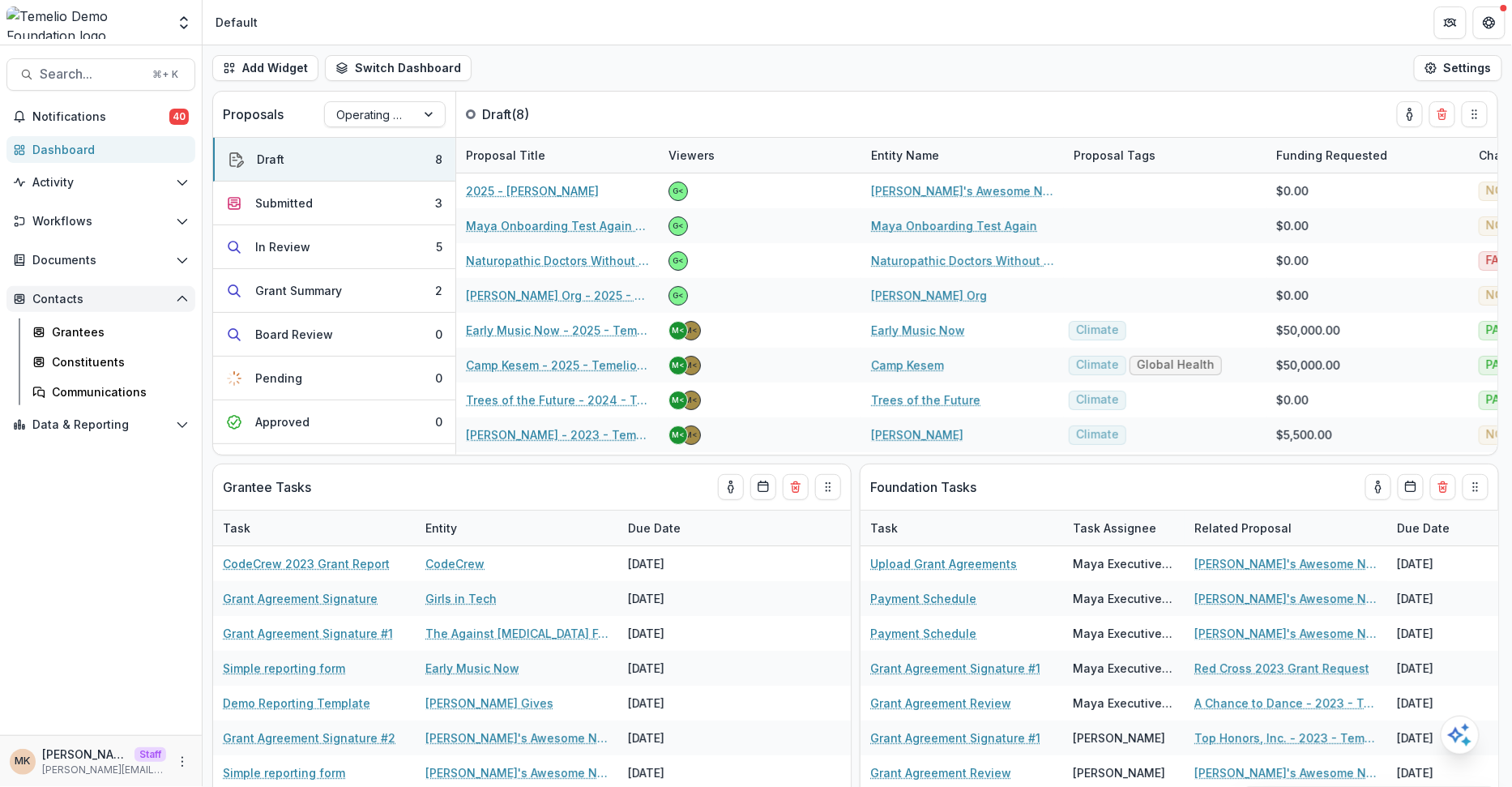
click at [50, 296] on span "Contacts" at bounding box center [101, 299] width 137 height 14
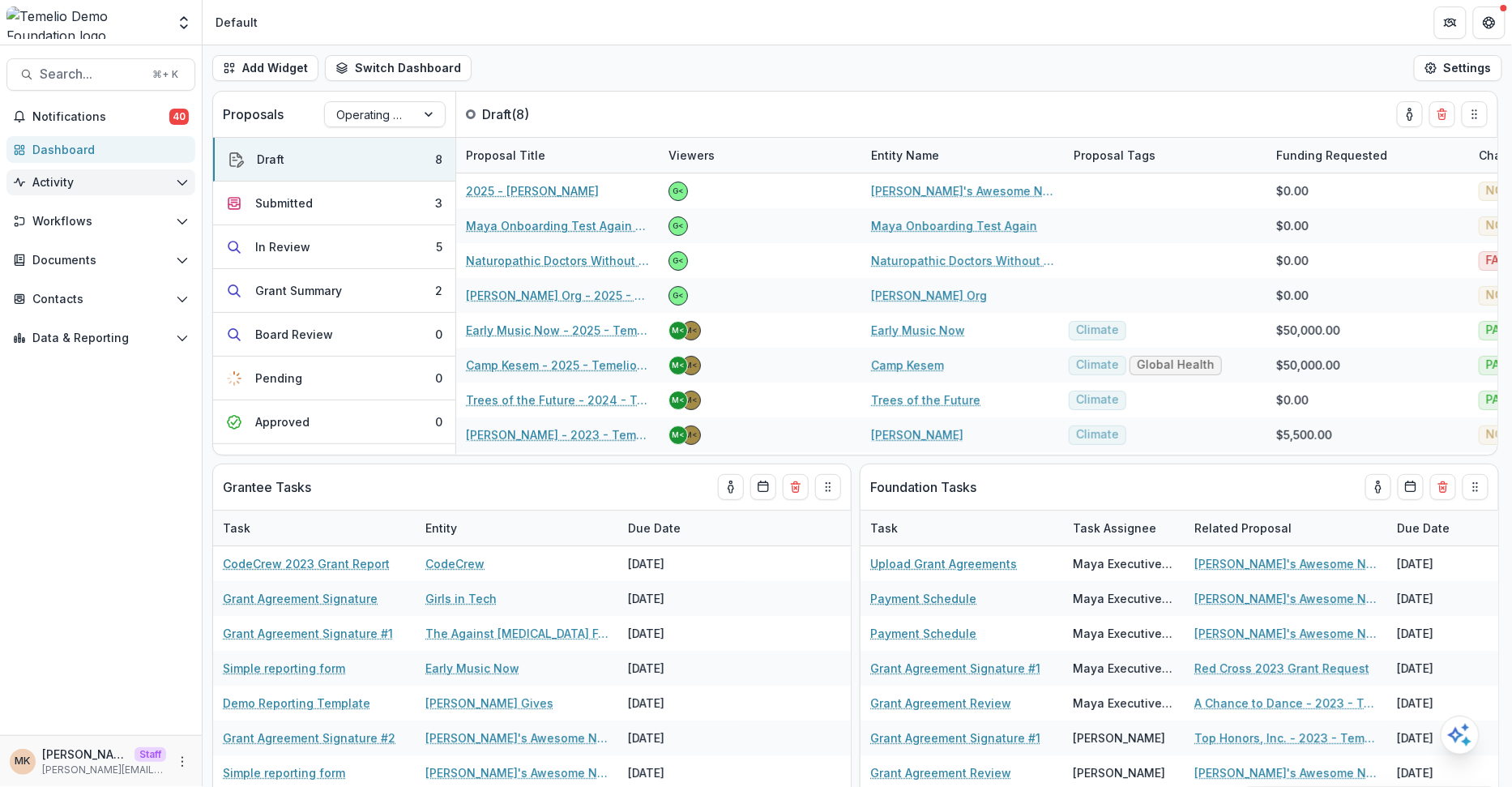
click at [91, 184] on span "Activity" at bounding box center [101, 183] width 137 height 14
click at [87, 165] on div "Notifications 40 Dashboard Activity Tasks Workflows Nominations Proposals Form …" at bounding box center [100, 419] width 202 height 632
click at [83, 153] on div "Dashboard" at bounding box center [107, 150] width 150 height 17
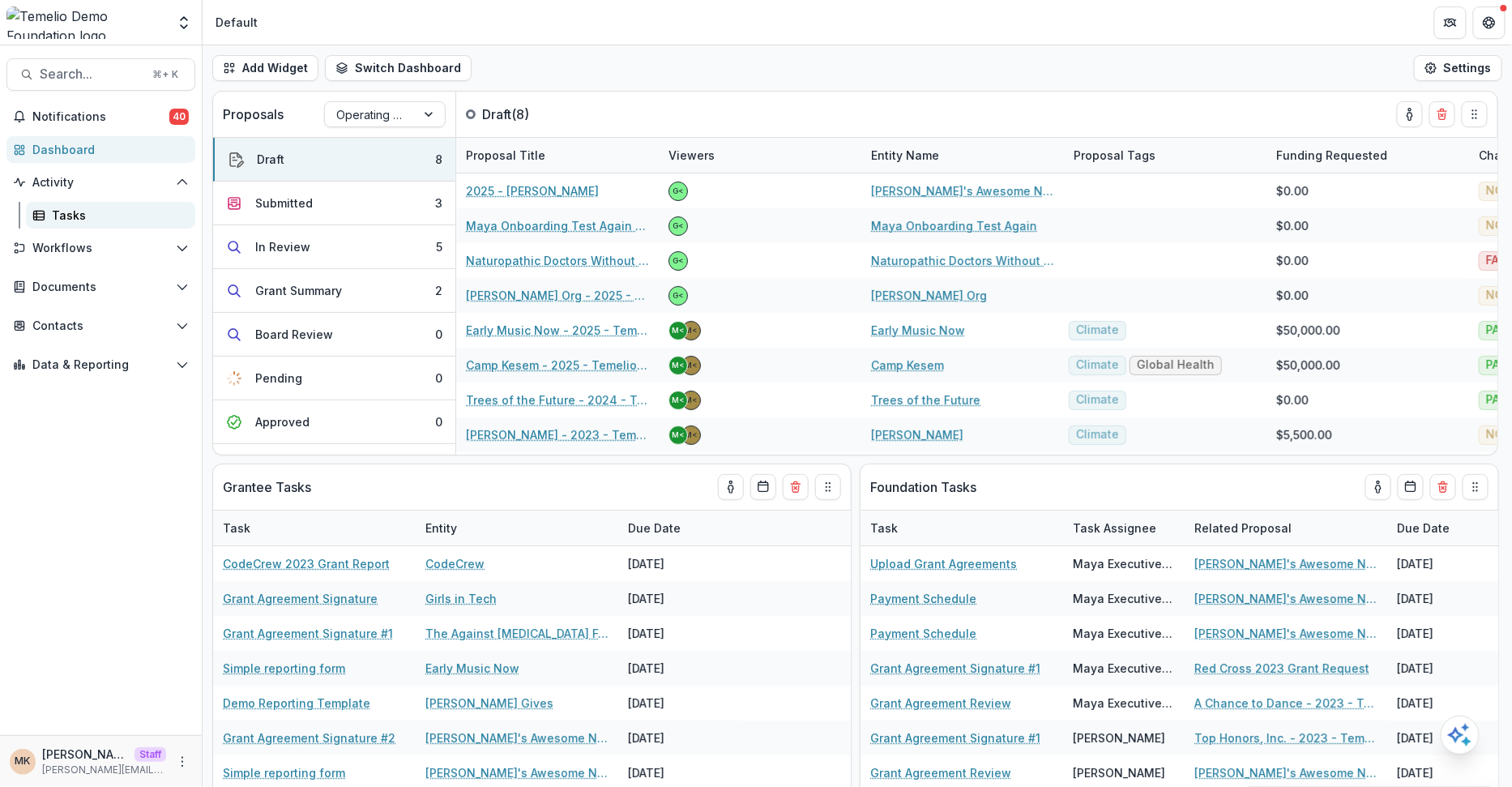
click at [59, 213] on div "Tasks" at bounding box center [117, 215] width 130 height 17
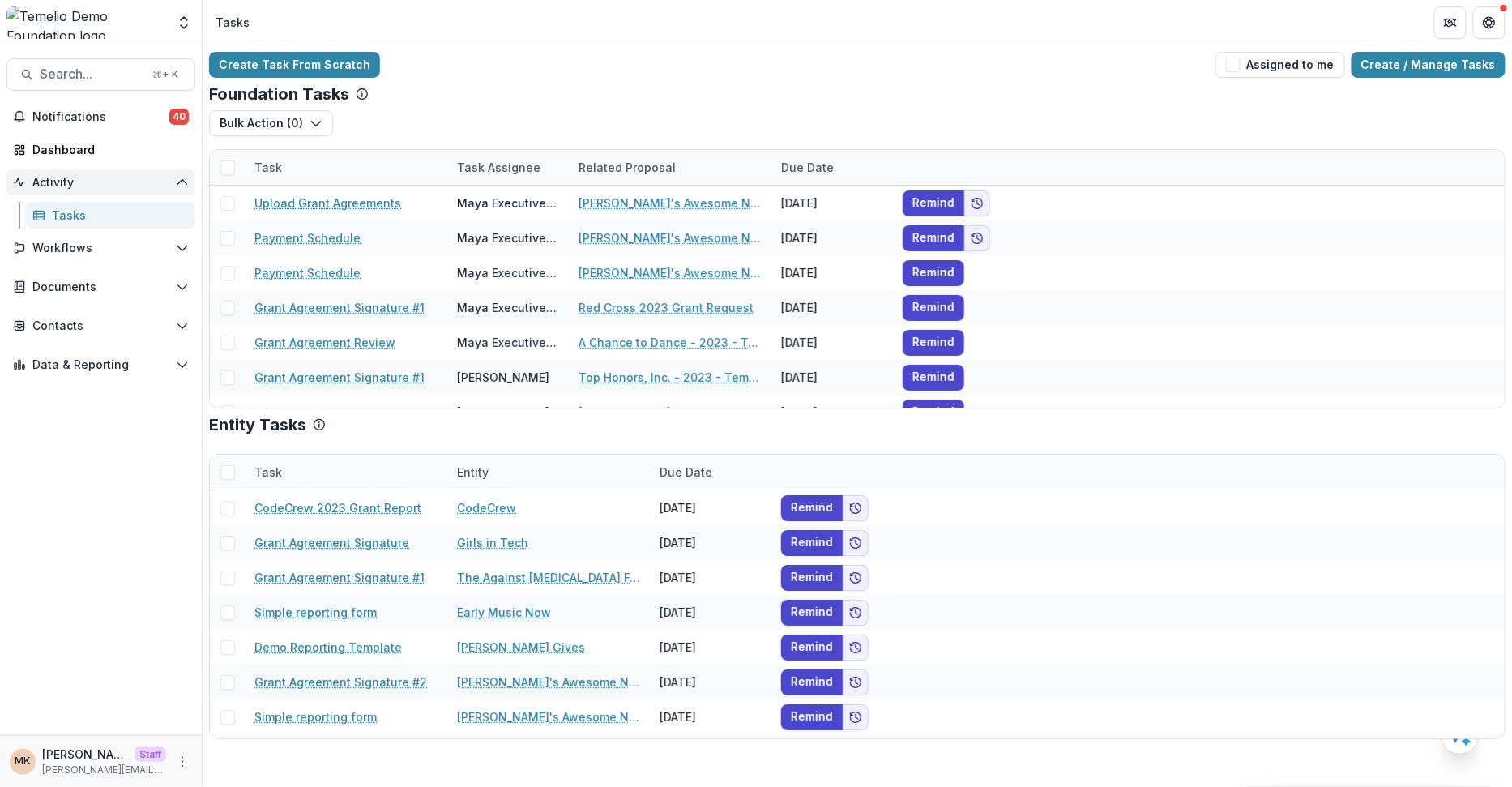
click at [63, 183] on span "Activity" at bounding box center [101, 183] width 137 height 14
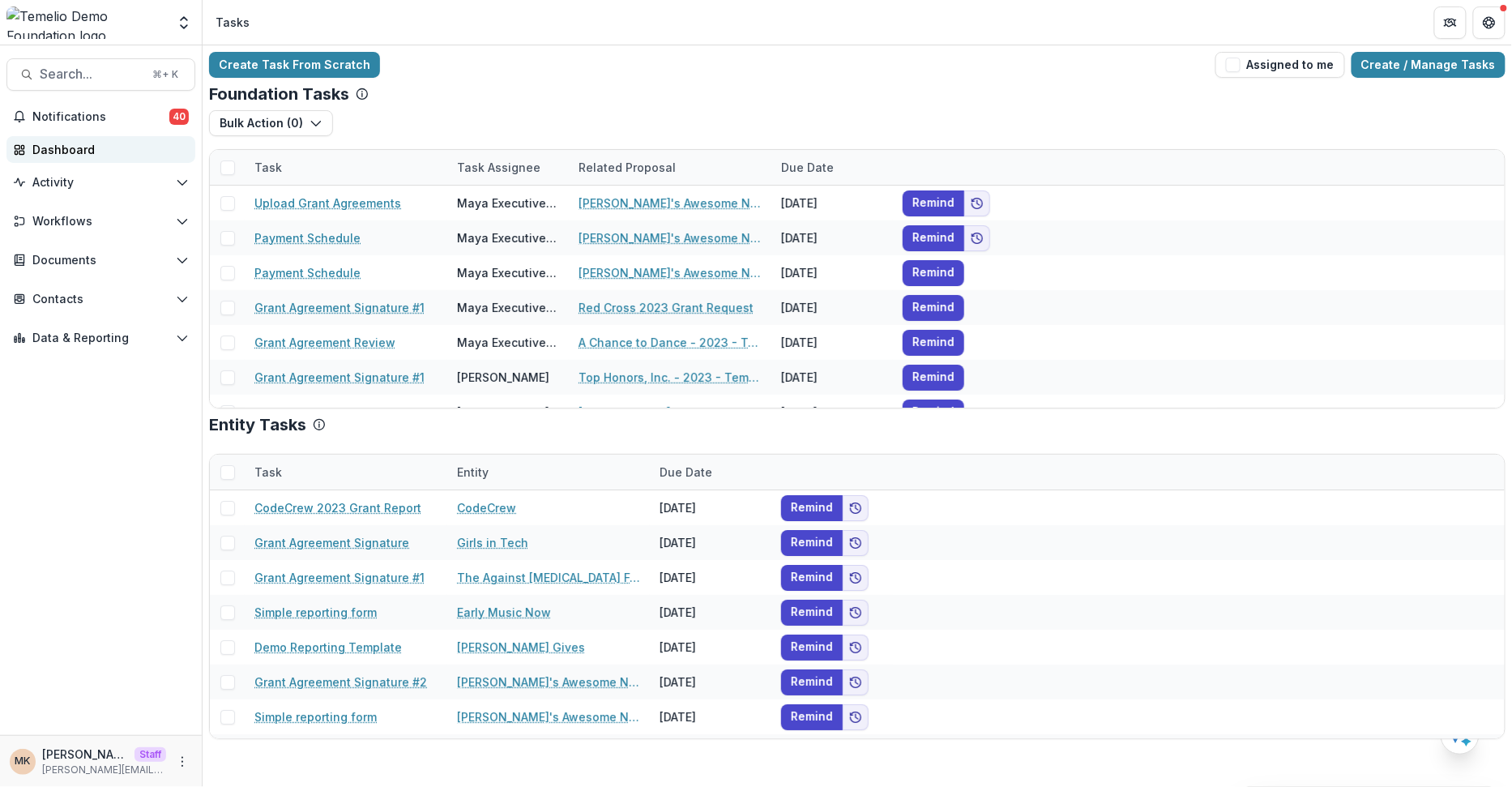
click at [68, 156] on div "Dashboard" at bounding box center [107, 150] width 150 height 17
